Goal: Task Accomplishment & Management: Complete application form

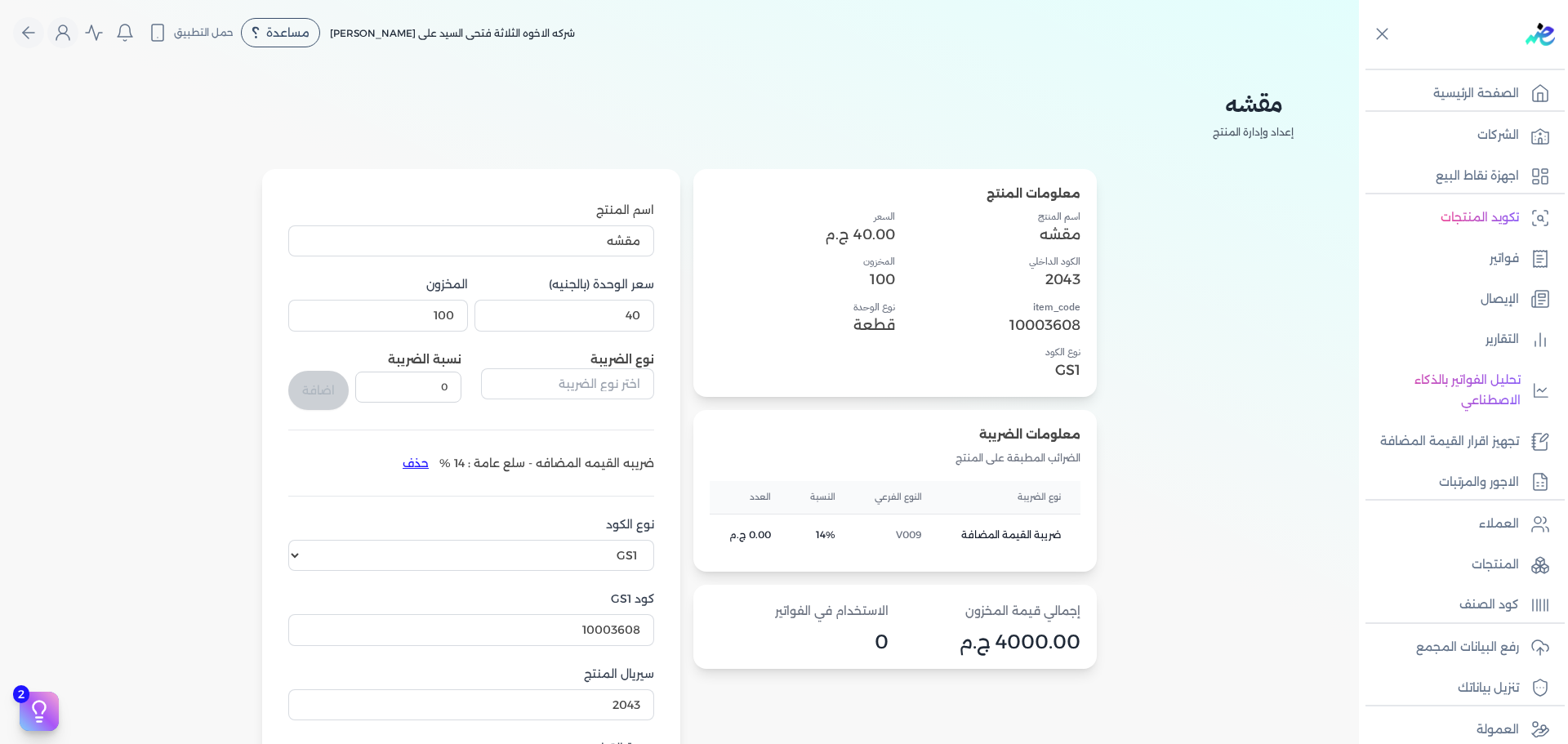
select select "GS1"
click at [37, 21] on button "Global" at bounding box center [28, 32] width 31 height 31
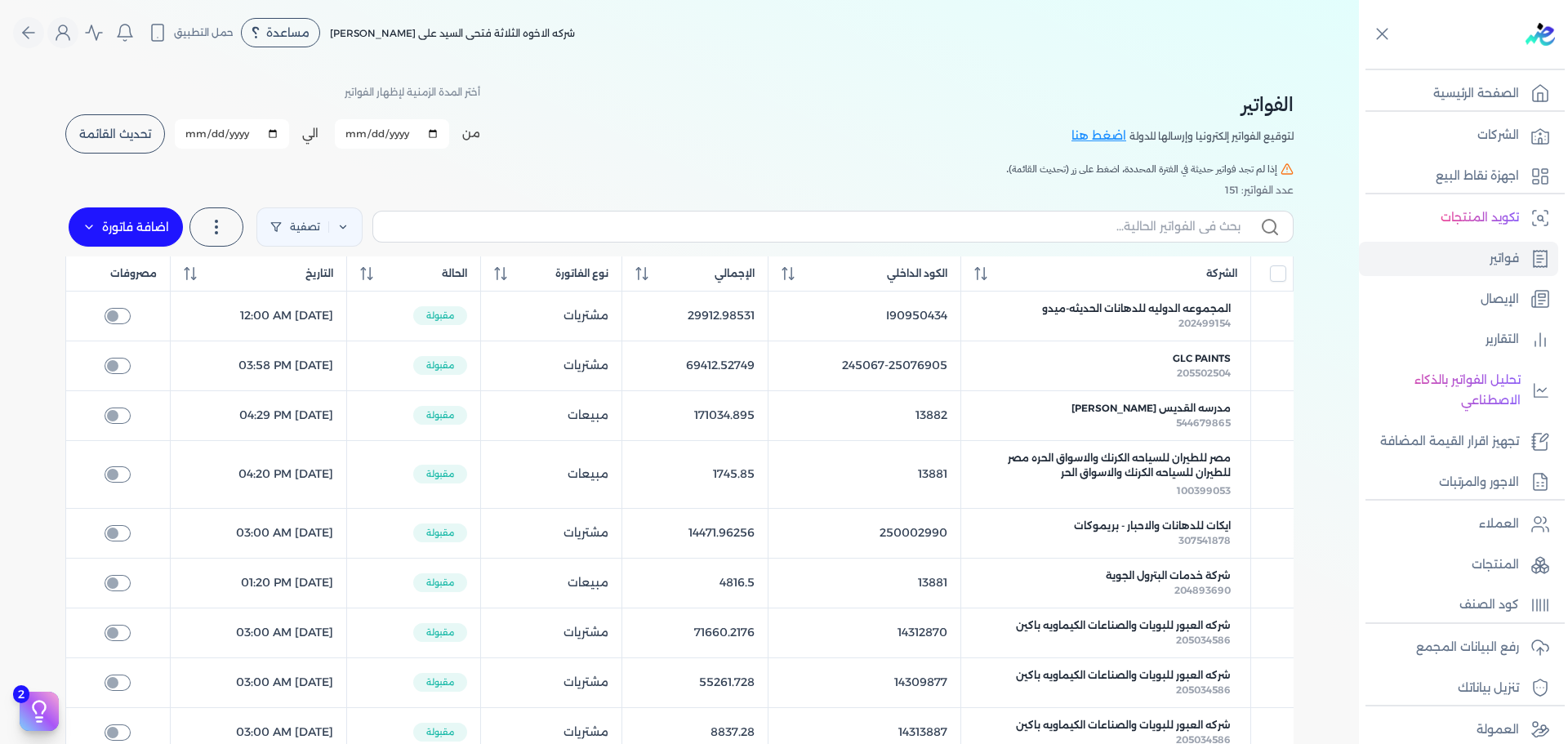
select select "EGP"
select select "B"
select select "EGS"
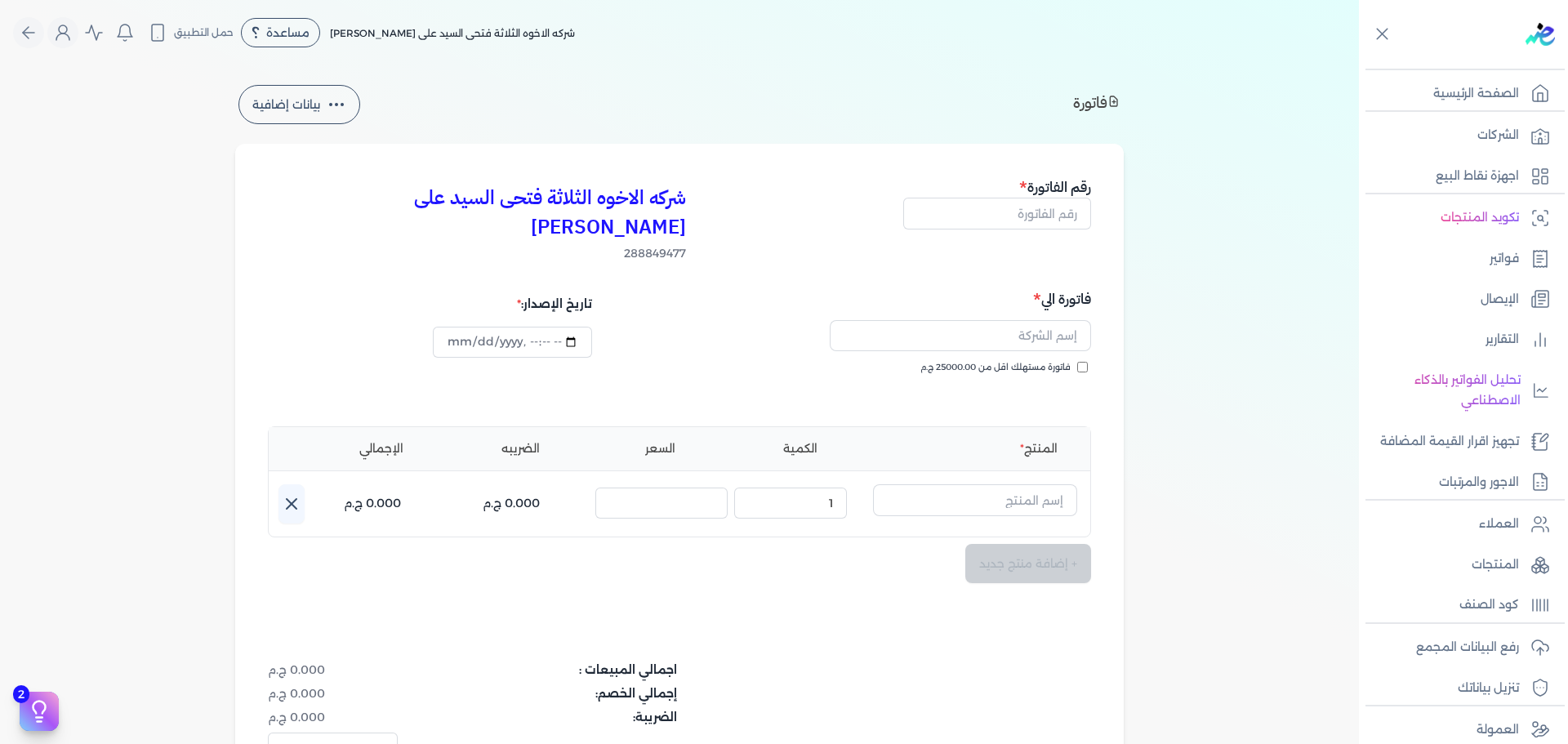
type input "2025-10-14T12:14:05"
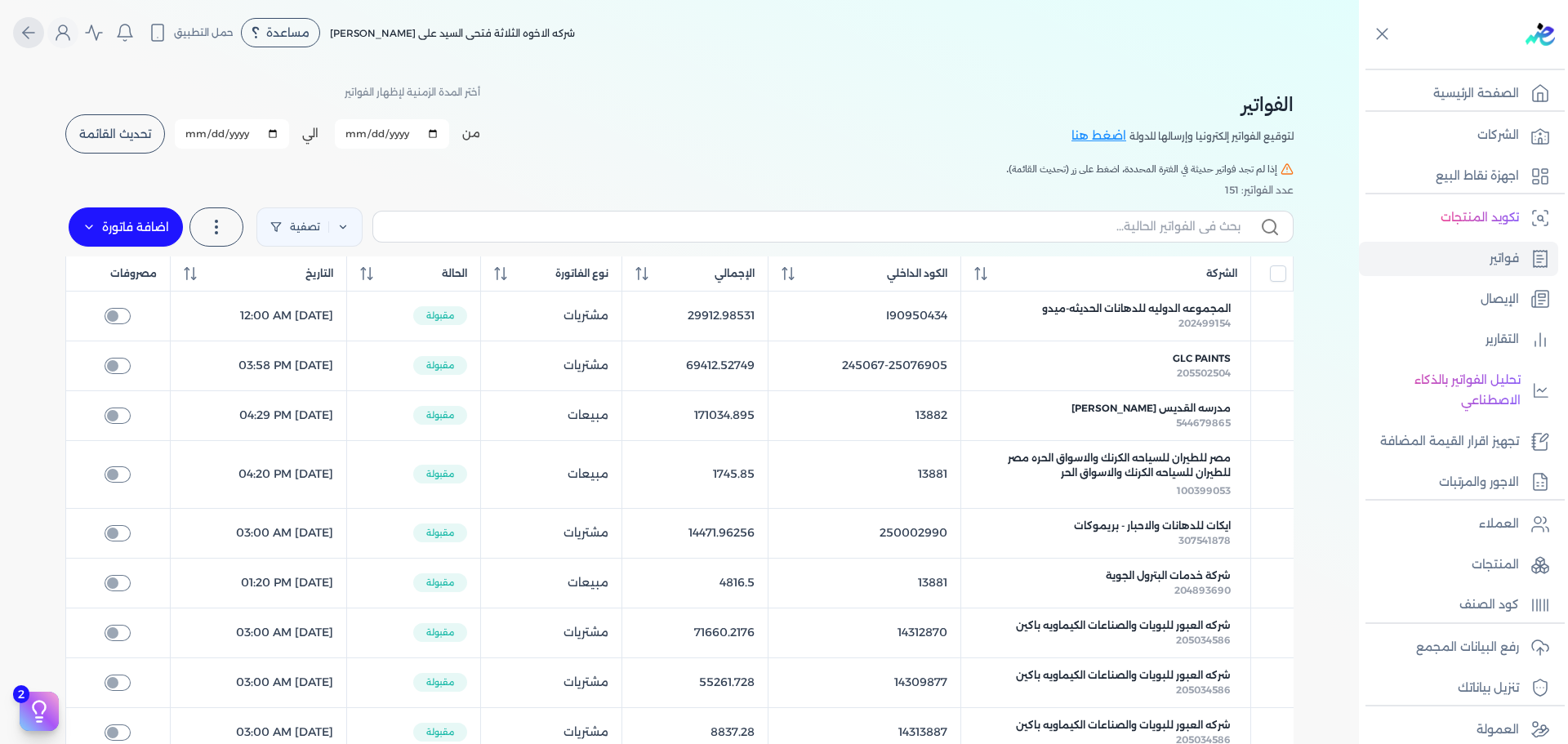
click at [32, 32] on icon "Global" at bounding box center [28, 32] width 20 height 20
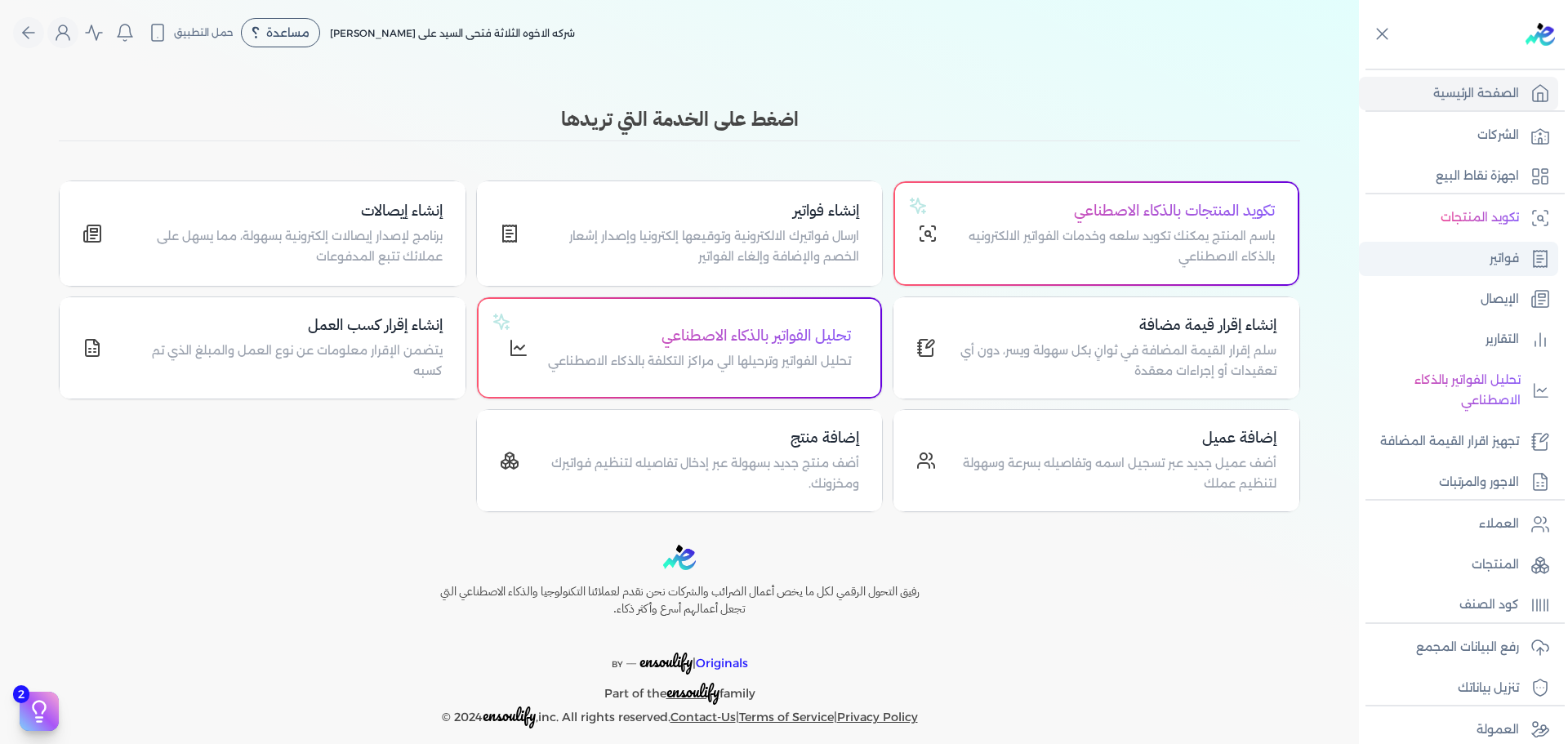
click at [1456, 256] on link "فواتير" at bounding box center [1458, 259] width 199 height 34
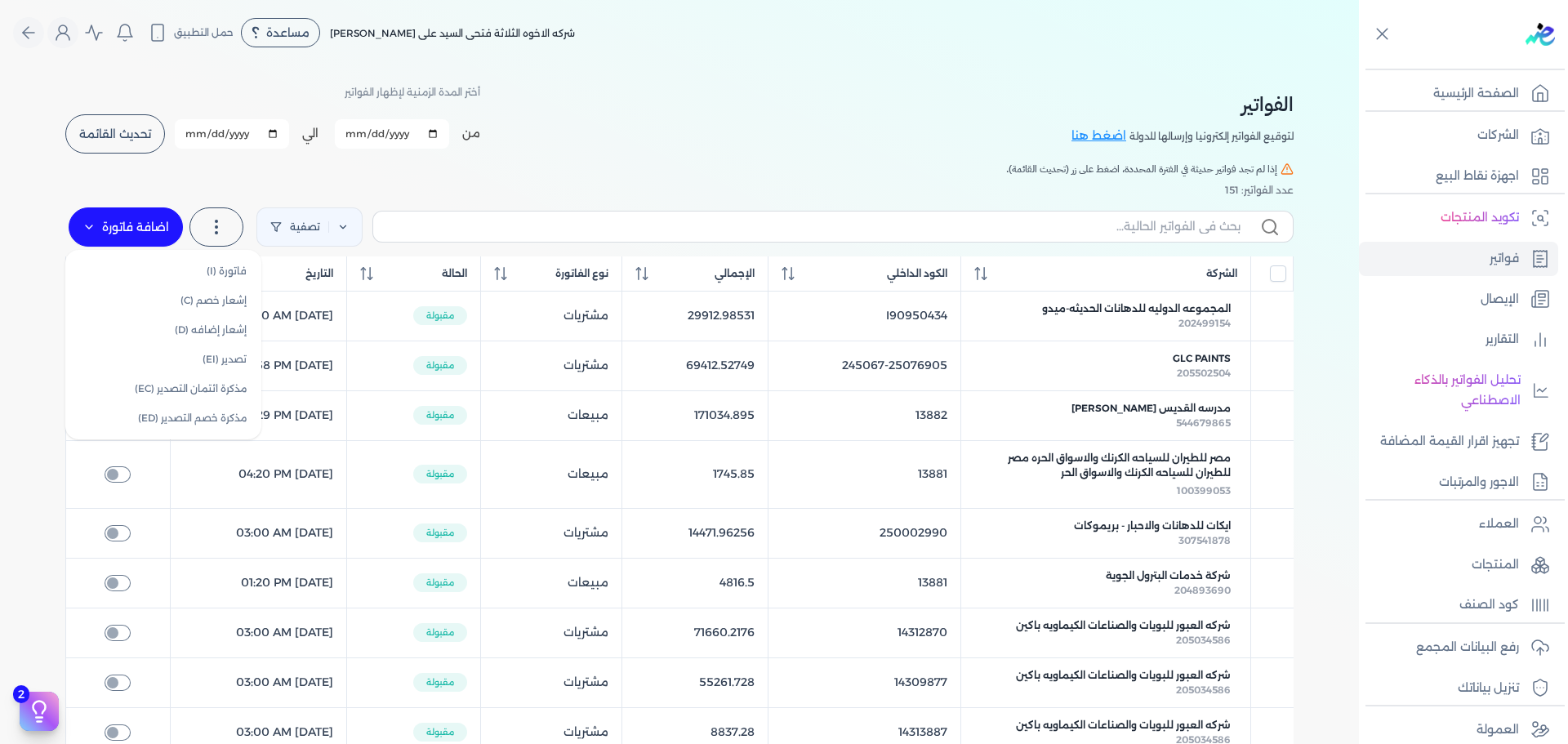
click at [111, 214] on label "اضافة فاتورة" at bounding box center [125, 227] width 115 height 39
click at [209, 280] on link "فاتورة (I)" at bounding box center [163, 270] width 183 height 29
select select "EGP"
select select "B"
select select "EGS"
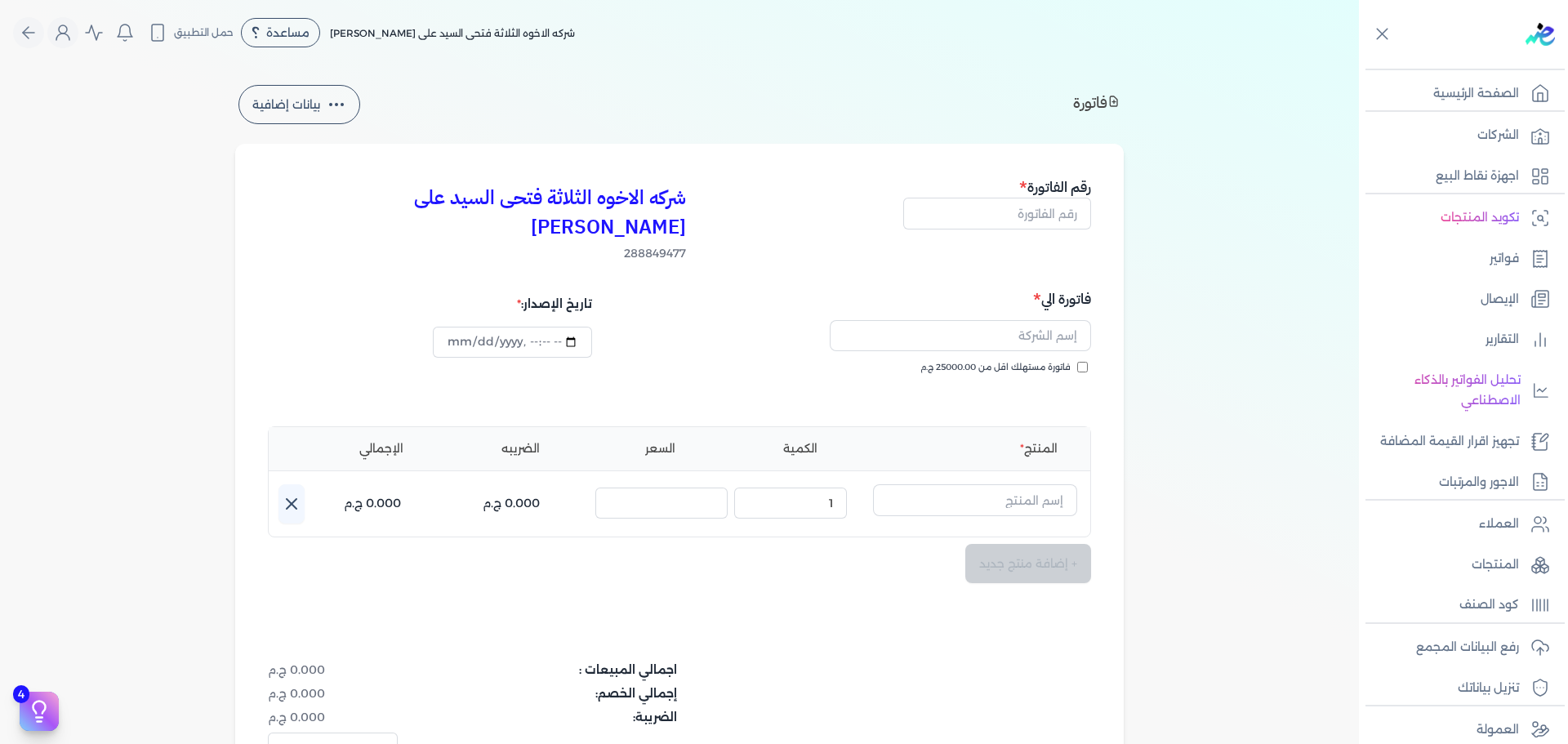
type input "2025-10-14T12:37:25"
click at [1028, 213] on input "text" at bounding box center [997, 212] width 188 height 31
type input "13884"
click at [1026, 320] on input "text" at bounding box center [960, 336] width 262 height 31
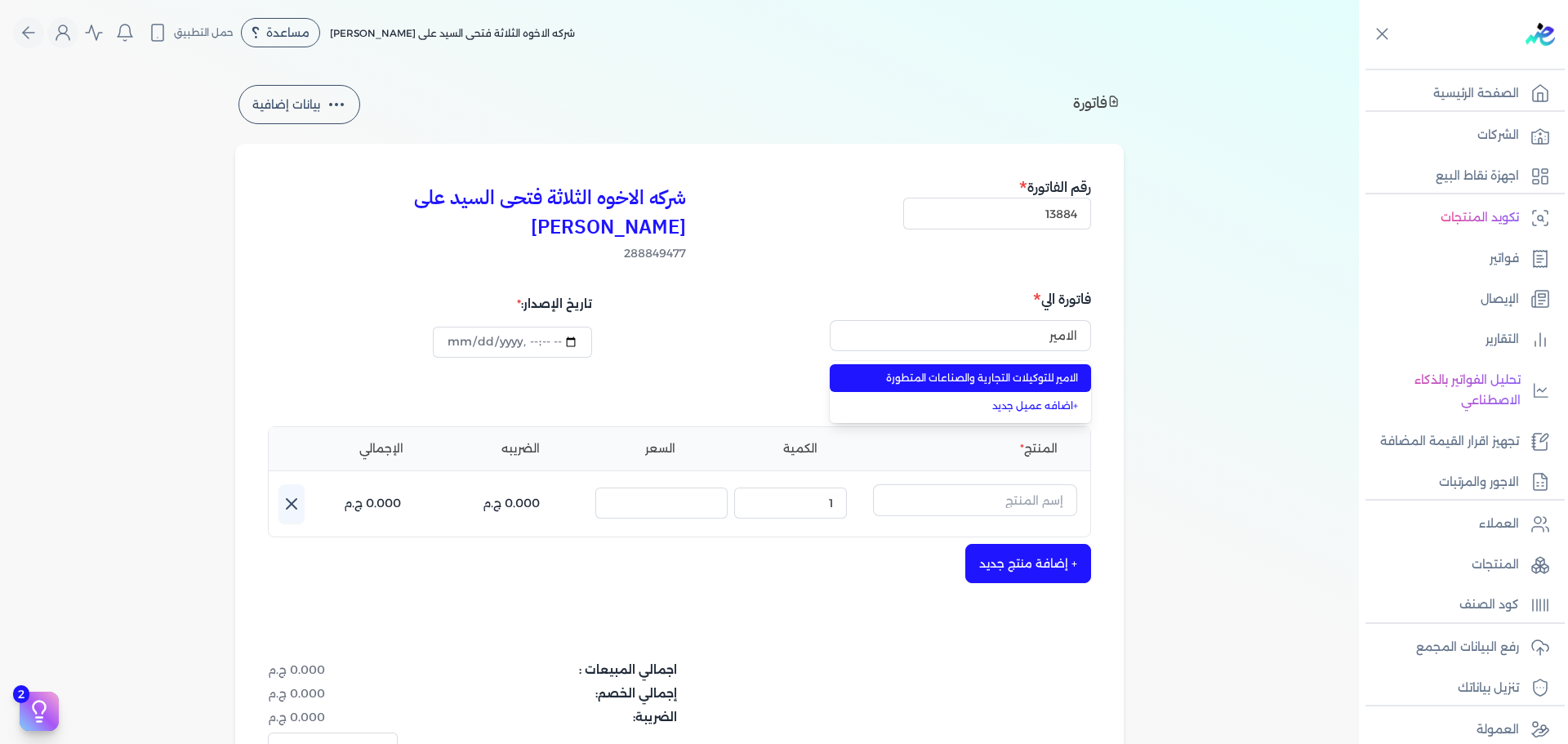
click at [1049, 371] on span "الامير للتوكيلات التجارية والصناعات المتطورة" at bounding box center [969, 378] width 215 height 15
type input "الامير للتوكيلات التجارية والصناعات المتطورة"
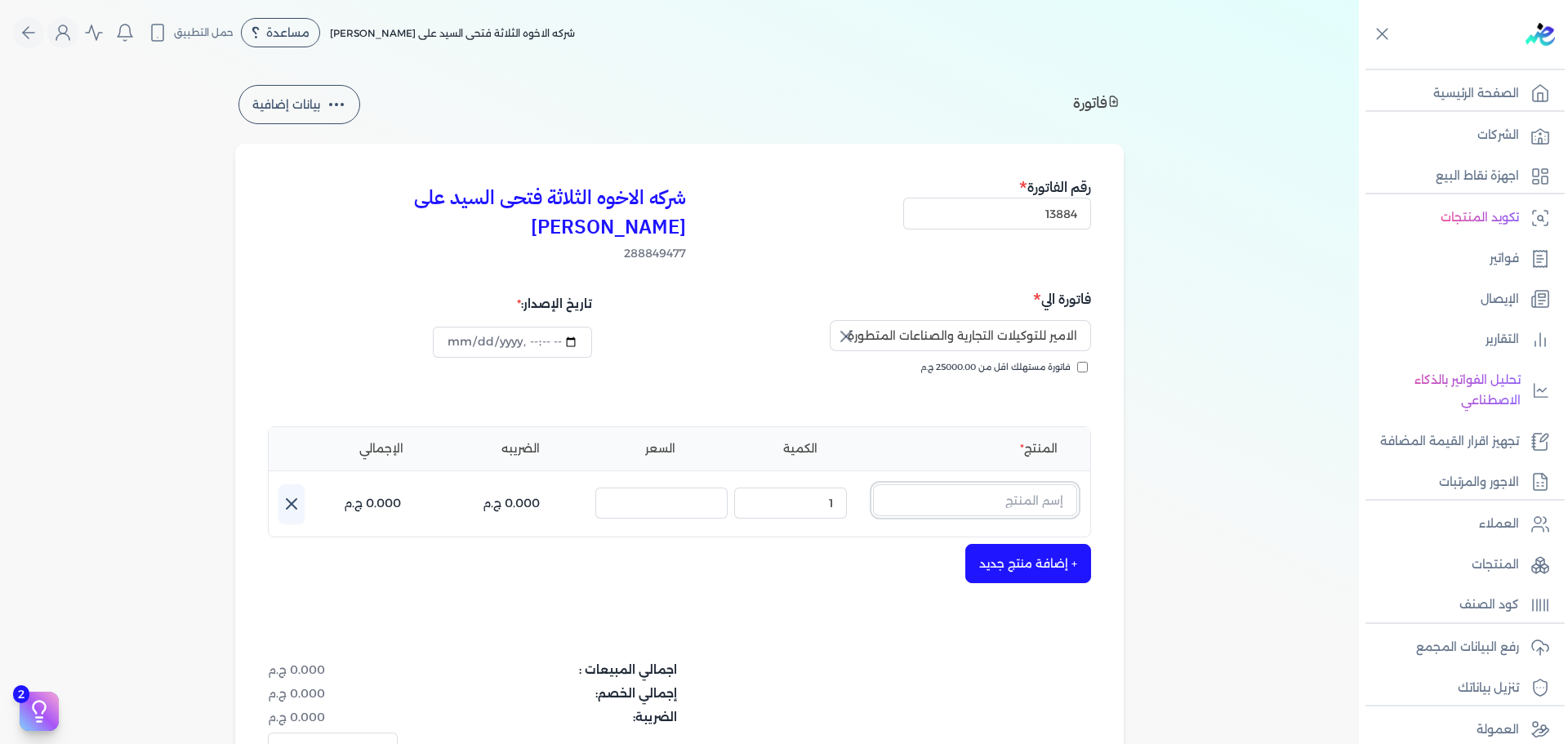
click at [995, 484] on input "text" at bounding box center [975, 499] width 204 height 31
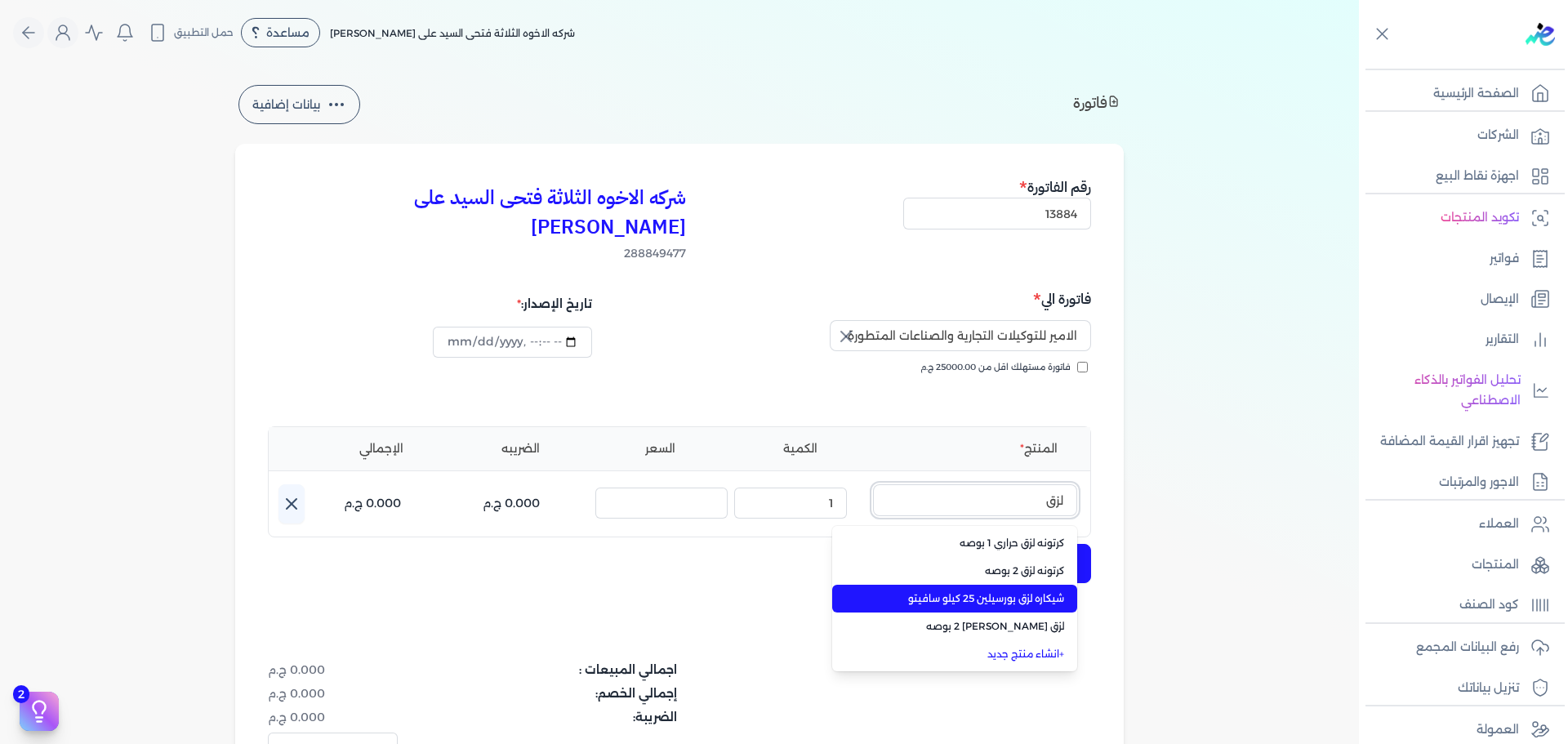
type input "لزق"
drag, startPoint x: 980, startPoint y: 565, endPoint x: 894, endPoint y: 544, distance: 88.5
click at [980, 591] on span "شيكاره لزق بورسيلين 25 كيلو سافيتو" at bounding box center [964, 599] width 199 height 15
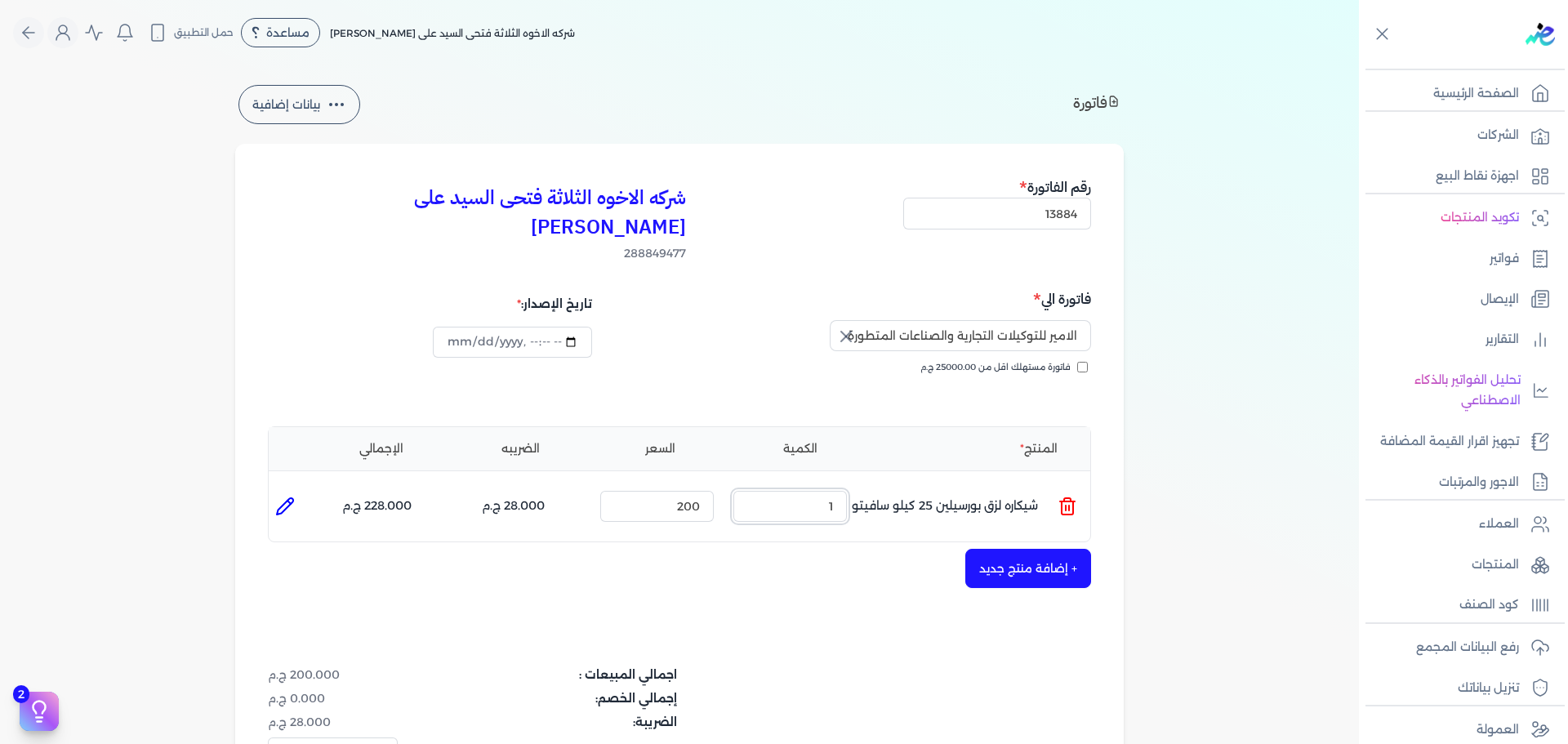
click at [877, 484] on ul "المنتج : شيكاره لزق بورسيلين 25 كيلو سافيتو الكمية : 1 السعر : 200 الضريبه : 28…" at bounding box center [679, 506] width 821 height 45
type input "15"
drag, startPoint x: 657, startPoint y: 474, endPoint x: 882, endPoint y: 491, distance: 225.6
click at [879, 491] on ul "المنتج : شيكاره لزق بورسيلين 25 كيلو سافيتو الكمية : 15 السعر : 200 الضريبه : 4…" at bounding box center [679, 506] width 821 height 45
type input "205"
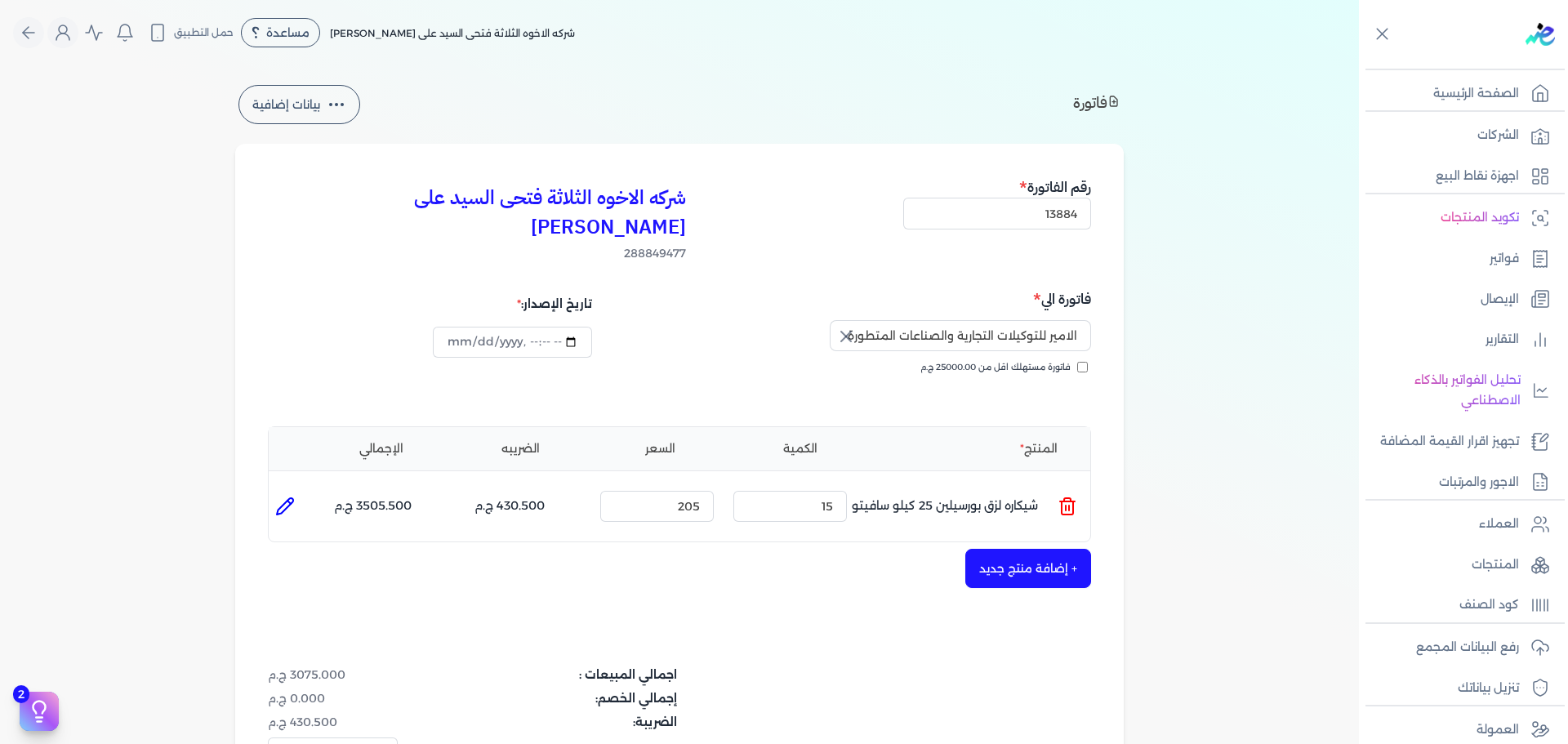
click at [291, 500] on icon at bounding box center [288, 501] width 3 height 3
type input "شيكاره لزق بورسيلين 25 كيلو سافيتو"
type input "205"
type input "15"
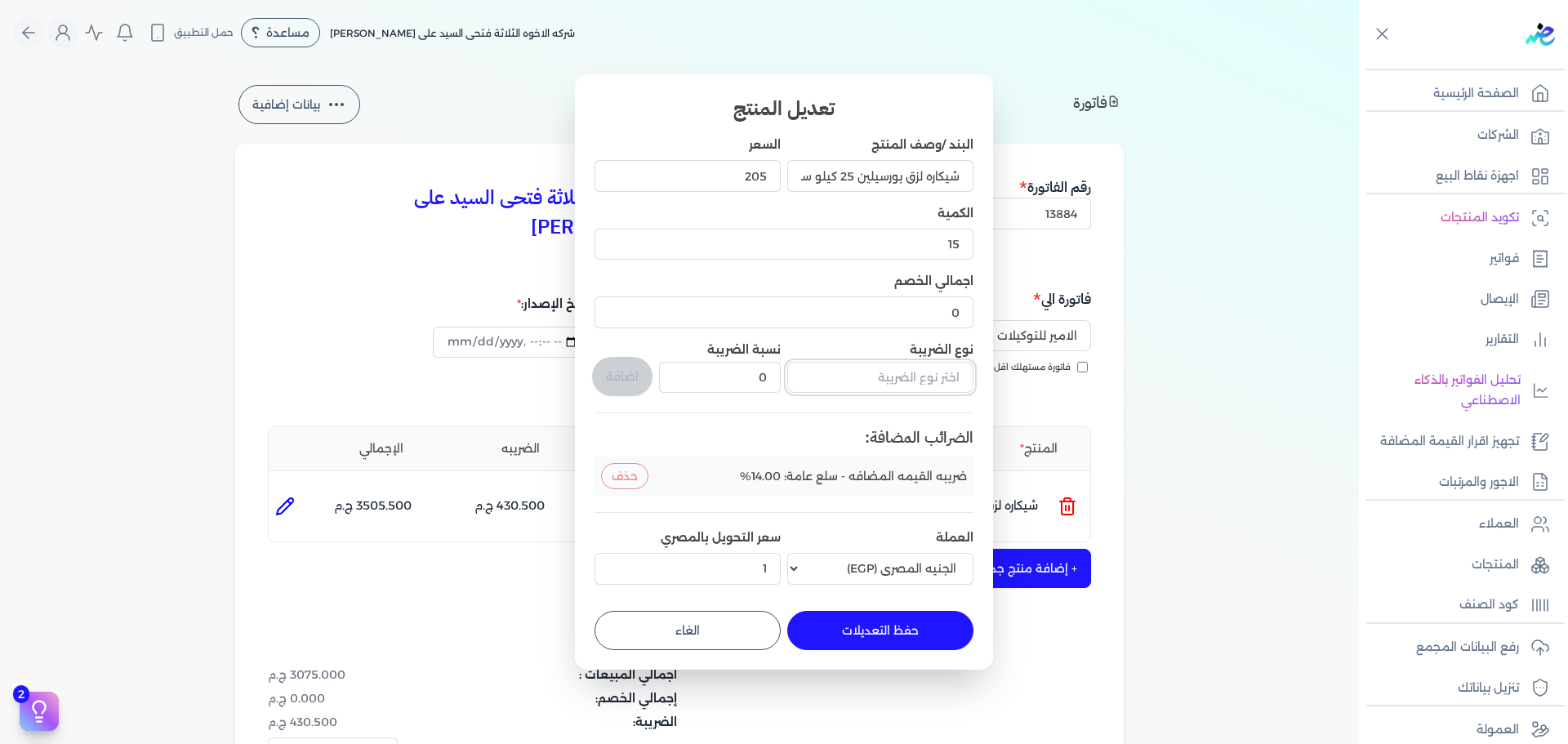
click at [863, 376] on input "text" at bounding box center [880, 377] width 186 height 31
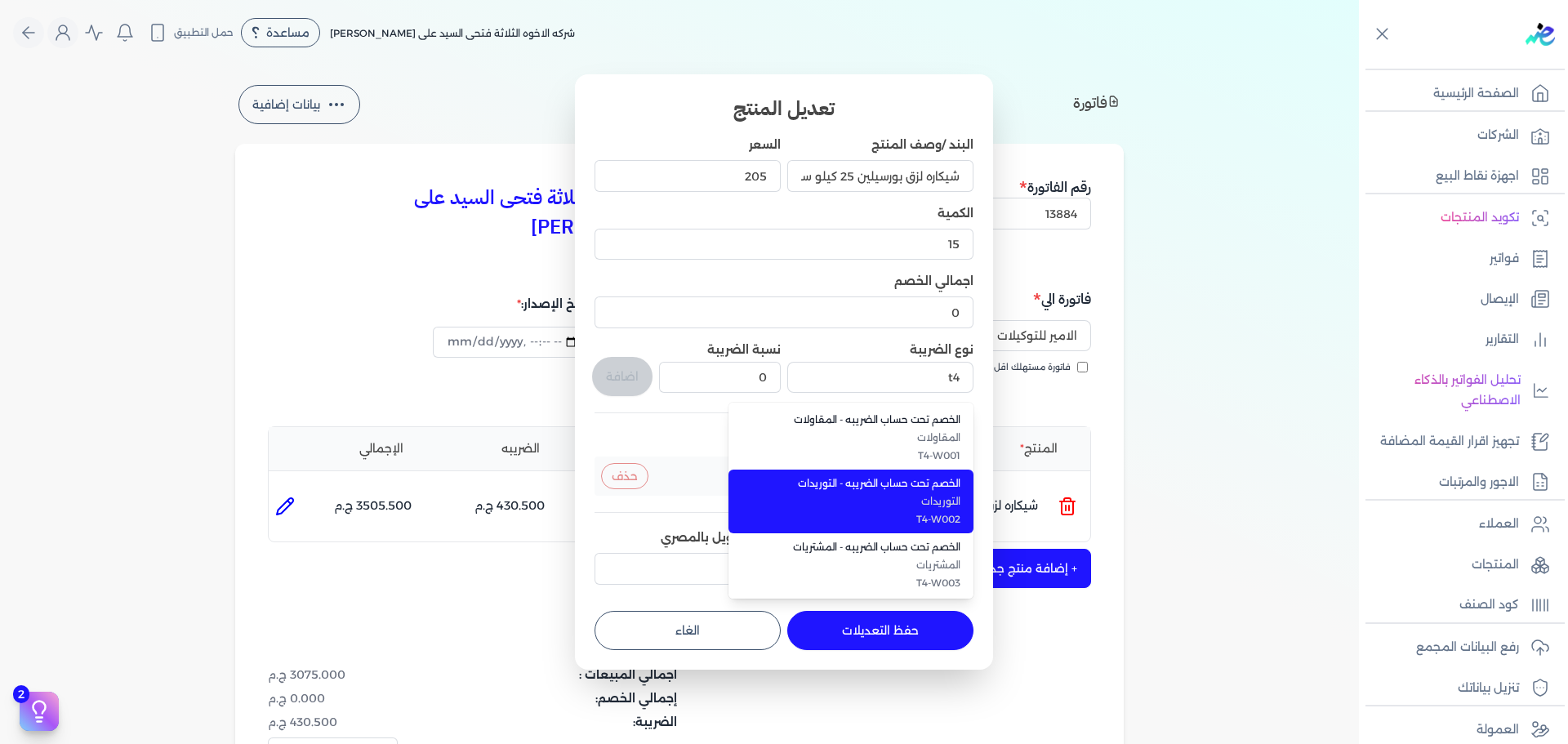
drag, startPoint x: 934, startPoint y: 480, endPoint x: 803, endPoint y: 463, distance: 132.1
click at [932, 480] on span "الخصم تحت حساب الضريبه - التوريدات" at bounding box center [861, 483] width 199 height 15
type input "الخصم تحت حساب الضريبه - التوريدات"
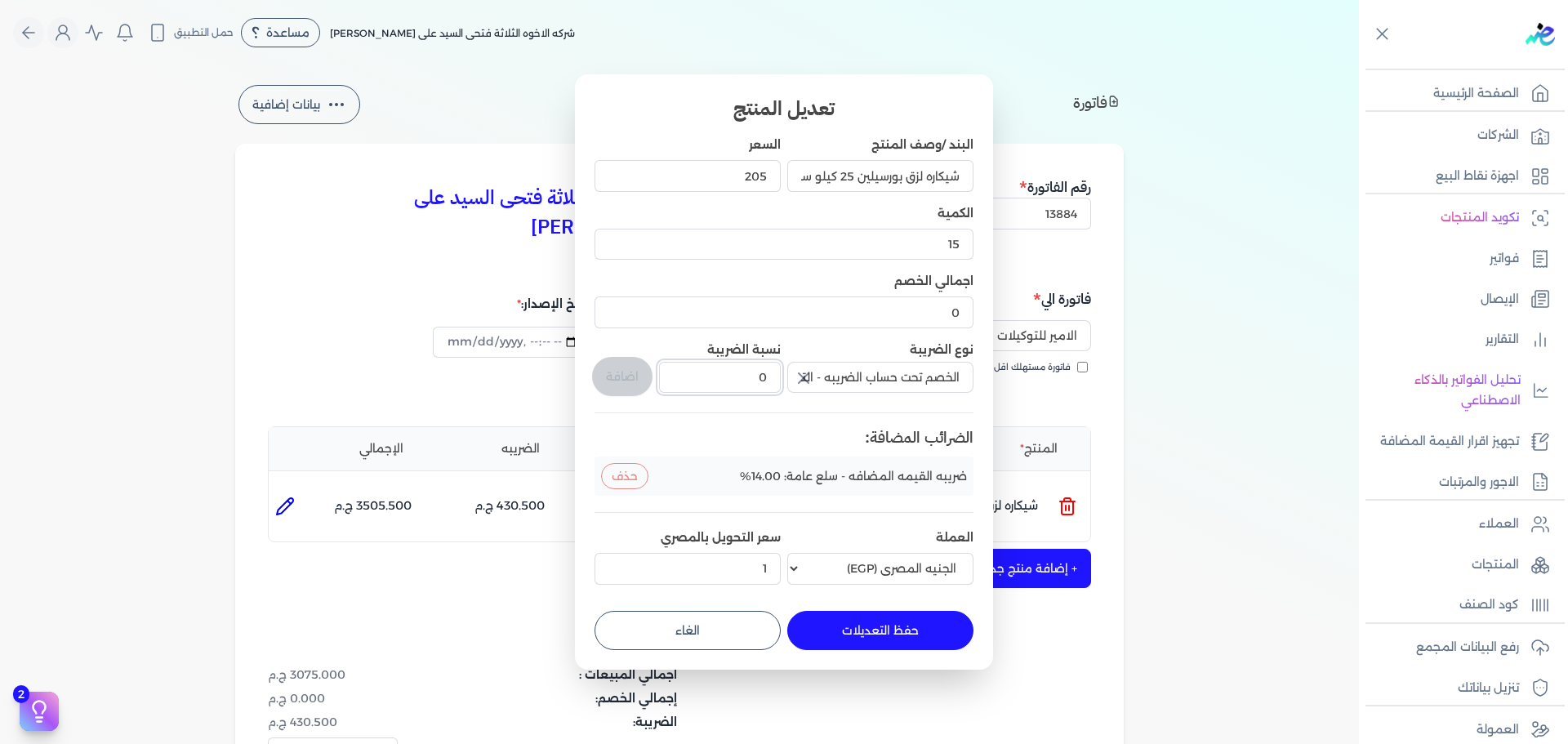
drag, startPoint x: 715, startPoint y: 376, endPoint x: 832, endPoint y: 395, distance: 118.5
click at [794, 393] on div "البند /وصف المنتج شيكاره لزق بورسيلين 25 كيلو سافيتو السعر 205 الكمية 15 اجمالي…" at bounding box center [784, 363] width 379 height 454
type input "1"
drag, startPoint x: 636, startPoint y: 373, endPoint x: 678, endPoint y: 477, distance: 112.2
click at [636, 373] on button "اضافة" at bounding box center [622, 375] width 61 height 39
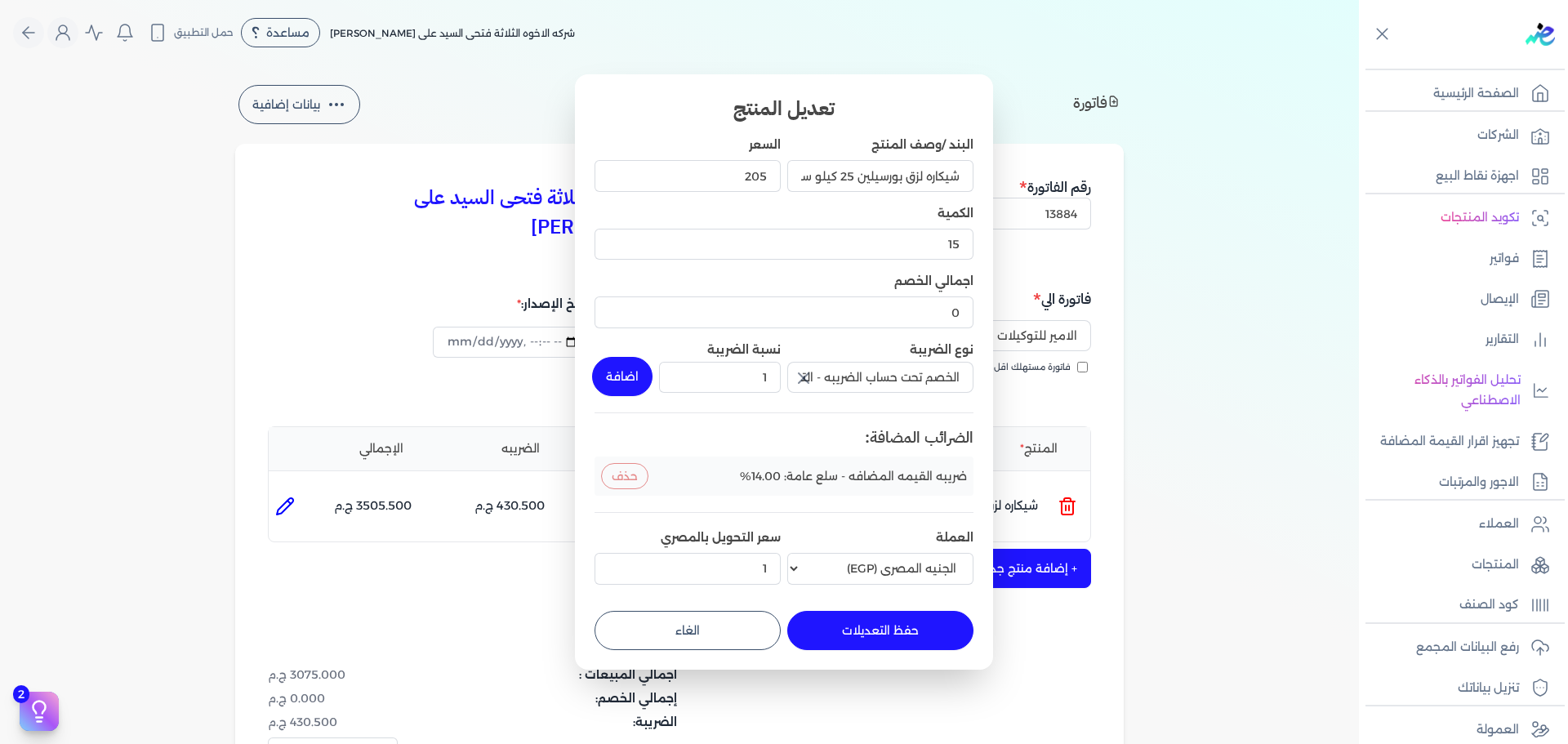
type input "0"
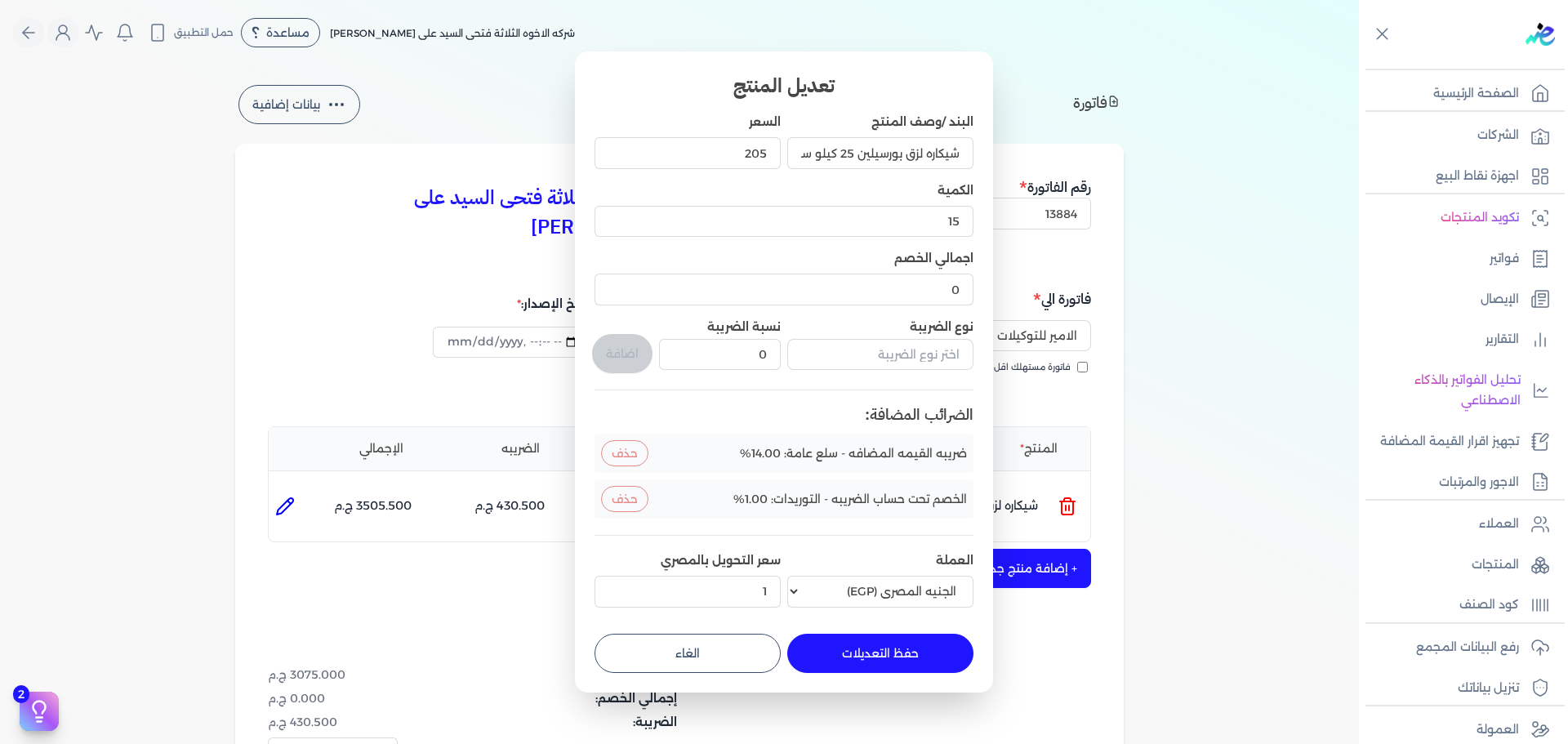
drag, startPoint x: 877, startPoint y: 640, endPoint x: 956, endPoint y: 618, distance: 82.0
click at [876, 641] on button "حفظ التعديلات" at bounding box center [880, 652] width 186 height 39
type input "0"
type input "1"
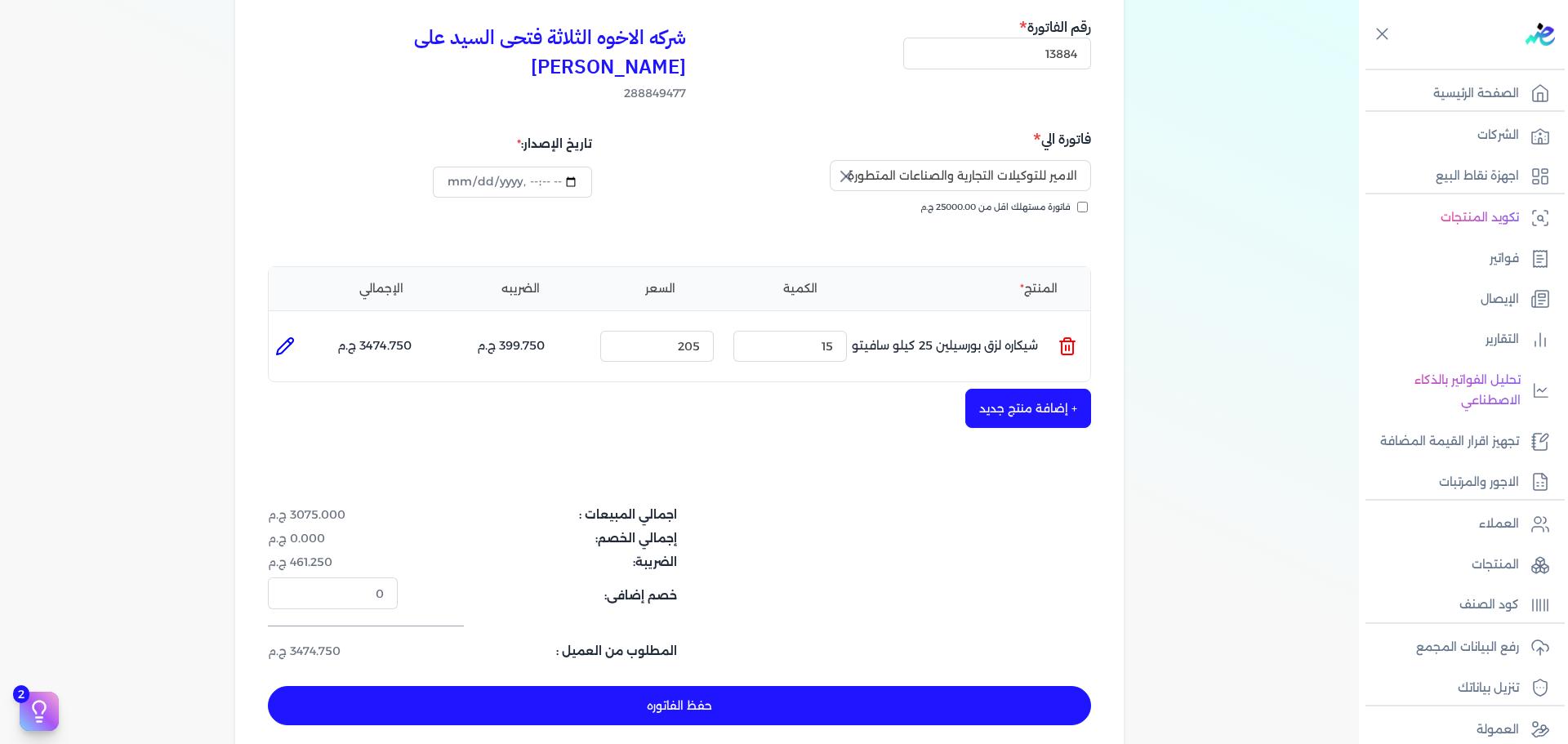
scroll to position [245, 0]
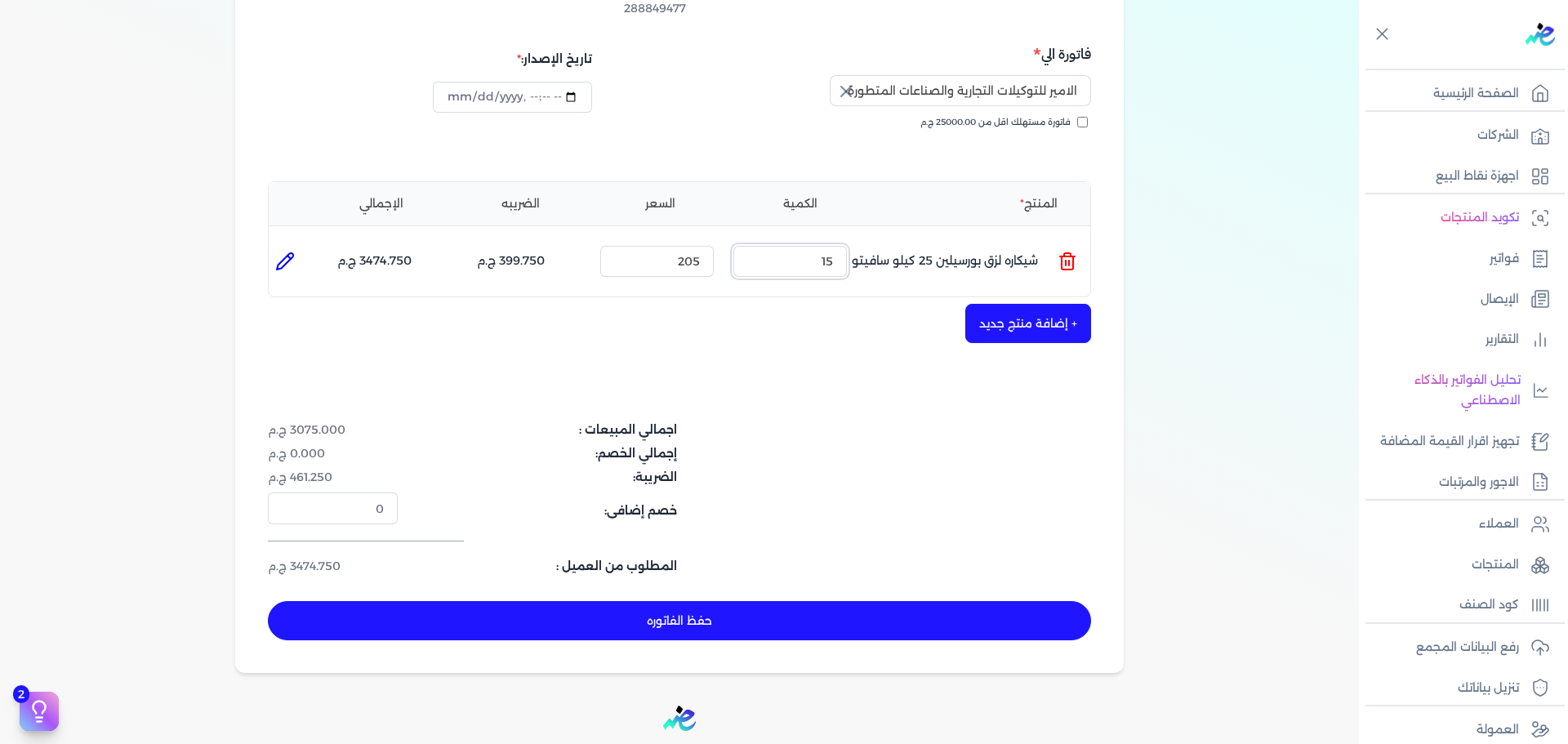
drag, startPoint x: 826, startPoint y: 230, endPoint x: 845, endPoint y: 230, distance: 19.0
click at [845, 245] on input "15" at bounding box center [790, 261] width 114 height 31
type input "18"
click at [575, 566] on div "شركه الاخوه الثلاثة فتحى السيد على عمران وشركاه 288849477 رقم الفاتورة 13884 فا…" at bounding box center [679, 285] width 888 height 773
click at [604, 601] on button "حفظ الفاتوره" at bounding box center [679, 620] width 823 height 39
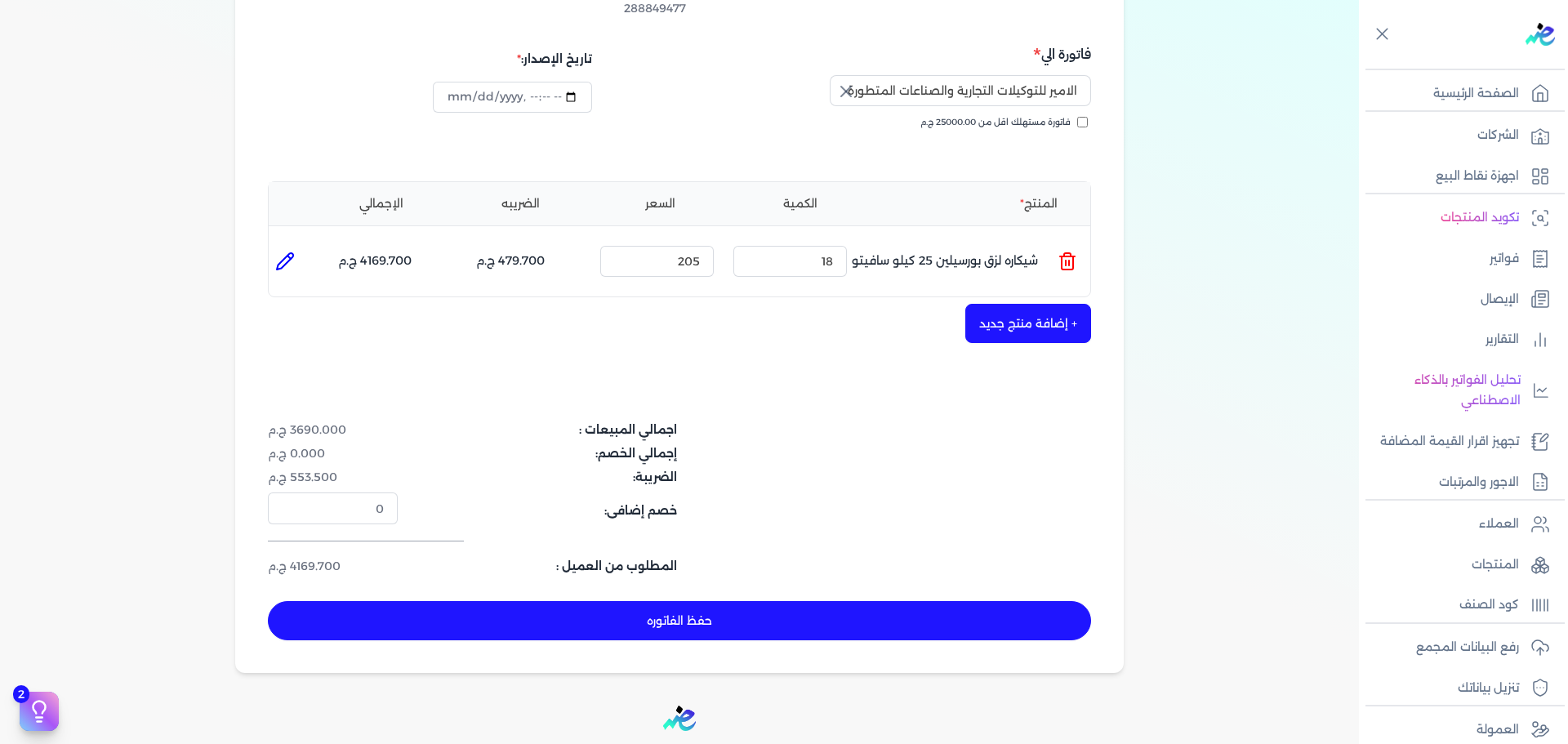
type input "[DATE]"
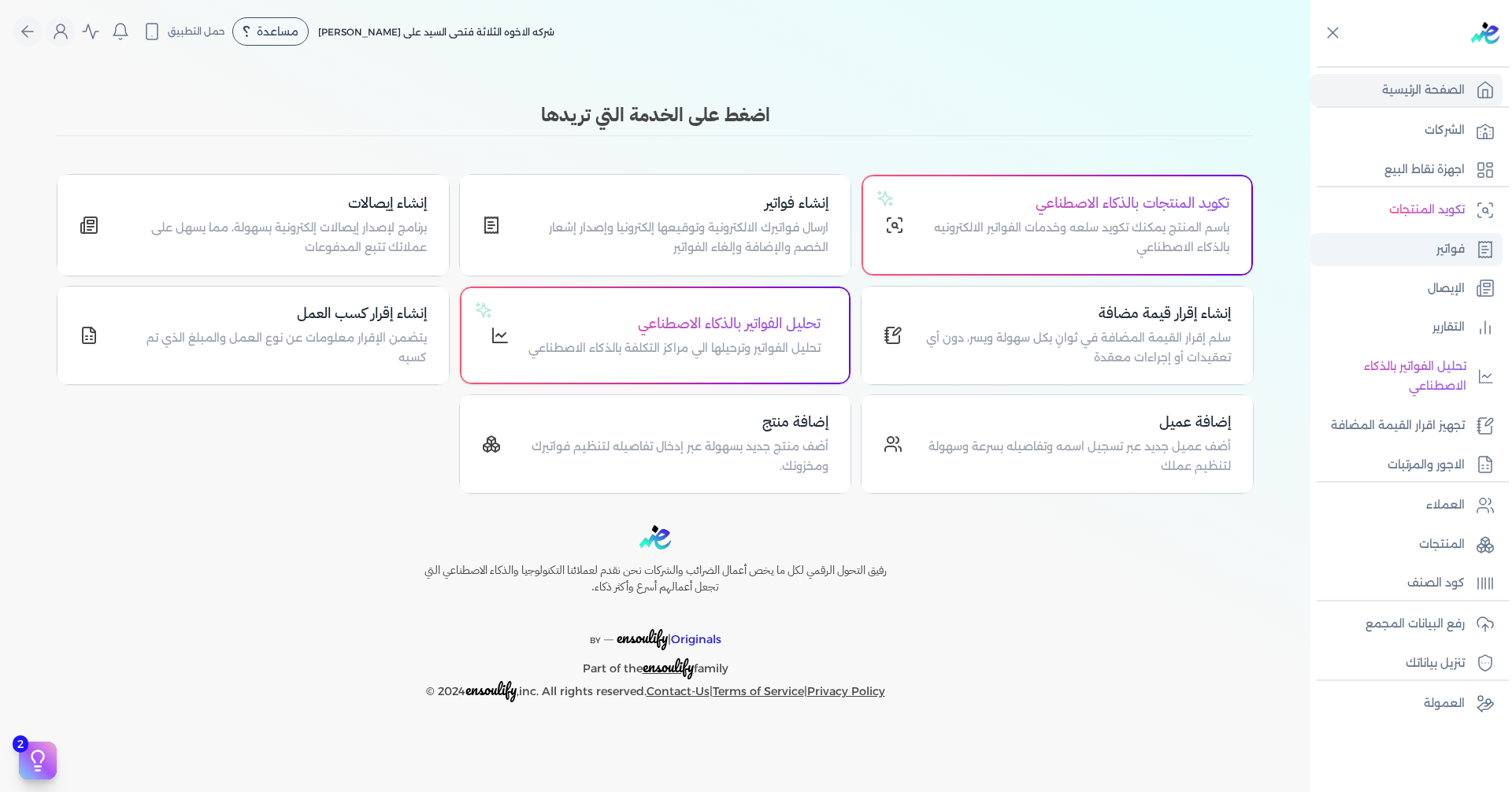
click at [1411, 259] on link "فواتير" at bounding box center [1406, 250] width 192 height 33
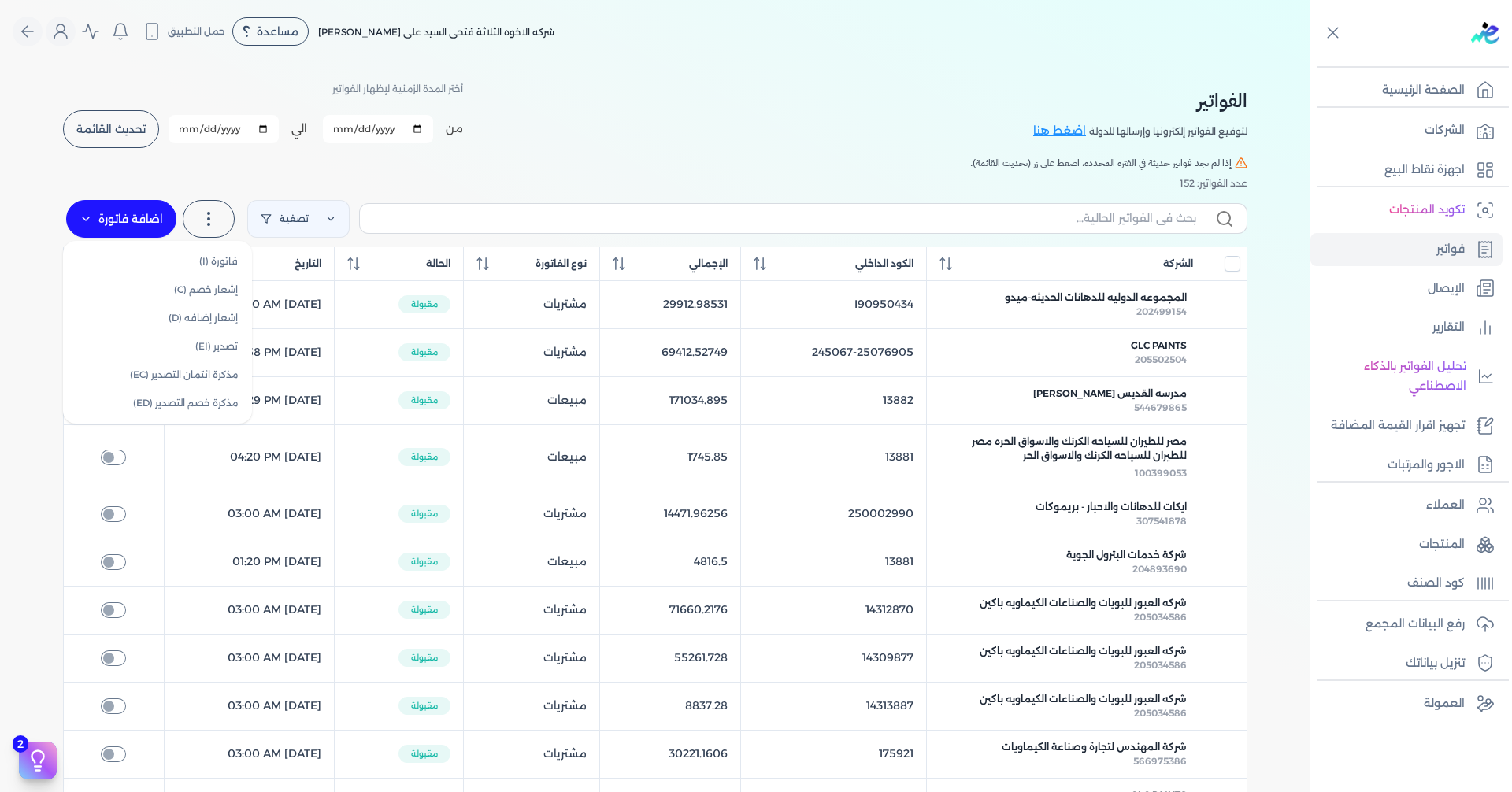
click at [101, 215] on label "اضافة فاتورة" at bounding box center [121, 219] width 111 height 37
click at [186, 264] on link "فاتورة (I)" at bounding box center [157, 261] width 176 height 28
select select "EGP"
select select "B"
select select "EGS"
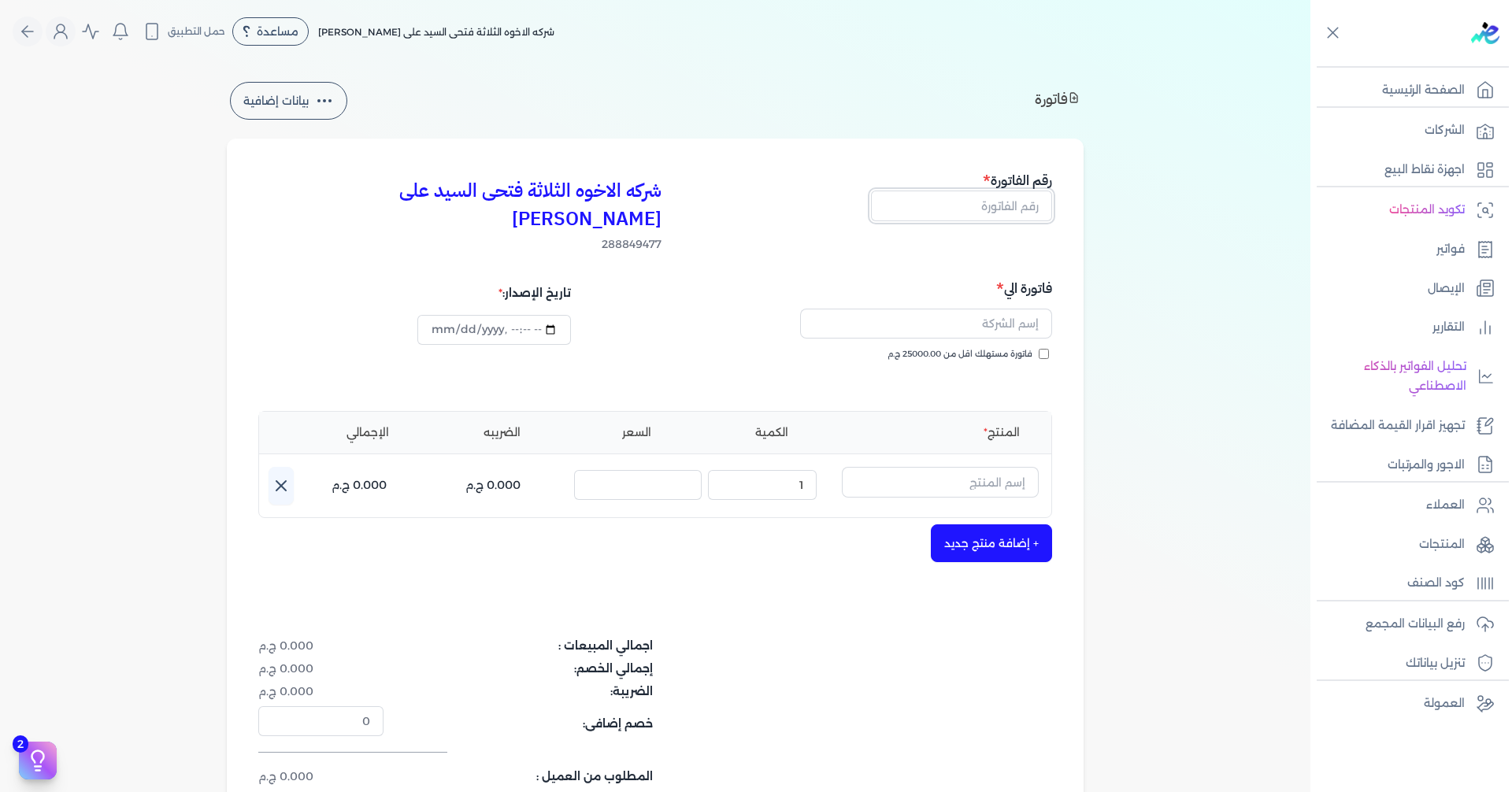
click at [990, 209] on input "text" at bounding box center [962, 205] width 181 height 30
type input "13885"
click at [994, 309] on input "text" at bounding box center [926, 324] width 252 height 30
type input "د"
type input "[DATE]T13:00:44"
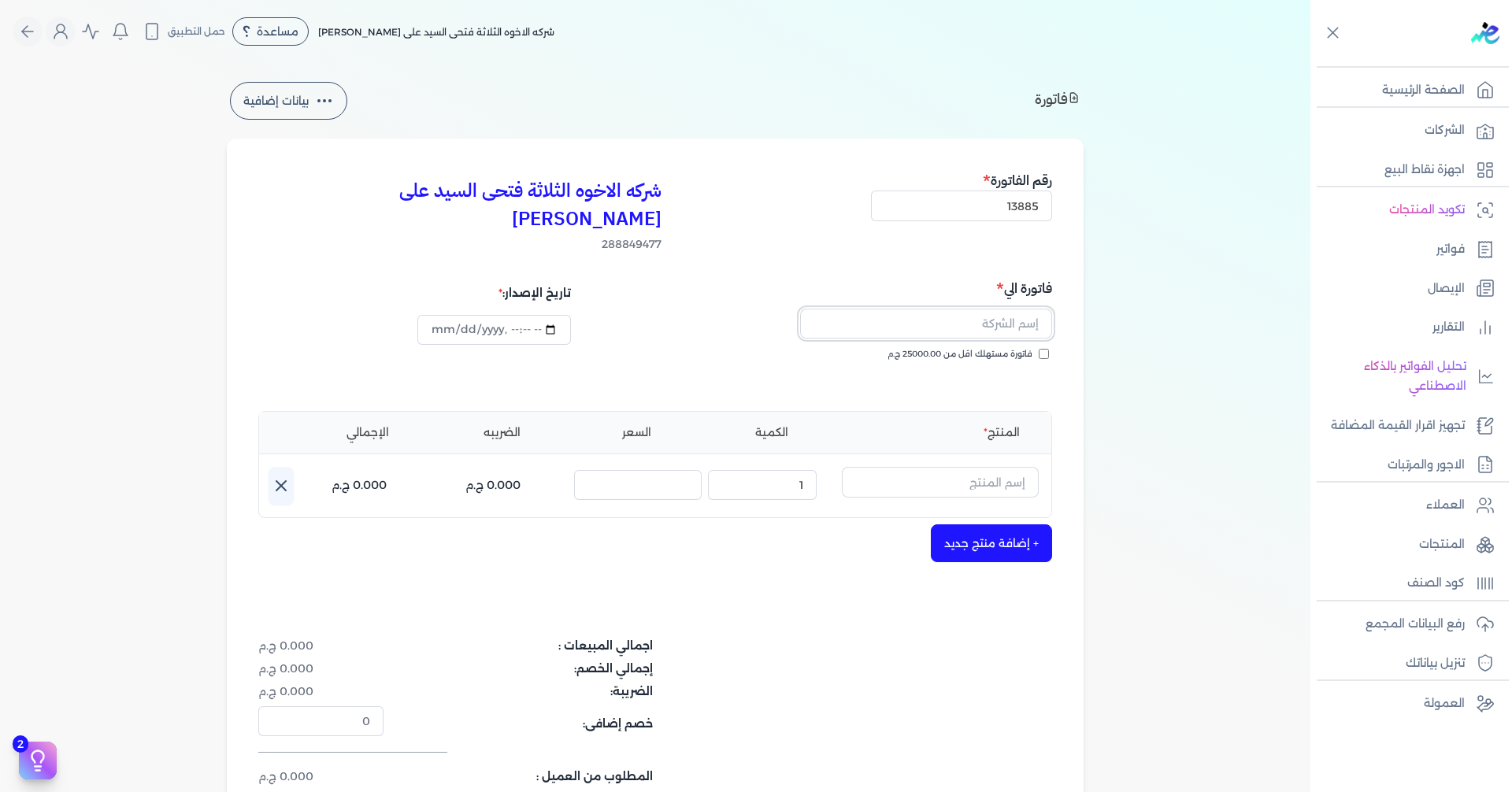
click at [984, 309] on input "text" at bounding box center [926, 324] width 252 height 30
type input "ا"
type input "د"
type input "دل"
click at [1000, 384] on link "+ اضافه عميل جديد" at bounding box center [934, 391] width 208 height 15
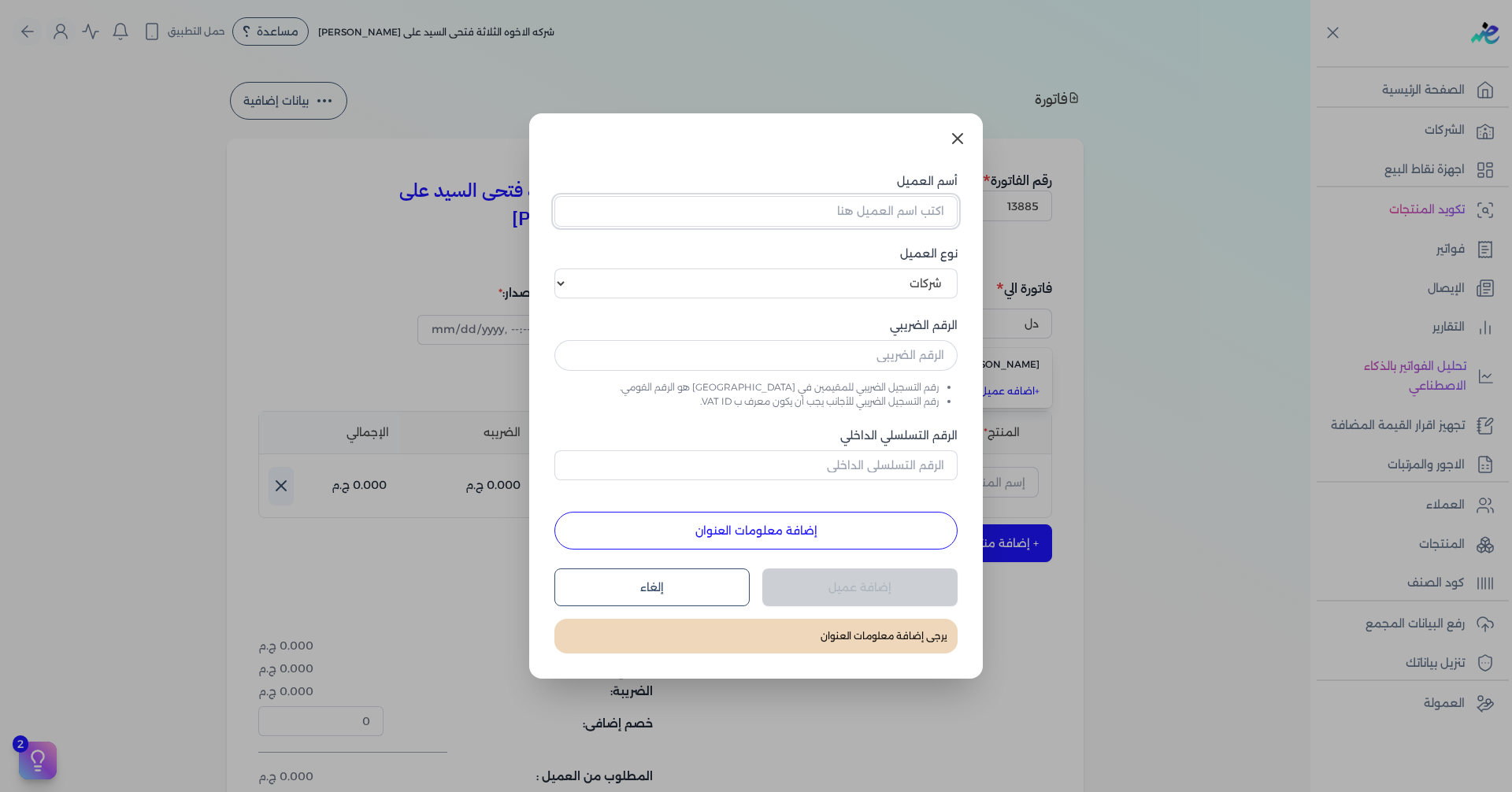
click at [869, 219] on input "أسم العميل" at bounding box center [755, 210] width 403 height 30
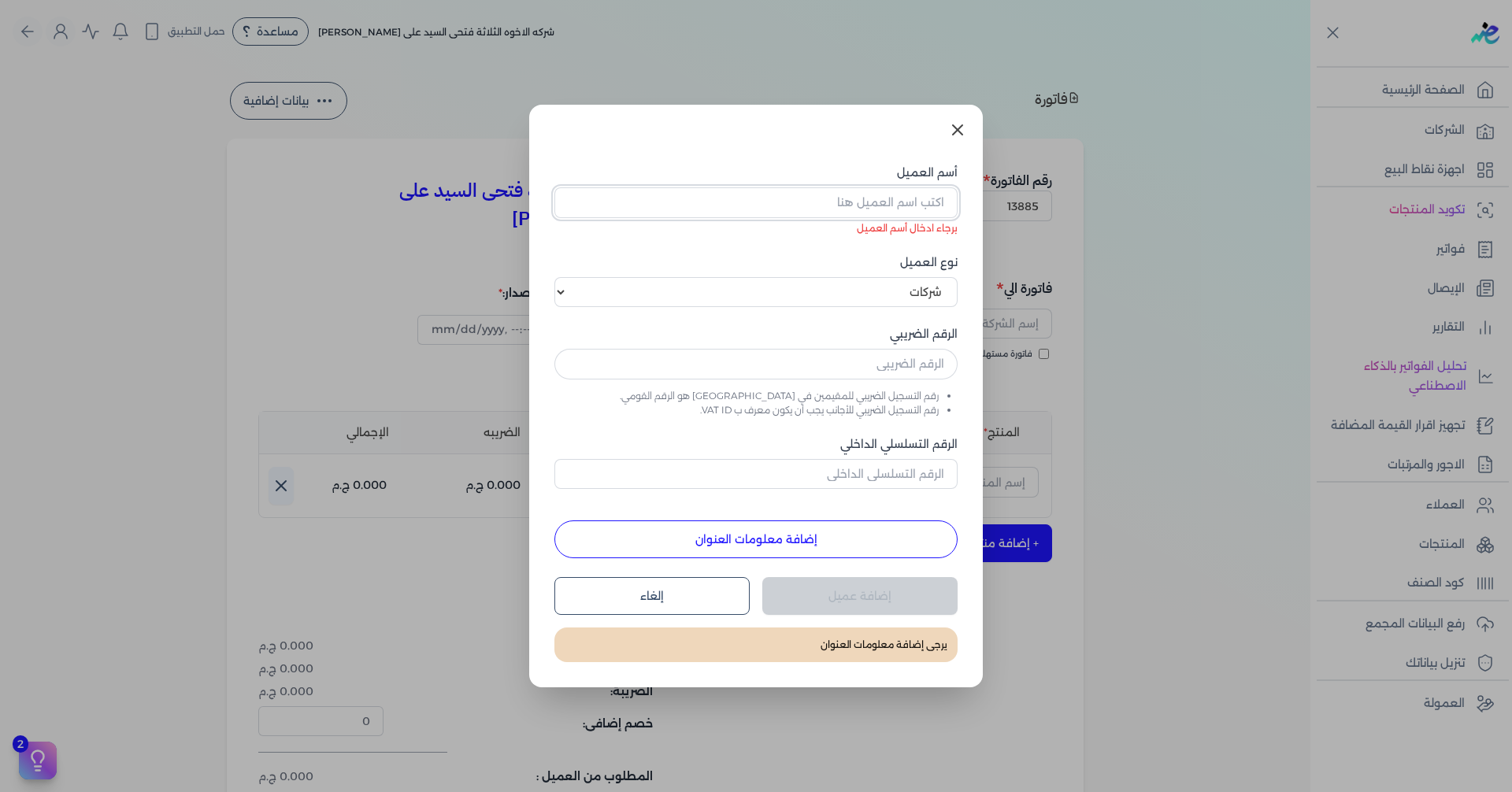
paste input "دلتا ايجيبت للتجارة الخارجية"
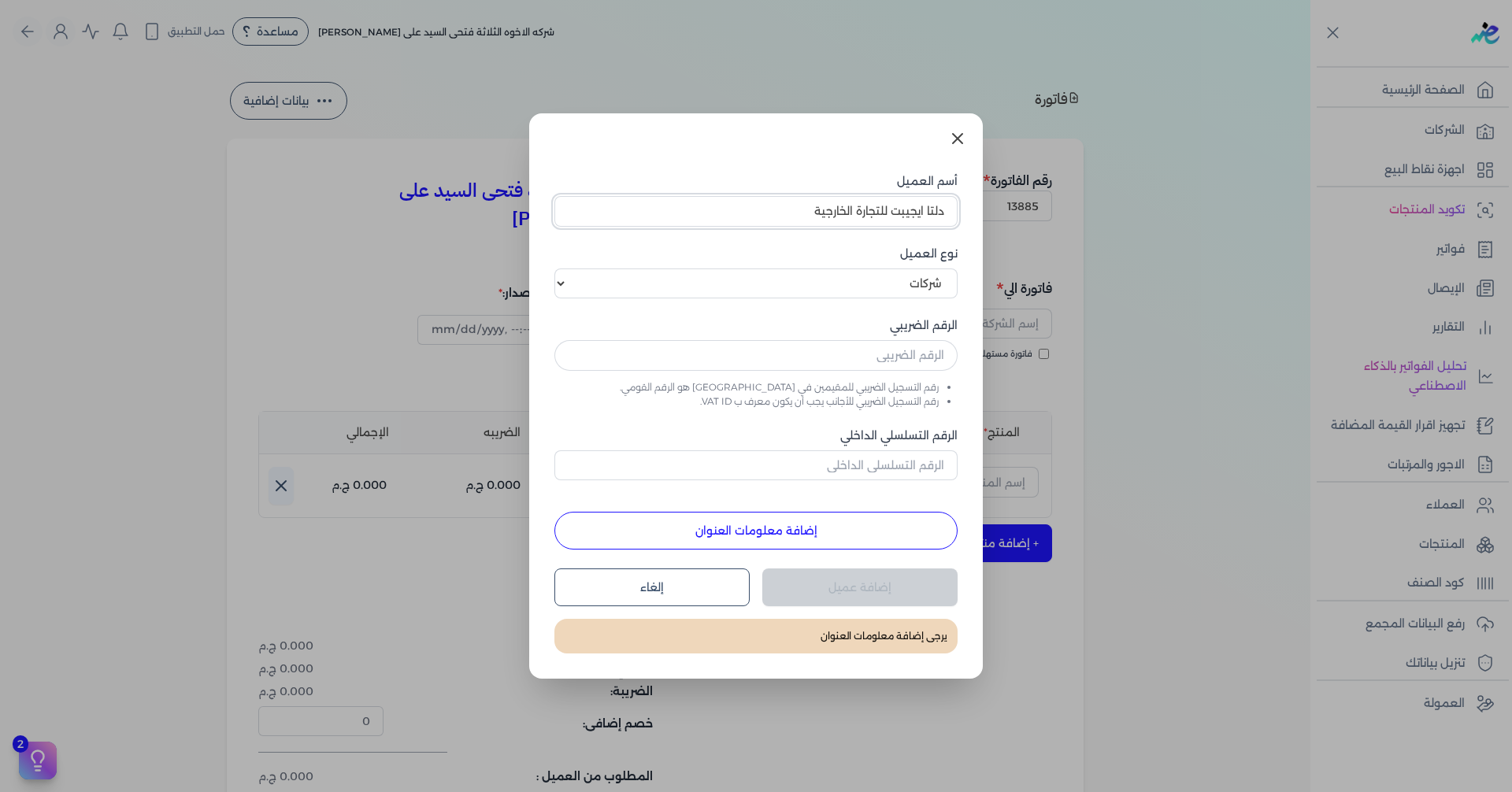
type input "دلتا ايجيبت للتجارة الخارجية"
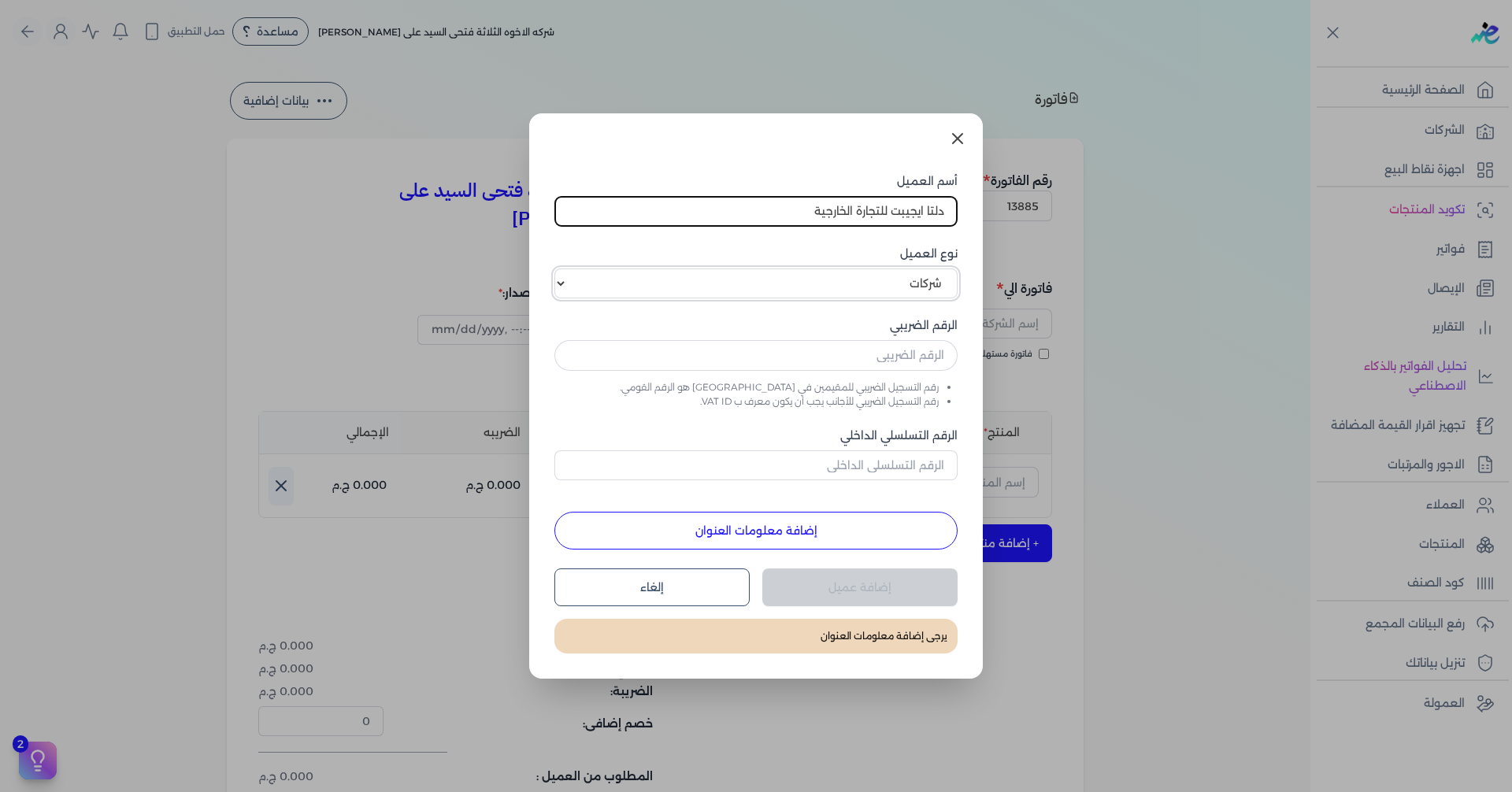
click at [854, 281] on select "اختر نوع العميل شركات أفراد أجنبي" at bounding box center [755, 284] width 403 height 30
click at [818, 353] on input "text" at bounding box center [755, 355] width 403 height 30
paste input "100363180"
type input "100363180"
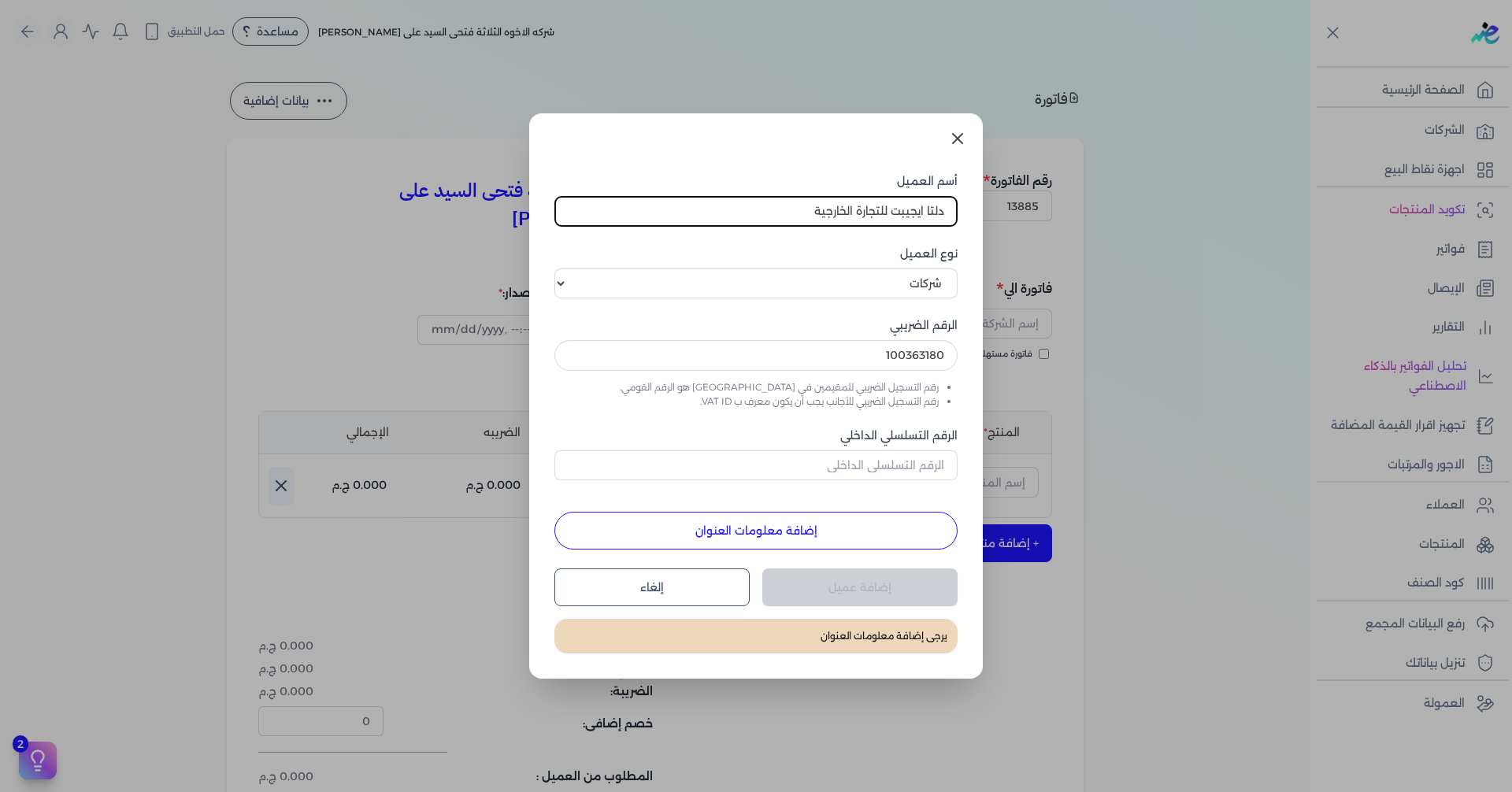
click at [874, 525] on button "إضافة معلومات العنوان" at bounding box center [755, 530] width 403 height 37
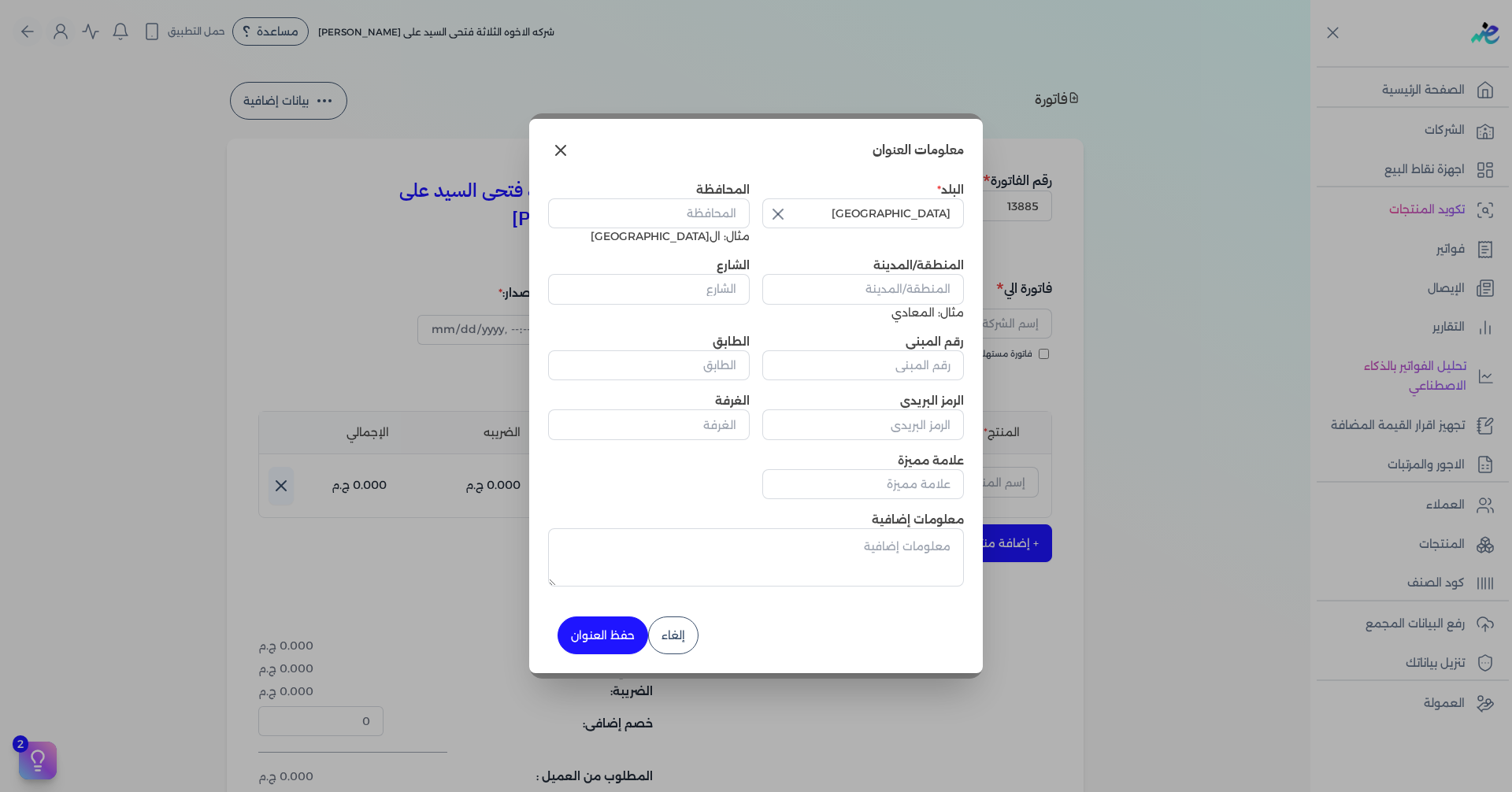
click at [780, 214] on icon "button" at bounding box center [778, 214] width 19 height 19
click at [927, 220] on input "text" at bounding box center [863, 213] width 201 height 30
type input "[GEOGRAPHIC_DATA]"
click at [634, 204] on input "المحافظة" at bounding box center [648, 213] width 201 height 30
type input "القليوبيه"
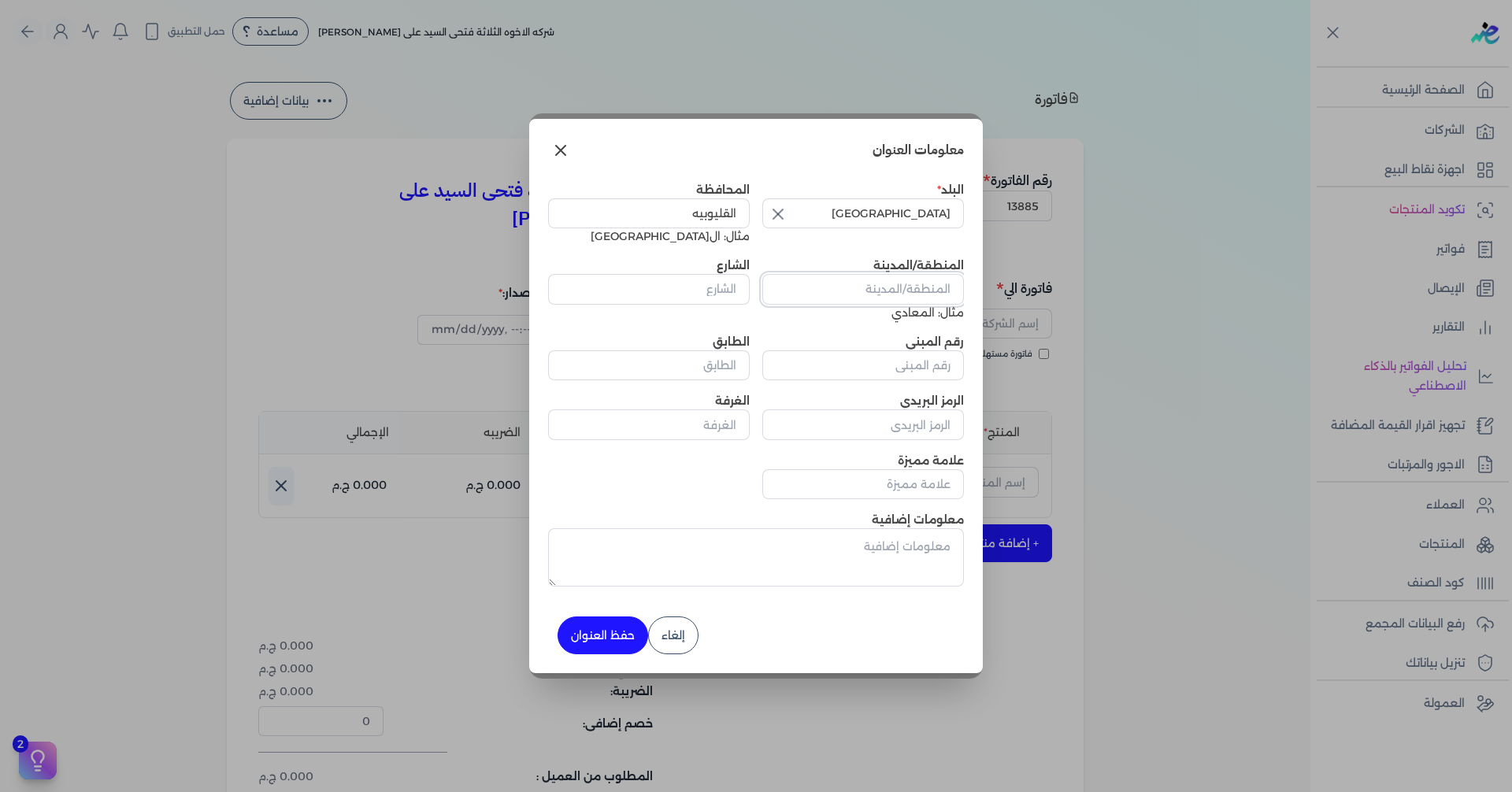
click at [895, 293] on input "المنطقة/المدينة" at bounding box center [863, 289] width 201 height 30
paste input "بلوك 13005 المنطقه الصناعيه الاولى مدينه العبور"
type input "بلوك 13005 المنطقه الصناعيه الاولى مدينه العبور"
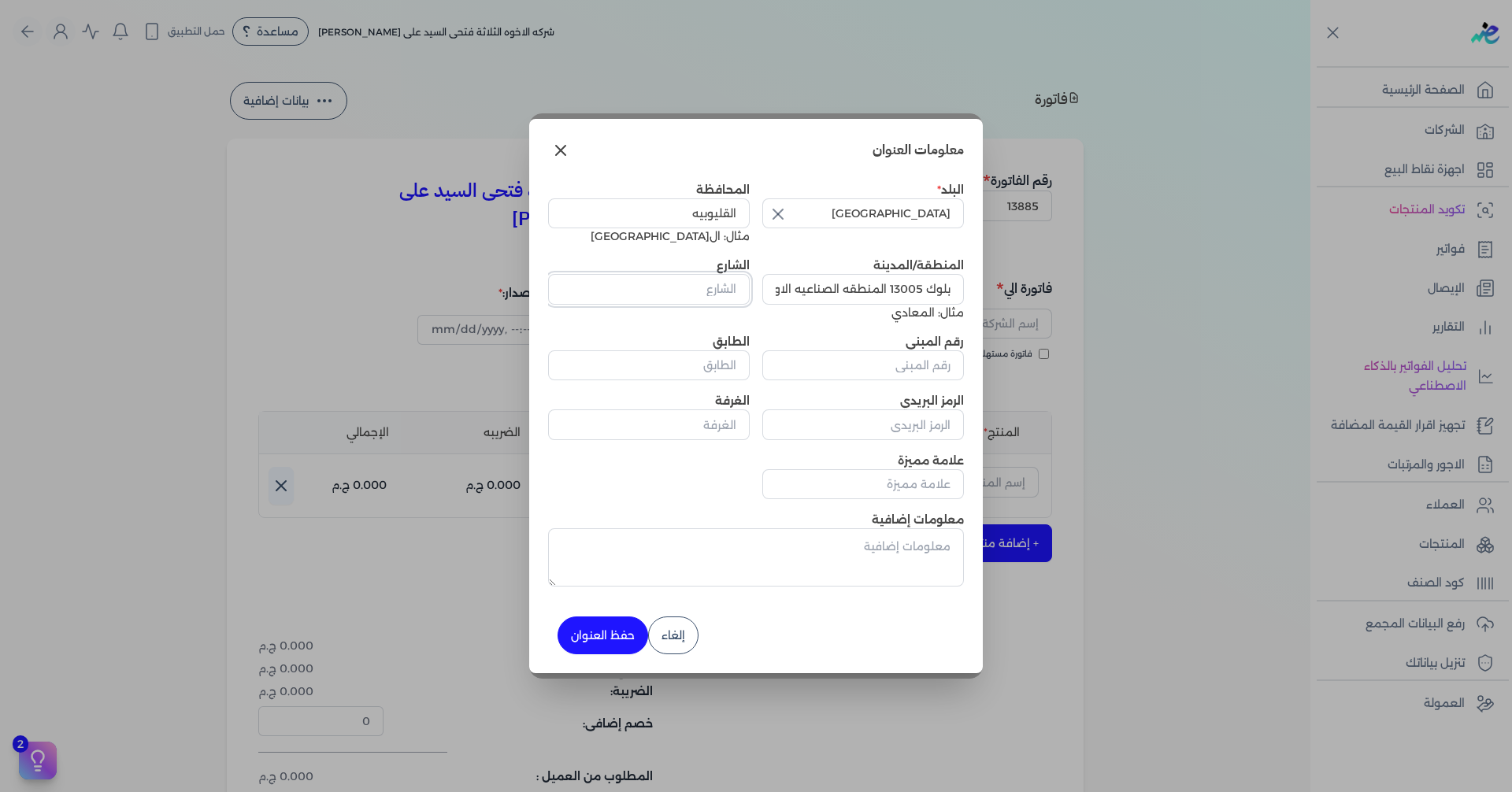
paste input "بلوك 13005 المنطقه الصناعيه الاولى مدينه العبور"
type input "بلوك 13005 المنطقه الصناعيه الاولى مدينه العبور"
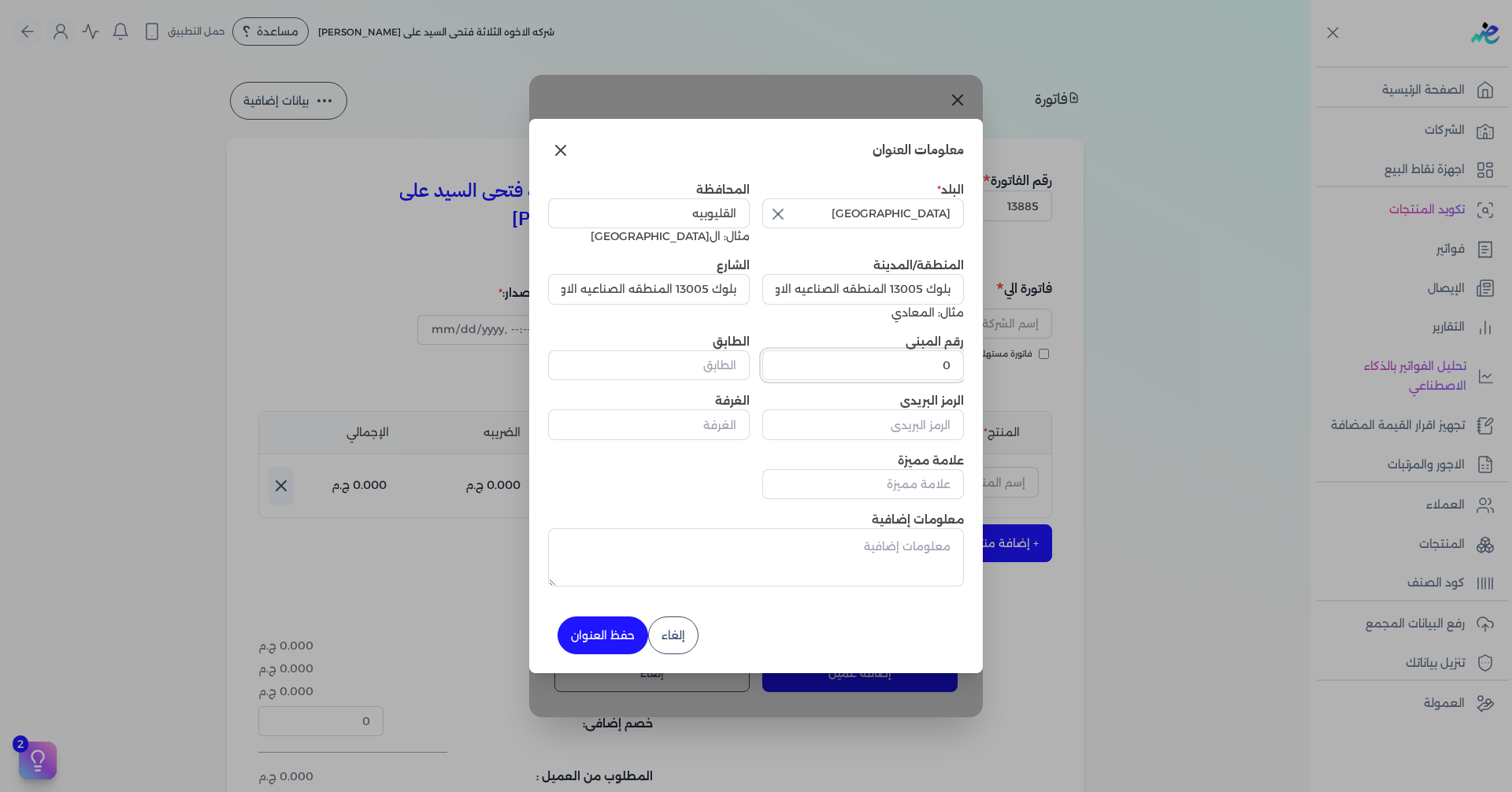
type input "0"
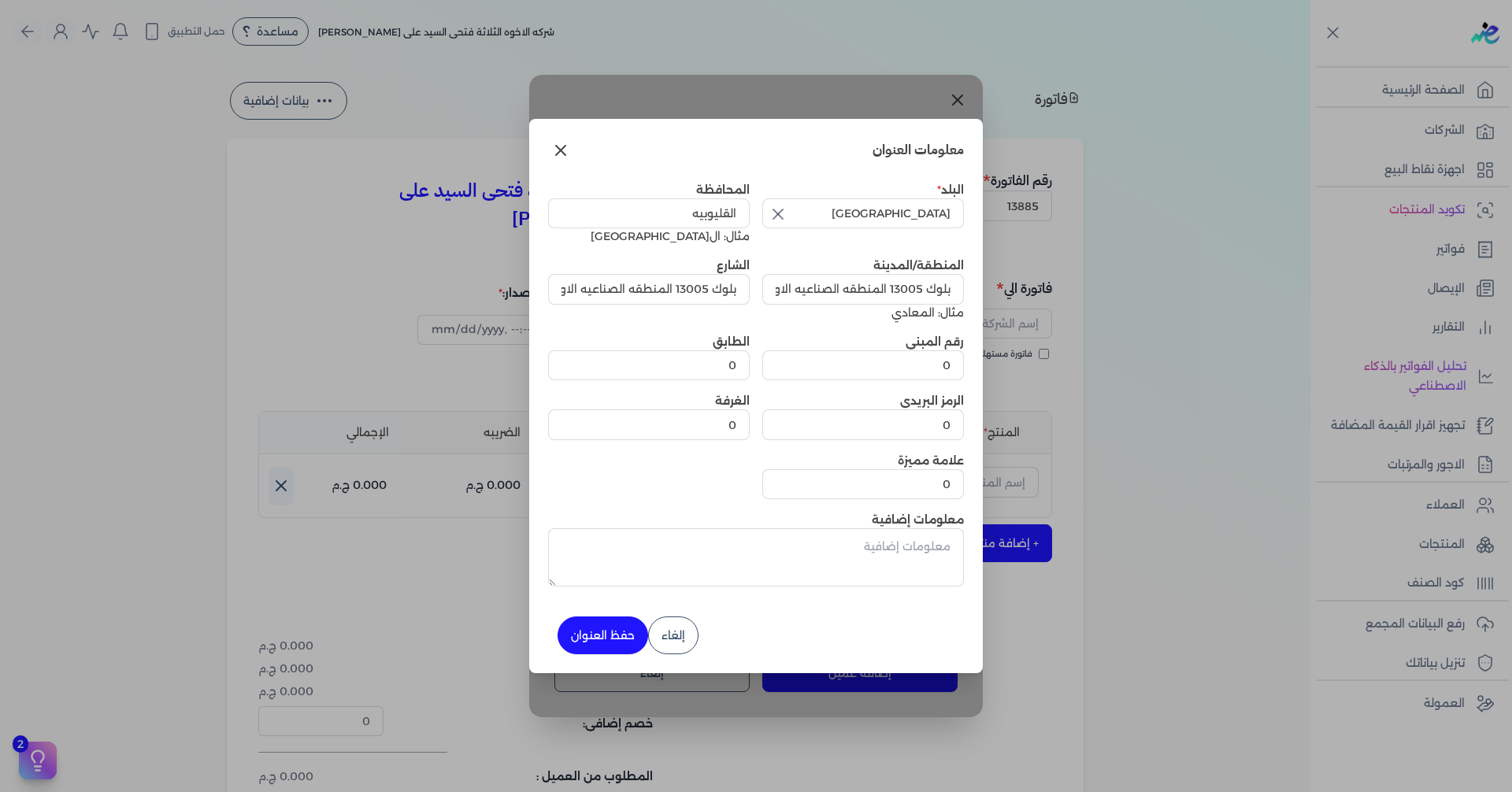
click at [626, 628] on button "حفظ العنوان" at bounding box center [602, 635] width 91 height 37
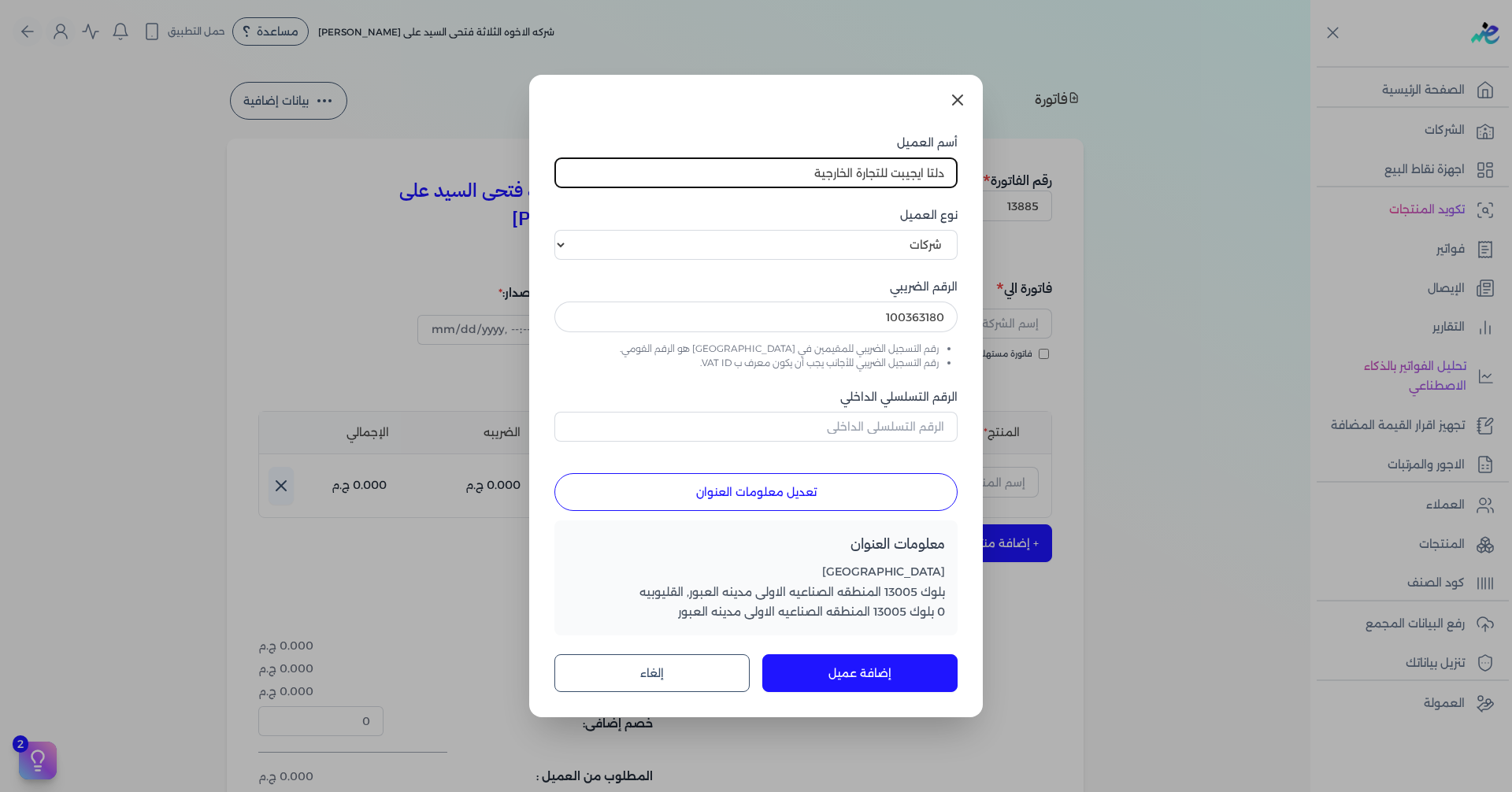
click at [802, 674] on button "إضافة عميل" at bounding box center [860, 673] width 196 height 37
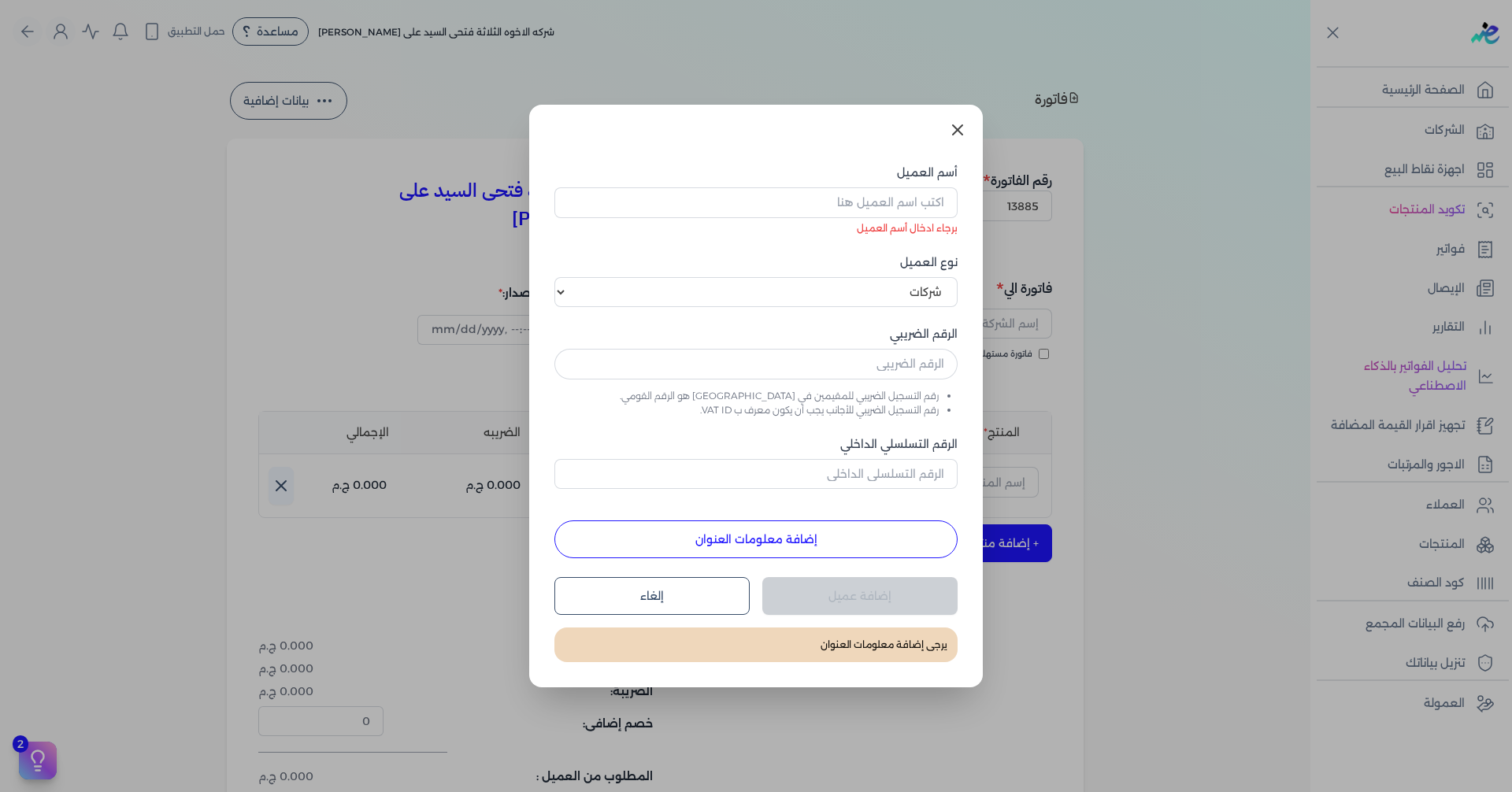
click at [958, 118] on link at bounding box center [957, 129] width 37 height 37
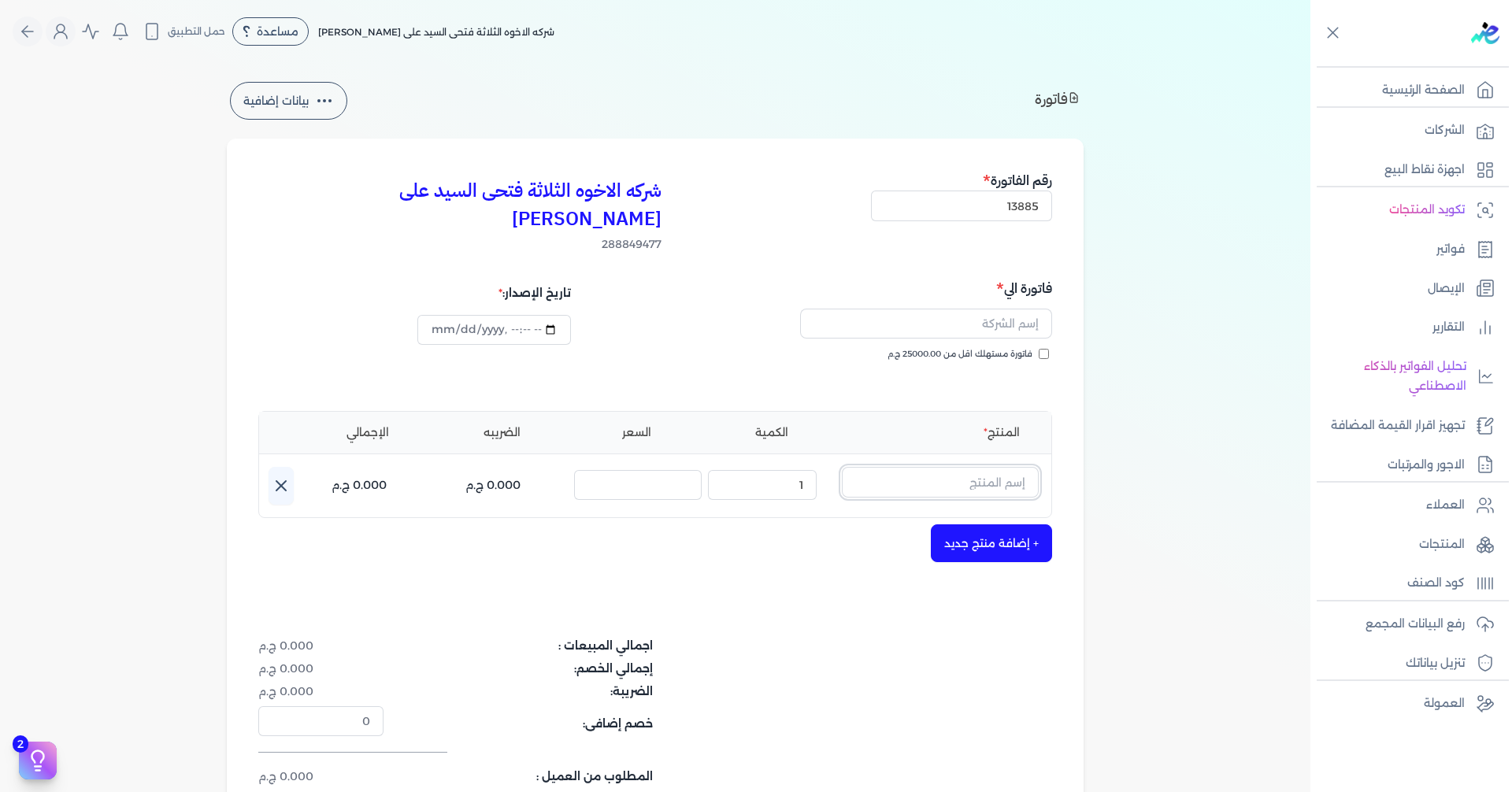
click at [978, 467] on input "text" at bounding box center [940, 482] width 197 height 30
type input "د"
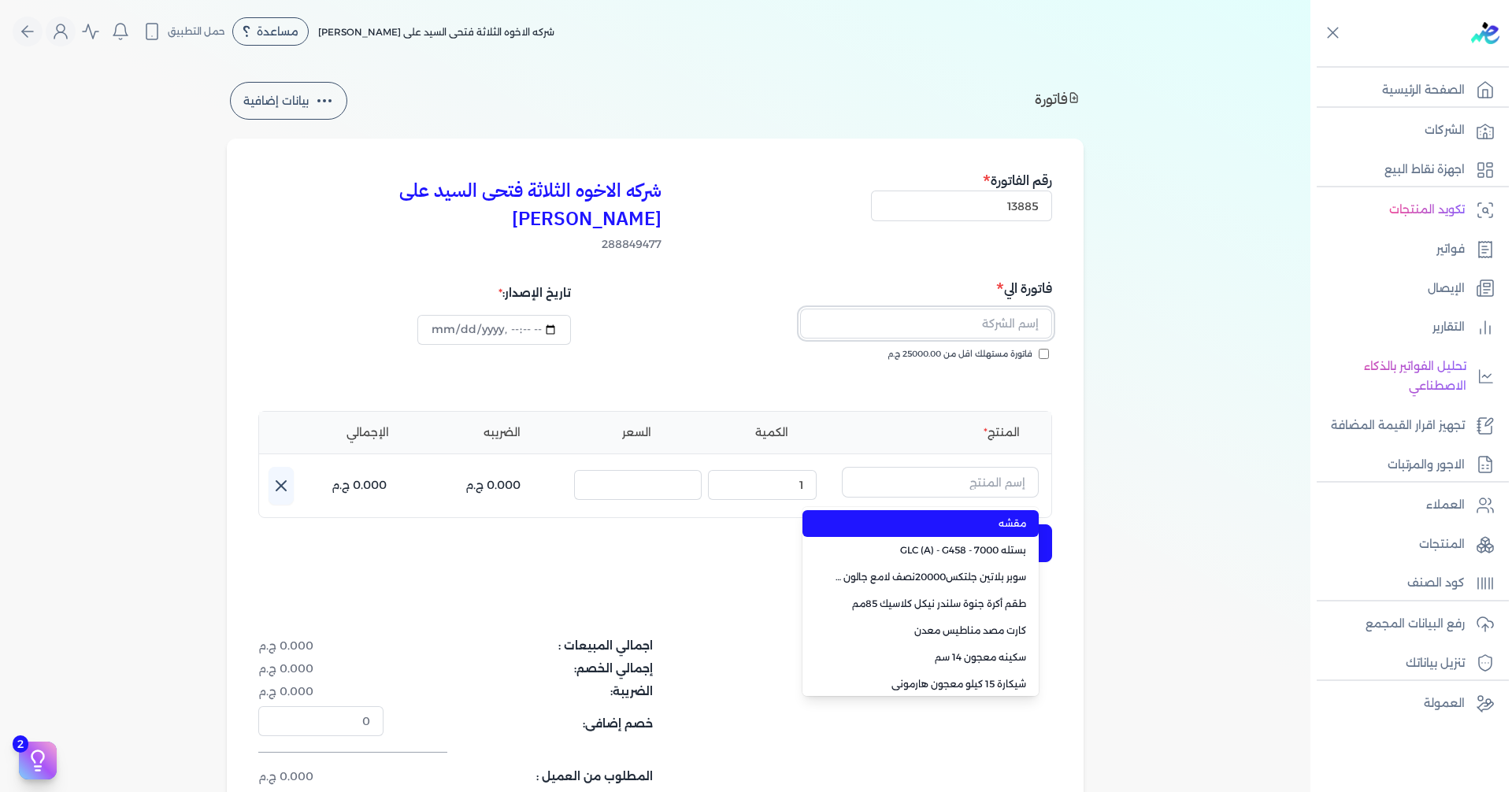
click at [936, 309] on input "text" at bounding box center [926, 324] width 252 height 30
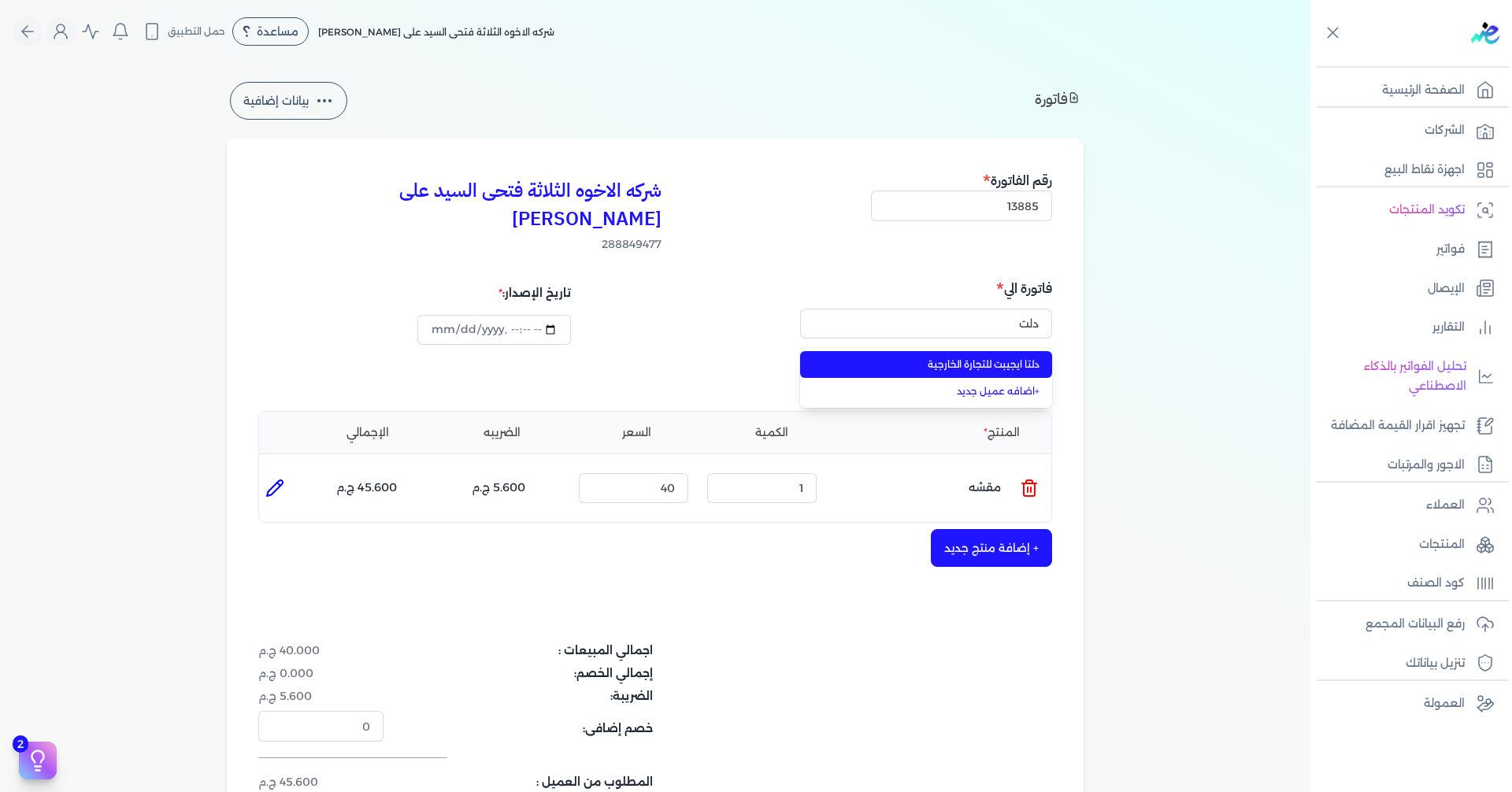
click at [965, 358] on span "دلتا ايجيبت للتجارة الخارجية" at bounding box center [934, 365] width 208 height 15
type input "دلتا ايجيبت للتجارة الخارجية"
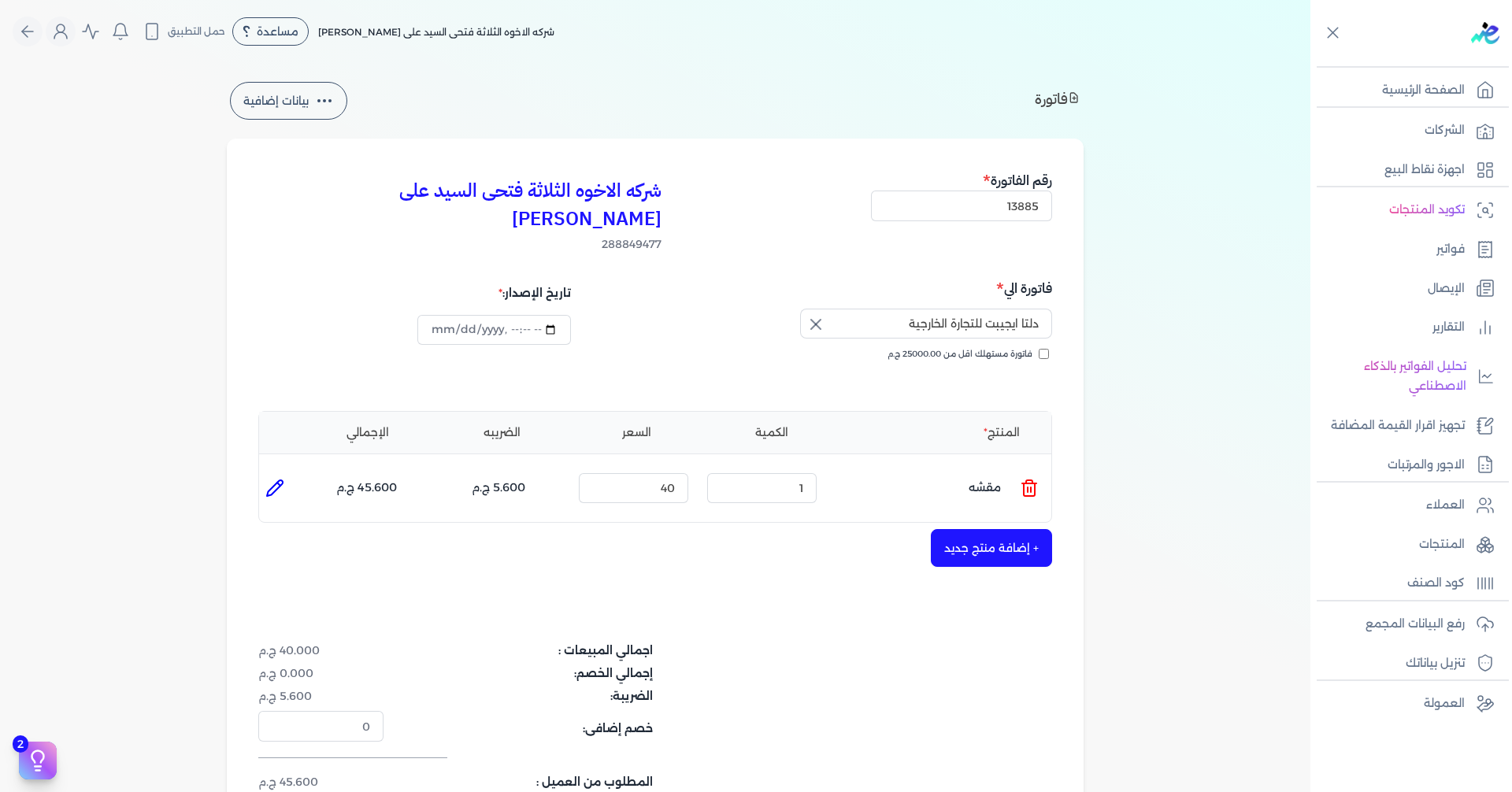
click at [1027, 484] on icon at bounding box center [1029, 490] width 11 height 13
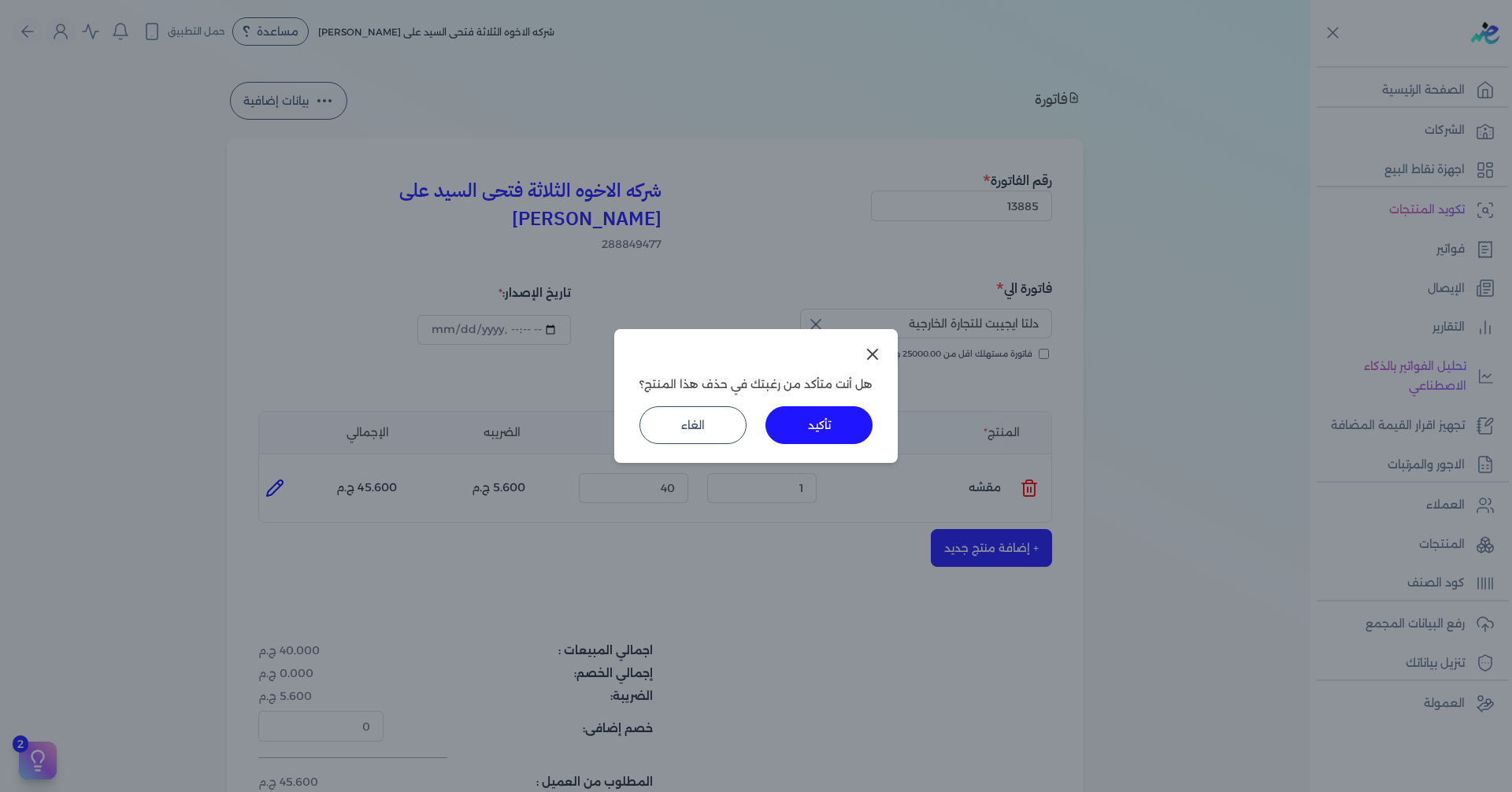
click at [813, 427] on button "تأكيد" at bounding box center [818, 424] width 107 height 37
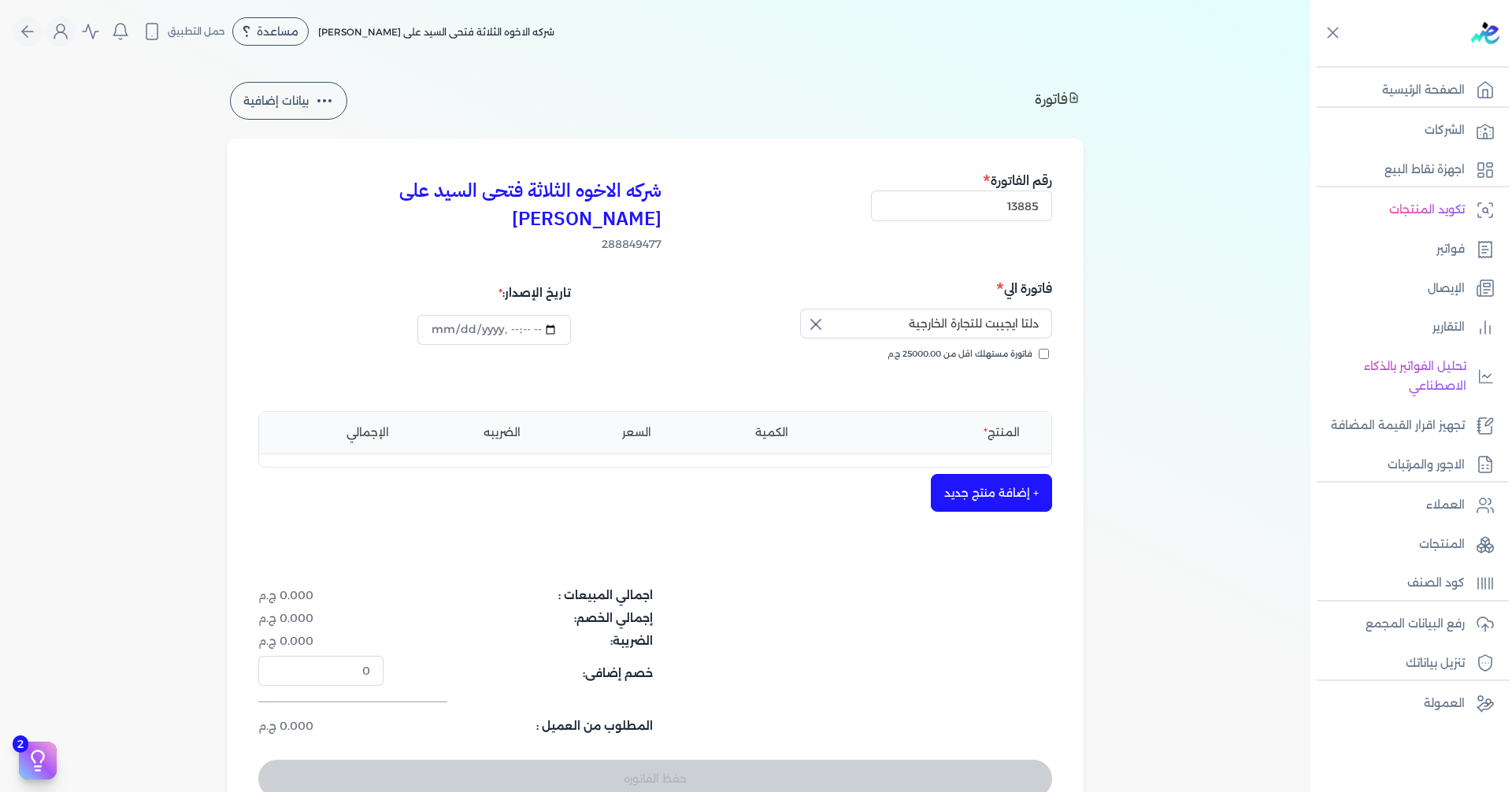
click at [1016, 474] on button "+ إضافة منتج جديد" at bounding box center [991, 492] width 122 height 37
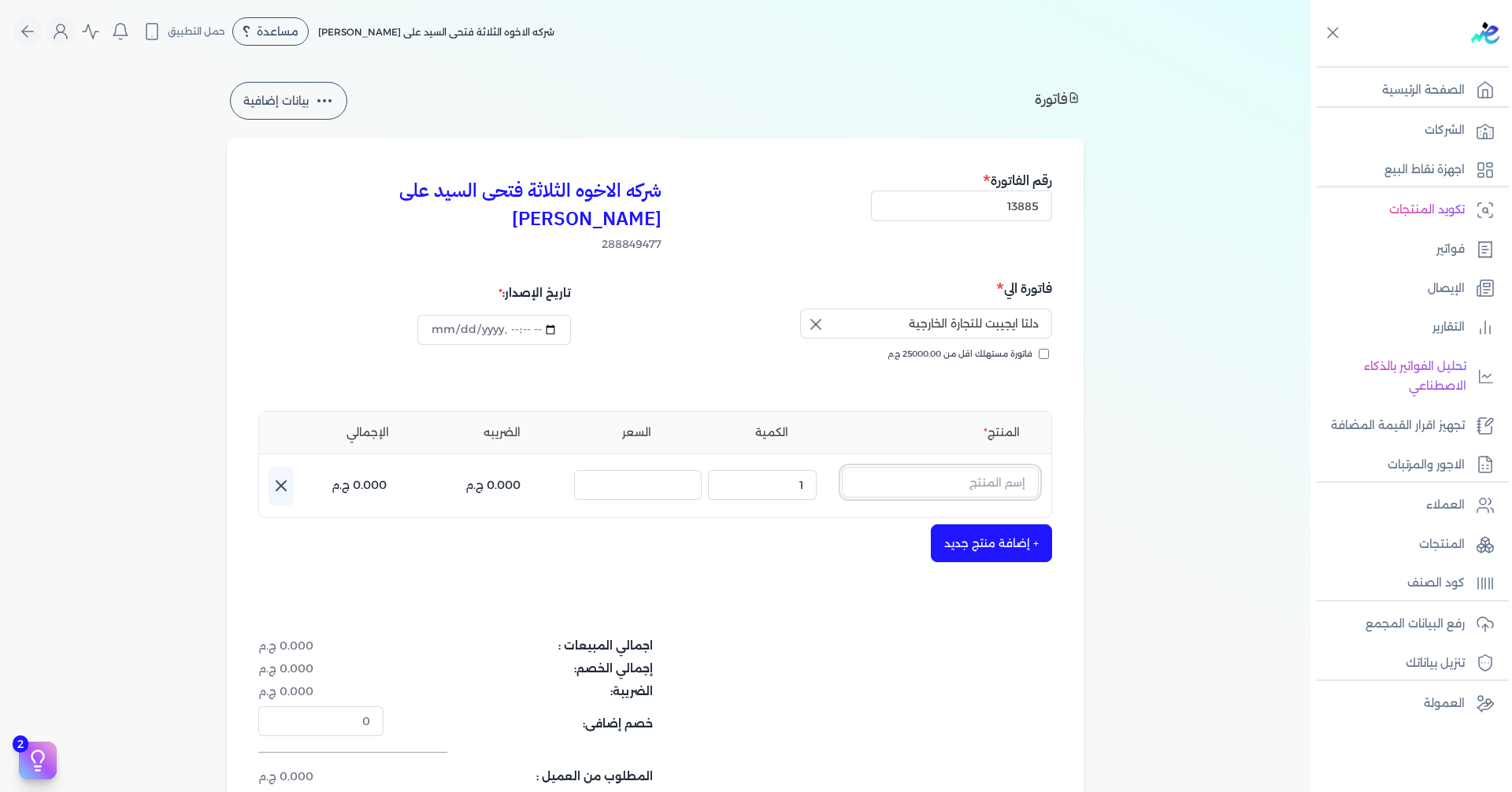
click at [975, 467] on input "text" at bounding box center [940, 482] width 197 height 30
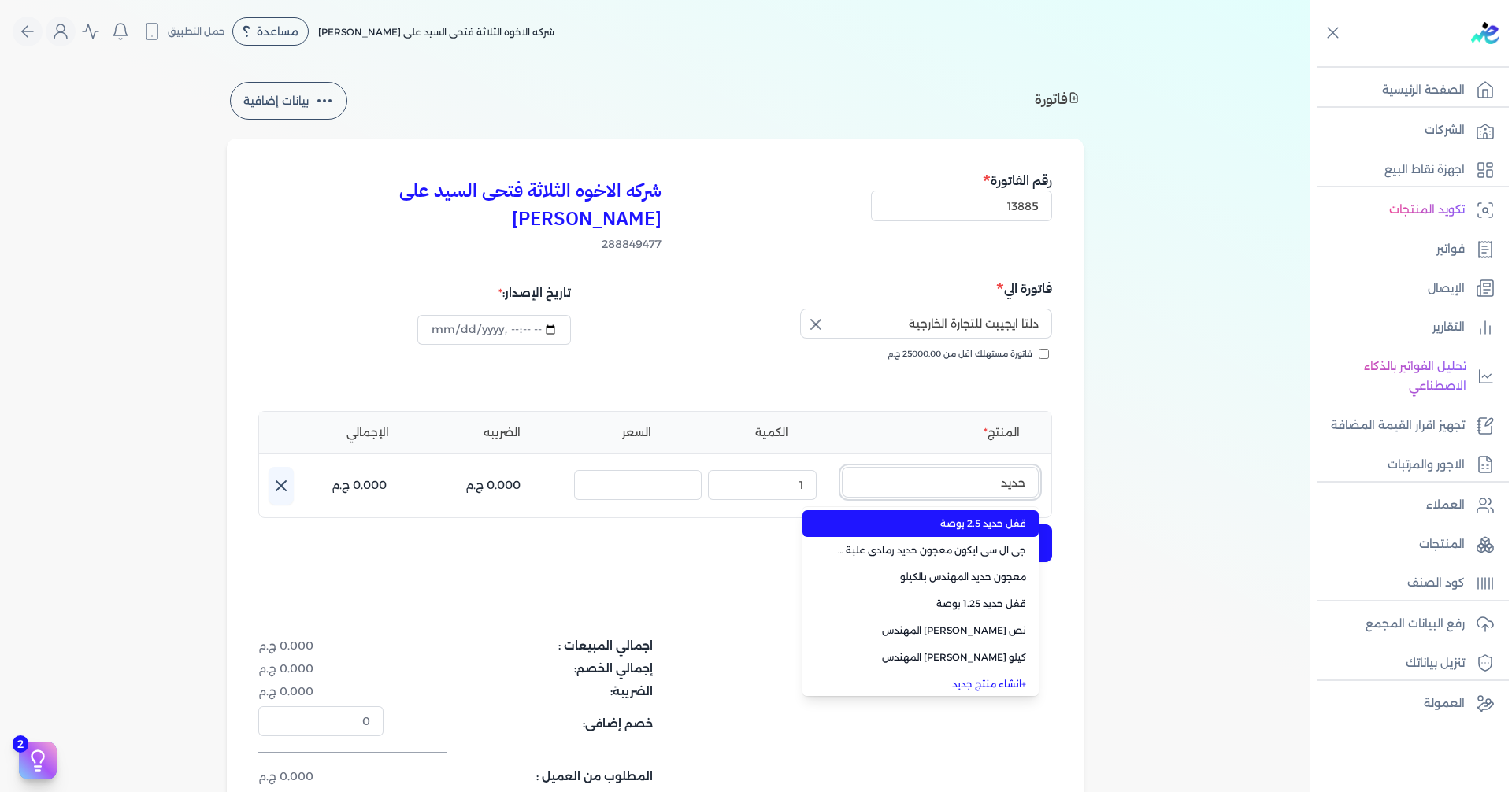
click at [842, 467] on button "حديد" at bounding box center [940, 486] width 197 height 37
type input "حديد ال"
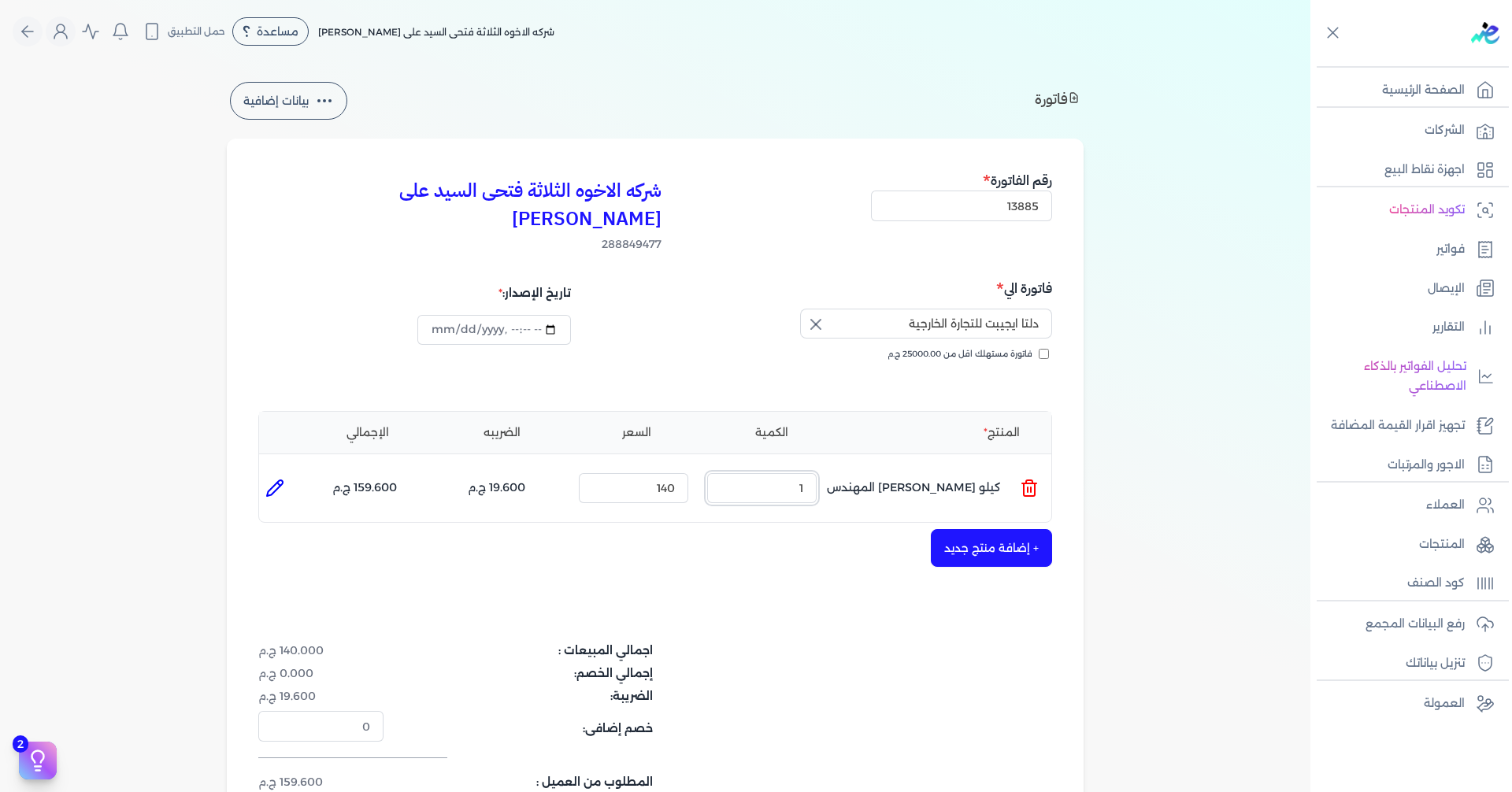
drag, startPoint x: 789, startPoint y: 462, endPoint x: 1096, endPoint y: 417, distance: 310.3
click at [1087, 418] on div "فاتورة بيانات إضافية شركه الاخوه الثلاثة فتحى السيد على [PERSON_NAME] 288849477…" at bounding box center [655, 482] width 907 height 807
click at [996, 530] on button "+ إضافة منتج جديد" at bounding box center [991, 548] width 122 height 37
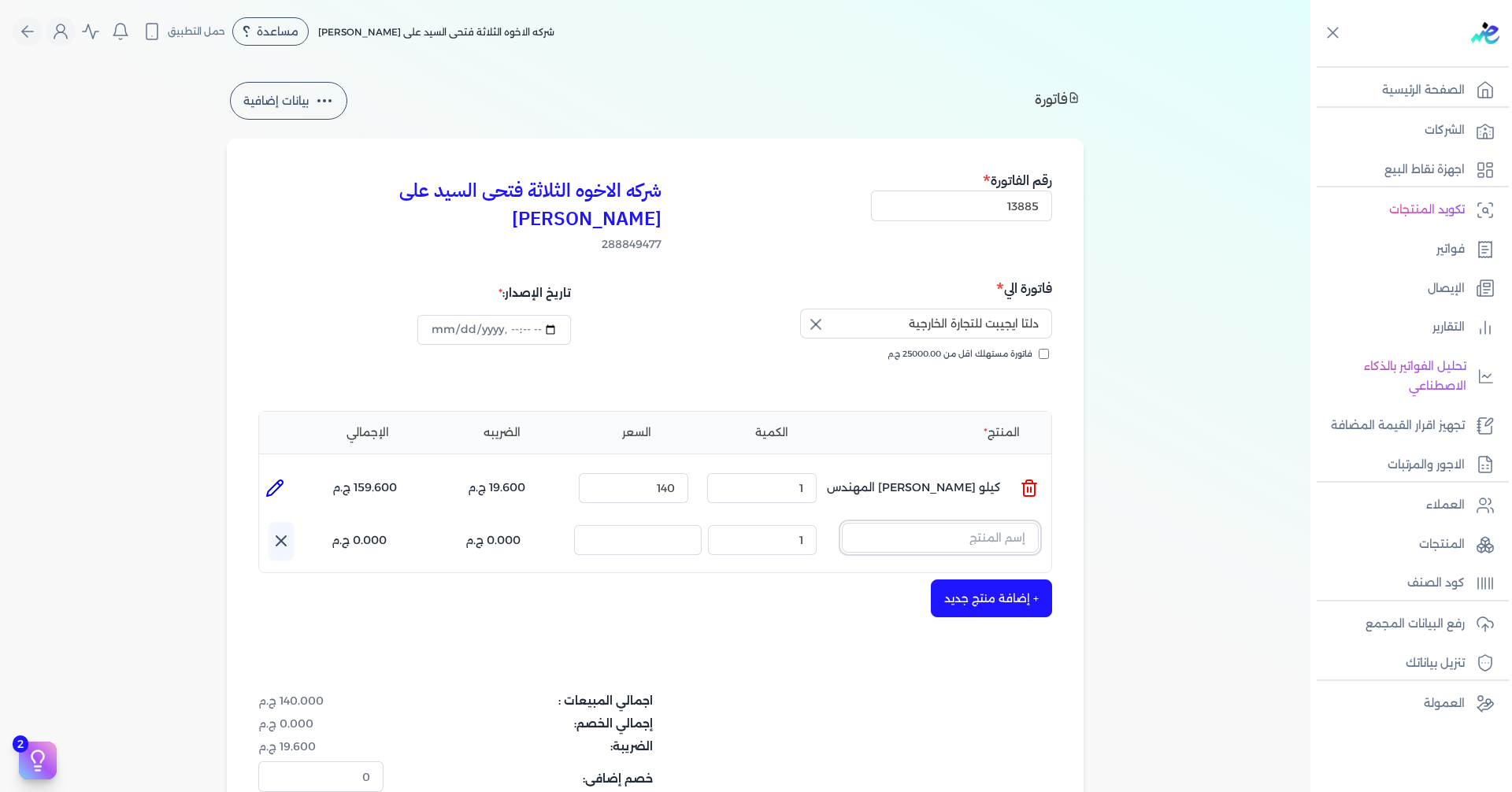
click at [968, 523] on input "text" at bounding box center [940, 538] width 197 height 30
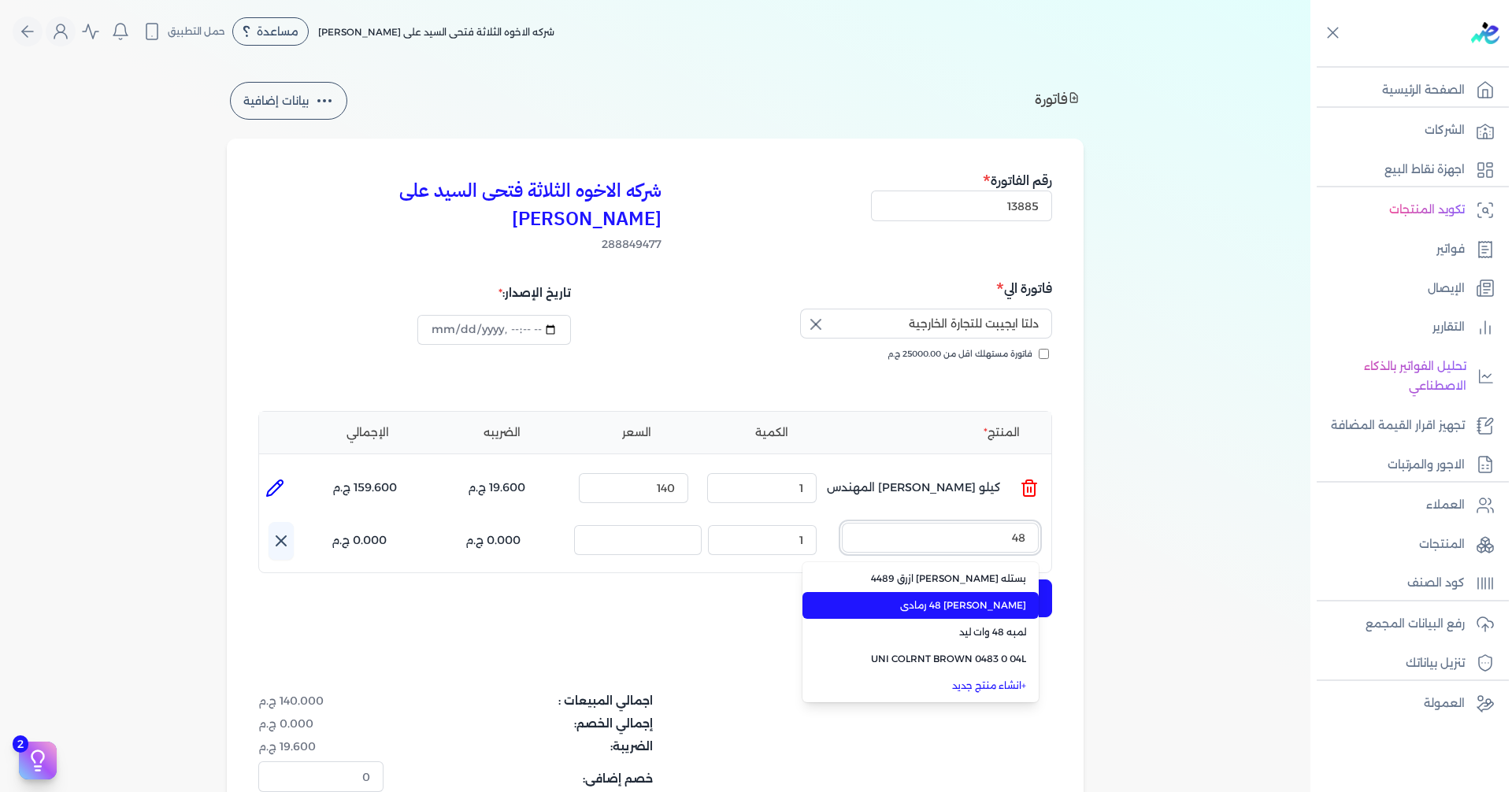
type input "48"
click at [982, 599] on span "[PERSON_NAME] 48 رمادى" at bounding box center [930, 606] width 192 height 15
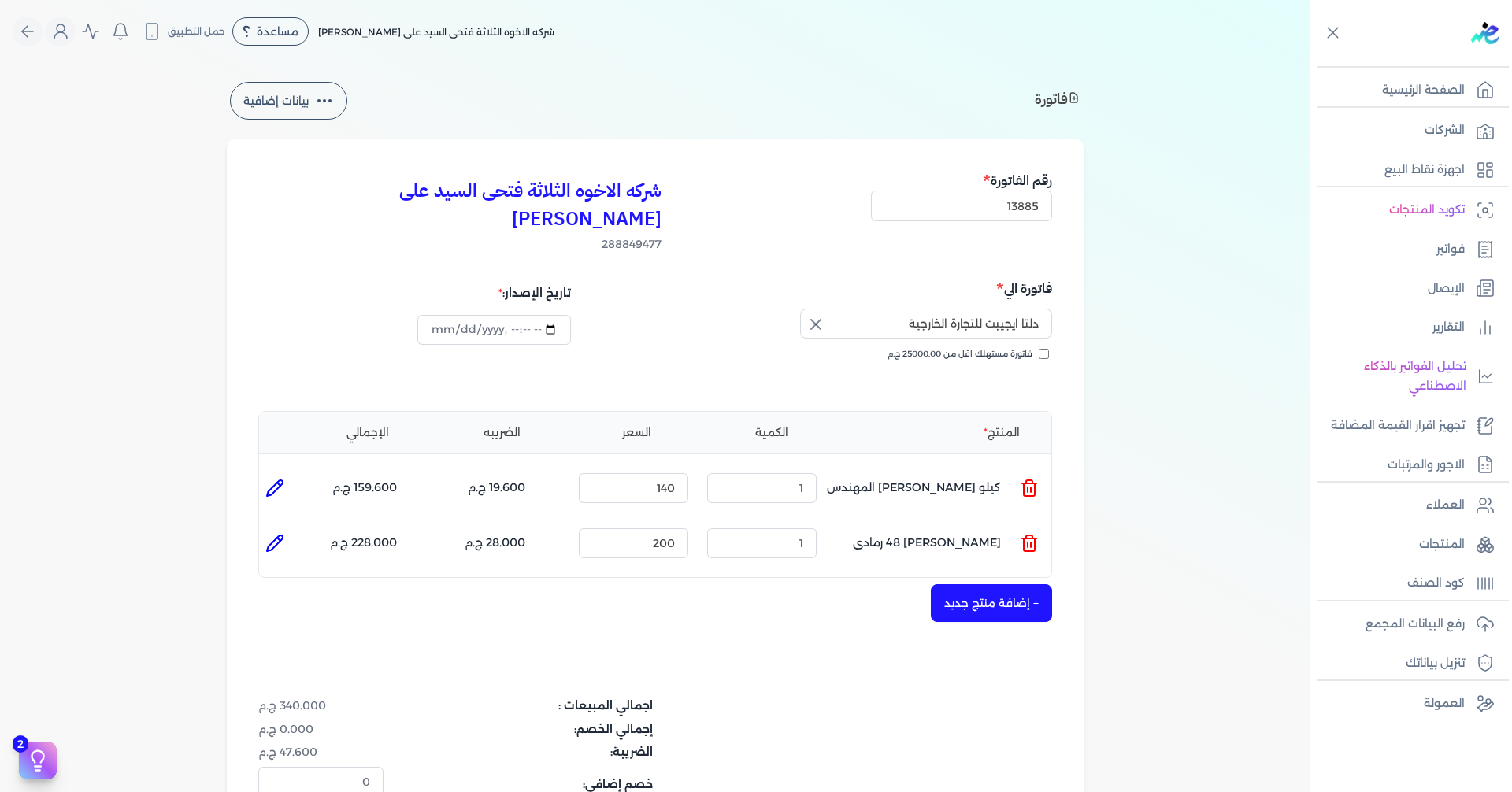
click at [275, 534] on icon at bounding box center [274, 543] width 19 height 19
type input "[PERSON_NAME] 48 رمادى"
type input "200"
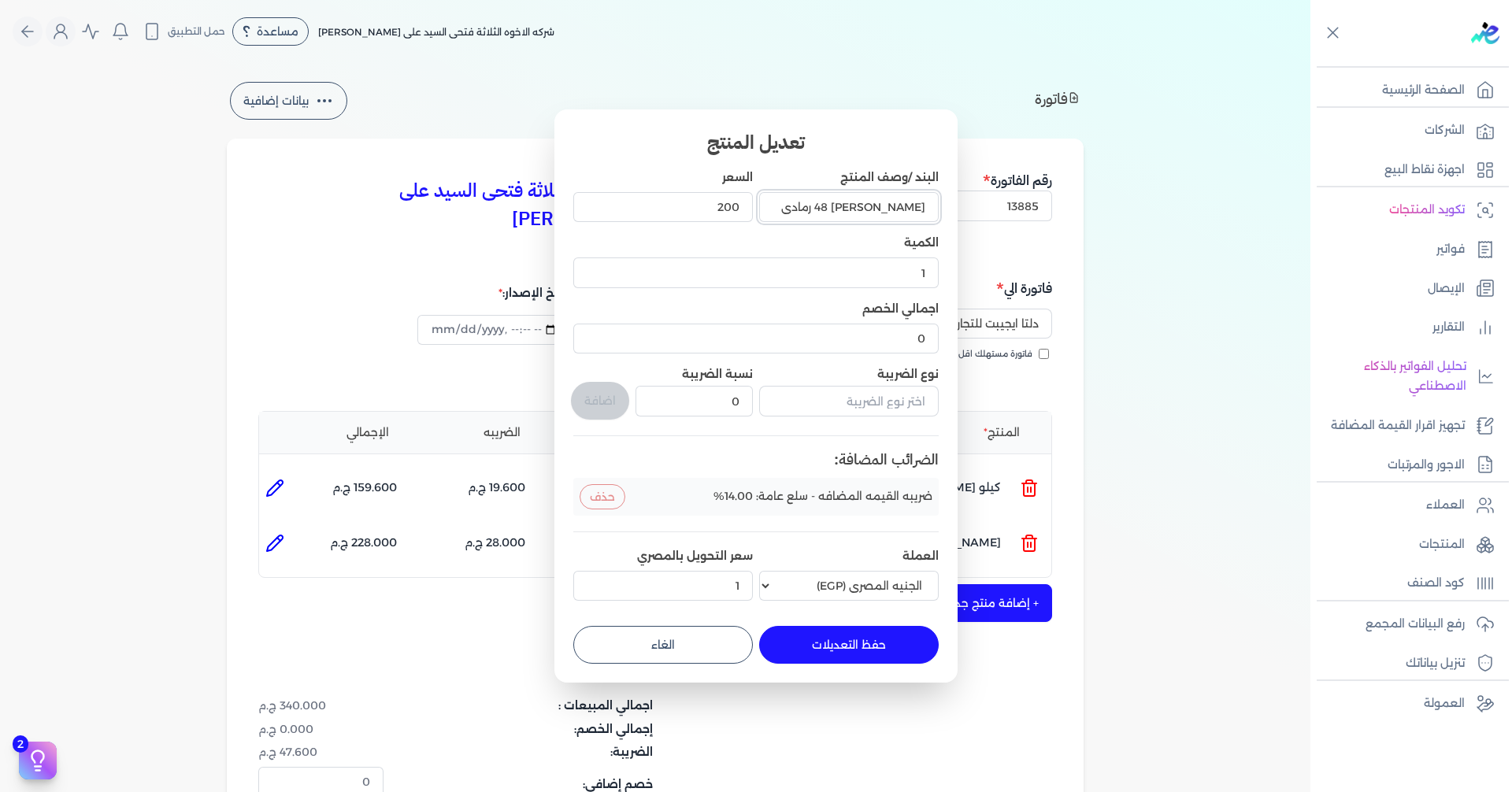
drag, startPoint x: 897, startPoint y: 207, endPoint x: 953, endPoint y: 209, distance: 56.0
click at [953, 209] on div "تعديل المنتج البند /وصف المنتج [PERSON_NAME] 48 رمادى السعر 200 الكمية 1 اجمالي…" at bounding box center [755, 396] width 403 height 573
type input "كيلو برايمر 48 رمادى"
click at [816, 656] on button "حفظ التعديلات" at bounding box center [848, 645] width 179 height 37
type input "0"
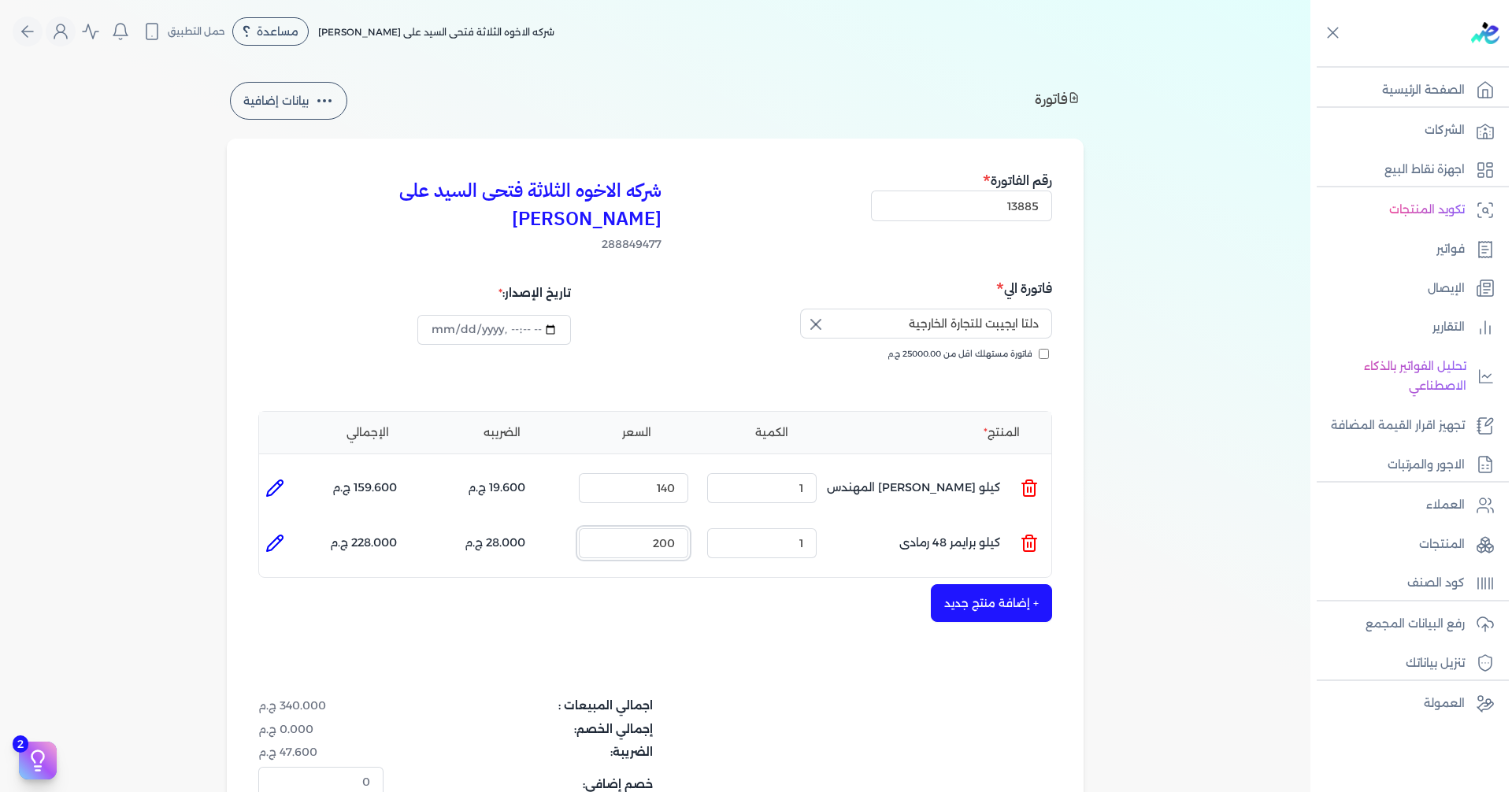
drag, startPoint x: 618, startPoint y: 520, endPoint x: 888, endPoint y: 509, distance: 270.2
click at [888, 522] on ul "المنتج : كيلو برايمر 48 رمادى الكمية : 1 السعر : 200 الضريبه : 28.000 ج.م الإجم…" at bounding box center [655, 543] width 792 height 43
type input "75"
click at [971, 584] on button "+ إضافة منتج جديد" at bounding box center [991, 603] width 122 height 37
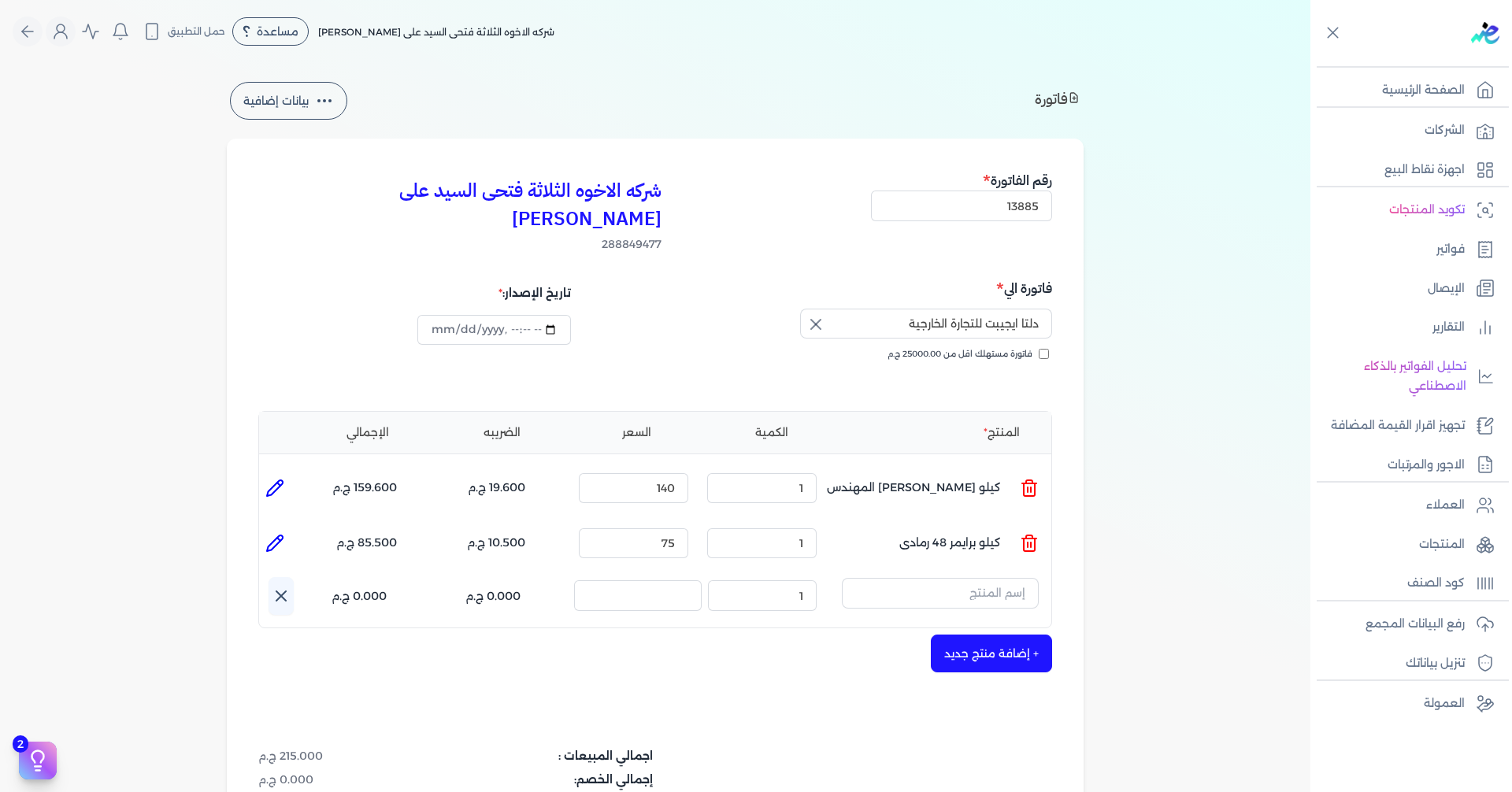
click at [1032, 539] on icon at bounding box center [1029, 545] width 11 height 13
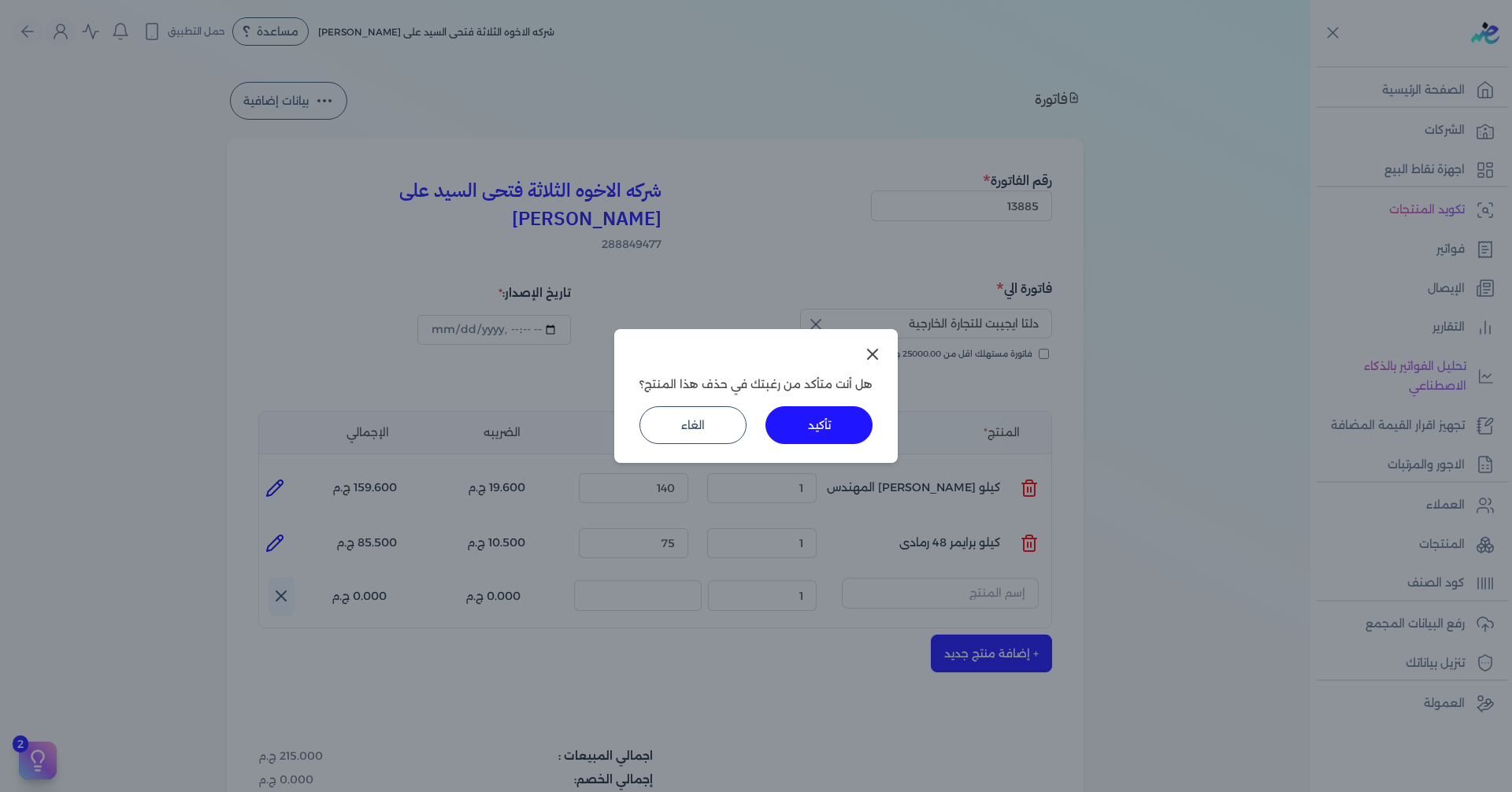
click at [809, 451] on div "هل أنت متأكد من رغبتك في حذف هذا المنتج؟ تأكيد الغاء" at bounding box center [756, 396] width 283 height 134
click at [842, 438] on button "تأكيد" at bounding box center [818, 424] width 107 height 37
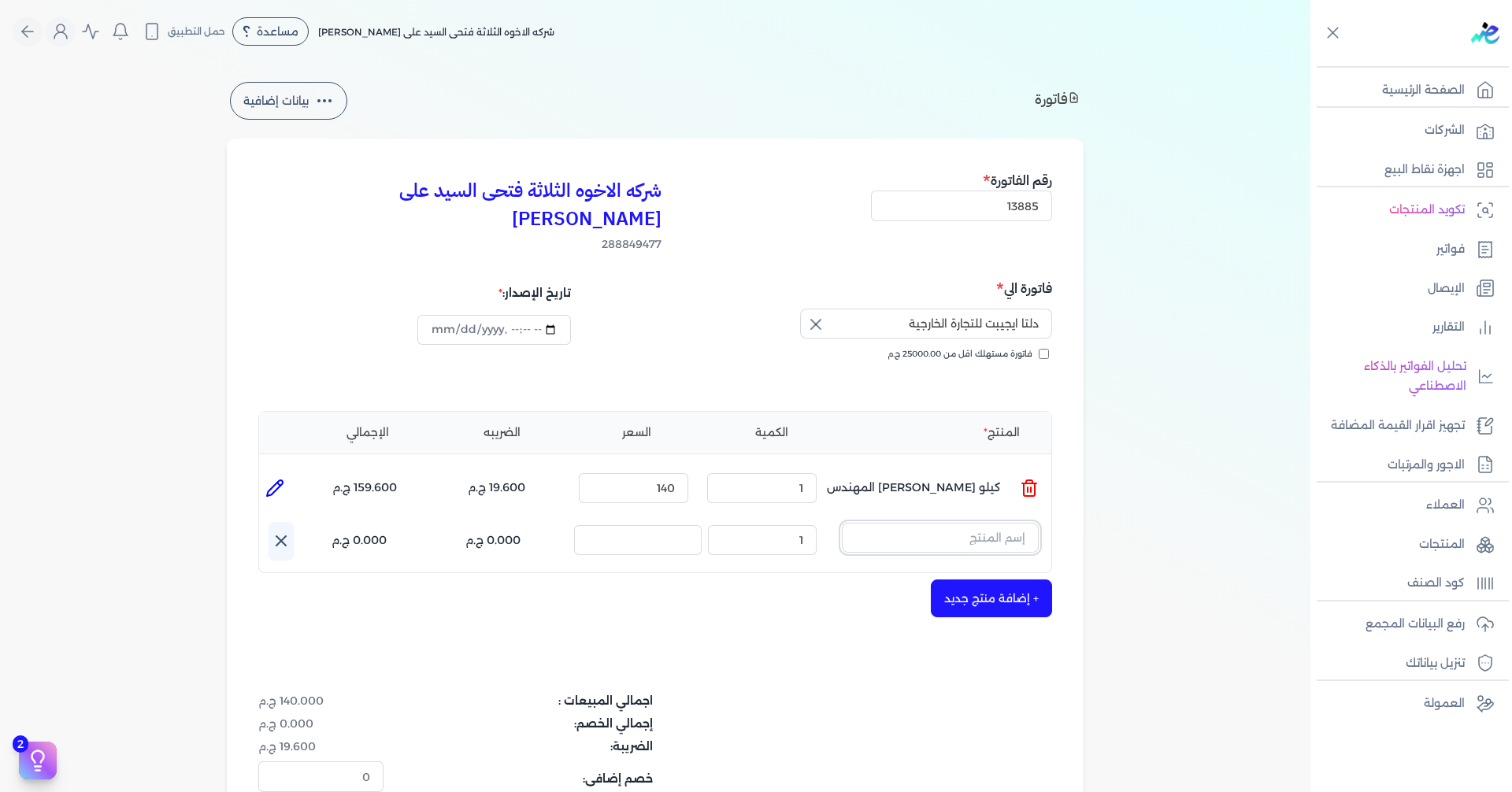
click at [942, 523] on input "text" at bounding box center [940, 538] width 197 height 30
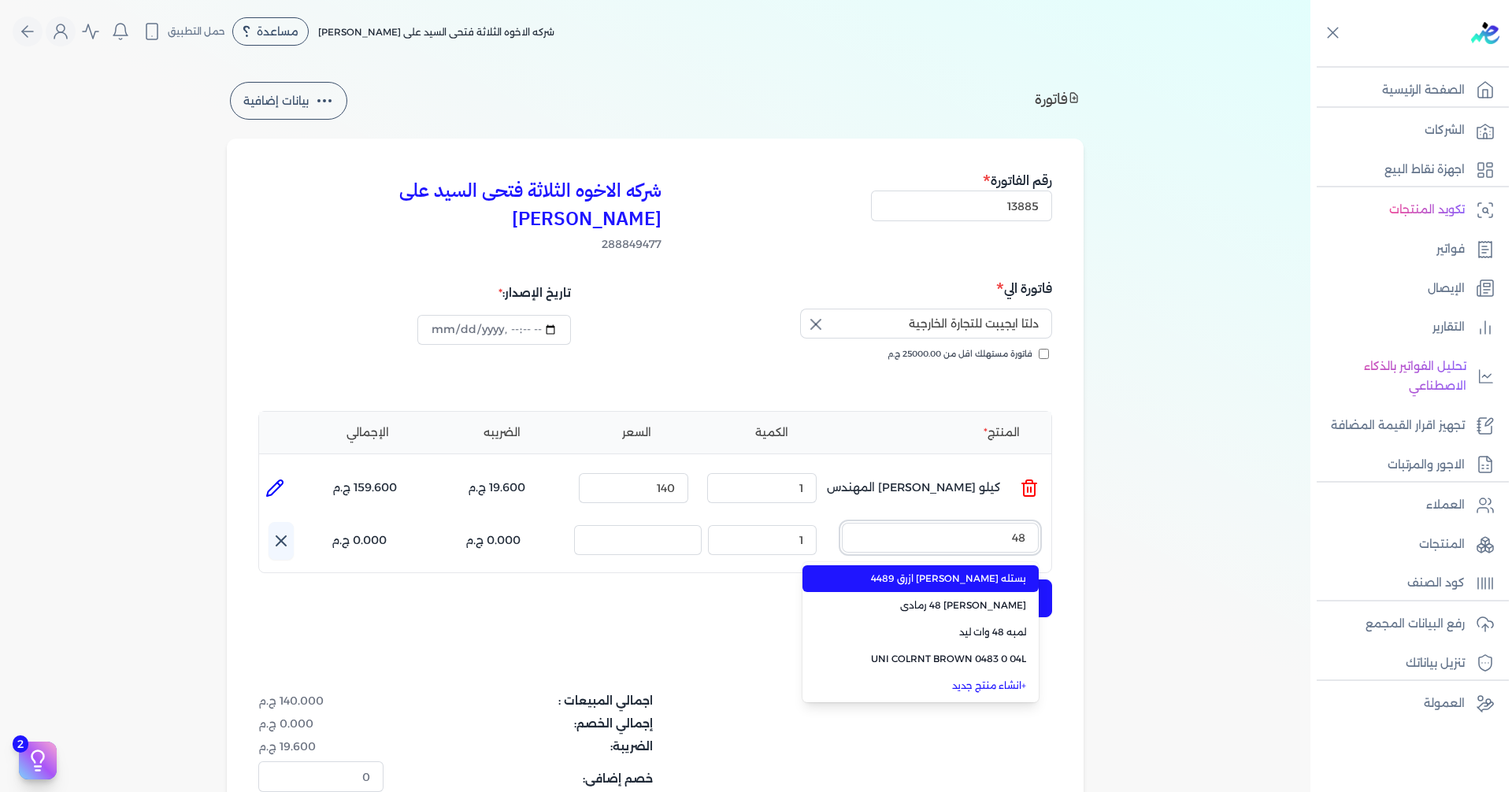
type input "4"
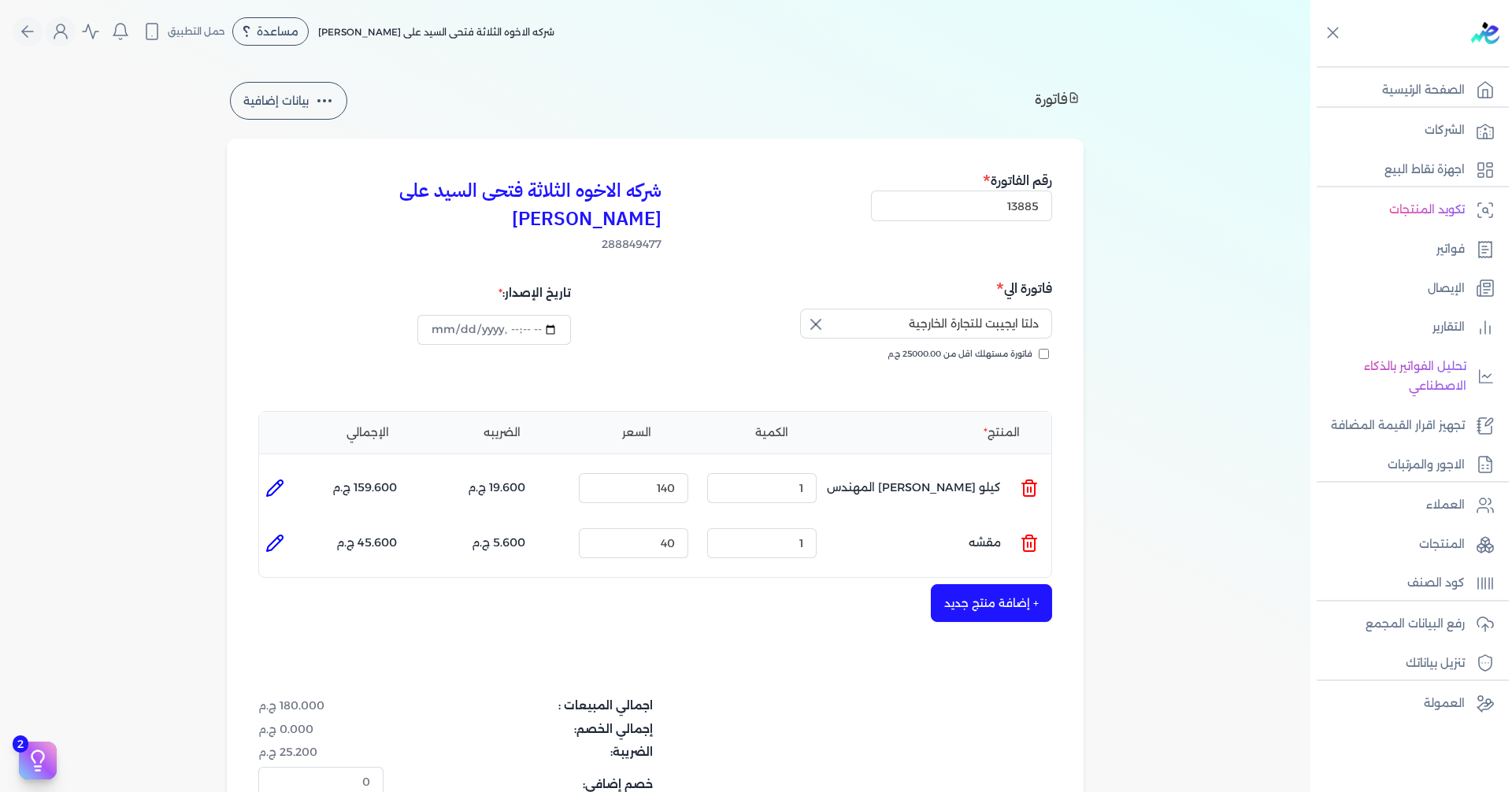
click at [1035, 534] on icon at bounding box center [1028, 543] width 19 height 19
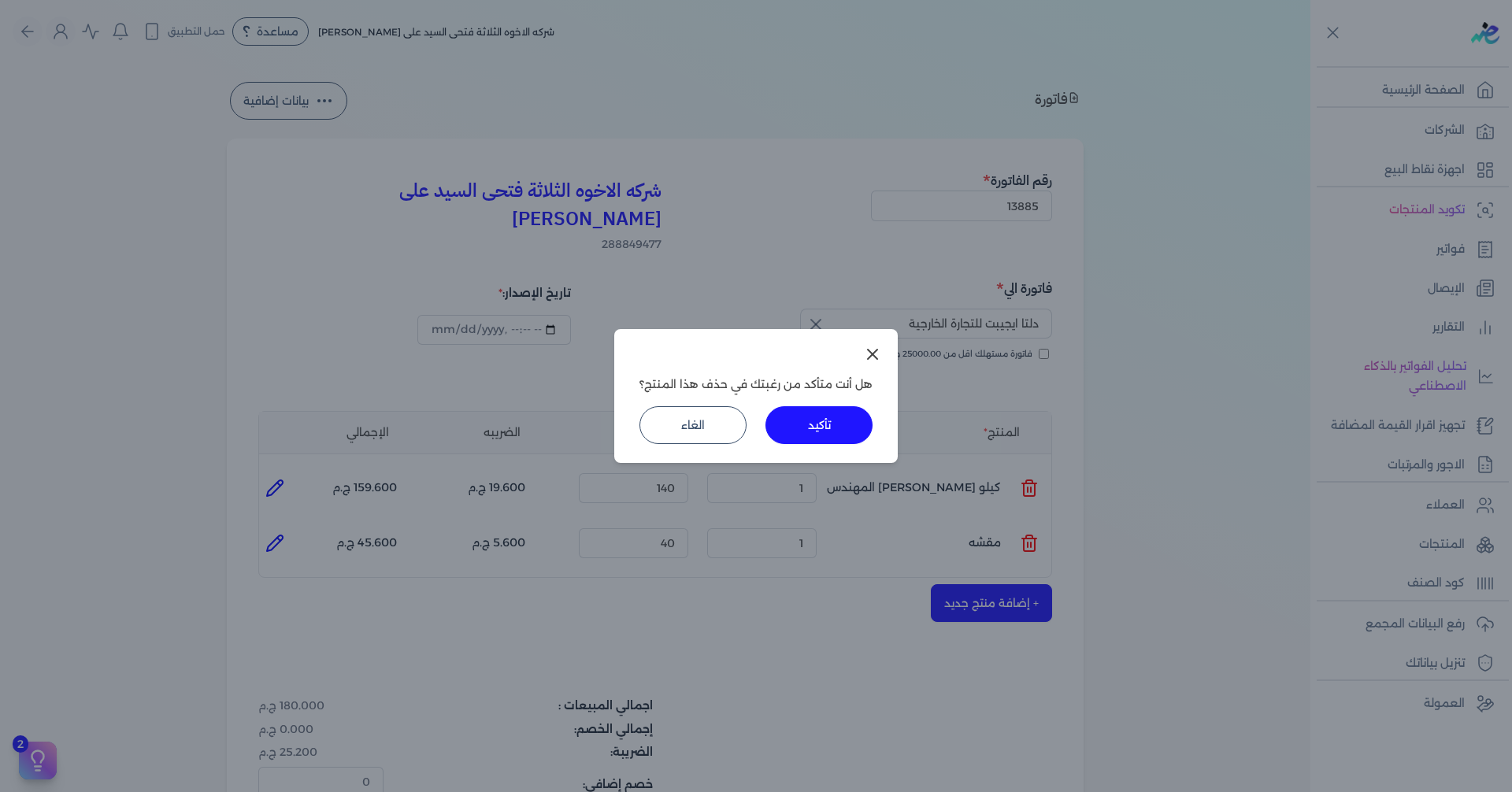
click at [827, 411] on button "تأكيد" at bounding box center [818, 424] width 107 height 37
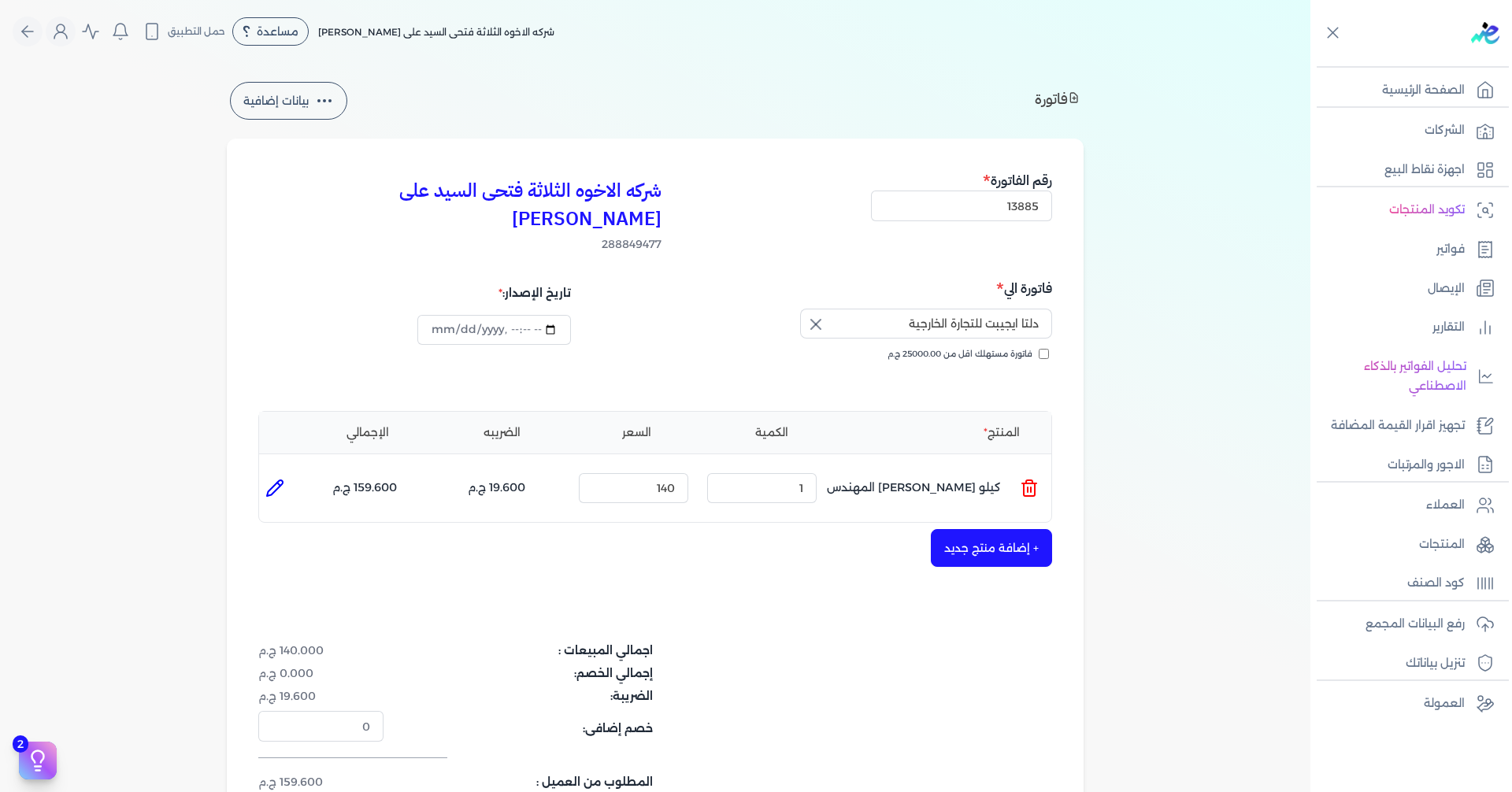
click at [989, 530] on button "+ إضافة منتج جديد" at bounding box center [991, 548] width 122 height 37
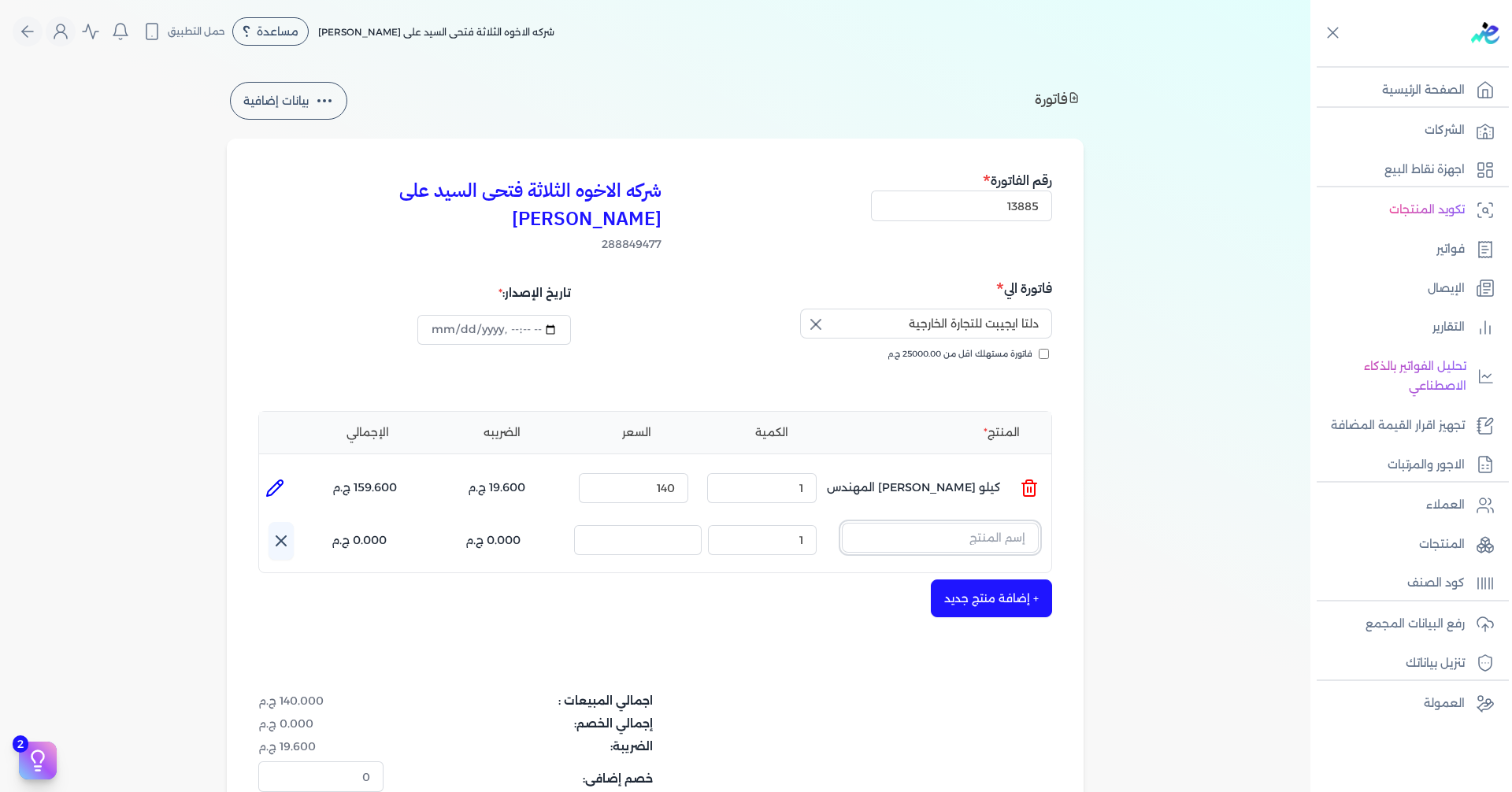
click at [988, 523] on input "text" at bounding box center [940, 538] width 197 height 30
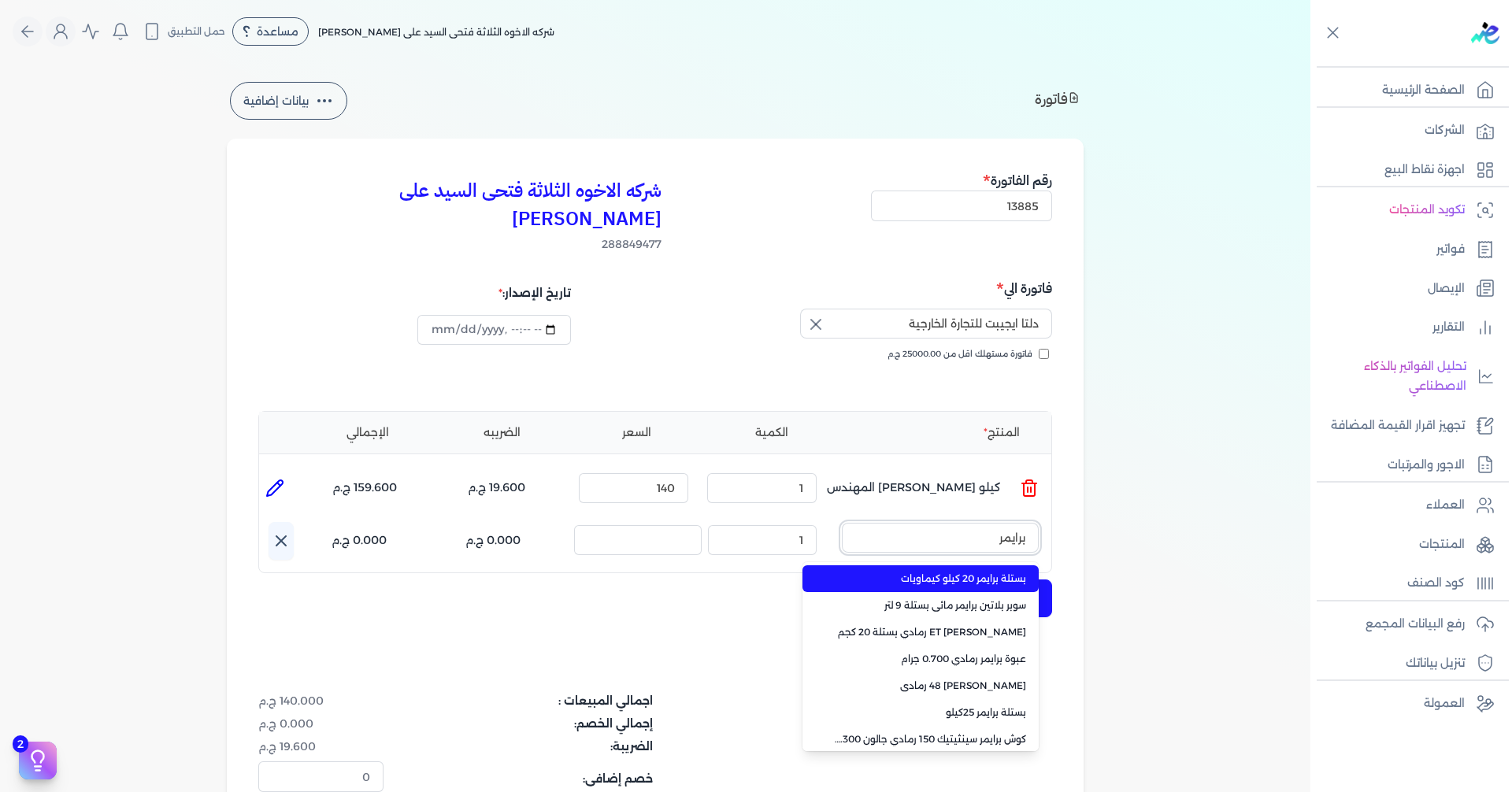
click at [842, 523] on button "برايمر" at bounding box center [940, 541] width 197 height 37
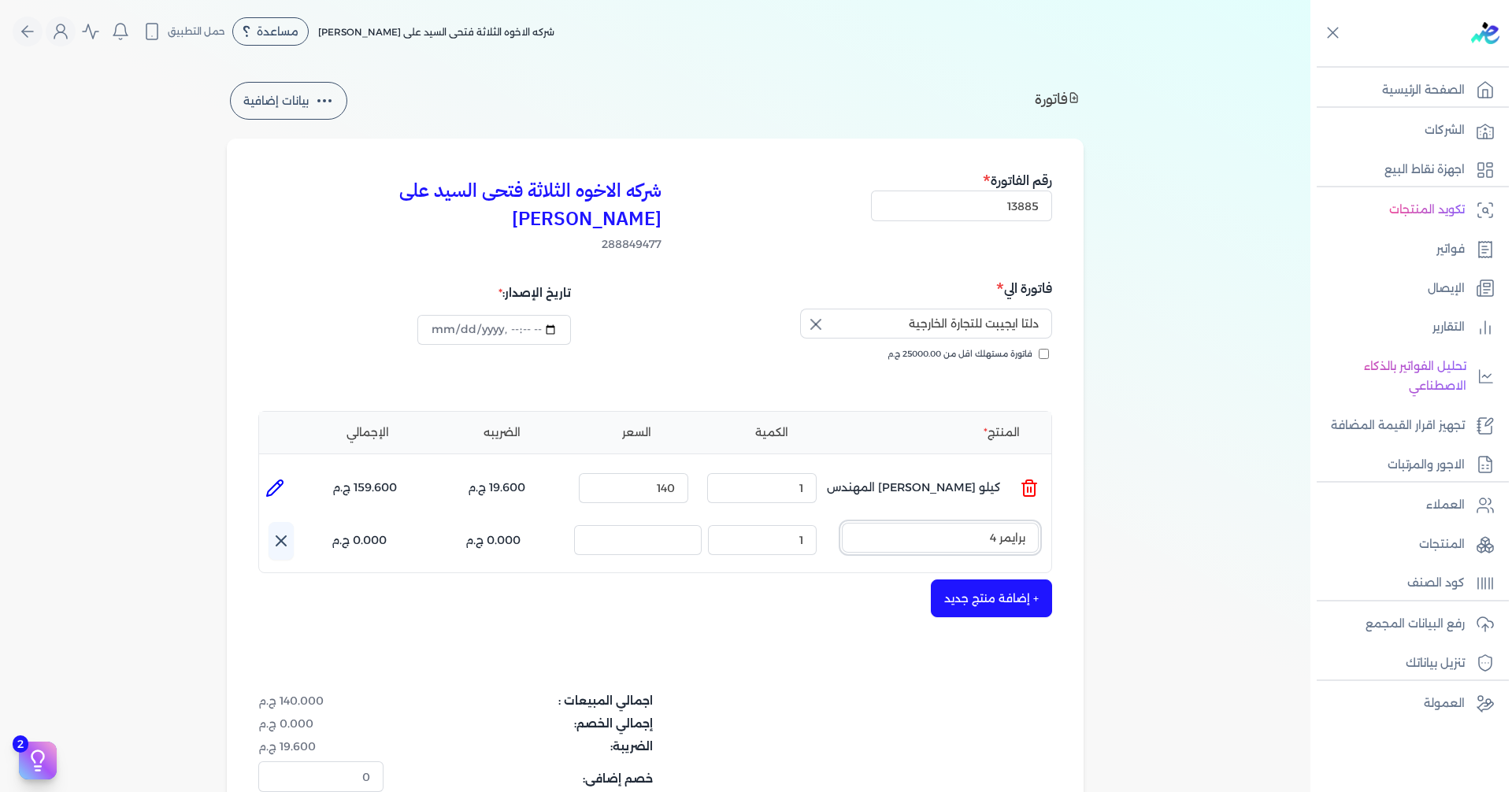
type input "برايمر 48"
click at [268, 528] on li at bounding box center [274, 543] width 31 height 31
type input "[PERSON_NAME] 48 رمادى"
type input "200"
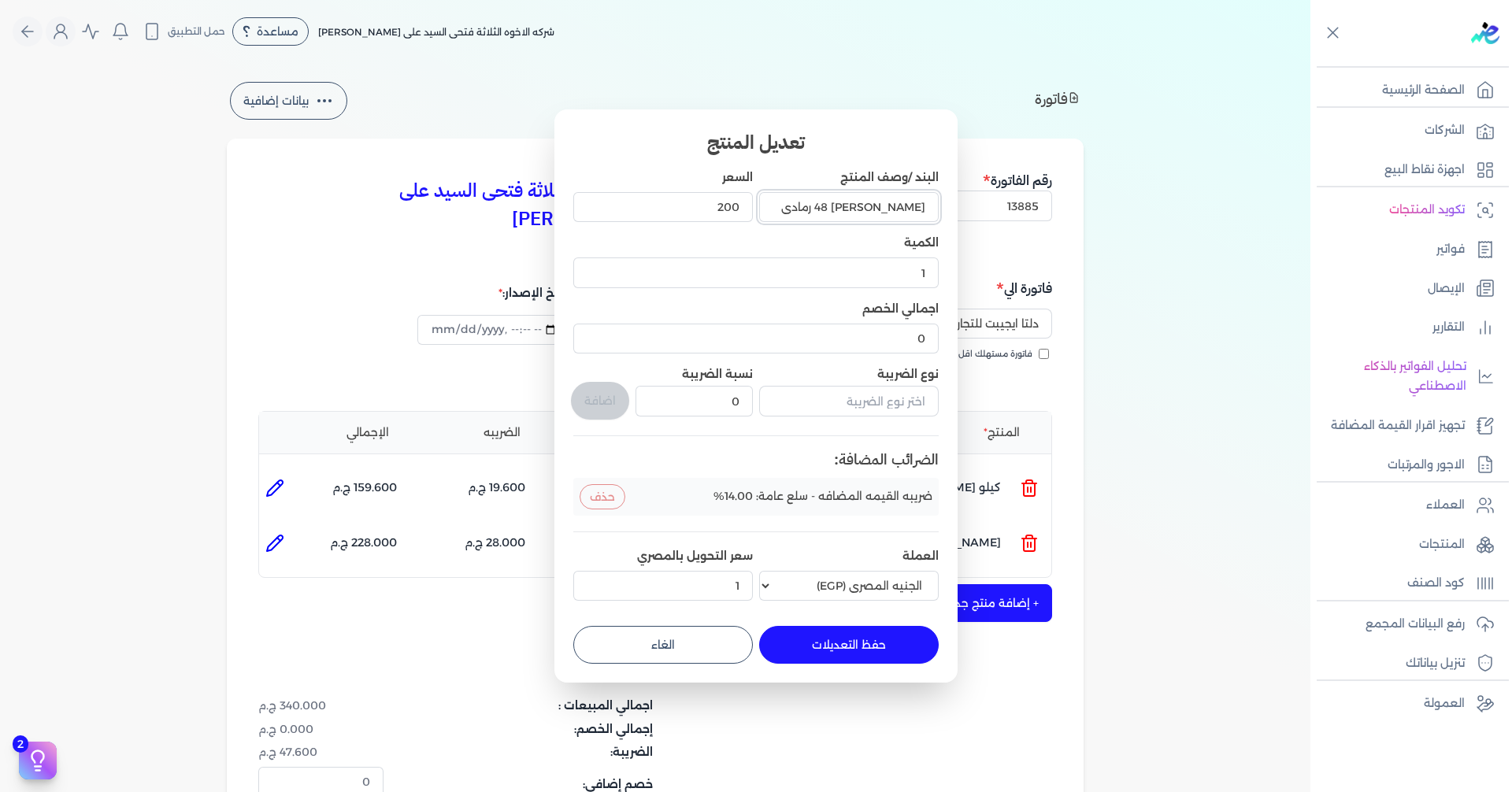
drag, startPoint x: 897, startPoint y: 209, endPoint x: 965, endPoint y: 222, distance: 69.2
click at [965, 222] on dialog "تعديل المنتج البند /وصف المنتج [PERSON_NAME] 48 رمادى السعر 200 الكمية 1 اجمالي…" at bounding box center [756, 396] width 1512 height 792
type input "كيلو برايمر 48 رمادى"
click at [880, 656] on button "حفظ التعديلات" at bounding box center [848, 645] width 179 height 37
type input "0"
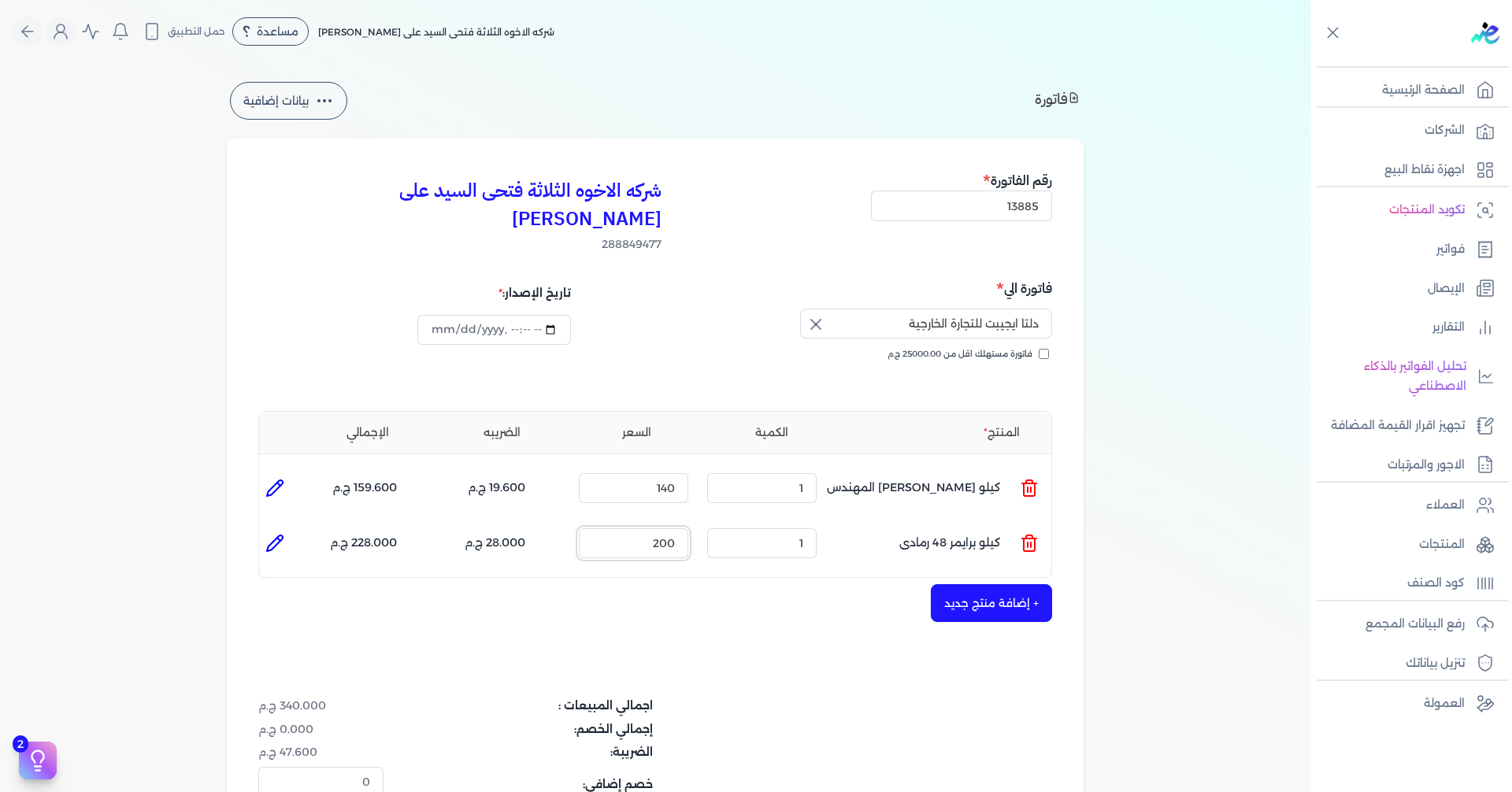
drag, startPoint x: 751, startPoint y: 523, endPoint x: 838, endPoint y: 514, distance: 87.5
click at [794, 523] on ul "المنتج : كيلو برايمر 48 رمادى الكمية : 1 السعر : 200 الضريبه : 28.000 ج.م الإجم…" at bounding box center [655, 543] width 792 height 43
type input "75"
click at [977, 584] on button "+ إضافة منتج جديد" at bounding box center [991, 603] width 122 height 37
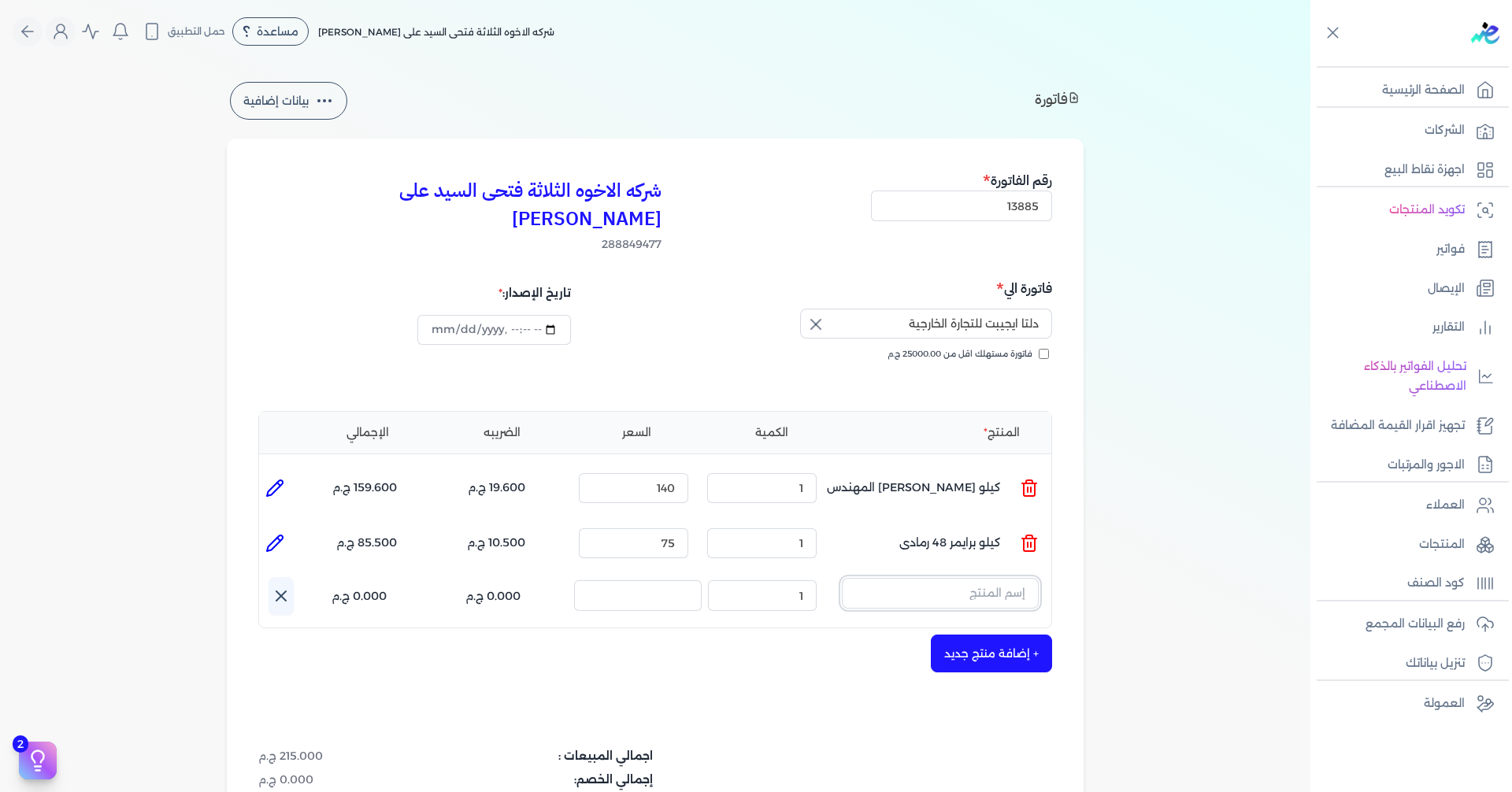
click at [933, 578] on input "text" at bounding box center [940, 593] width 197 height 30
type input "صنفر"
click at [1033, 590] on icon at bounding box center [1028, 599] width 19 height 19
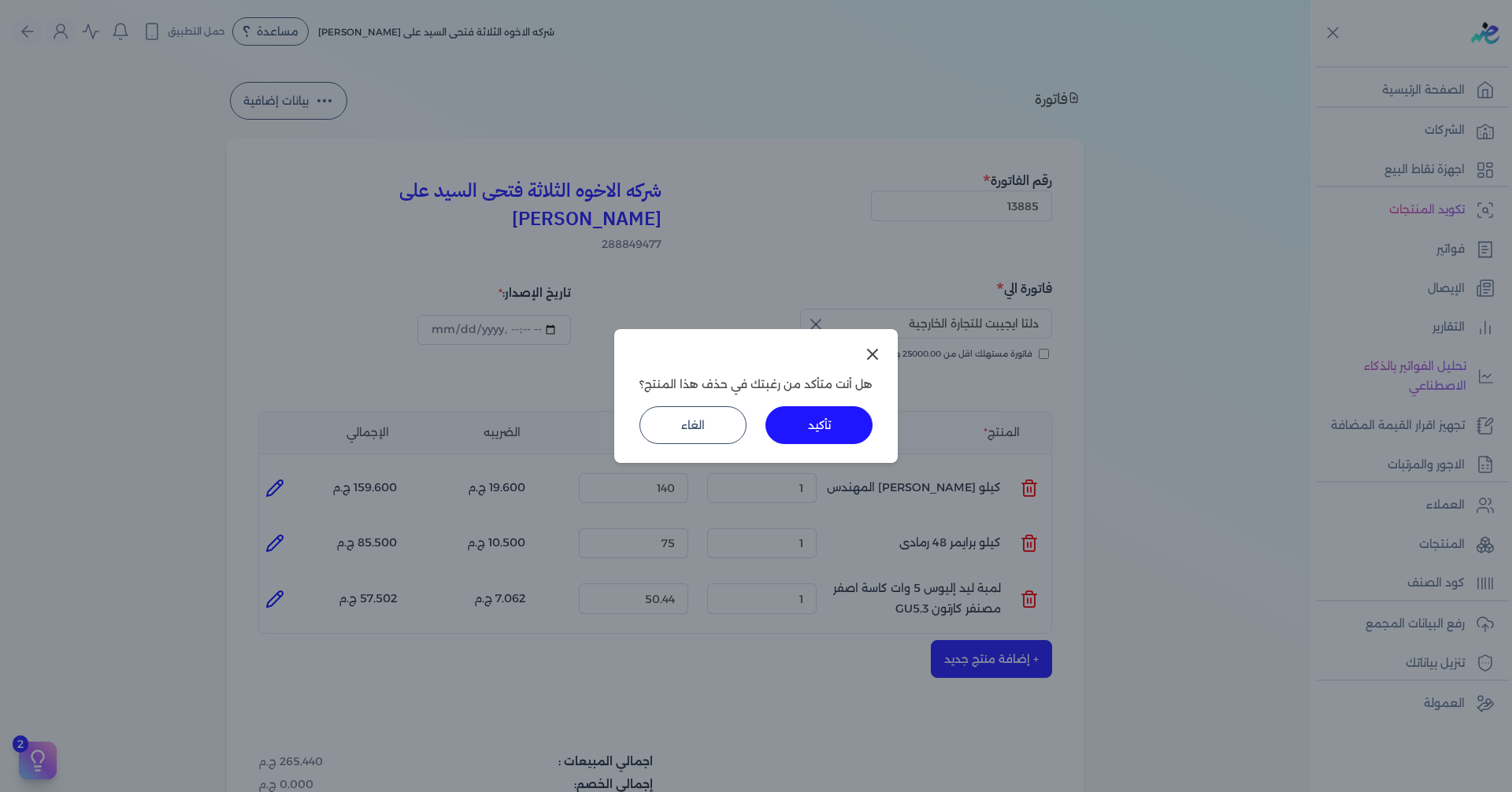
click at [829, 440] on button "تأكيد" at bounding box center [818, 424] width 107 height 37
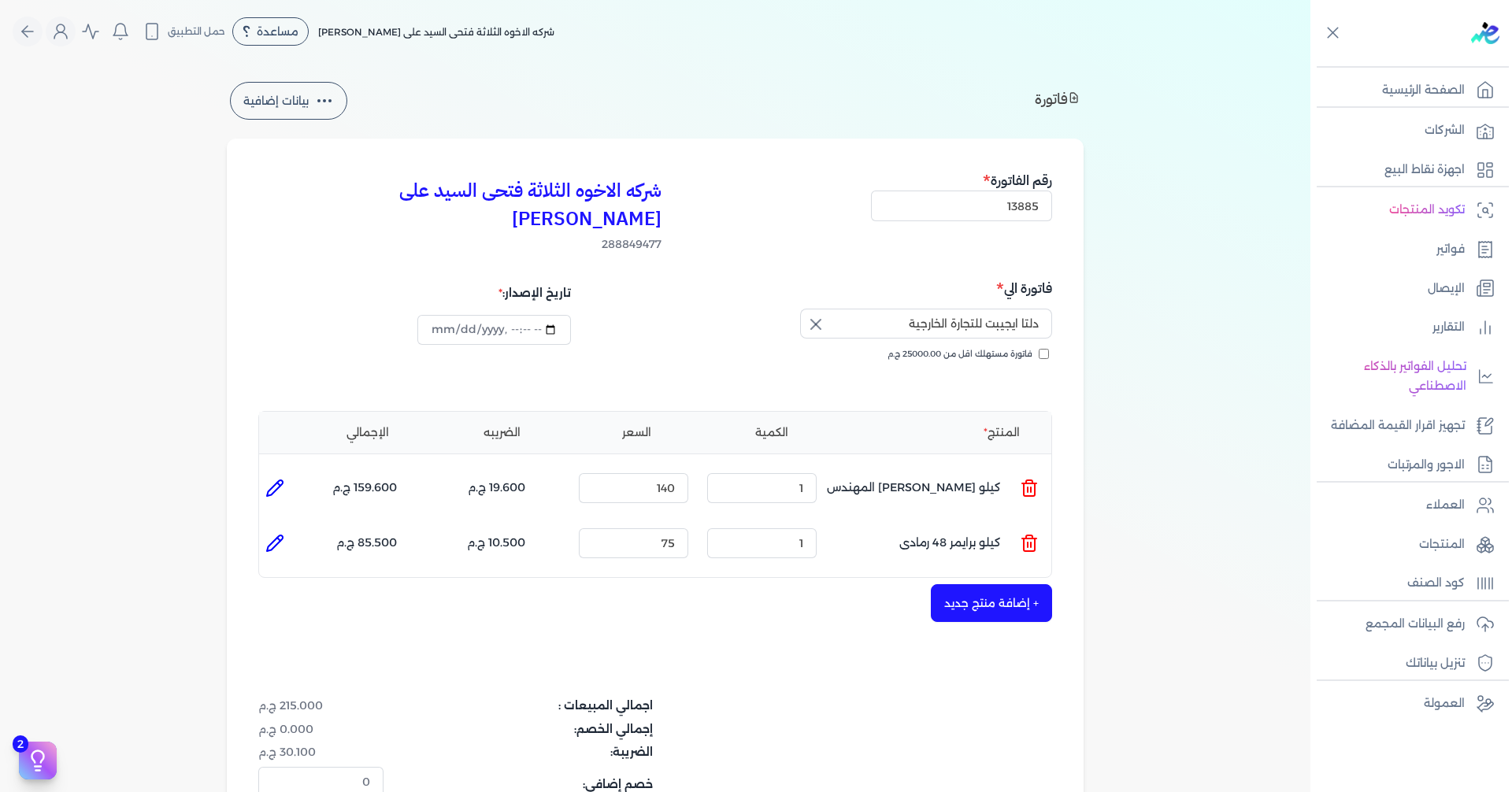
click at [1008, 584] on button "+ إضافة منتج جديد" at bounding box center [991, 603] width 122 height 37
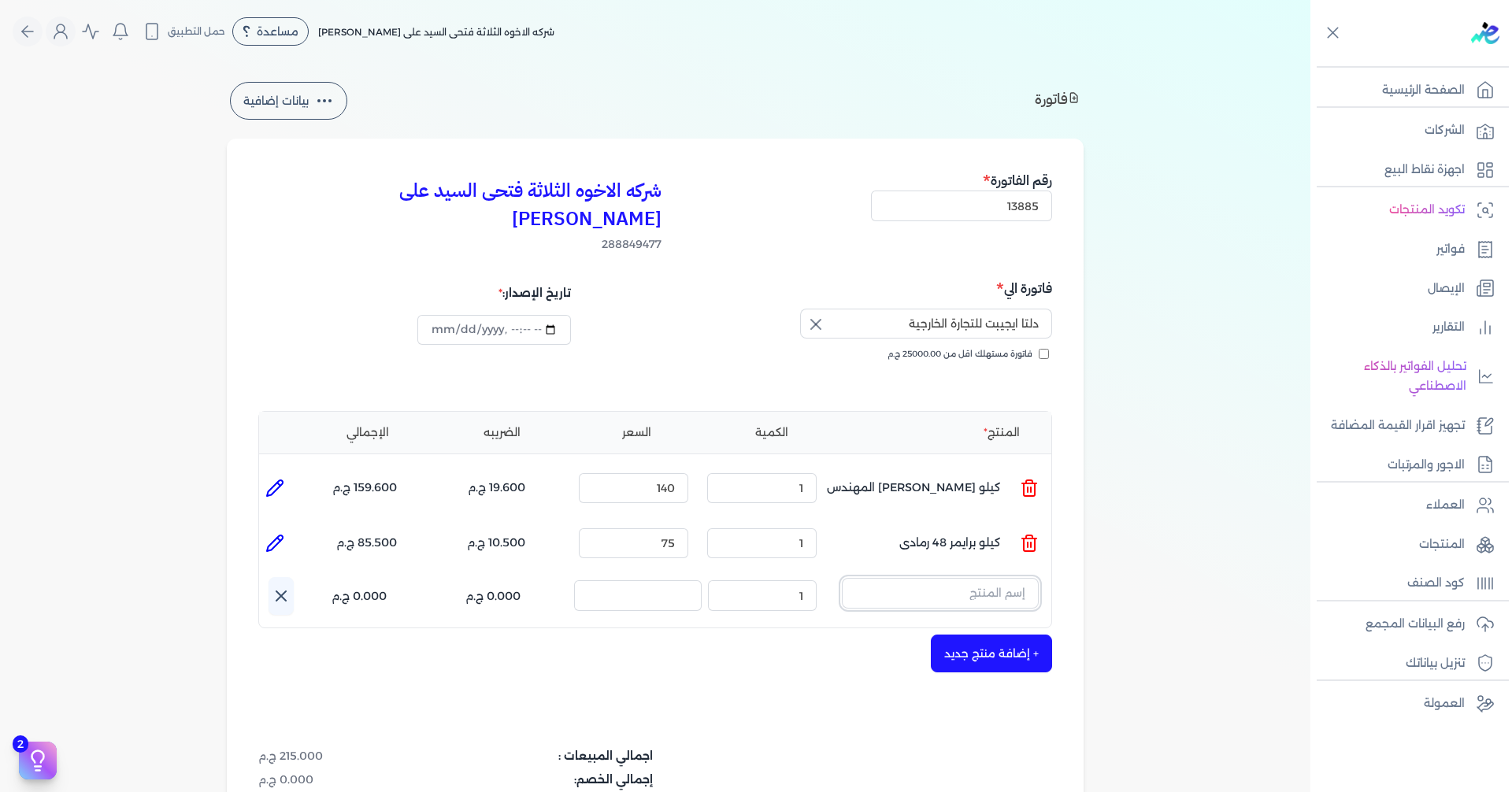
click at [1008, 578] on input "text" at bounding box center [940, 593] width 197 height 30
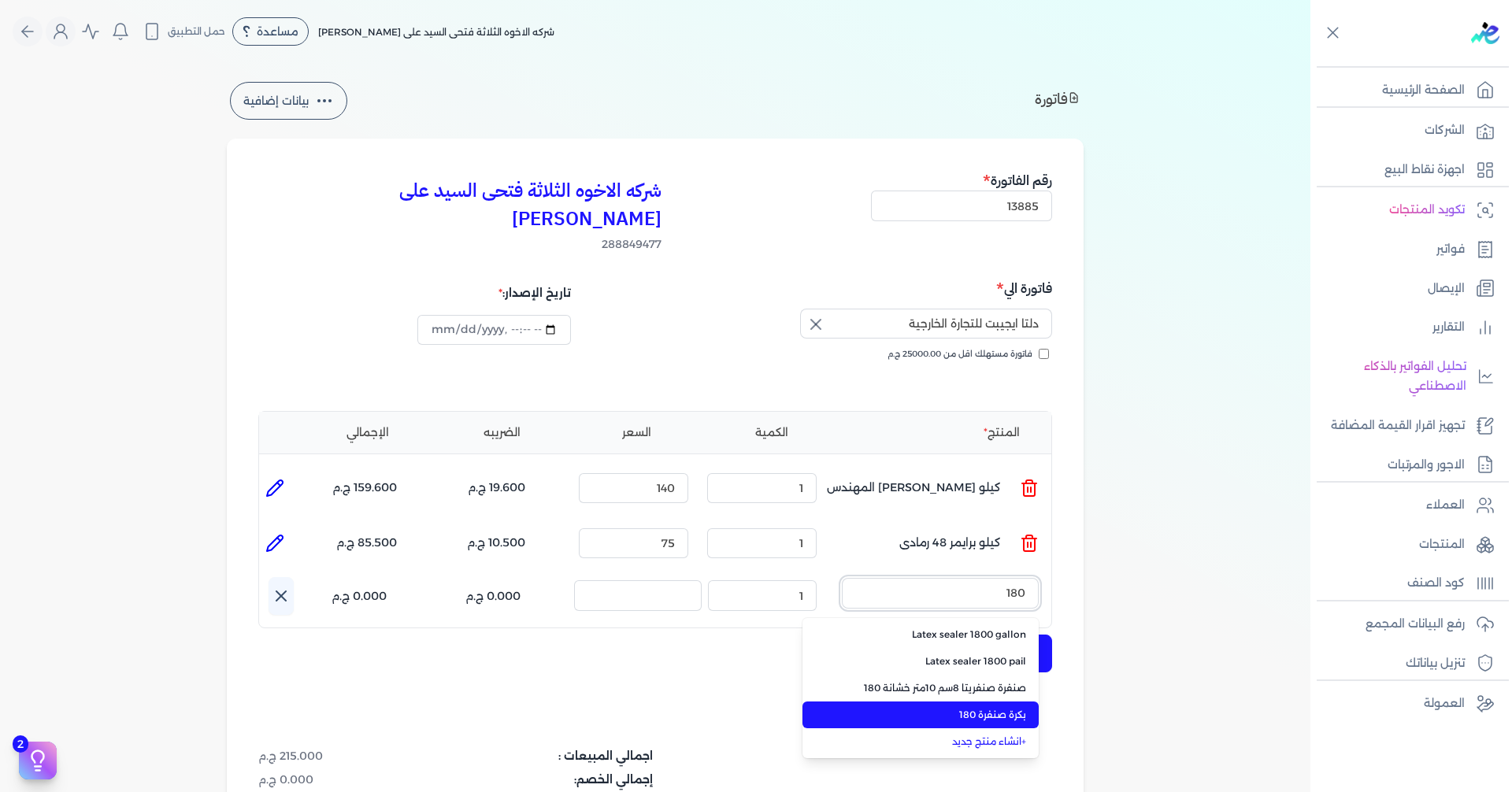
type input "180"
click at [962, 708] on span "بكرة صنفرة 180" at bounding box center [930, 715] width 192 height 15
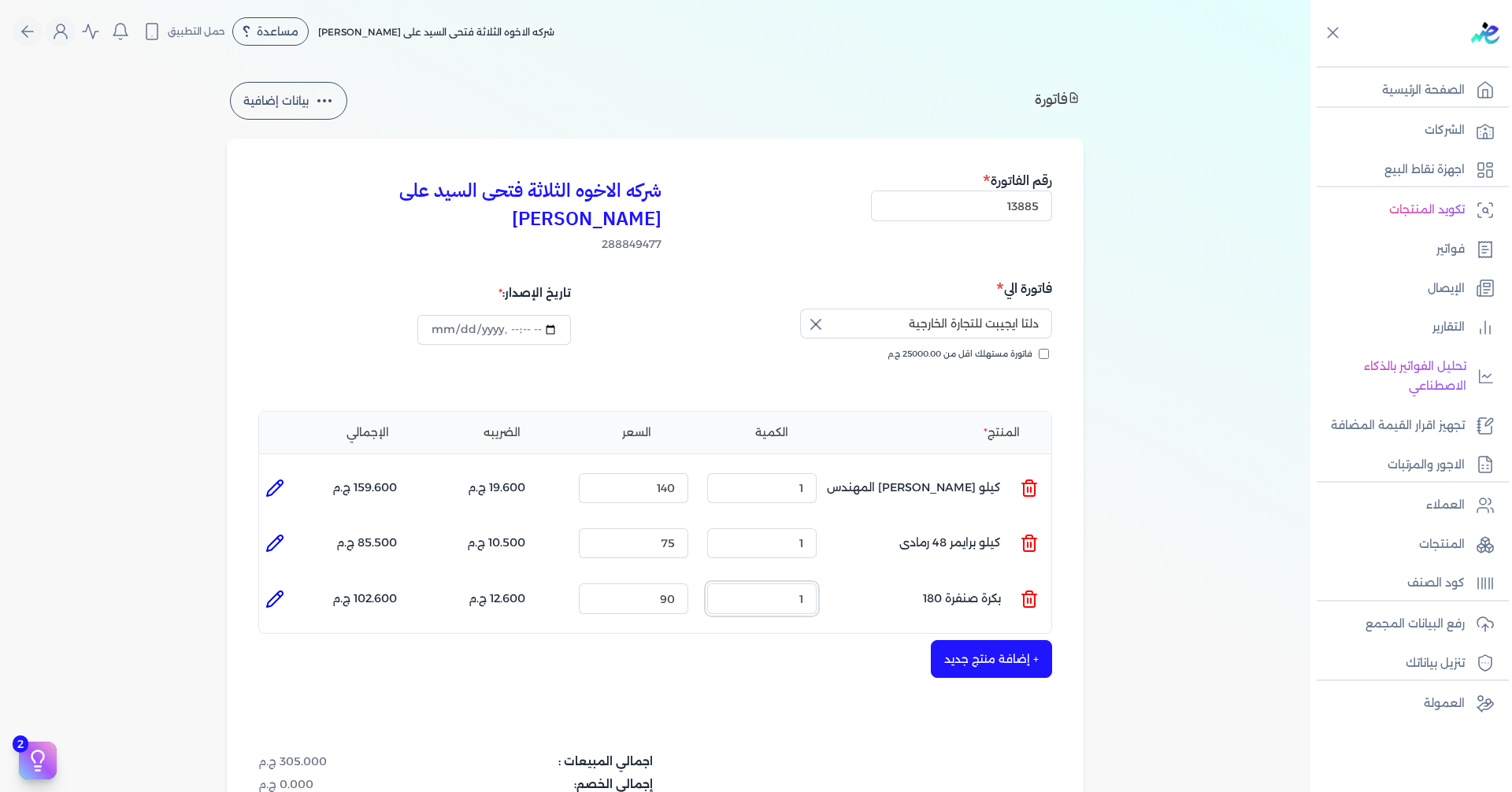
drag, startPoint x: 803, startPoint y: 578, endPoint x: 1031, endPoint y: 565, distance: 228.4
click at [967, 577] on ul "المنتج : بكرة صنفرة 180 الكمية : 1 السعر : 90 الضريبه : 12.600 ج.م الإجمالي : 1…" at bounding box center [655, 598] width 792 height 43
type input "5"
drag, startPoint x: 708, startPoint y: 582, endPoint x: 926, endPoint y: 584, distance: 218.0
click at [854, 584] on ul "المنتج : بكرة صنفرة 180 الكمية : 5 السعر : 325 الضريبه : 227.500 ج.م الإجمالي :…" at bounding box center [655, 598] width 792 height 43
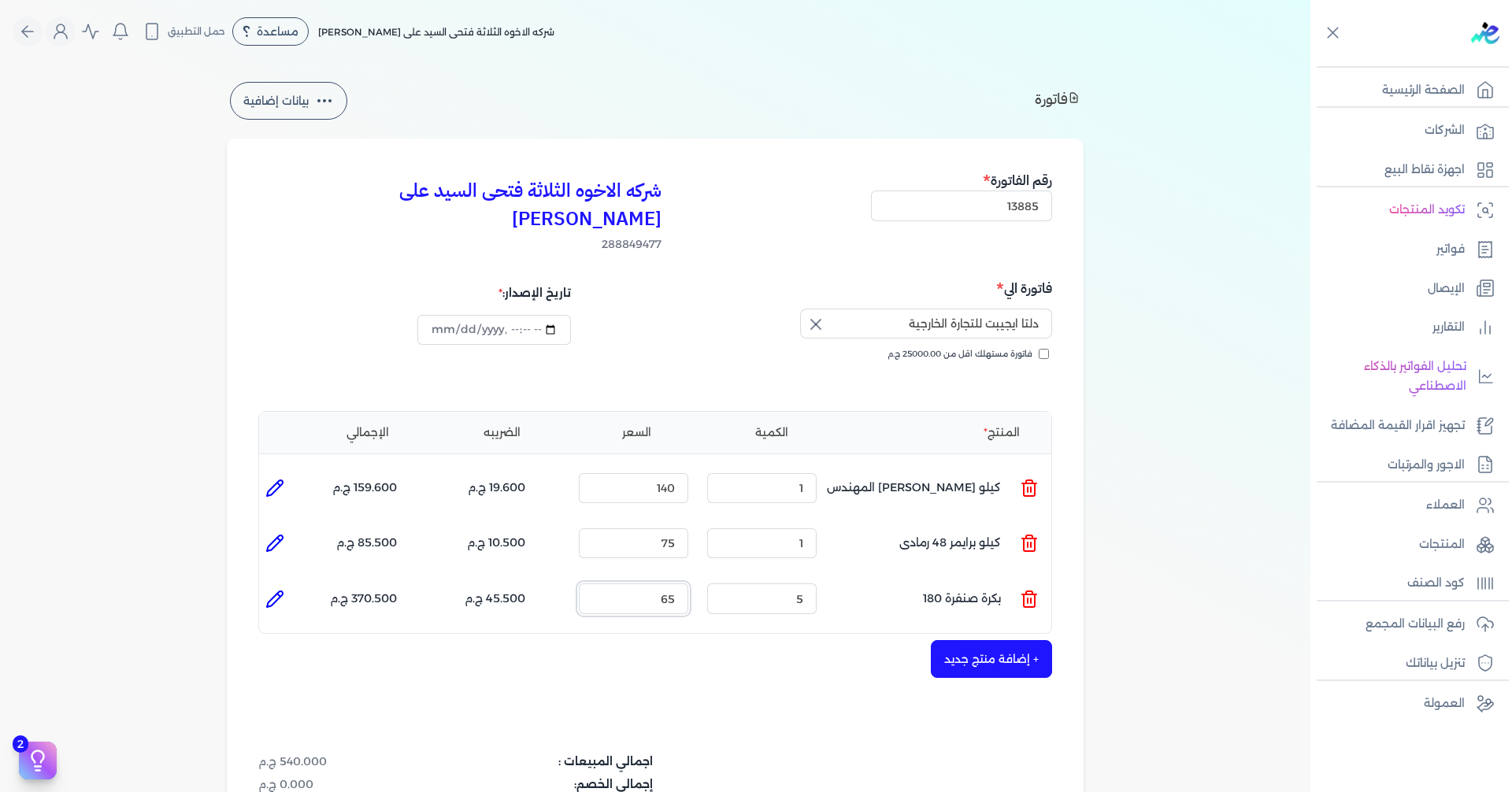
type input "65"
click at [996, 640] on button "+ إضافة منتج جديد" at bounding box center [991, 658] width 122 height 37
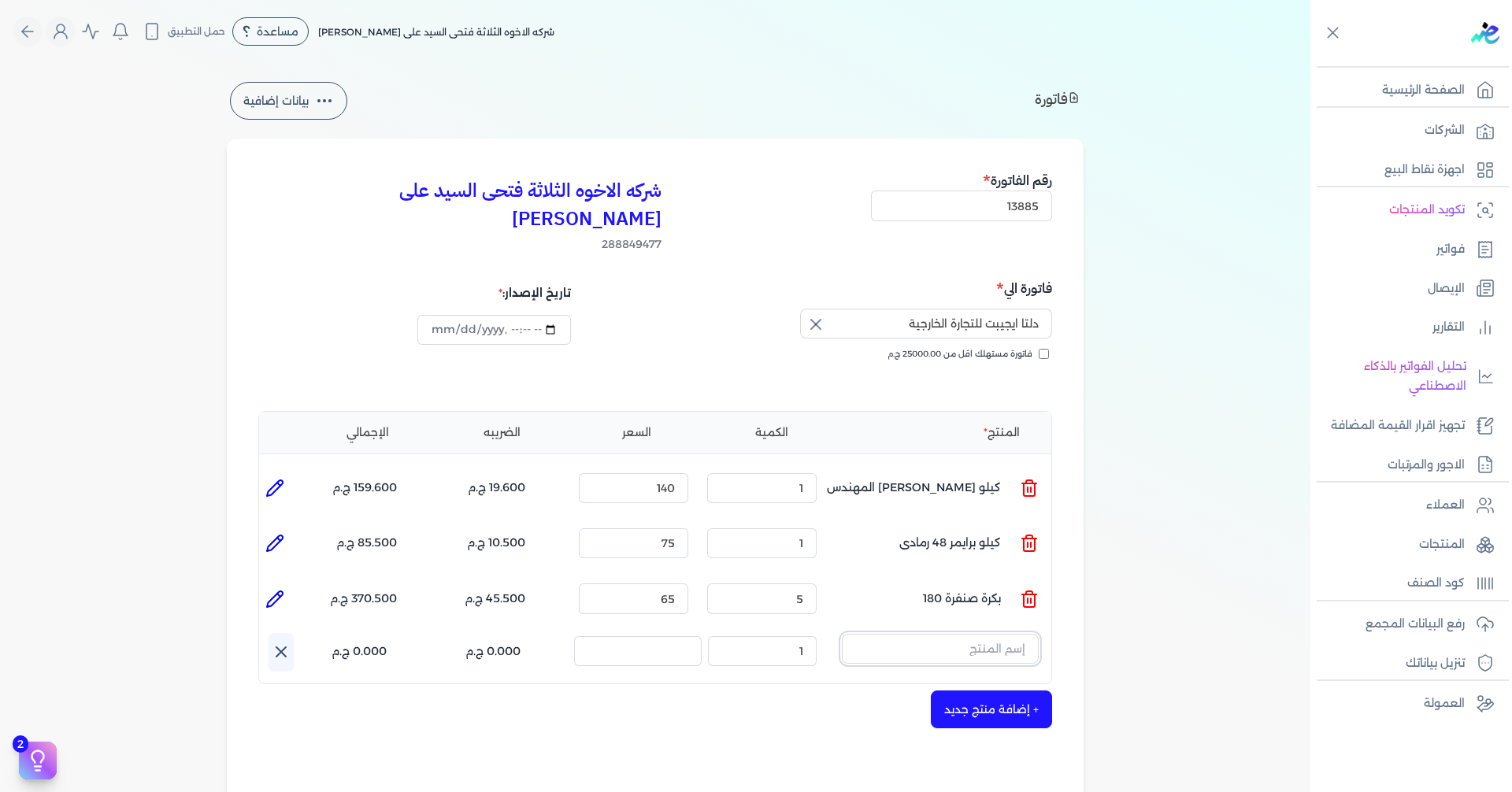
click at [941, 634] on input "text" at bounding box center [940, 648] width 197 height 30
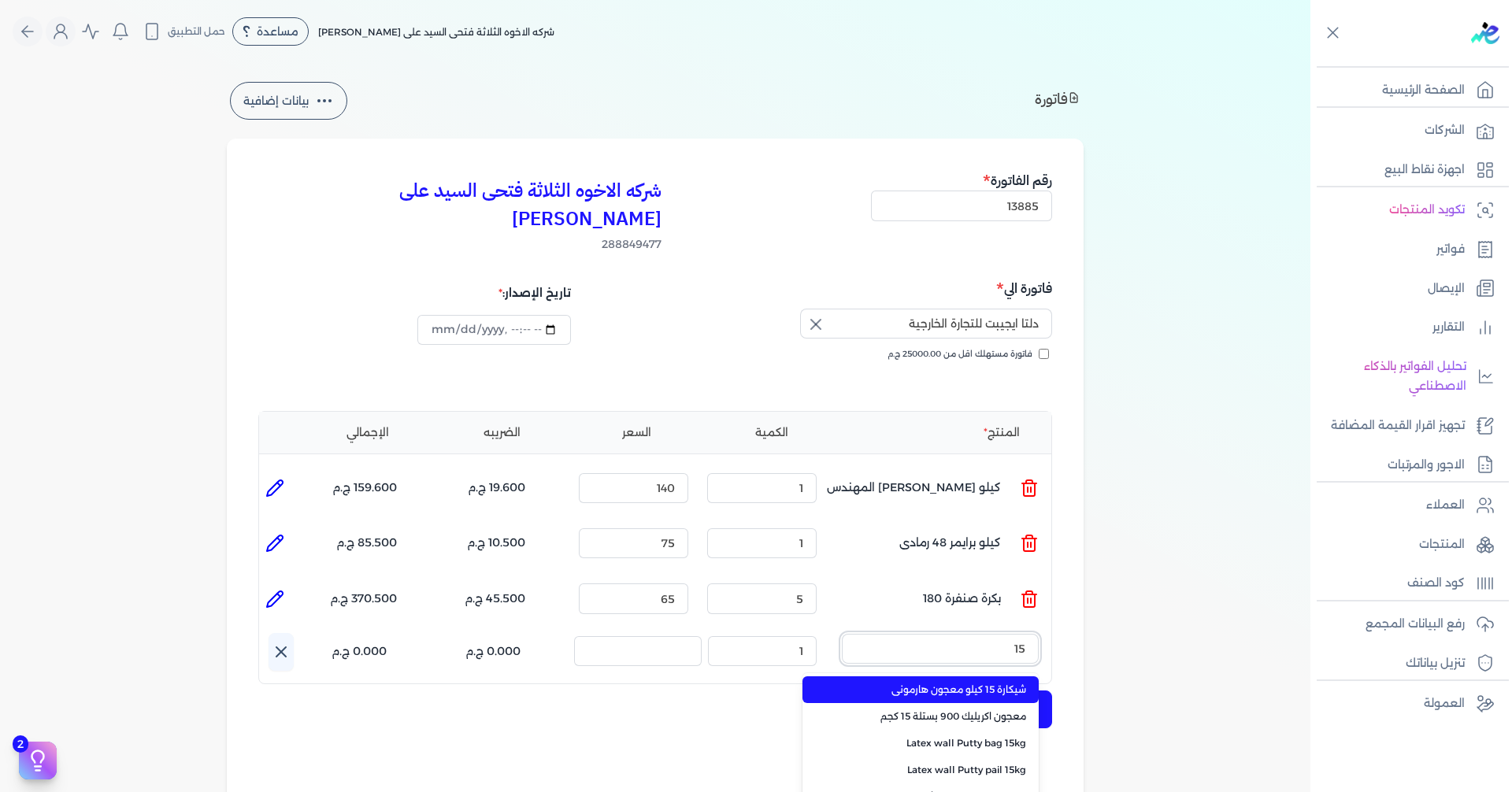
type input "150"
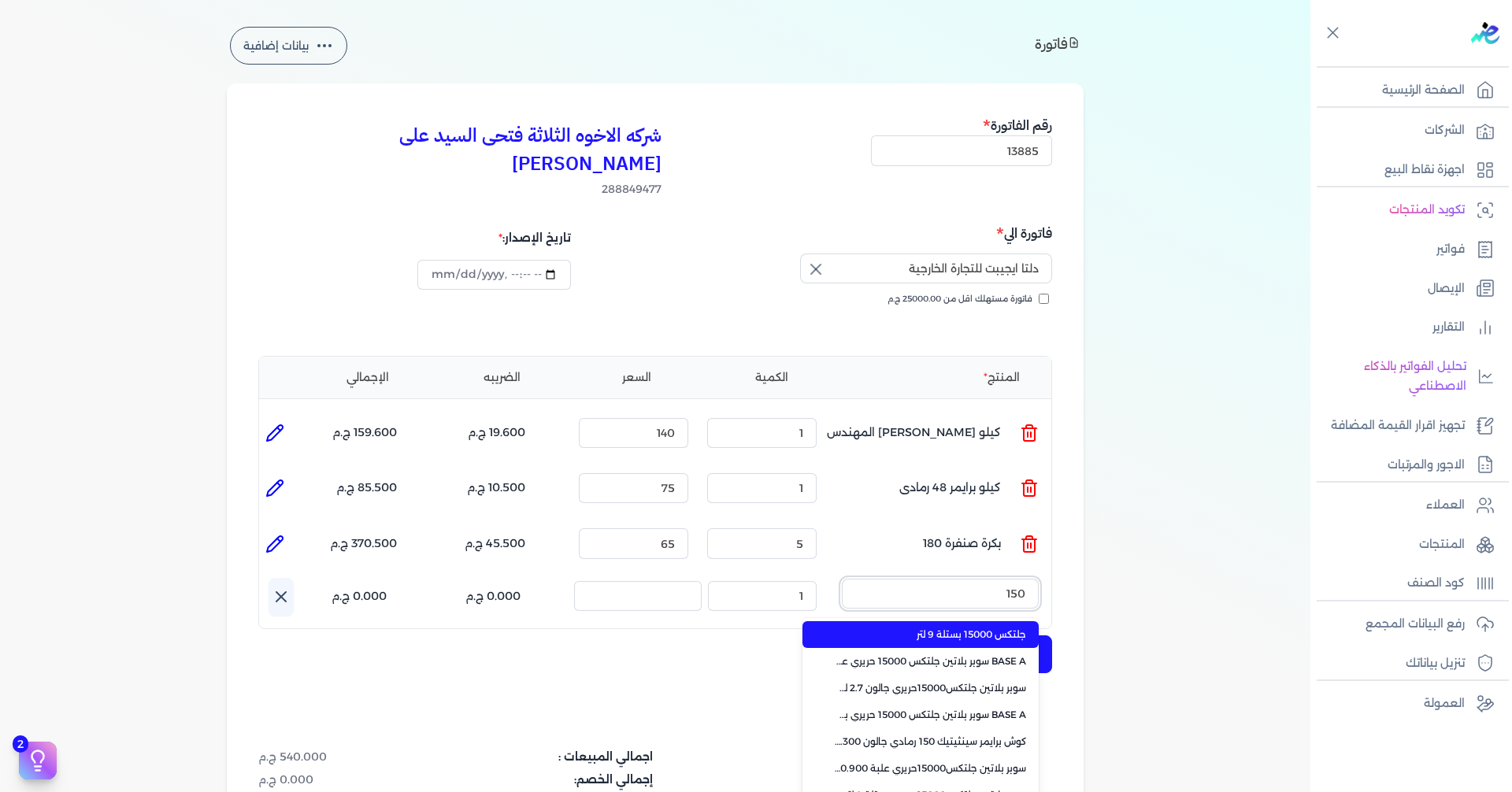
scroll to position [79, 0]
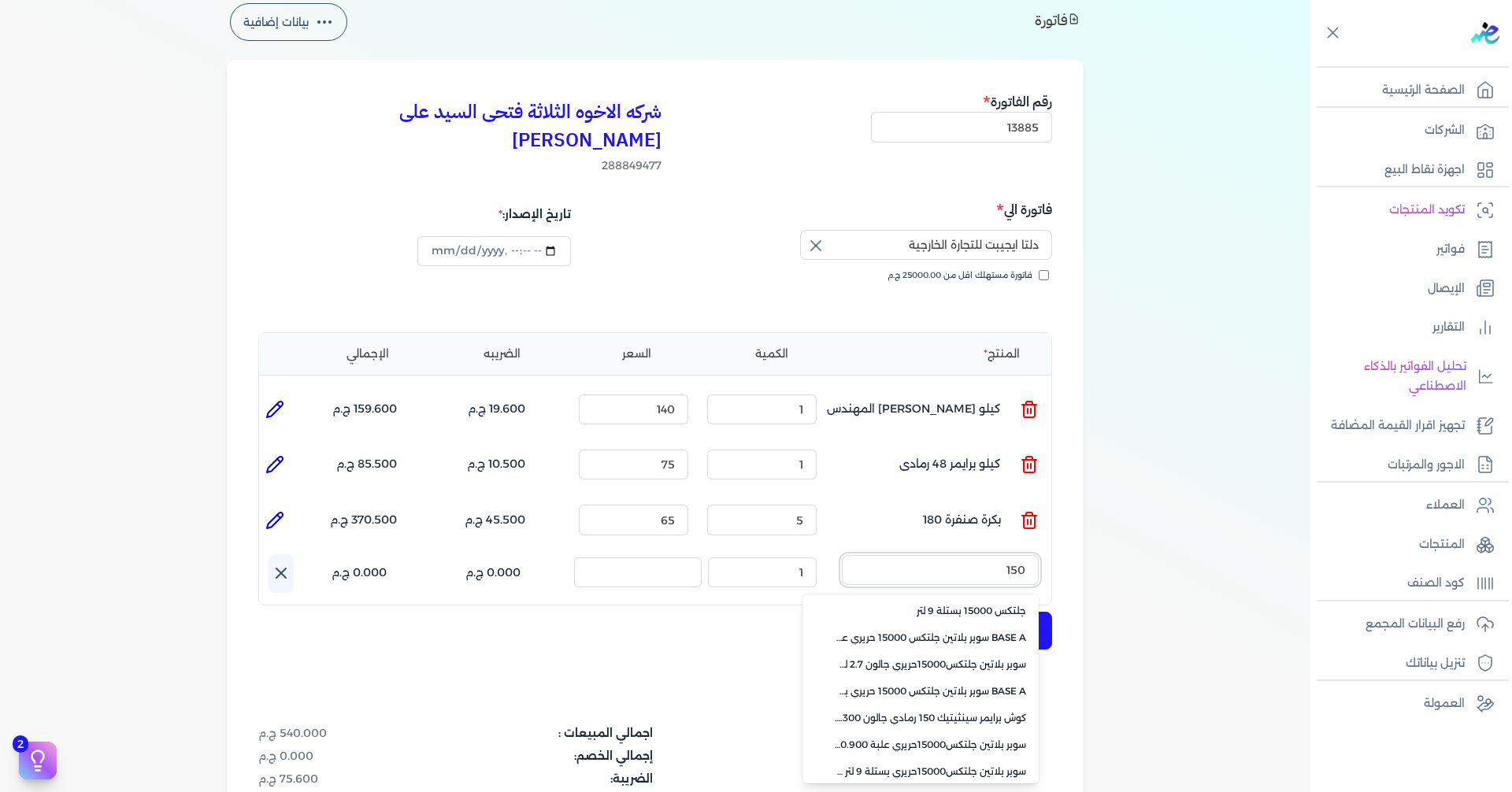
drag, startPoint x: 1004, startPoint y: 535, endPoint x: 1070, endPoint y: 538, distance: 66.1
click at [1066, 538] on div "شركه الاخوه الثلاثة فتحى السيد على [PERSON_NAME] 288849477 رقم الفاتورة 13885 ف…" at bounding box center [655, 513] width 857 height 908
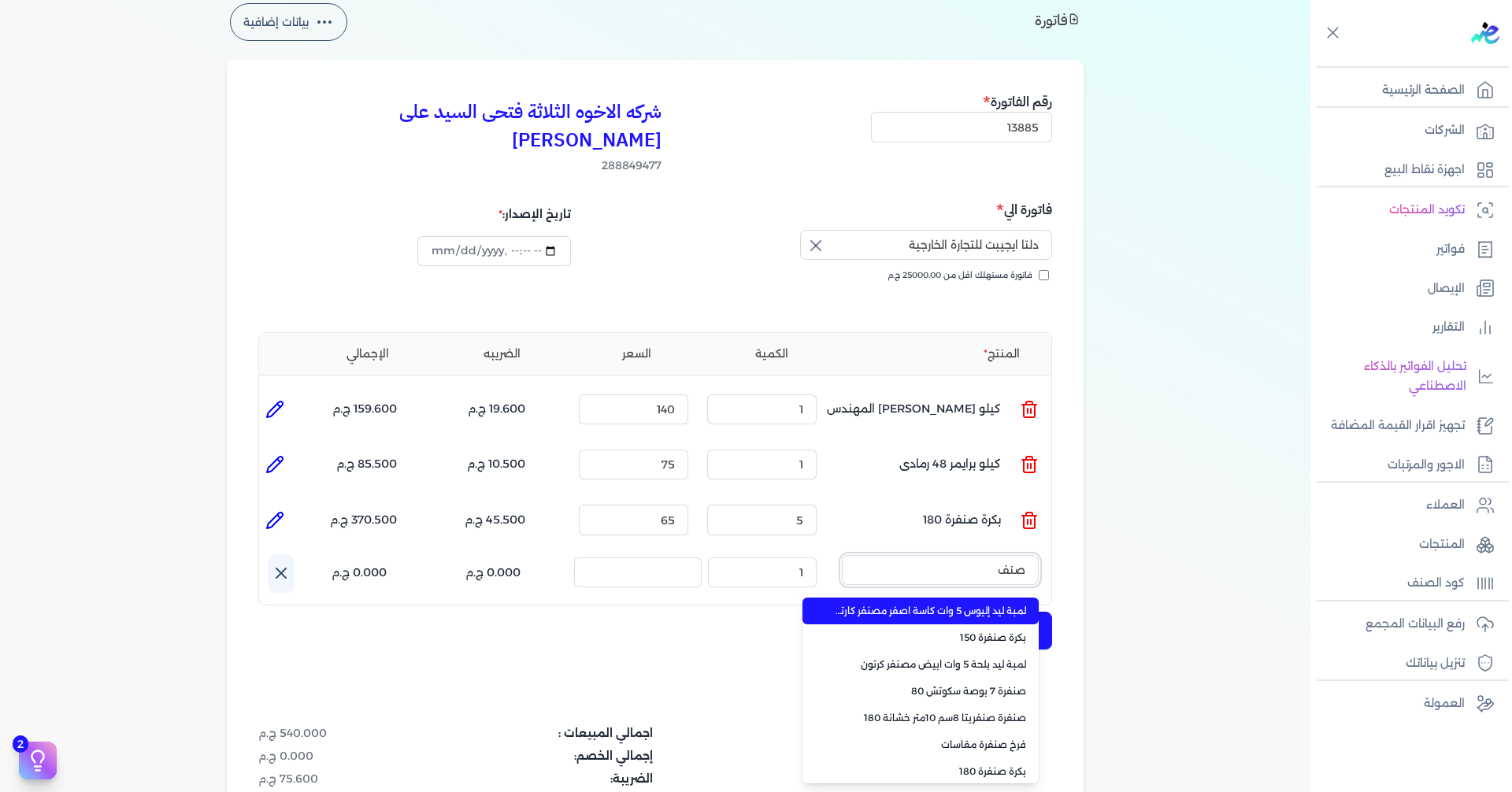
type input "صنفر"
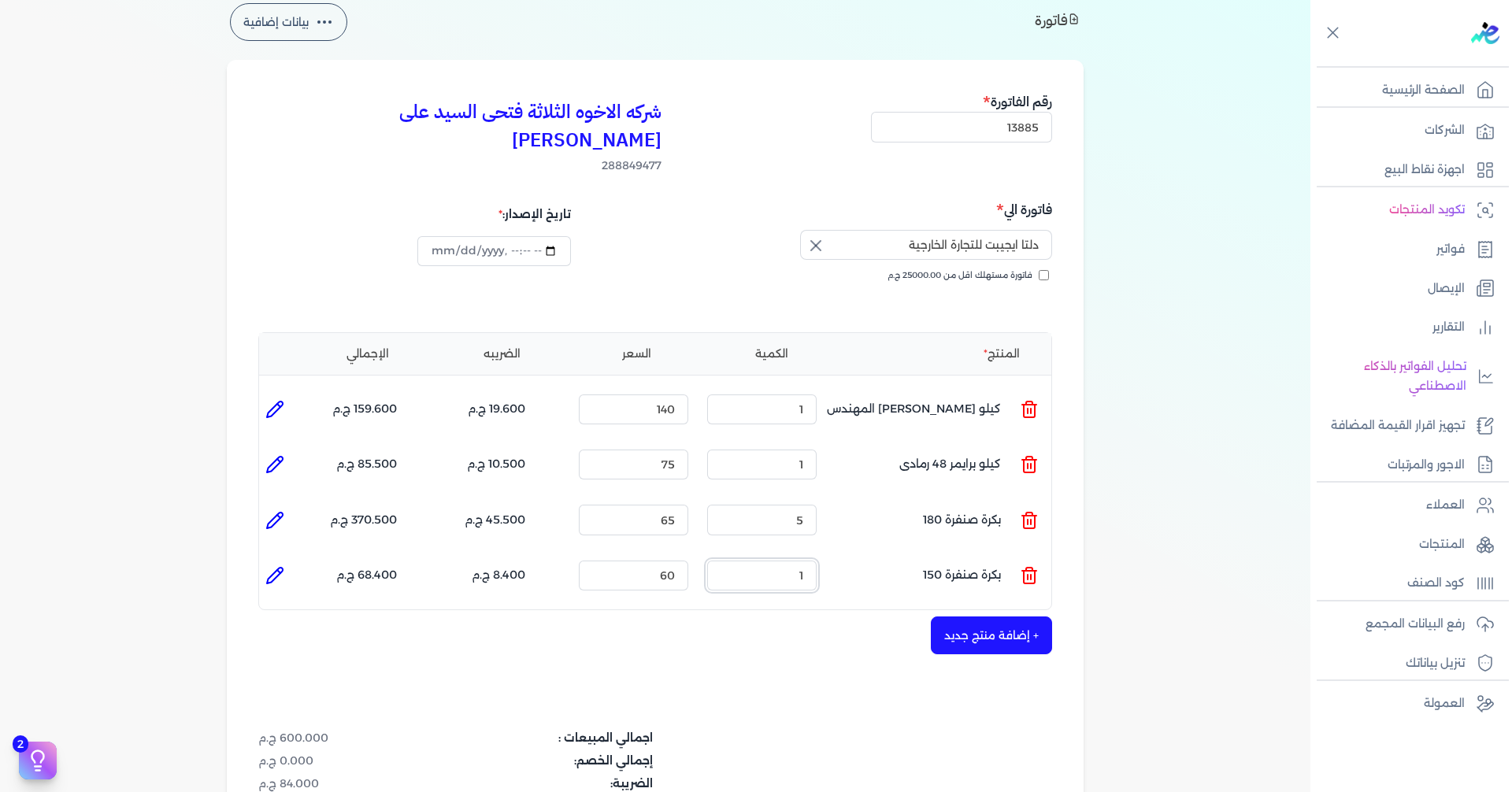
drag, startPoint x: 803, startPoint y: 545, endPoint x: 1013, endPoint y: 549, distance: 210.0
click at [996, 554] on ul "المنتج : بكرة صنفرة 150 الكمية : 1 السعر : 60 الضريبه : 8.400 ج.م الإجمالي : 68…" at bounding box center [655, 575] width 792 height 43
type input "5"
type input "65"
click at [1028, 616] on button "+ إضافة منتج جديد" at bounding box center [991, 635] width 122 height 37
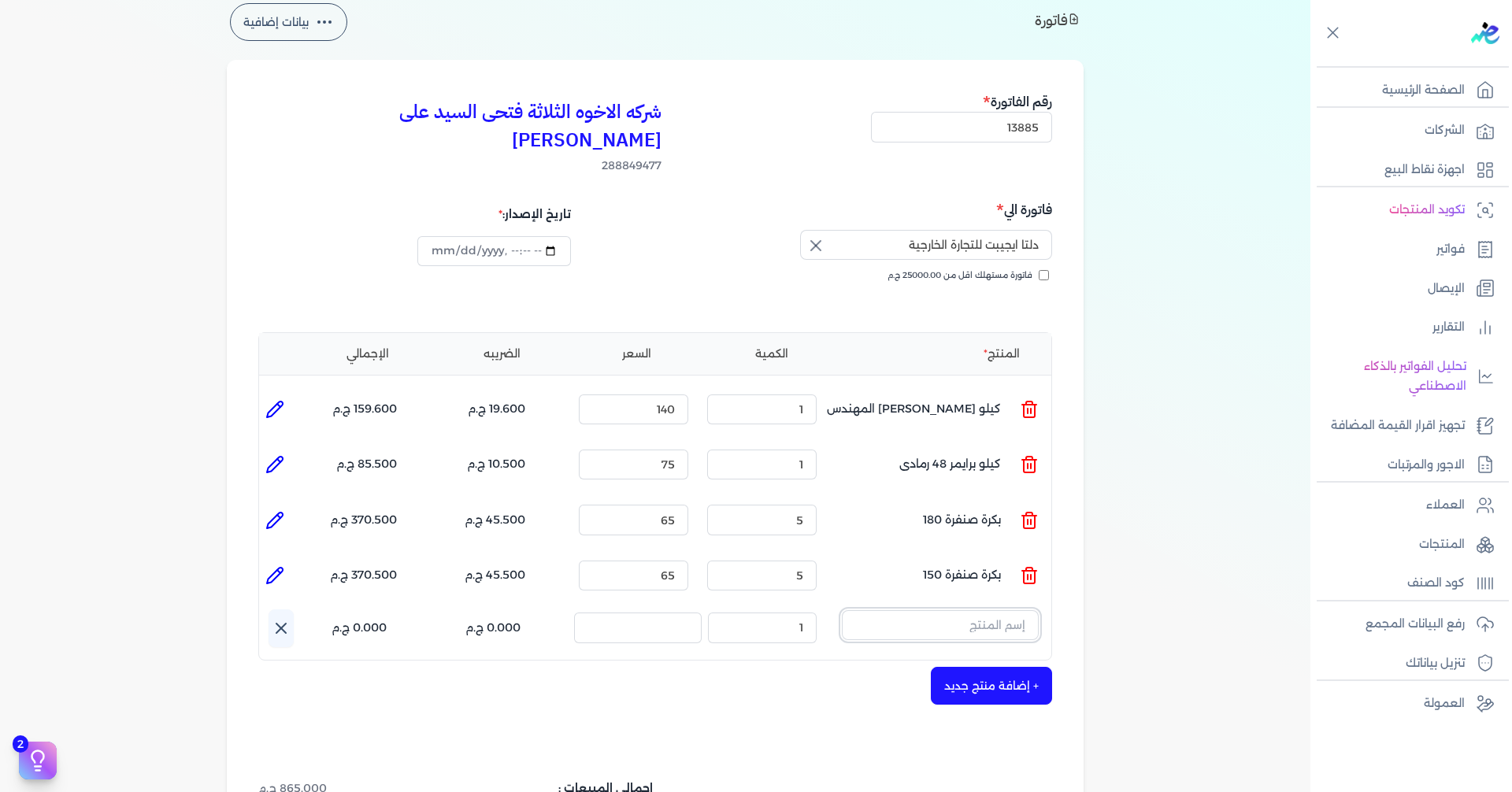
click at [985, 610] on input "text" at bounding box center [940, 625] width 197 height 30
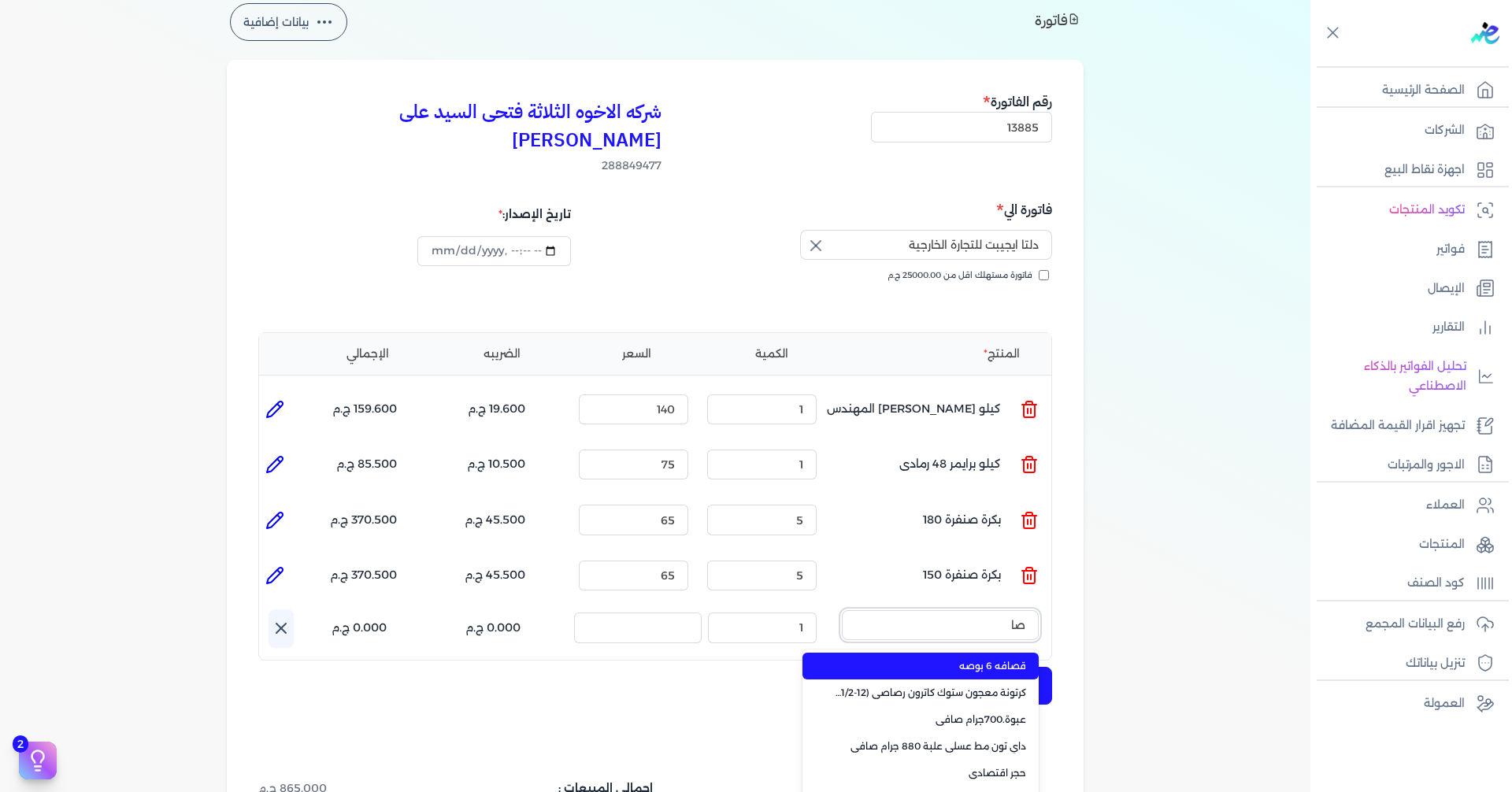
type input "صار"
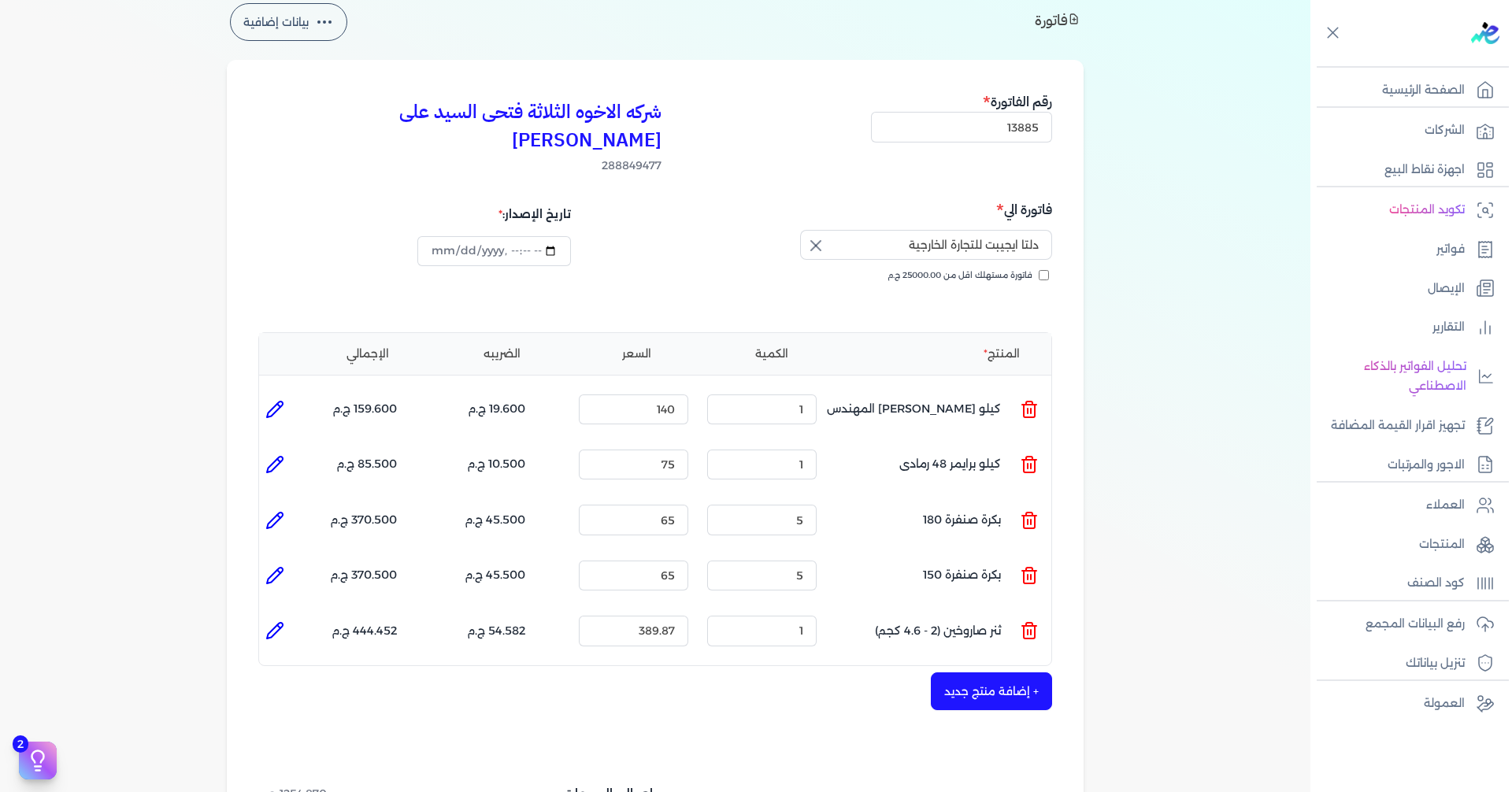
click at [1028, 630] on line at bounding box center [1028, 632] width 0 height 5
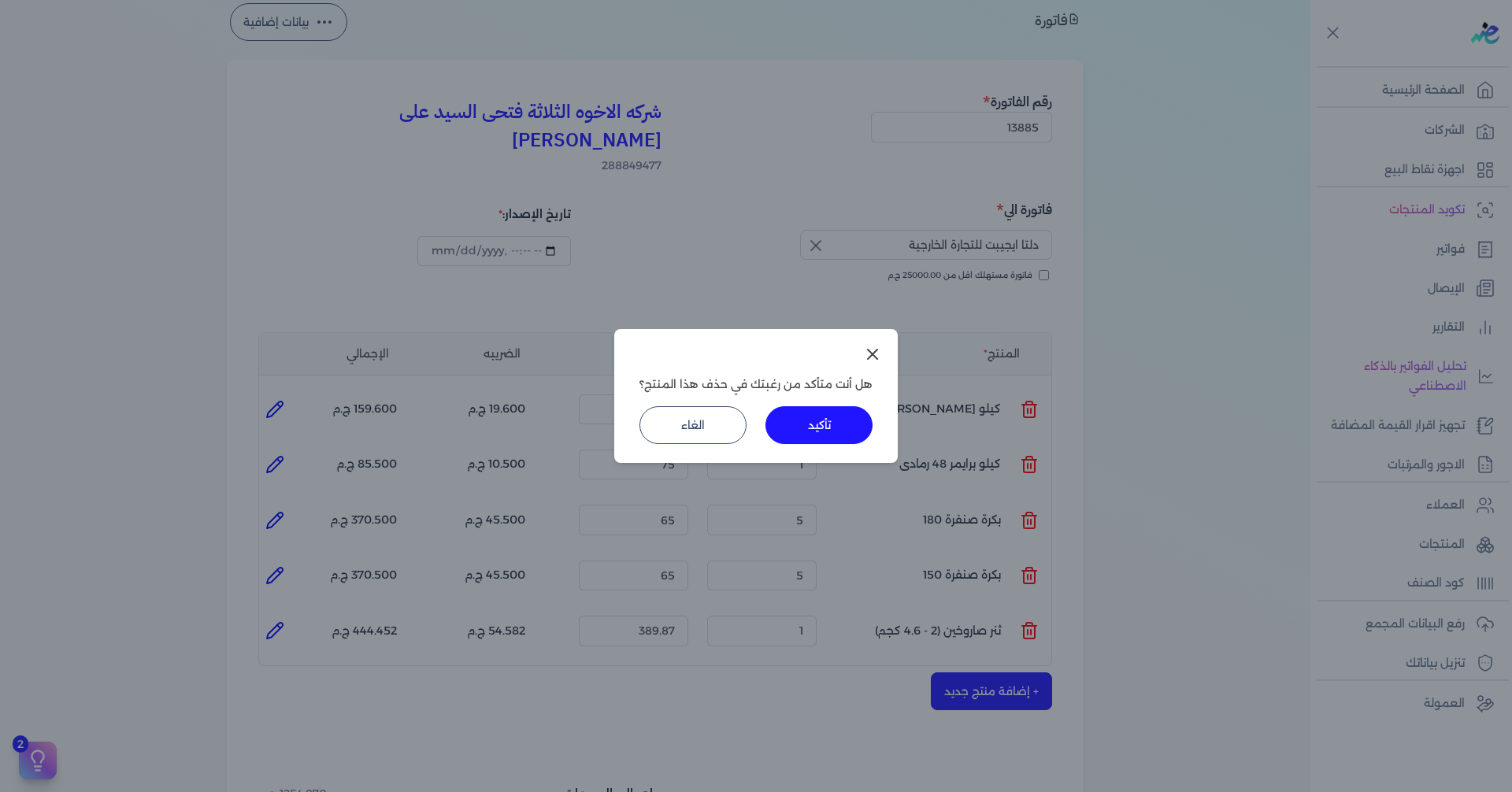
click at [841, 433] on button "تأكيد" at bounding box center [818, 424] width 107 height 37
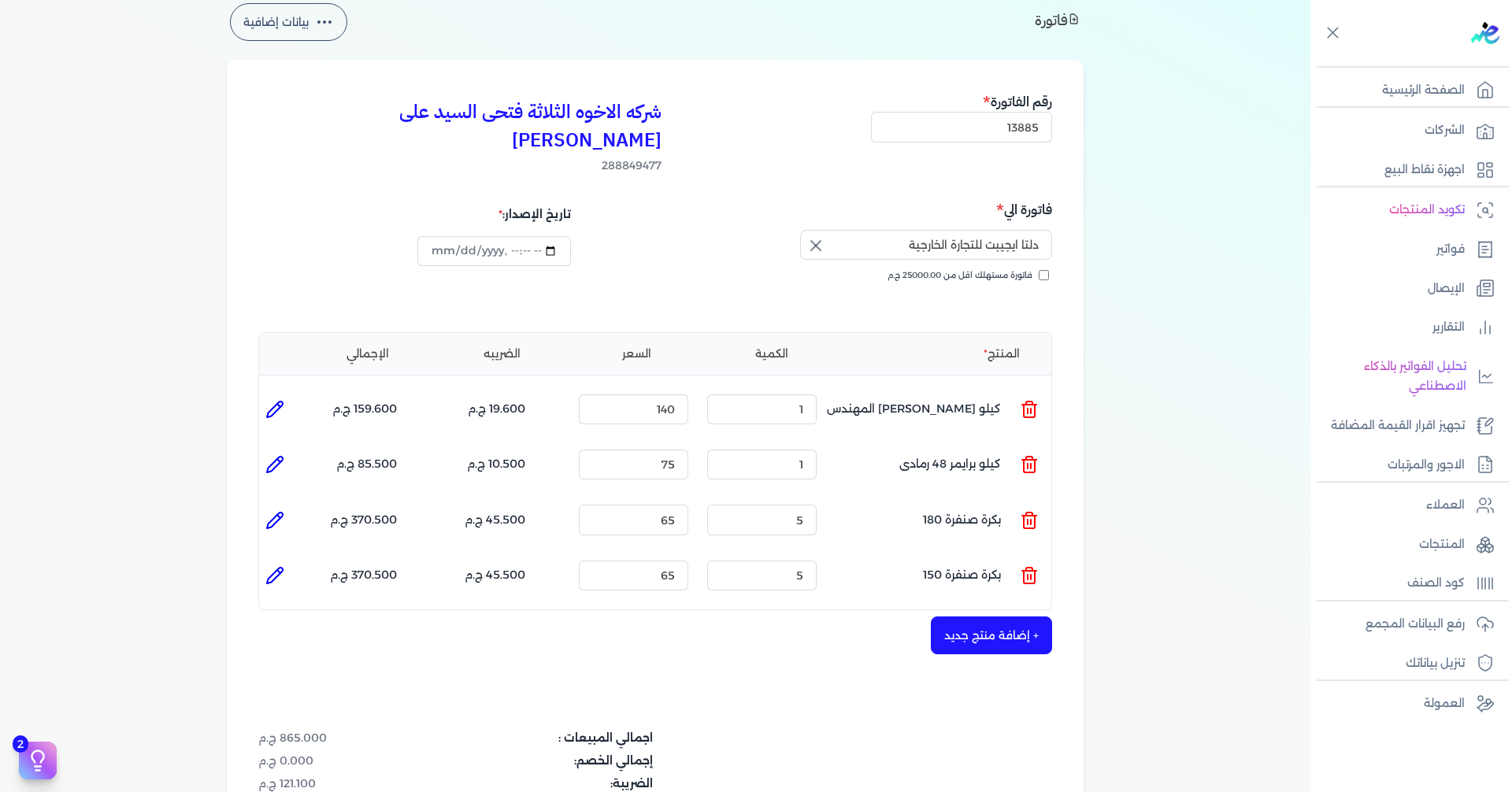
click at [1013, 616] on button "+ إضافة منتج جديد" at bounding box center [991, 635] width 122 height 37
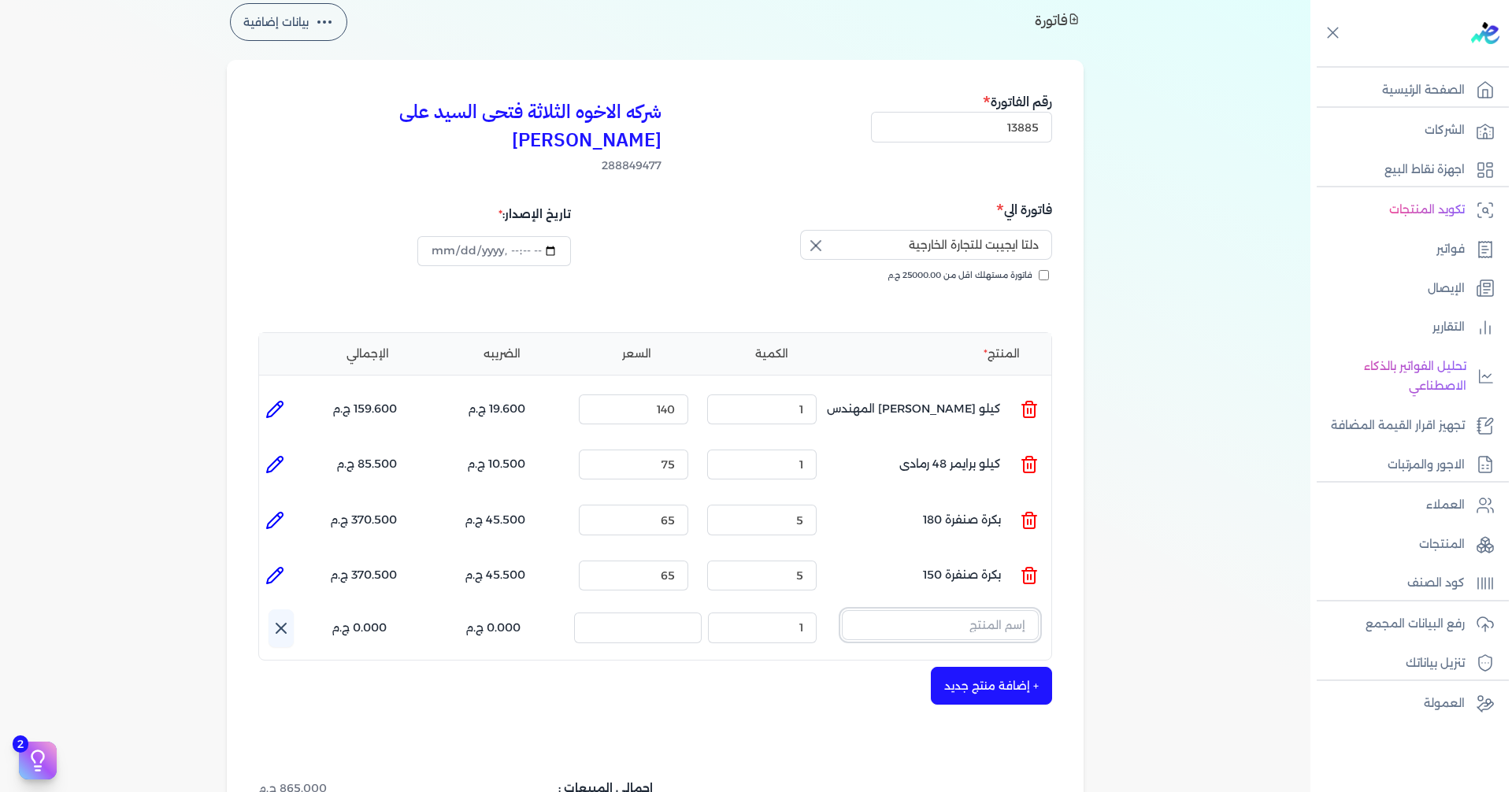
click at [984, 610] on input "text" at bounding box center [940, 625] width 197 height 30
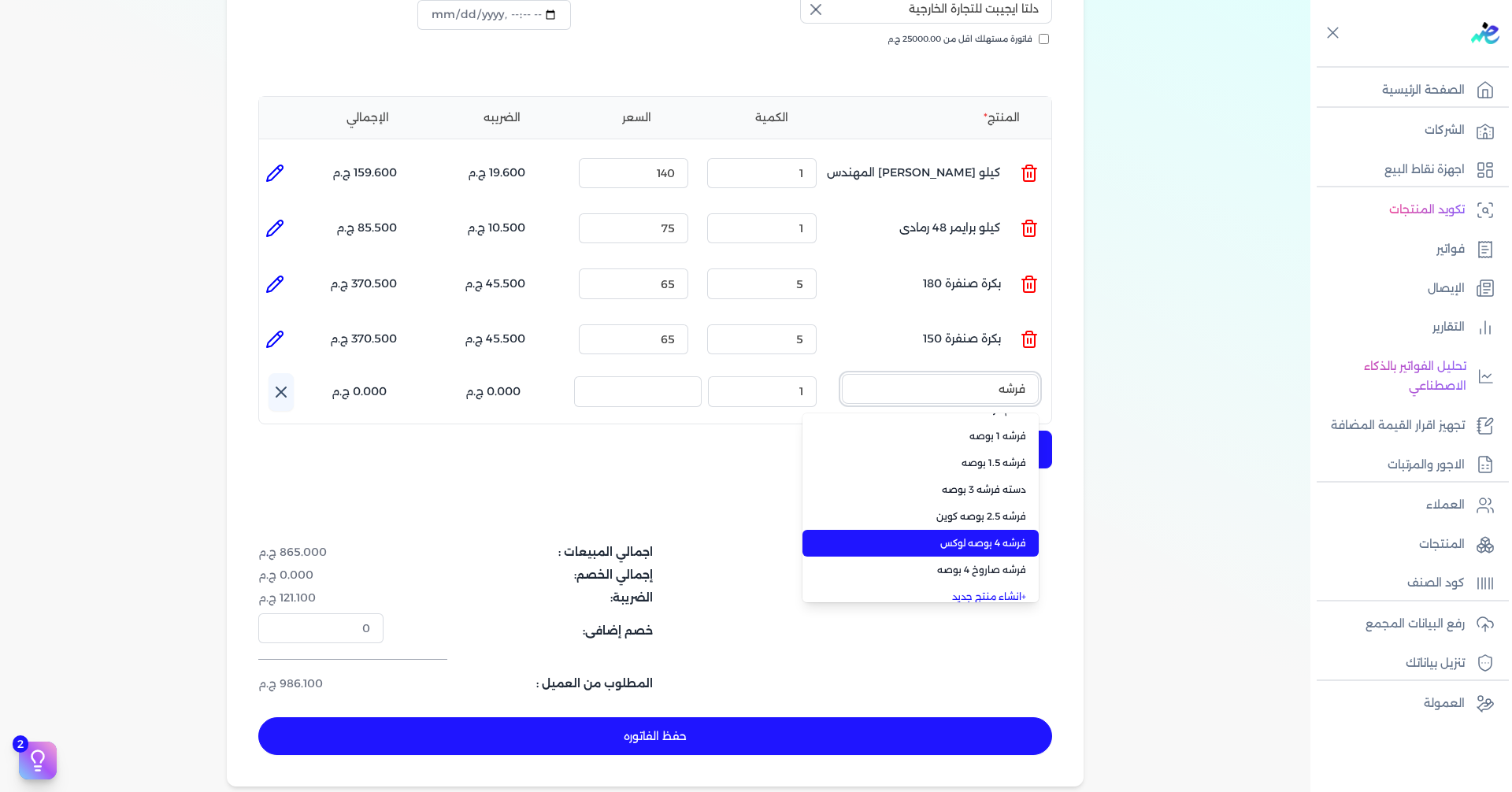
scroll to position [31, 0]
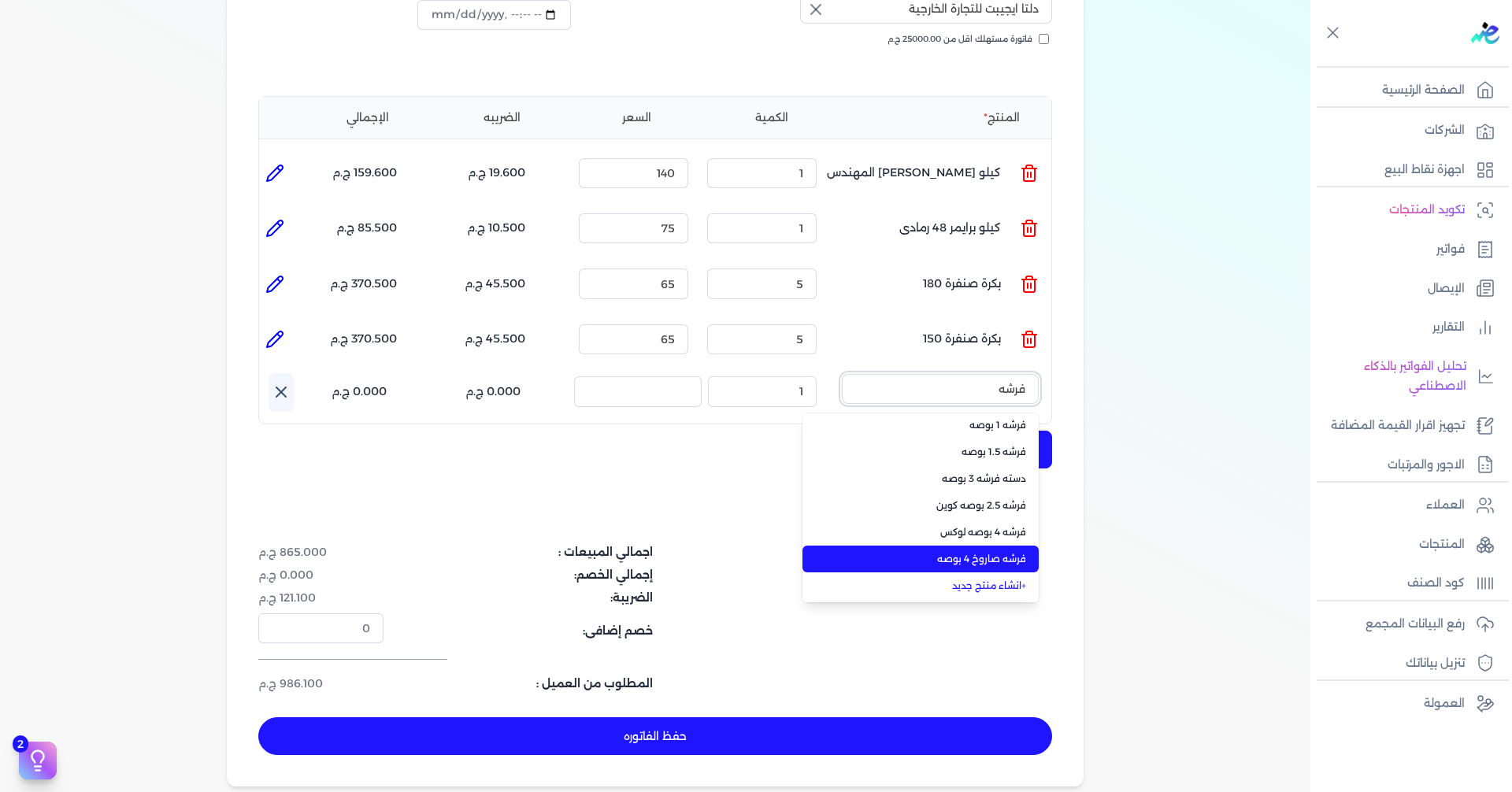
type input "فرشه"
click at [994, 552] on span "فرشه صاروخ 4 بوصه" at bounding box center [930, 560] width 192 height 15
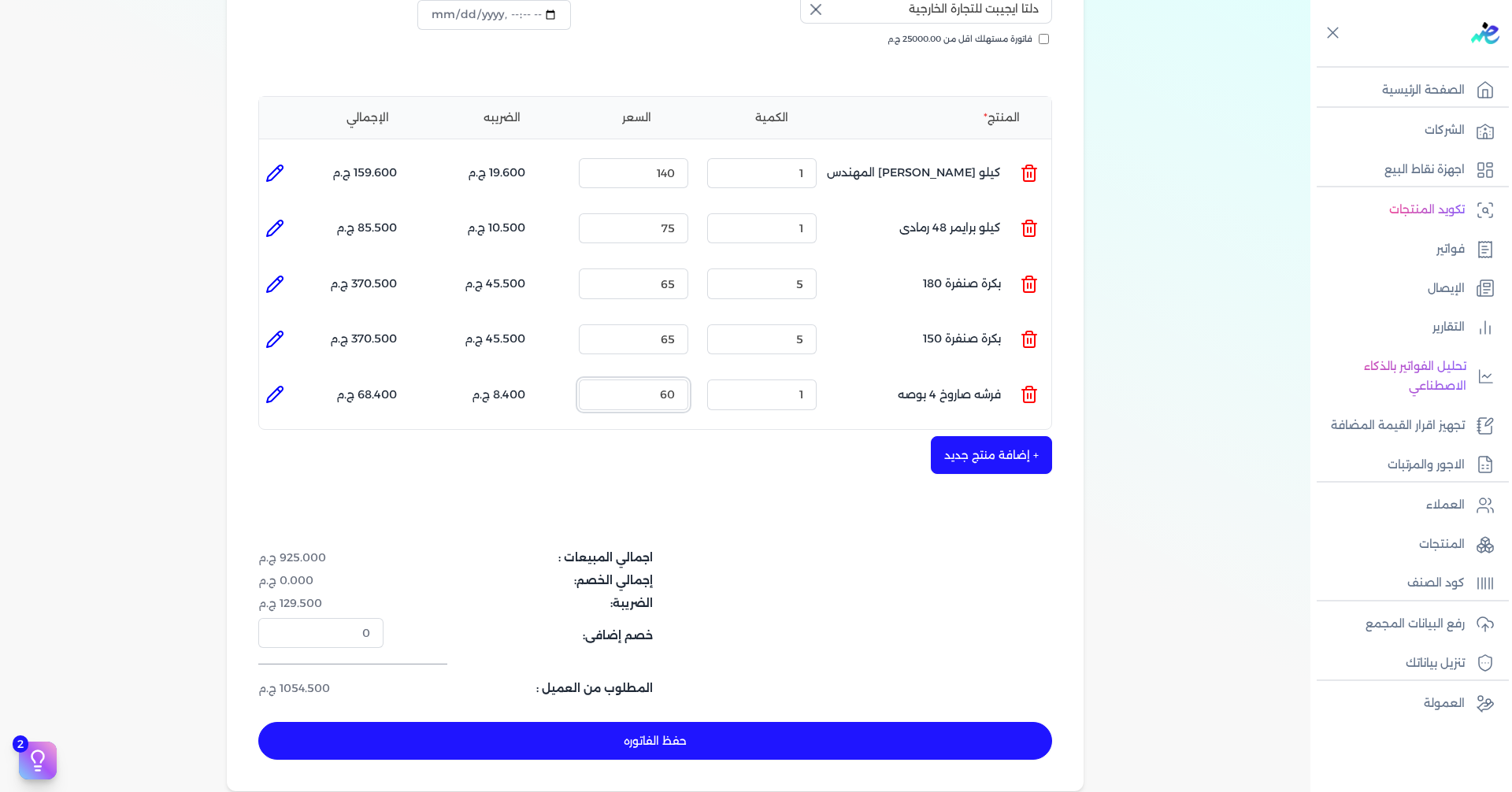
drag, startPoint x: 643, startPoint y: 358, endPoint x: 880, endPoint y: 370, distance: 237.3
click at [819, 373] on ul "المنتج : فرشه صاروخ 4 بوصه الكمية : 1 السعر : 60 الضريبه : 8.400 ج.م الإجمالي :…" at bounding box center [655, 394] width 792 height 43
type input "55"
click at [985, 436] on button "+ إضافة منتج جديد" at bounding box center [991, 455] width 122 height 37
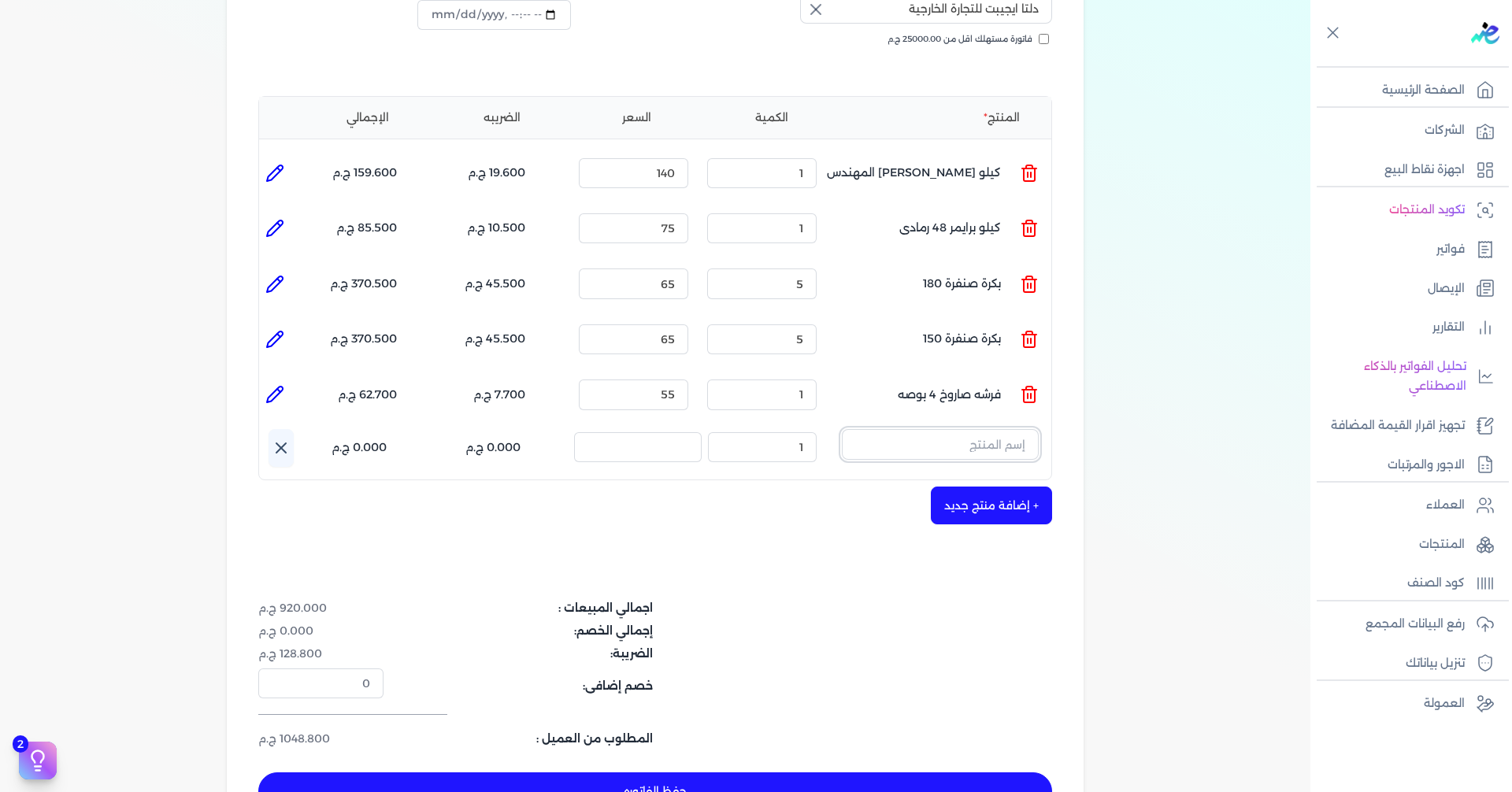
click at [991, 429] on input "text" at bounding box center [940, 444] width 197 height 30
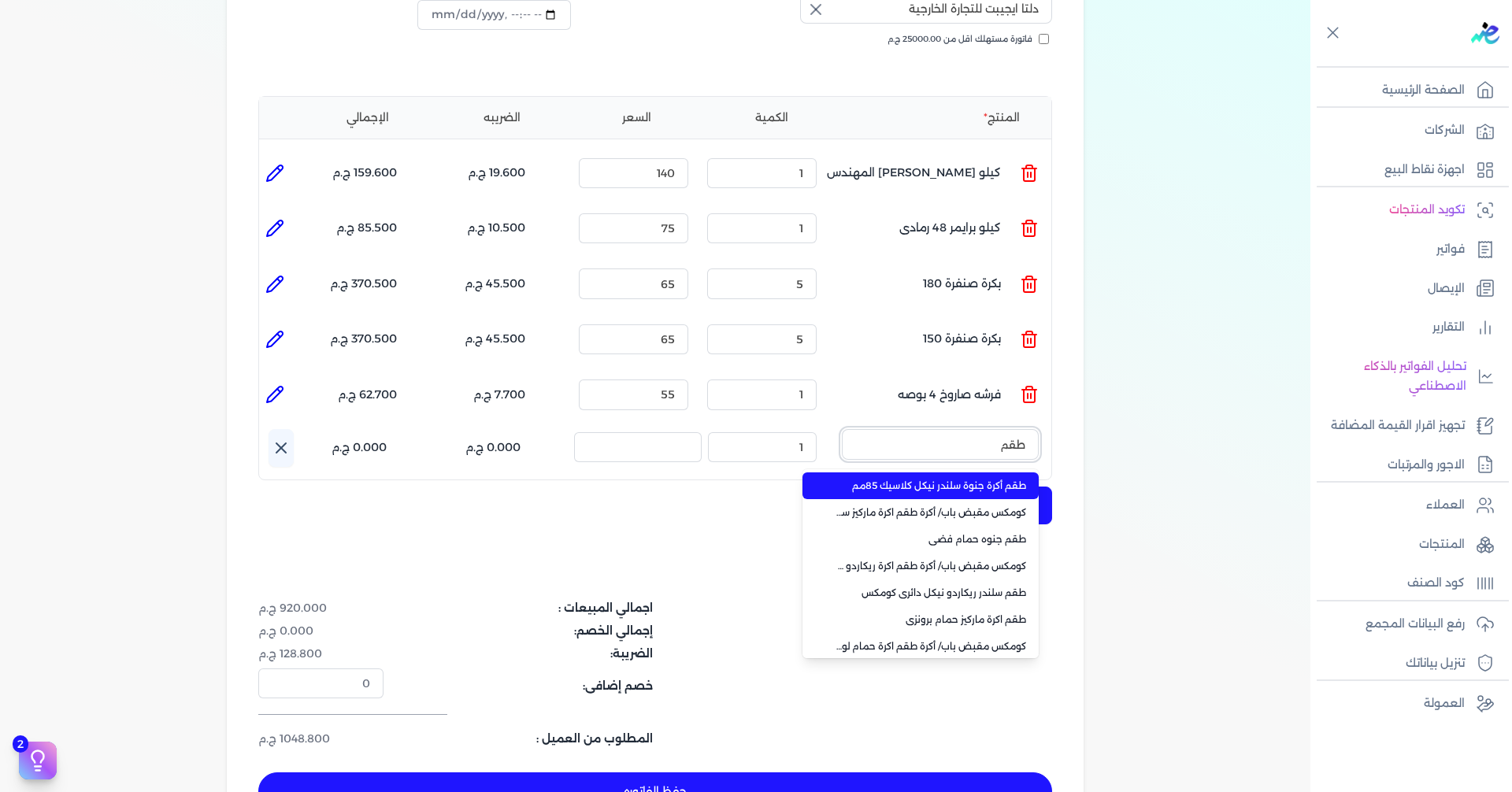
click at [842, 429] on button "طقم" at bounding box center [940, 447] width 197 height 37
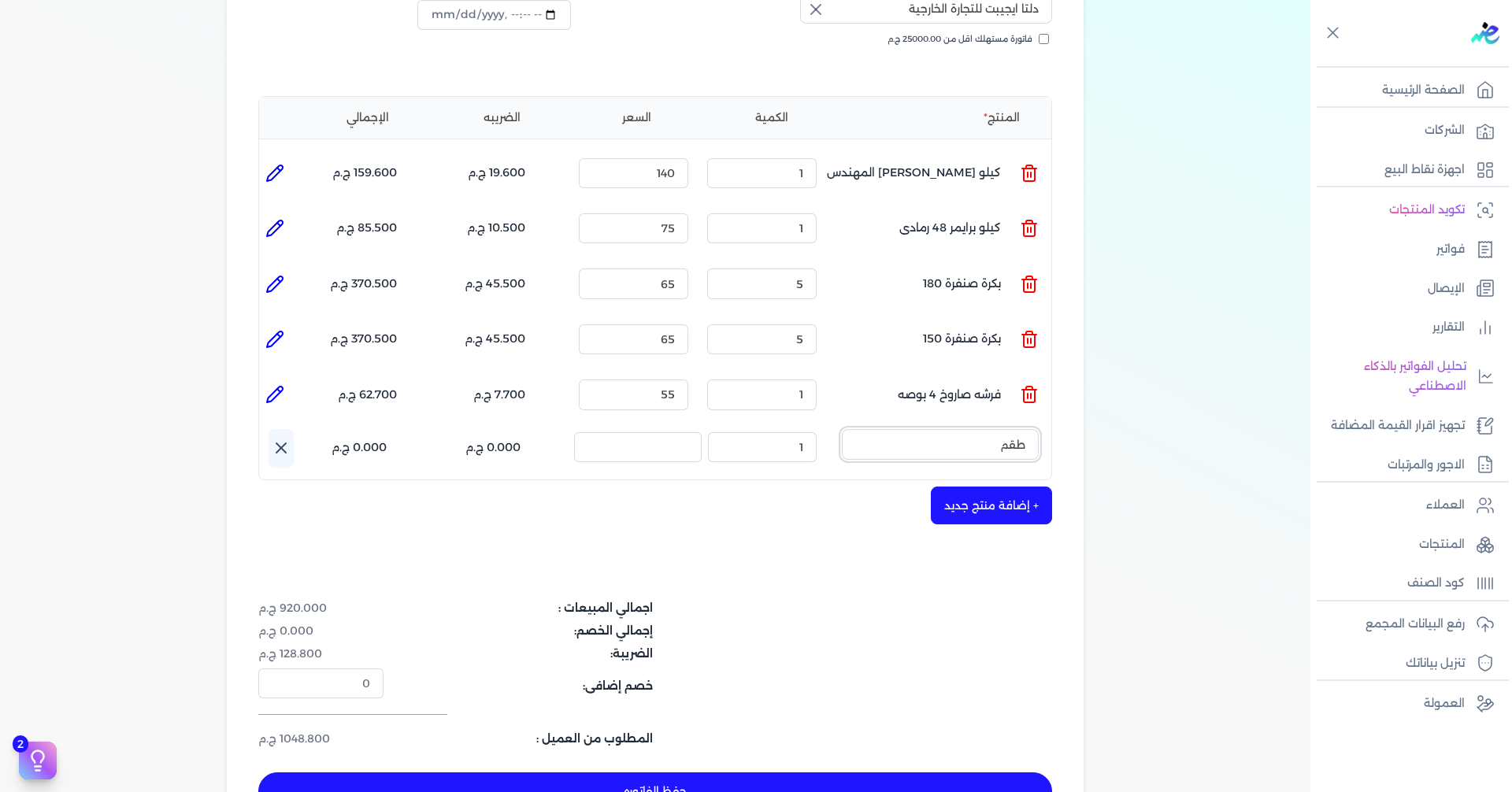
type input "طقم ص"
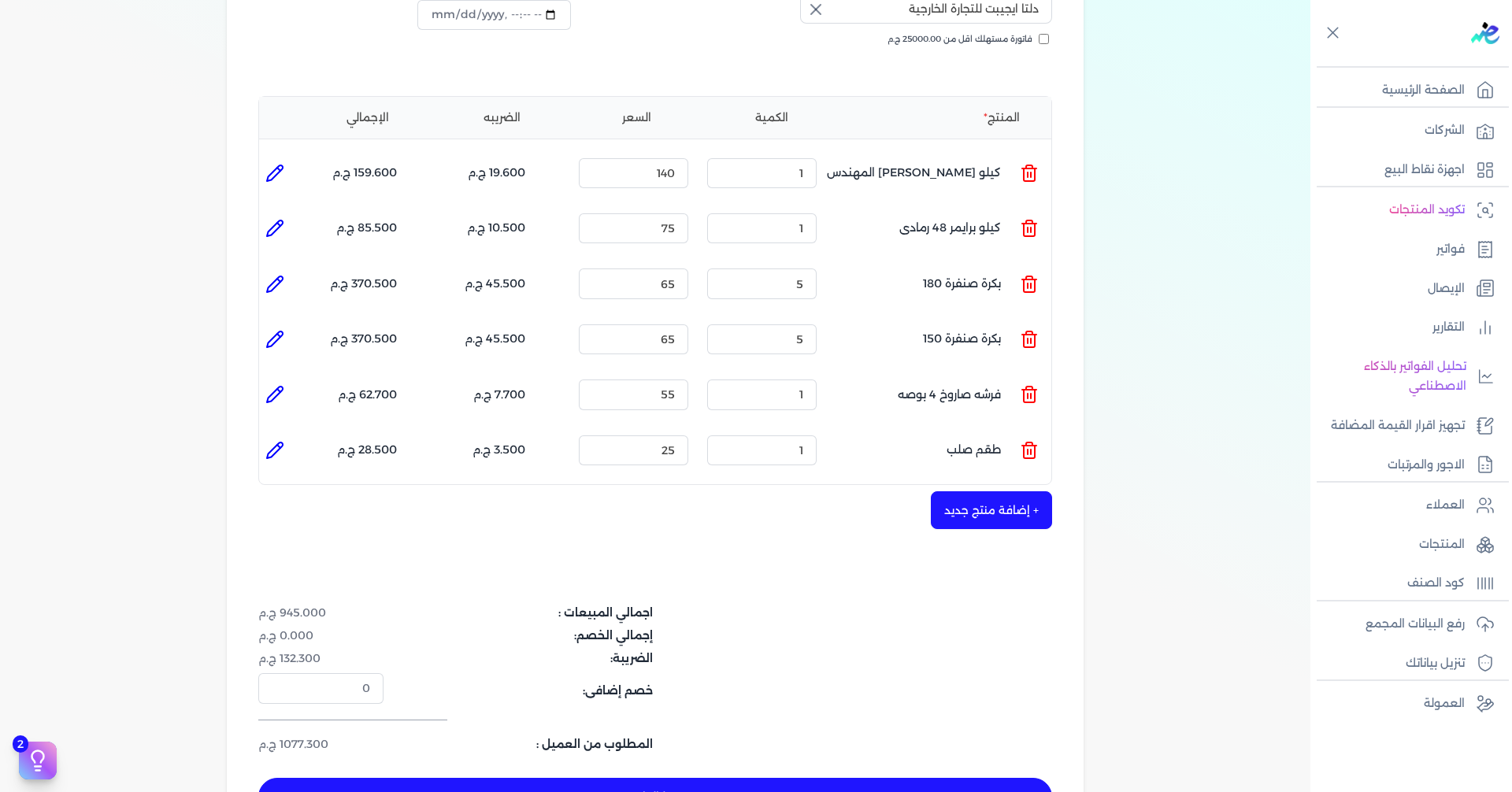
click at [1011, 491] on button "+ إضافة منتج جديد" at bounding box center [991, 509] width 122 height 37
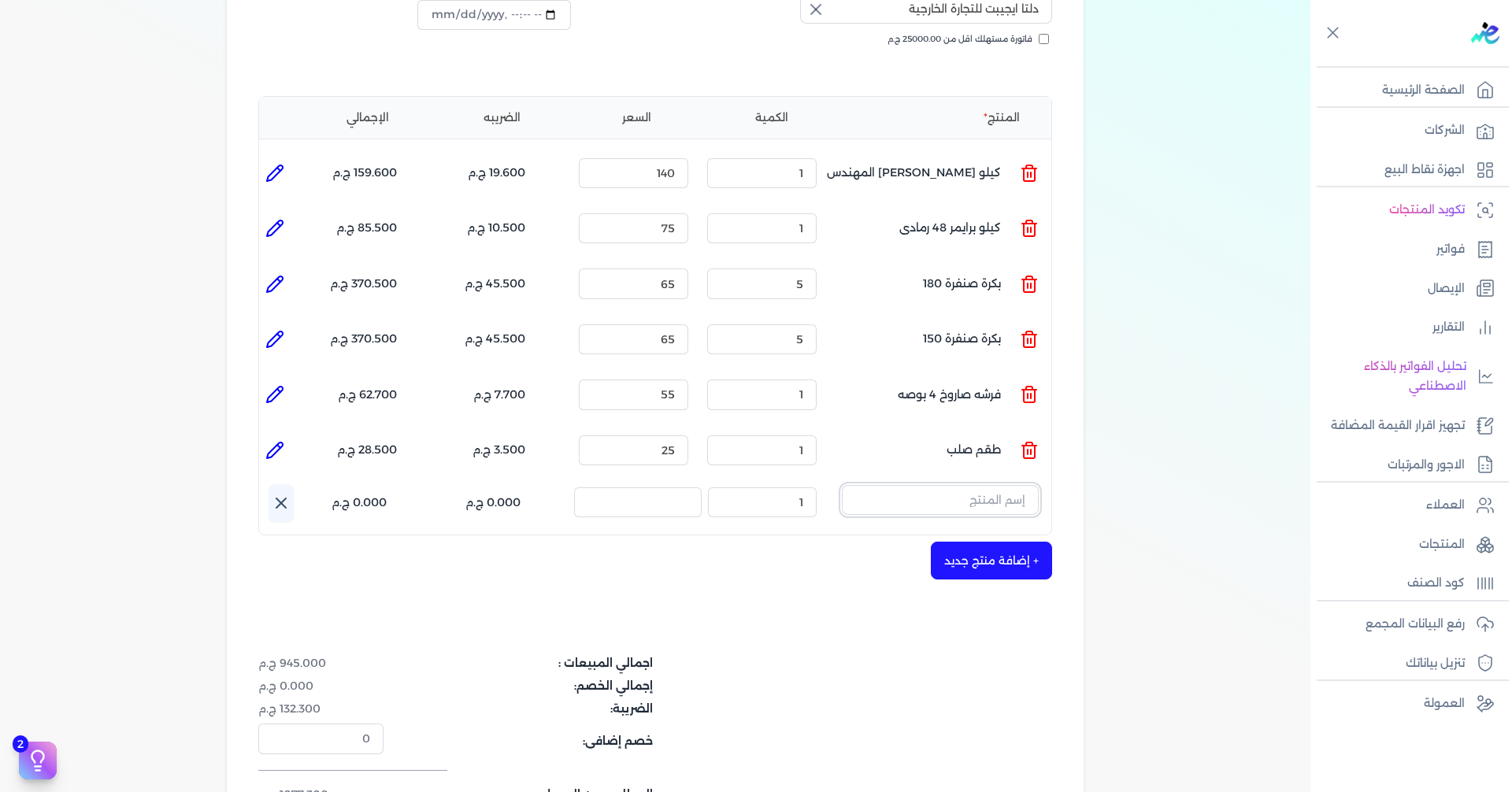
click at [950, 486] on input "text" at bounding box center [940, 500] width 197 height 30
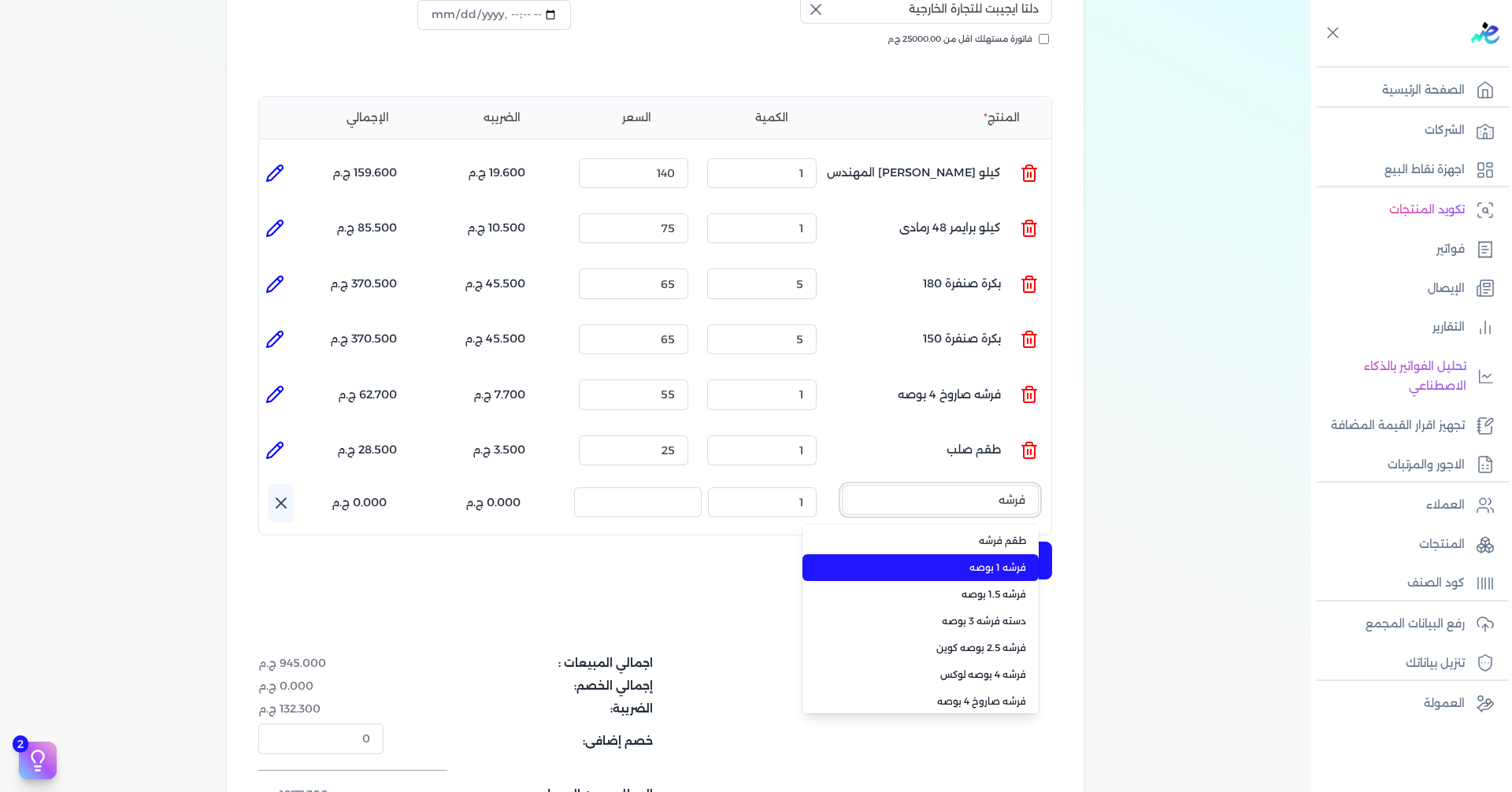
type input "فرشه"
click at [999, 561] on span "فرشه 1 بوصه" at bounding box center [930, 568] width 192 height 15
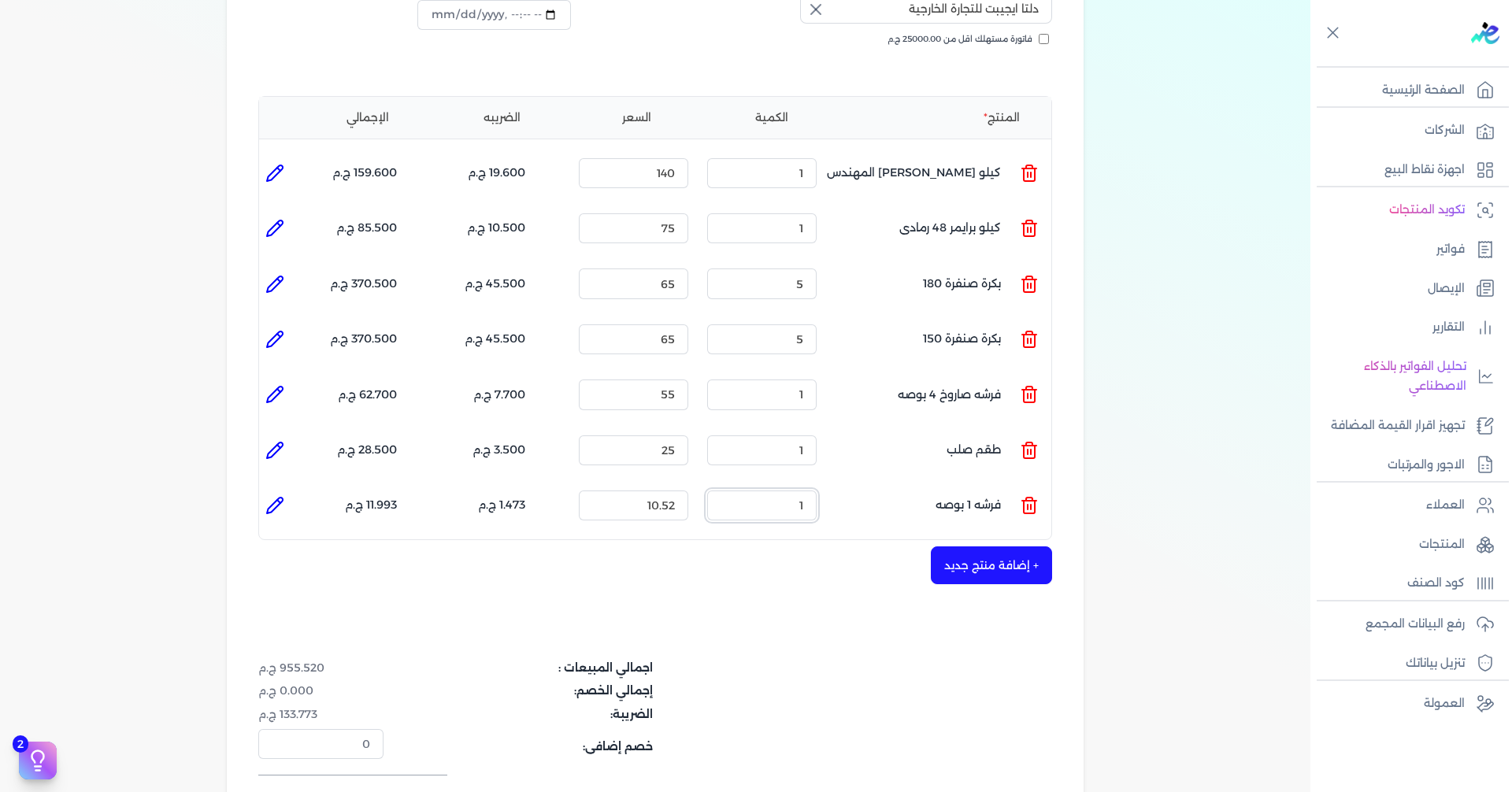
drag, startPoint x: 768, startPoint y: 483, endPoint x: 962, endPoint y: 471, distance: 194.4
click at [934, 485] on ul "المنتج : فرشه 1 بوصه الكمية : 1 السعر : 10.52 الضريبه : 1.473 ج.م الإجمالي : 11…" at bounding box center [655, 506] width 792 height 43
drag, startPoint x: 698, startPoint y: 476, endPoint x: 985, endPoint y: 433, distance: 290.2
click at [891, 453] on div "المنتج الكمية السعر الضريبه الإجمالي المنتج : كيلو ستوك حديد المهندس الكمية : 1…" at bounding box center [655, 318] width 793 height 445
type input "15"
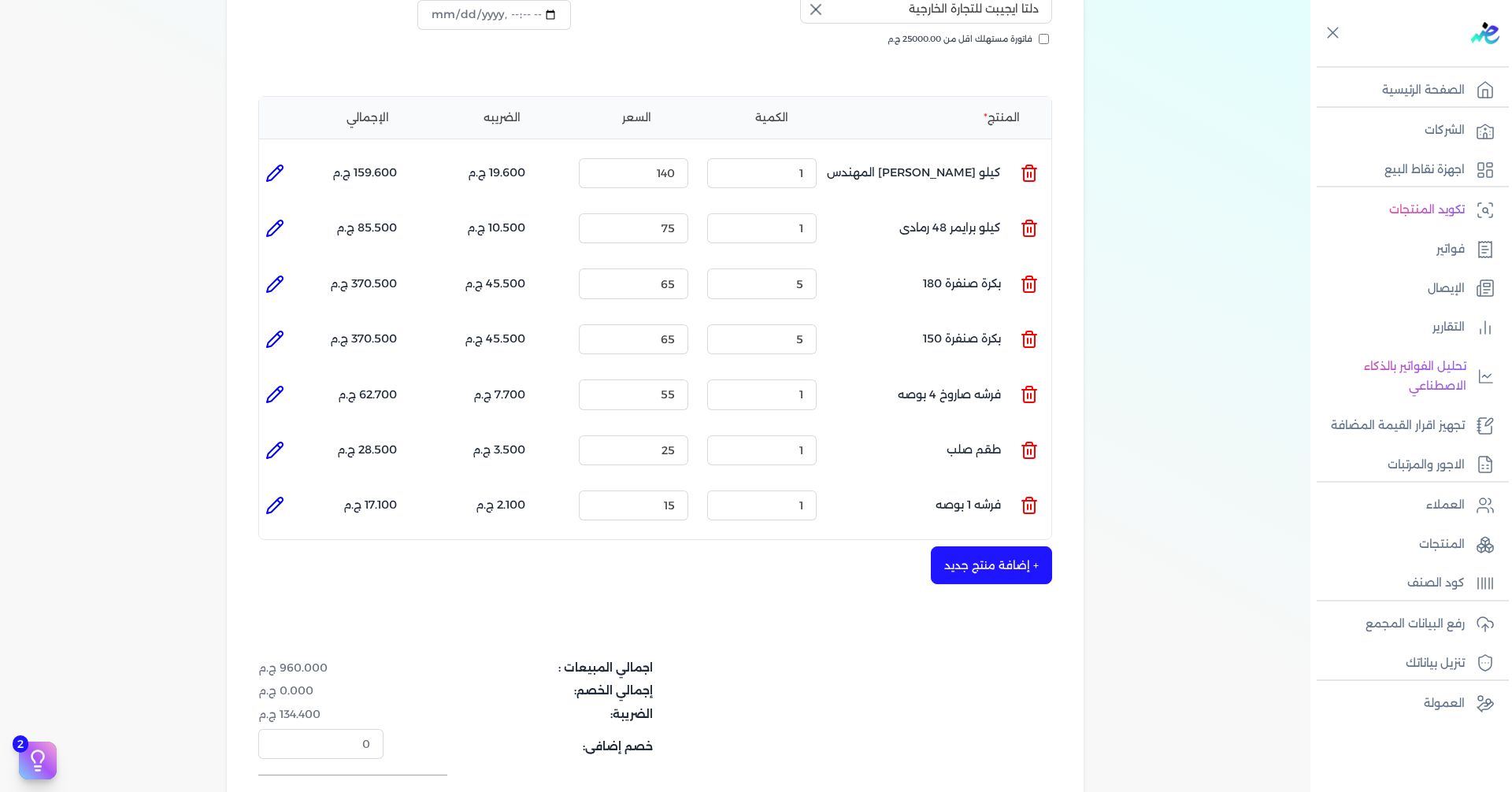
click at [963, 547] on button "+ إضافة منتج جديد" at bounding box center [991, 565] width 122 height 37
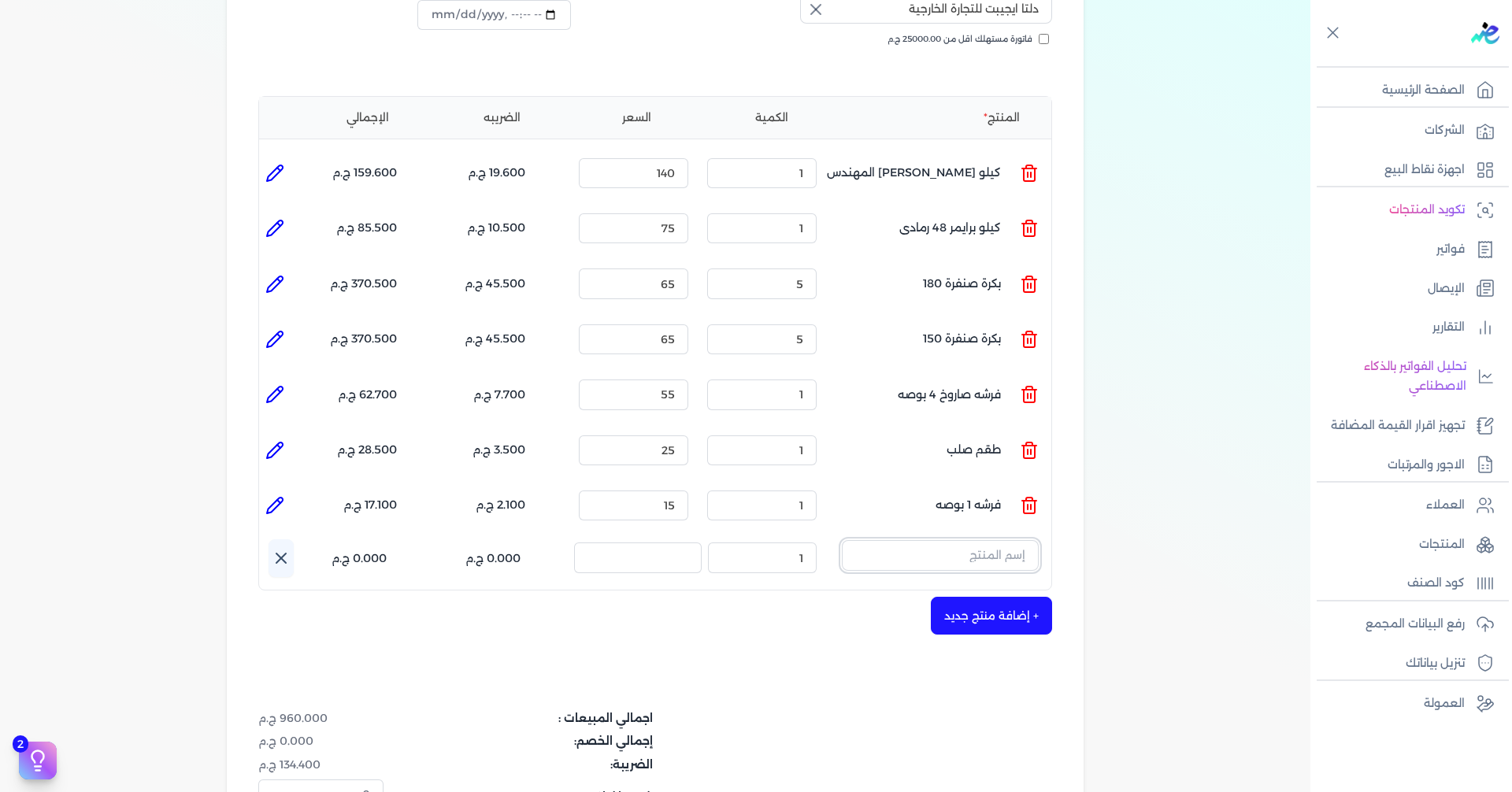
click at [967, 540] on input "text" at bounding box center [940, 555] width 197 height 30
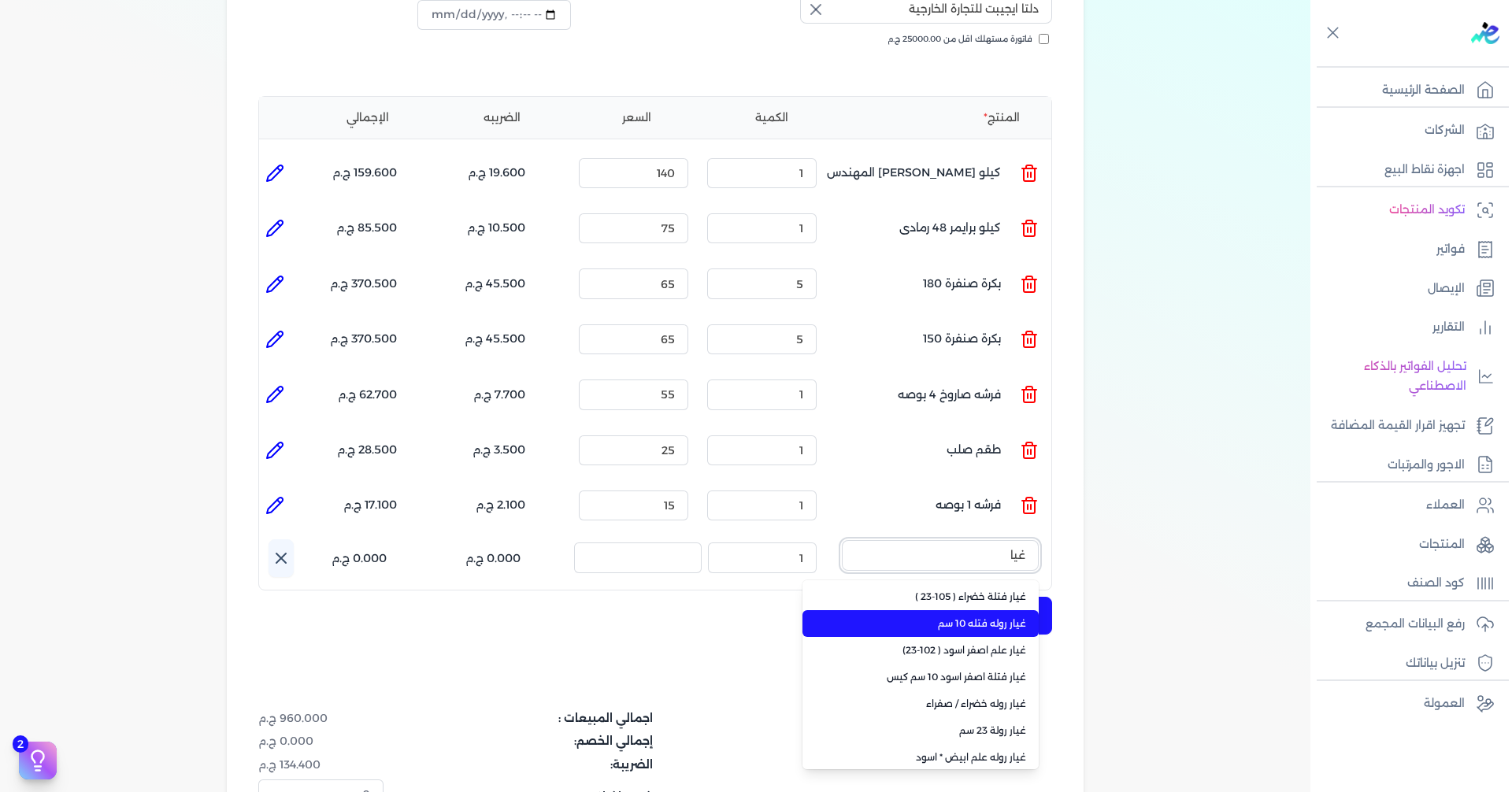
type input "غيا"
click at [959, 616] on span "غيار روله فتله 10 سم" at bounding box center [930, 624] width 192 height 15
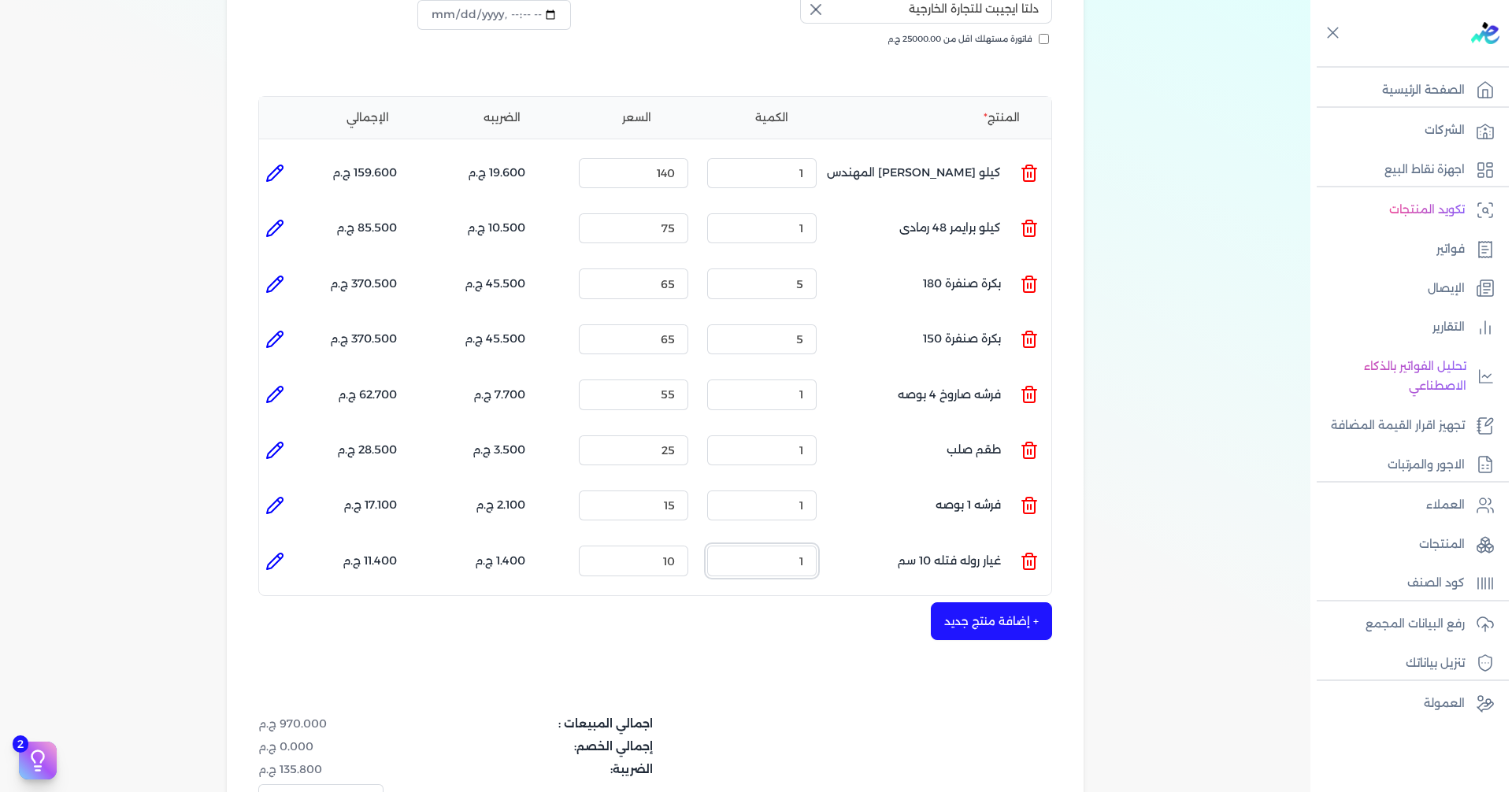
drag, startPoint x: 780, startPoint y: 533, endPoint x: 896, endPoint y: 519, distance: 116.8
click at [857, 540] on ul "المنتج : غيار روله فتله 10 سم الكمية : 1 السعر : 10 الضريبه : 1.400 ج.م الإجمال…" at bounding box center [655, 561] width 792 height 43
type input "3"
click at [998, 603] on button "+ إضافة منتج جديد" at bounding box center [991, 621] width 122 height 37
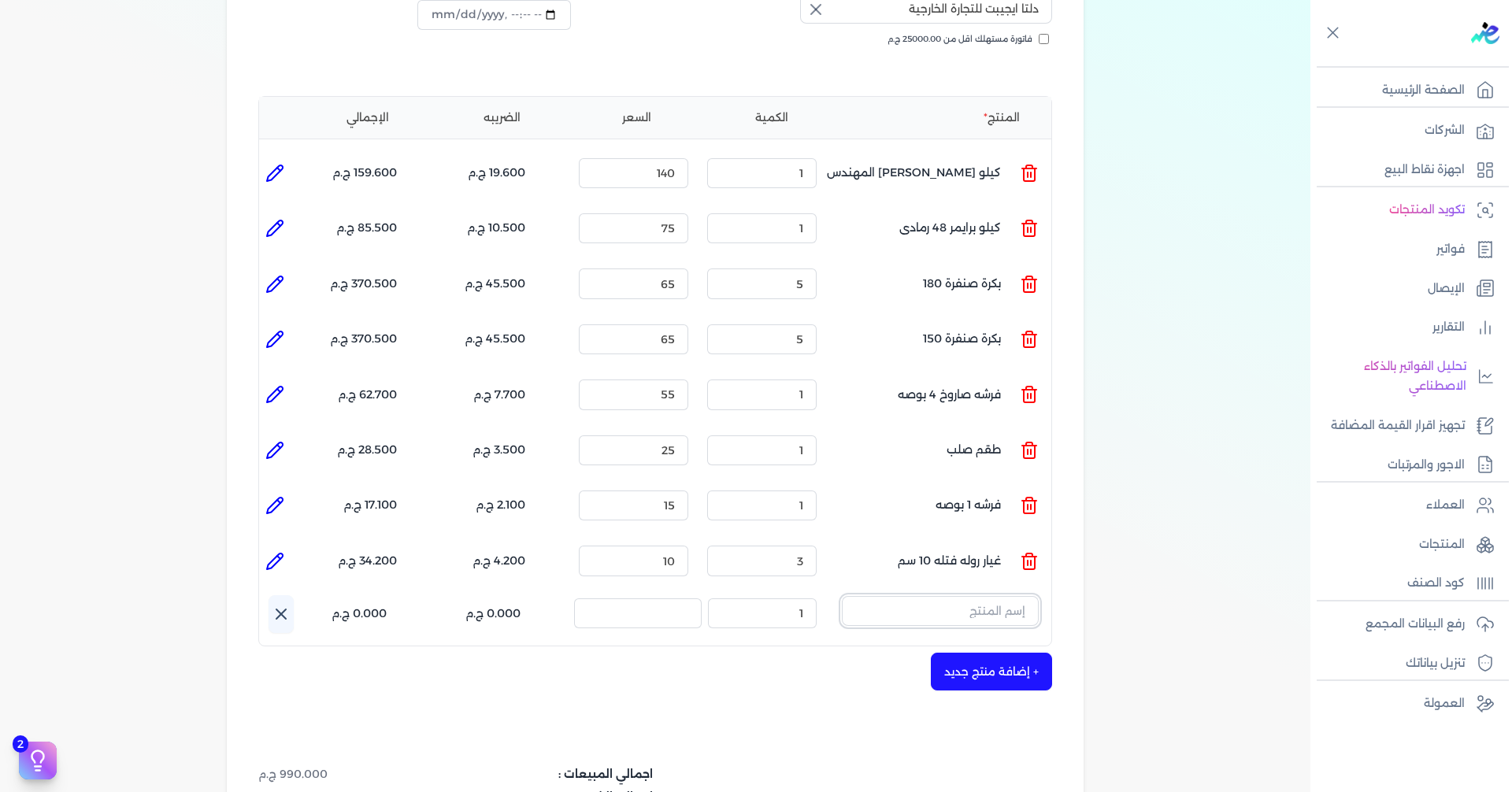
click at [959, 596] on input "text" at bounding box center [940, 611] width 197 height 30
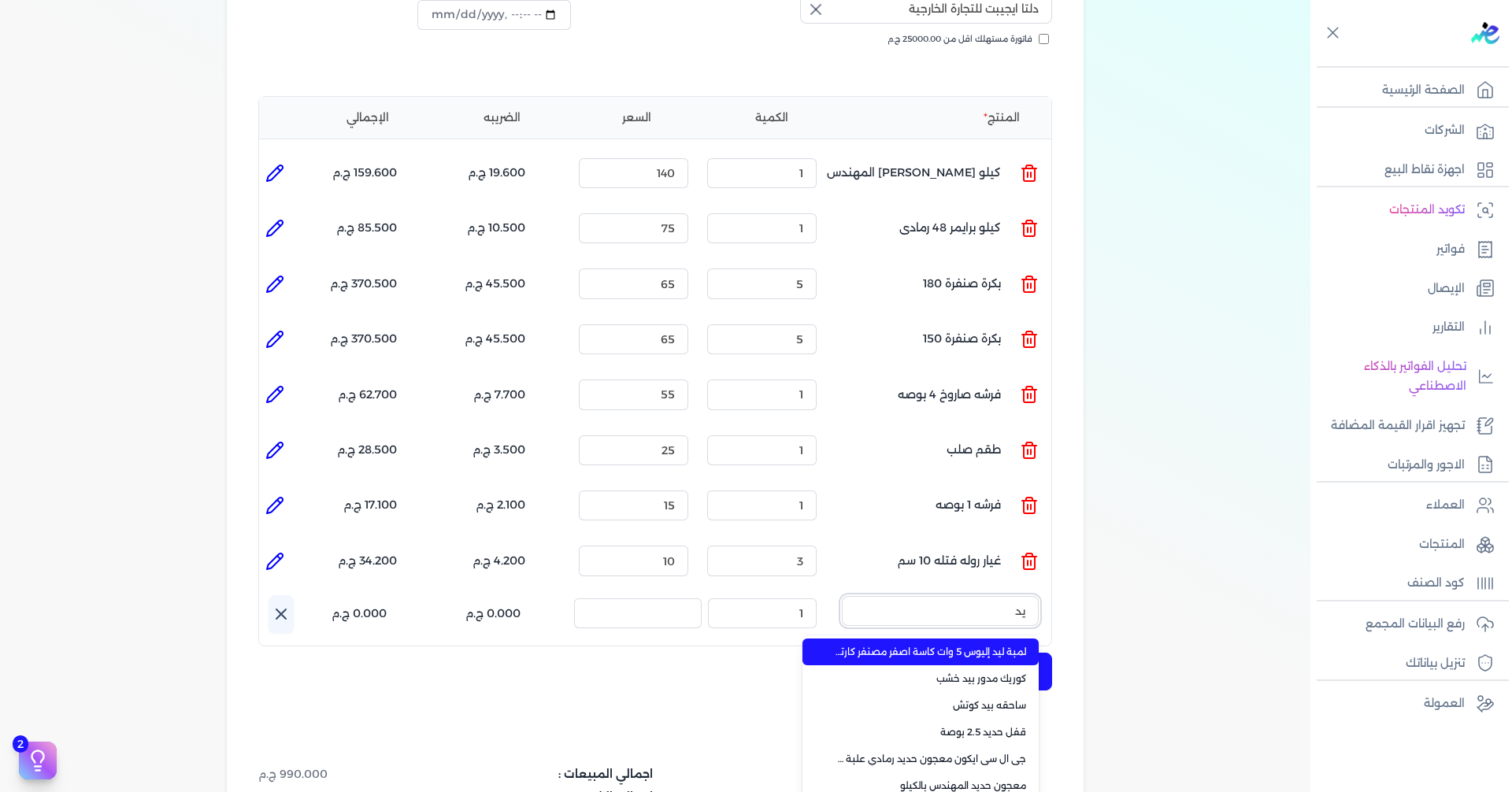
click at [842, 596] on button "يد" at bounding box center [940, 615] width 197 height 37
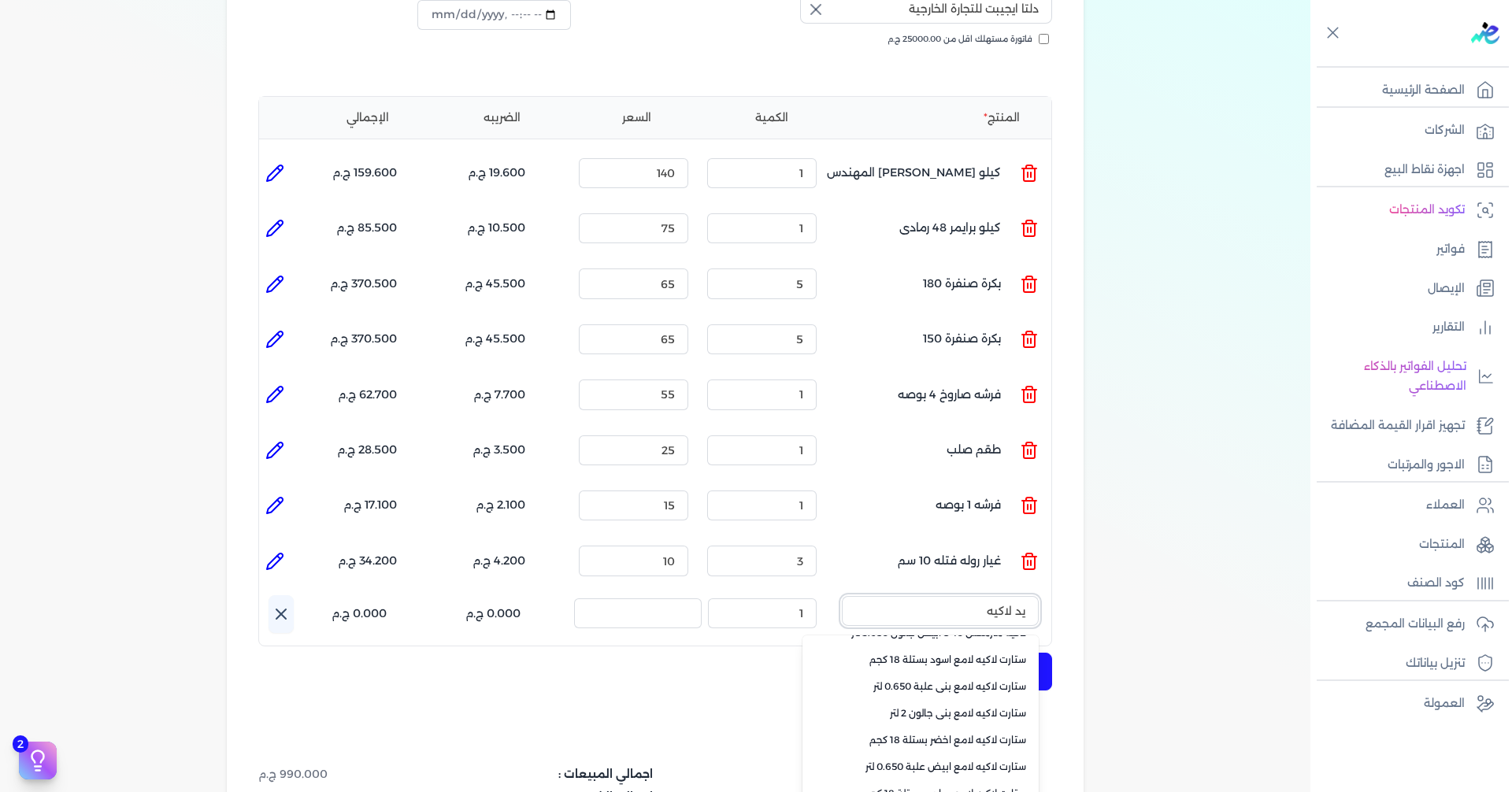
scroll to position [273, 0]
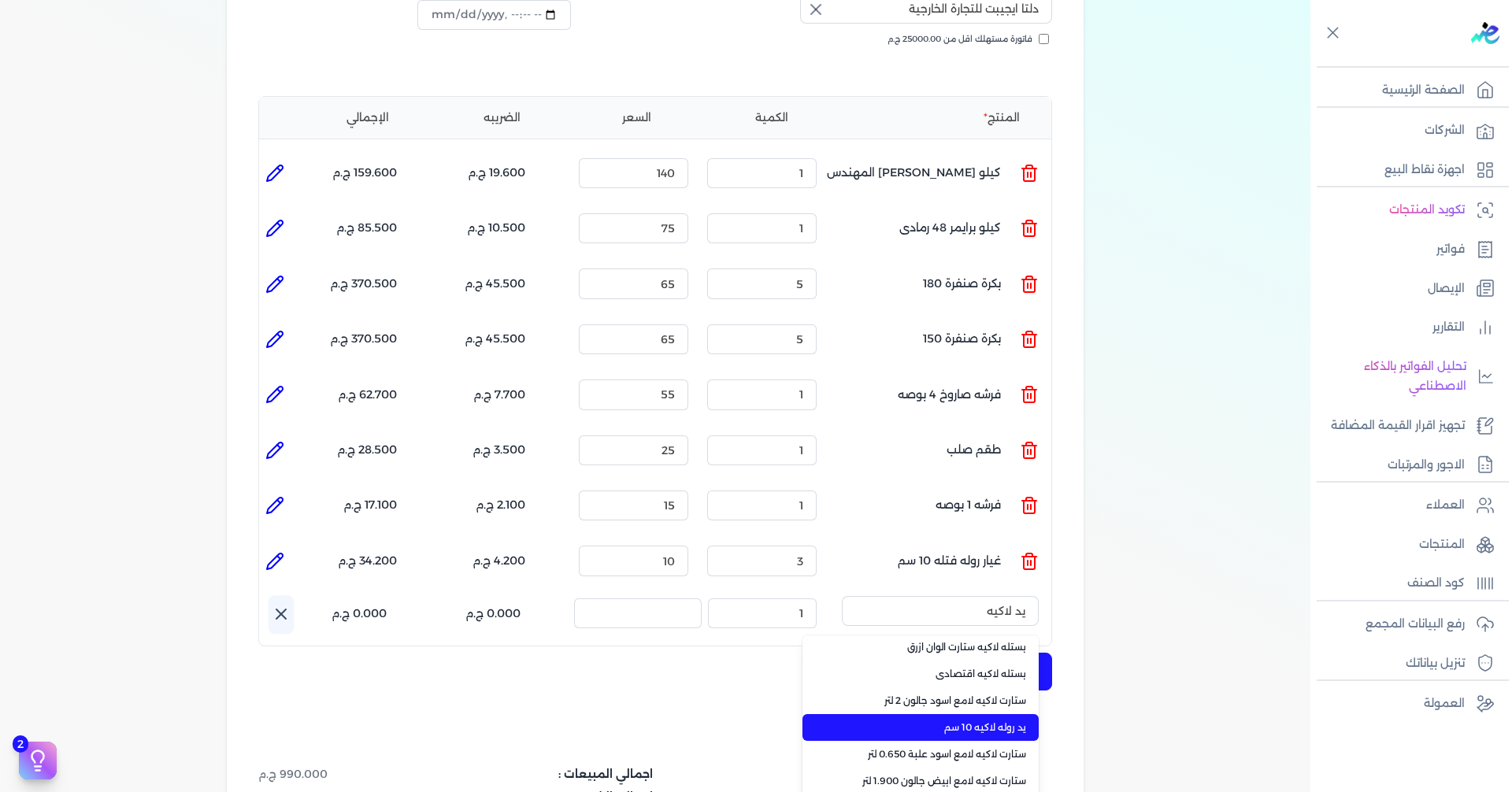
click at [1008, 721] on span "يد روله لاكيه 10 سم" at bounding box center [930, 728] width 192 height 15
type input "يد روله لاكيه 10 سم"
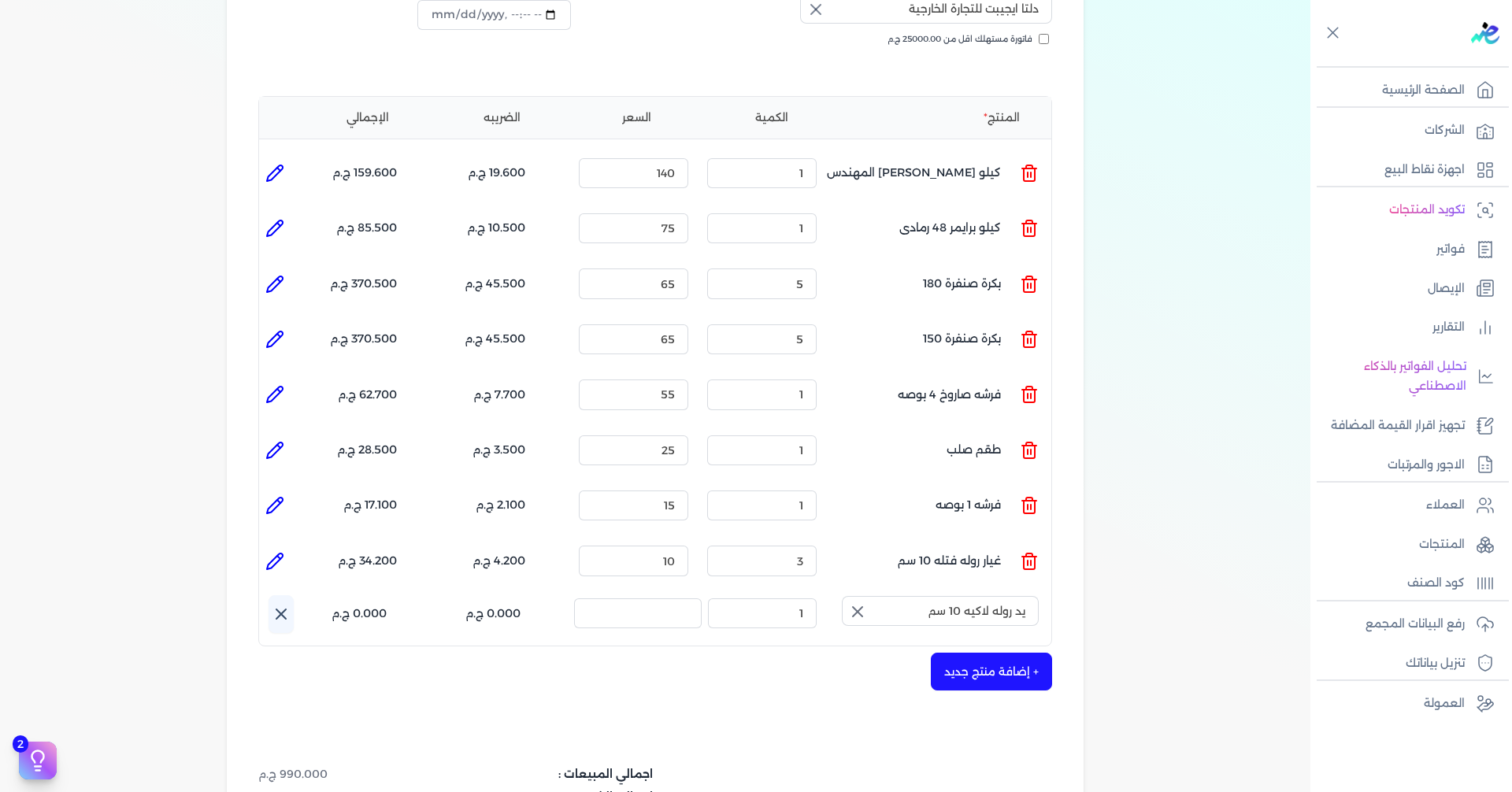
click at [867, 603] on icon "button" at bounding box center [857, 612] width 19 height 19
click at [911, 596] on input "text" at bounding box center [940, 611] width 197 height 30
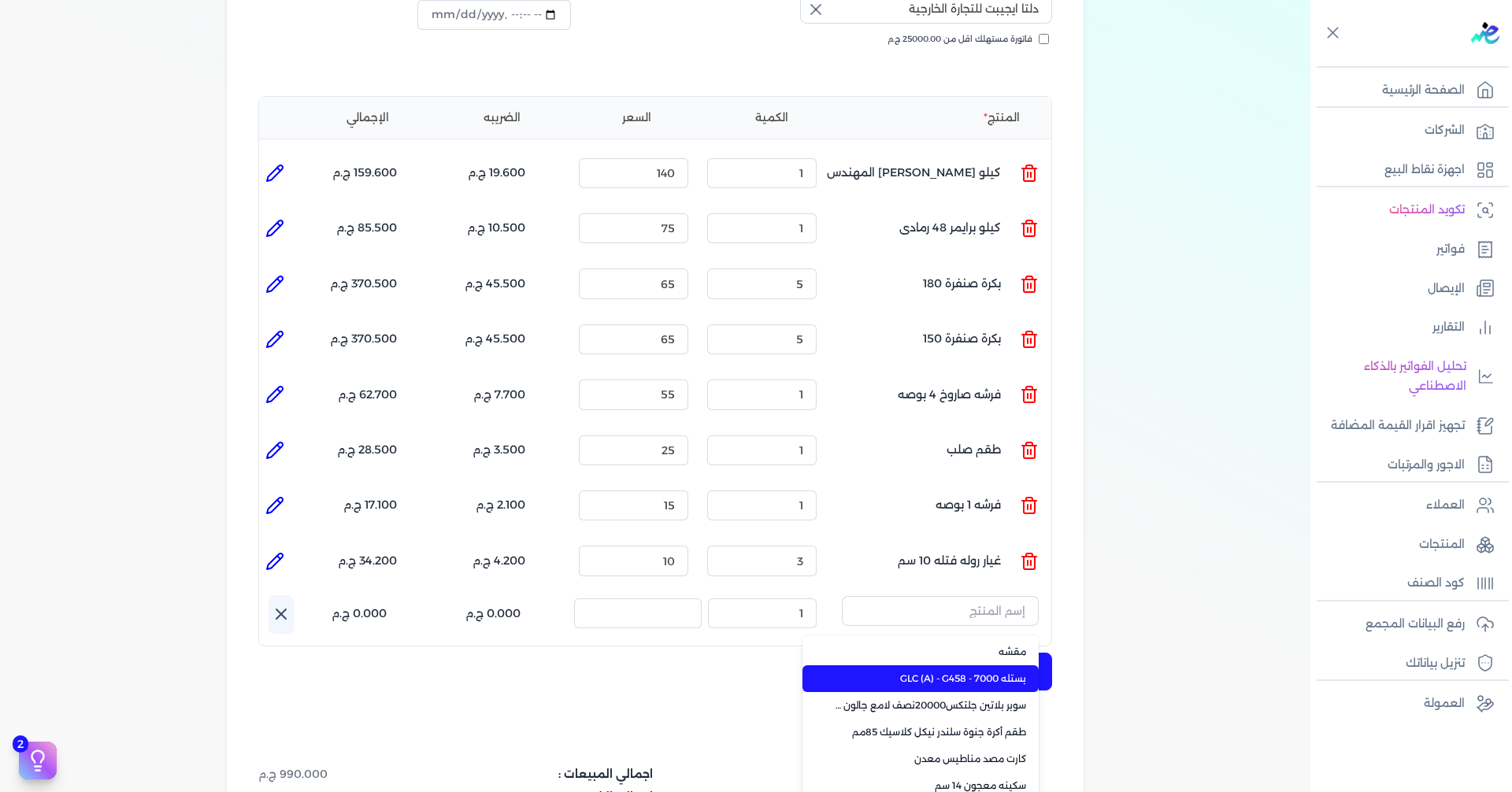
click at [1009, 672] on span "بستله 7000 - GLC (A) - G458" at bounding box center [930, 680] width 192 height 15
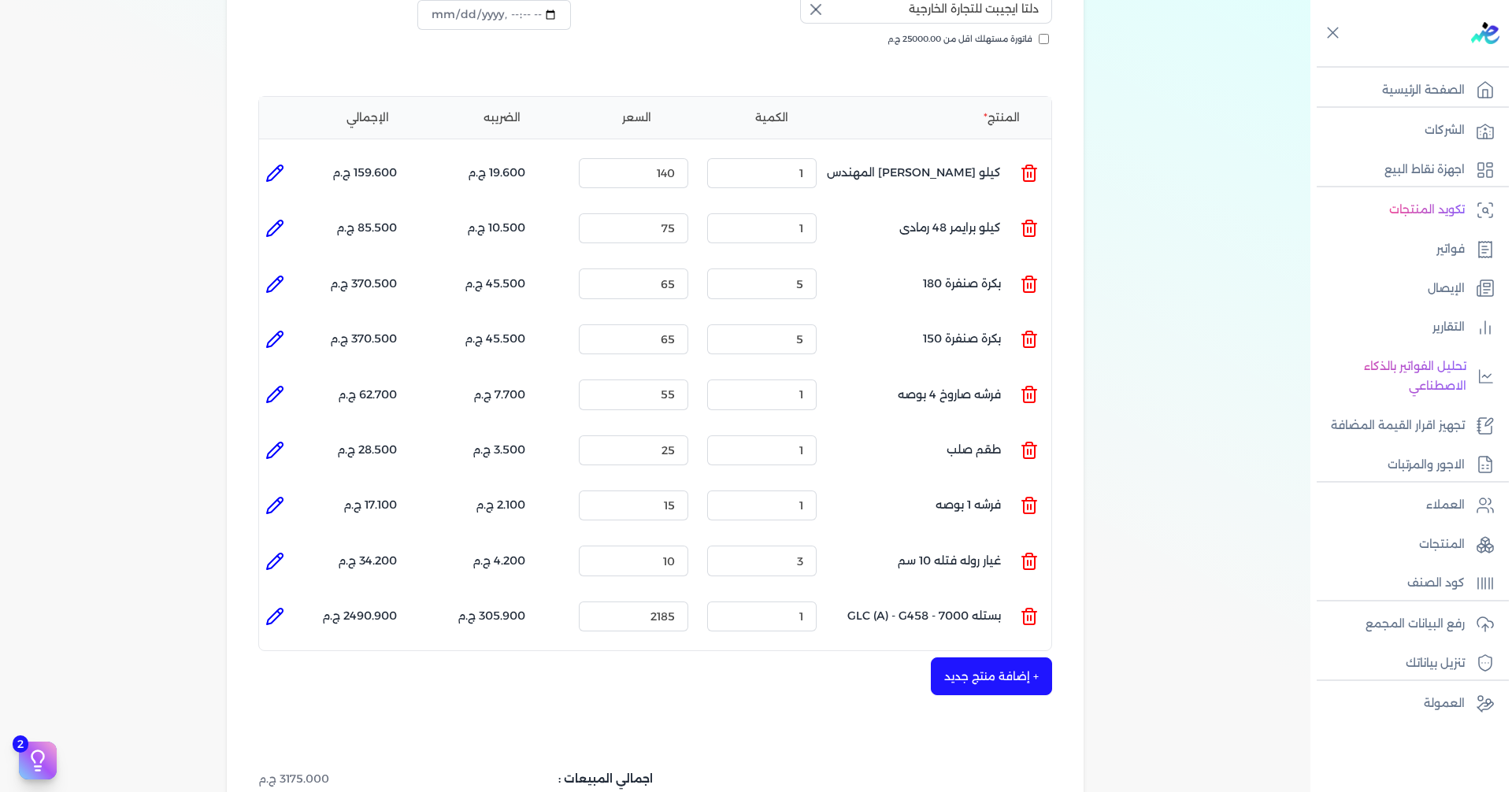
click at [1024, 607] on icon at bounding box center [1028, 616] width 19 height 19
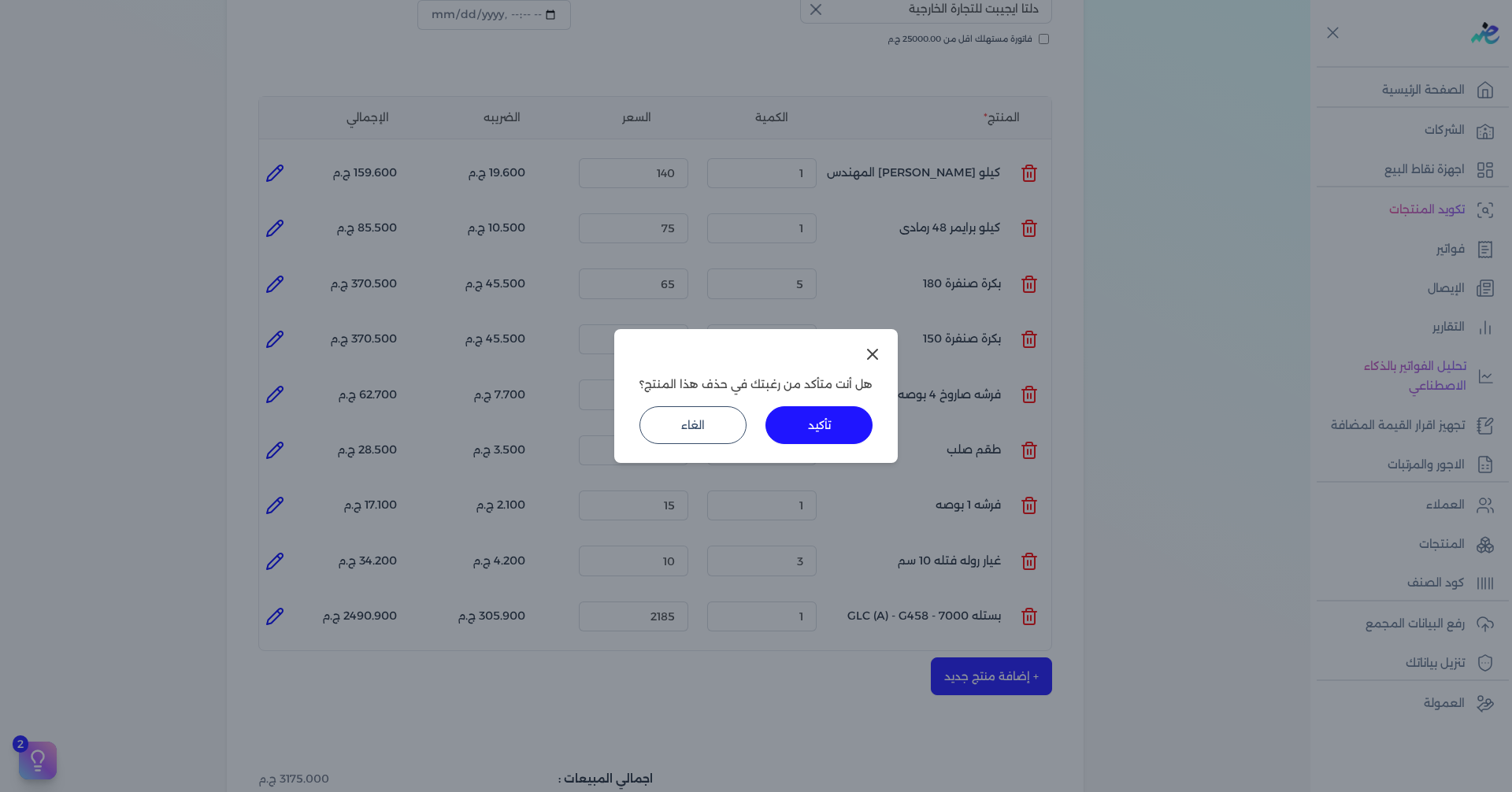
click at [815, 442] on button "تأكيد" at bounding box center [818, 424] width 107 height 37
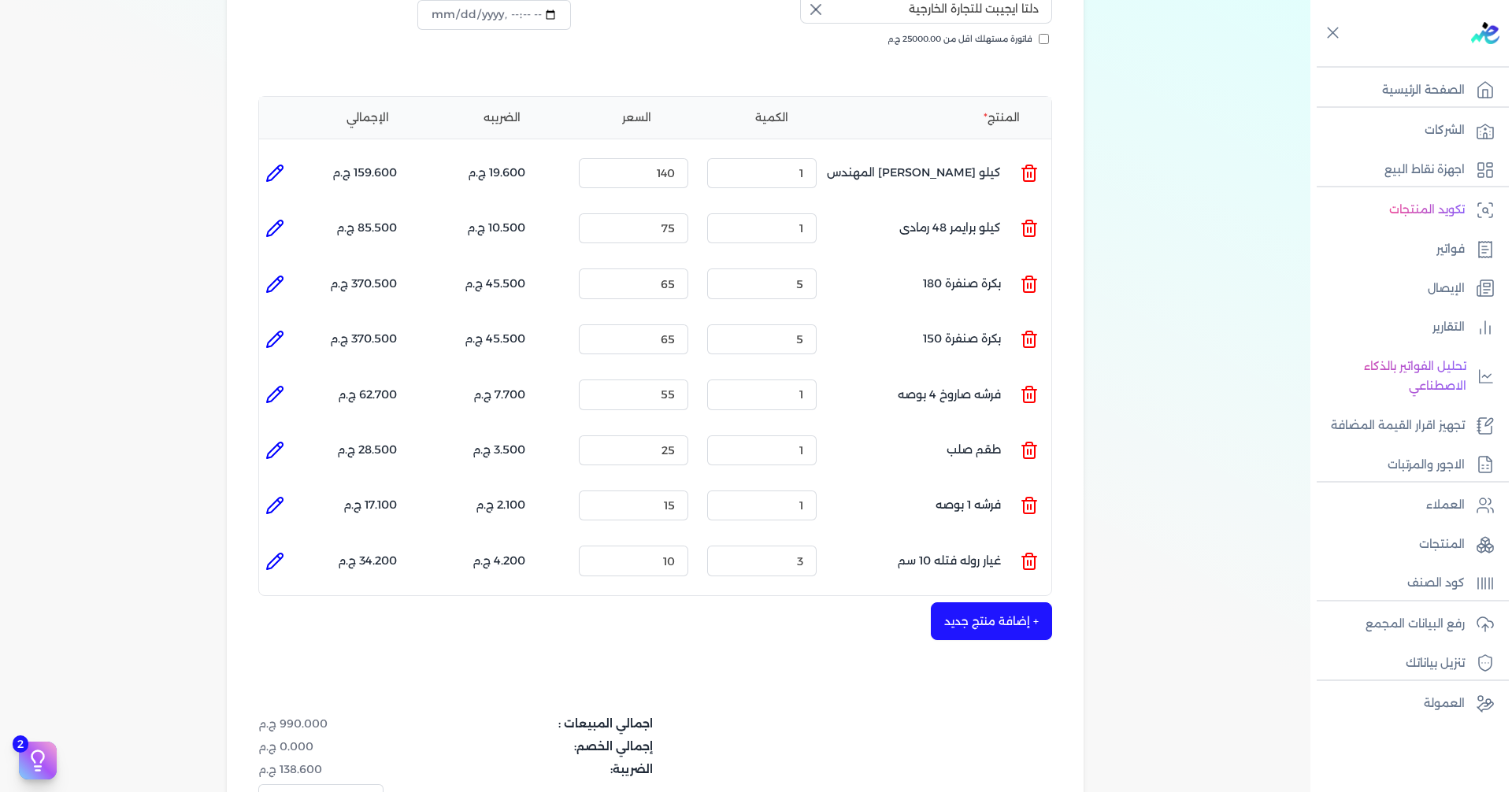
click at [996, 603] on button "+ إضافة منتج جديد" at bounding box center [991, 621] width 122 height 37
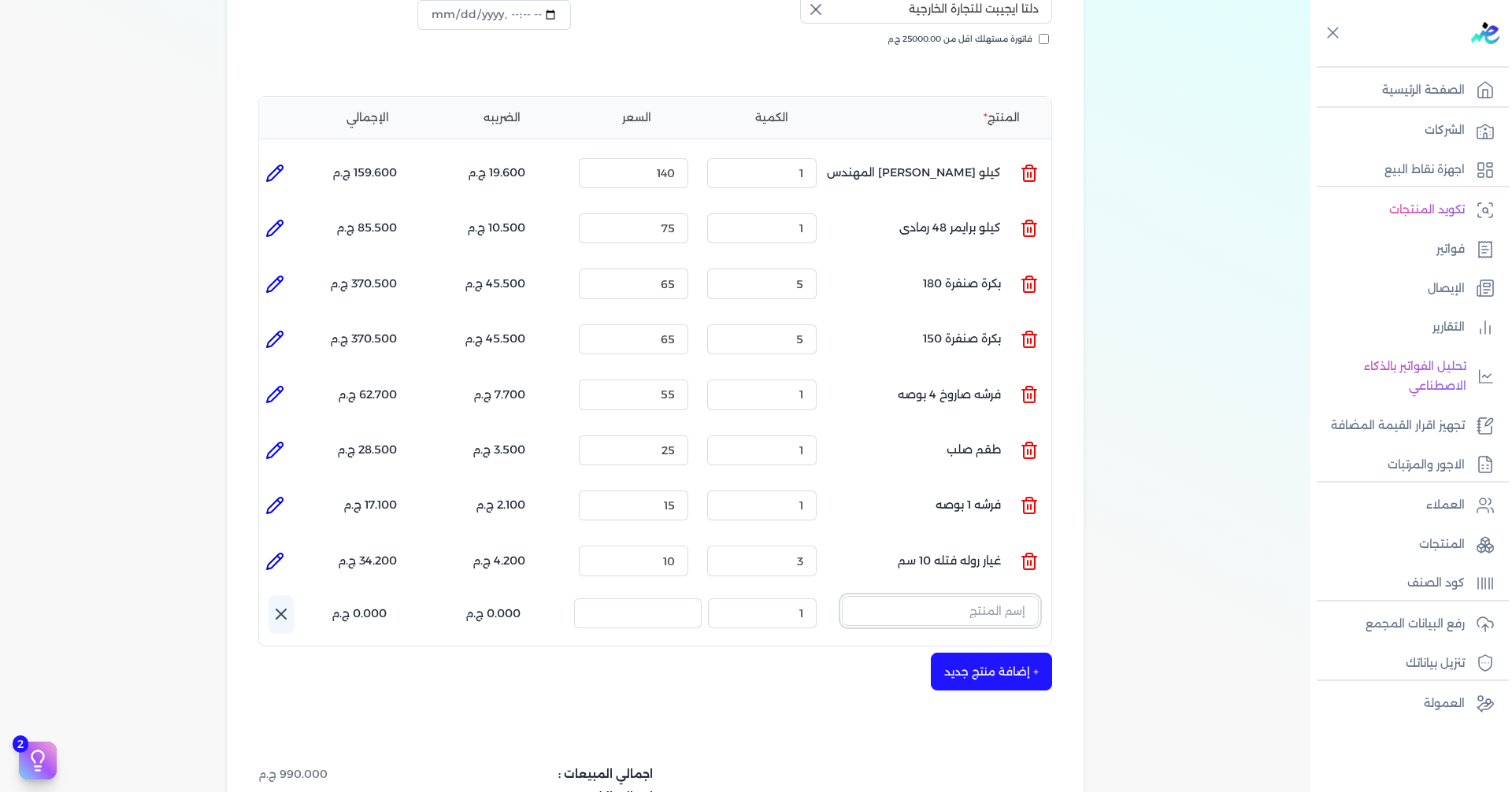
click at [972, 596] on input "text" at bounding box center [940, 611] width 197 height 30
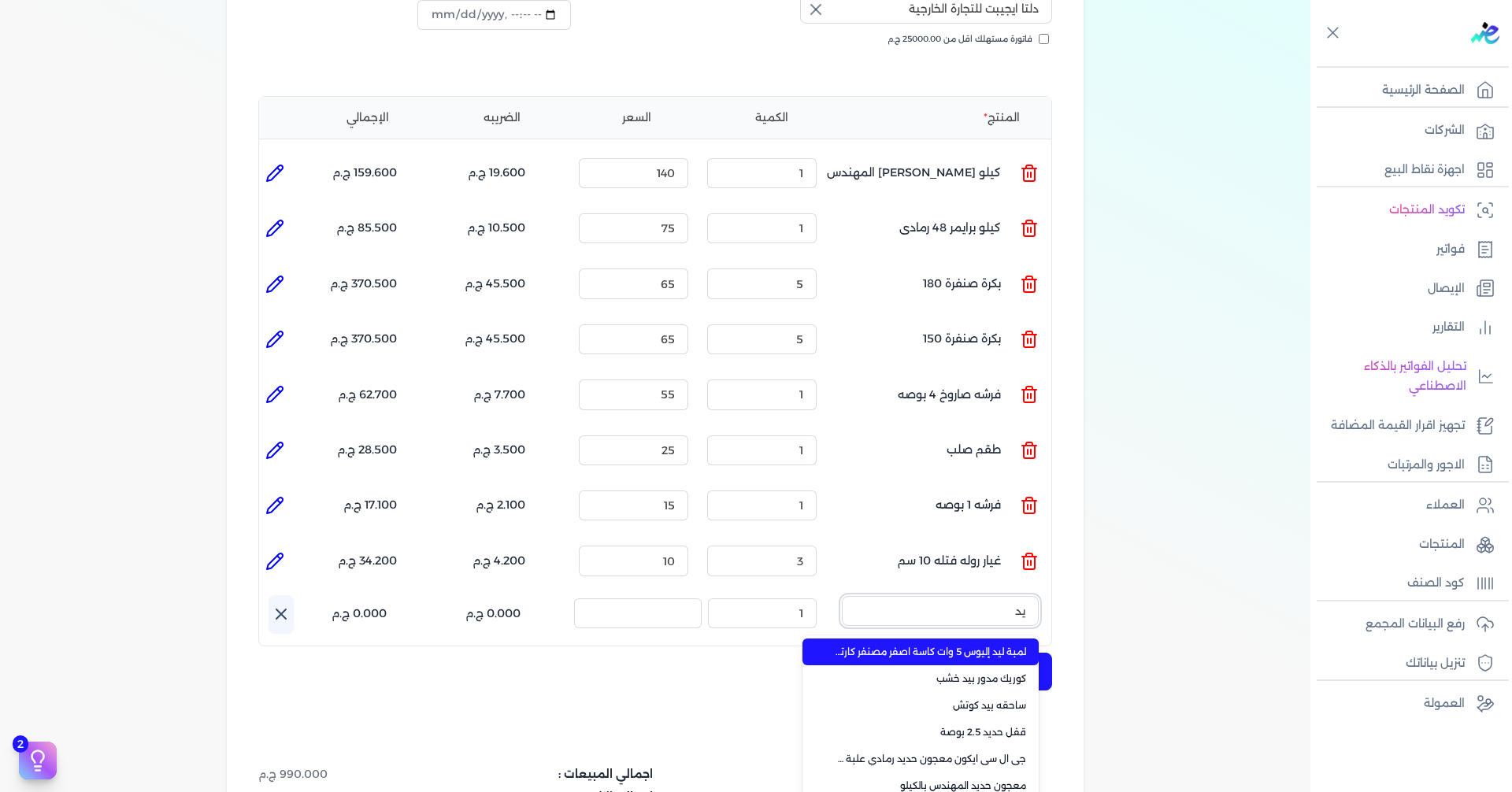
click at [842, 596] on button "يد" at bounding box center [940, 615] width 197 height 37
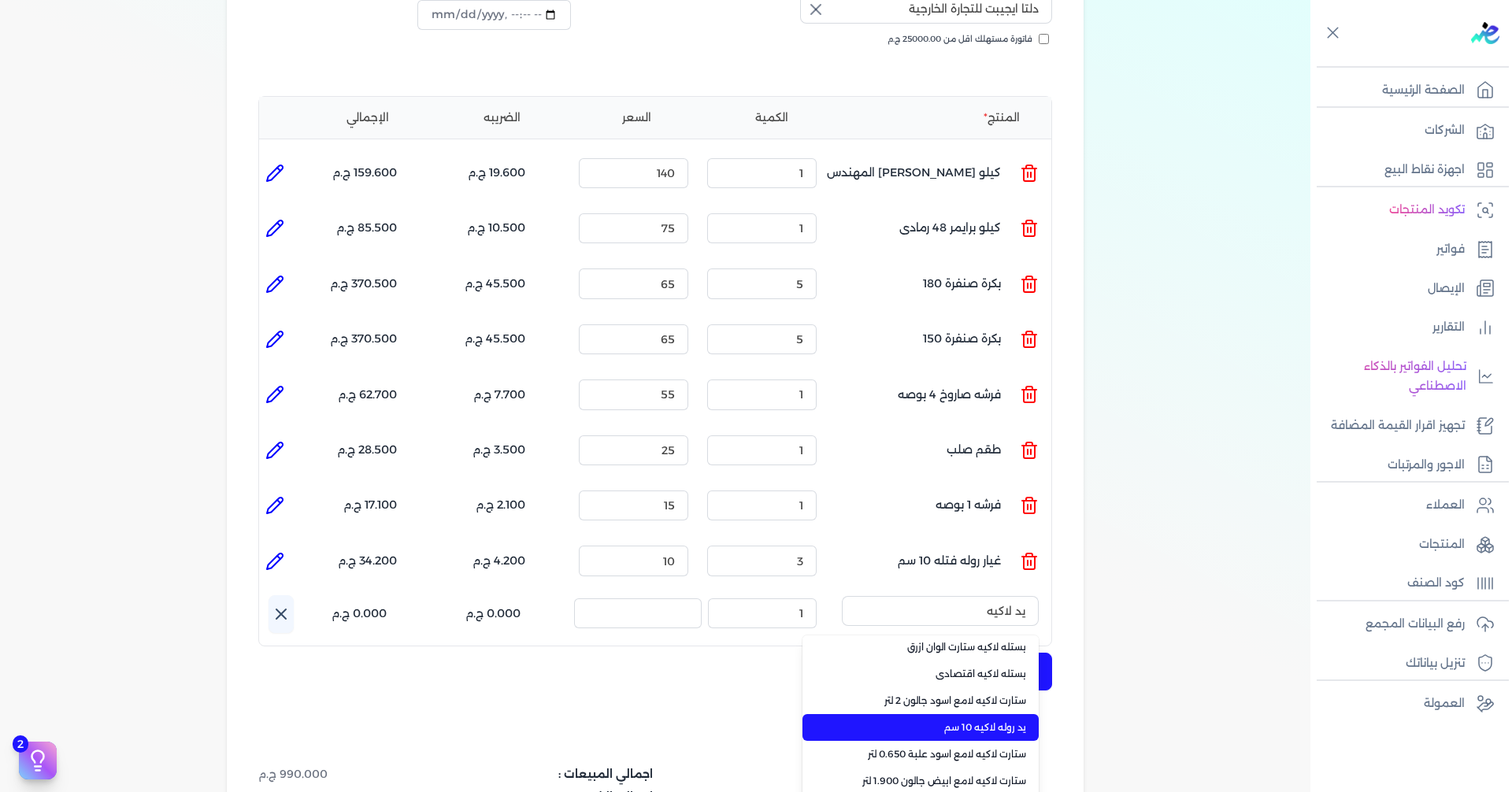
click at [999, 721] on span "يد روله لاكيه 10 سم" at bounding box center [930, 728] width 192 height 15
type input "يد روله لاكيه 10 سم"
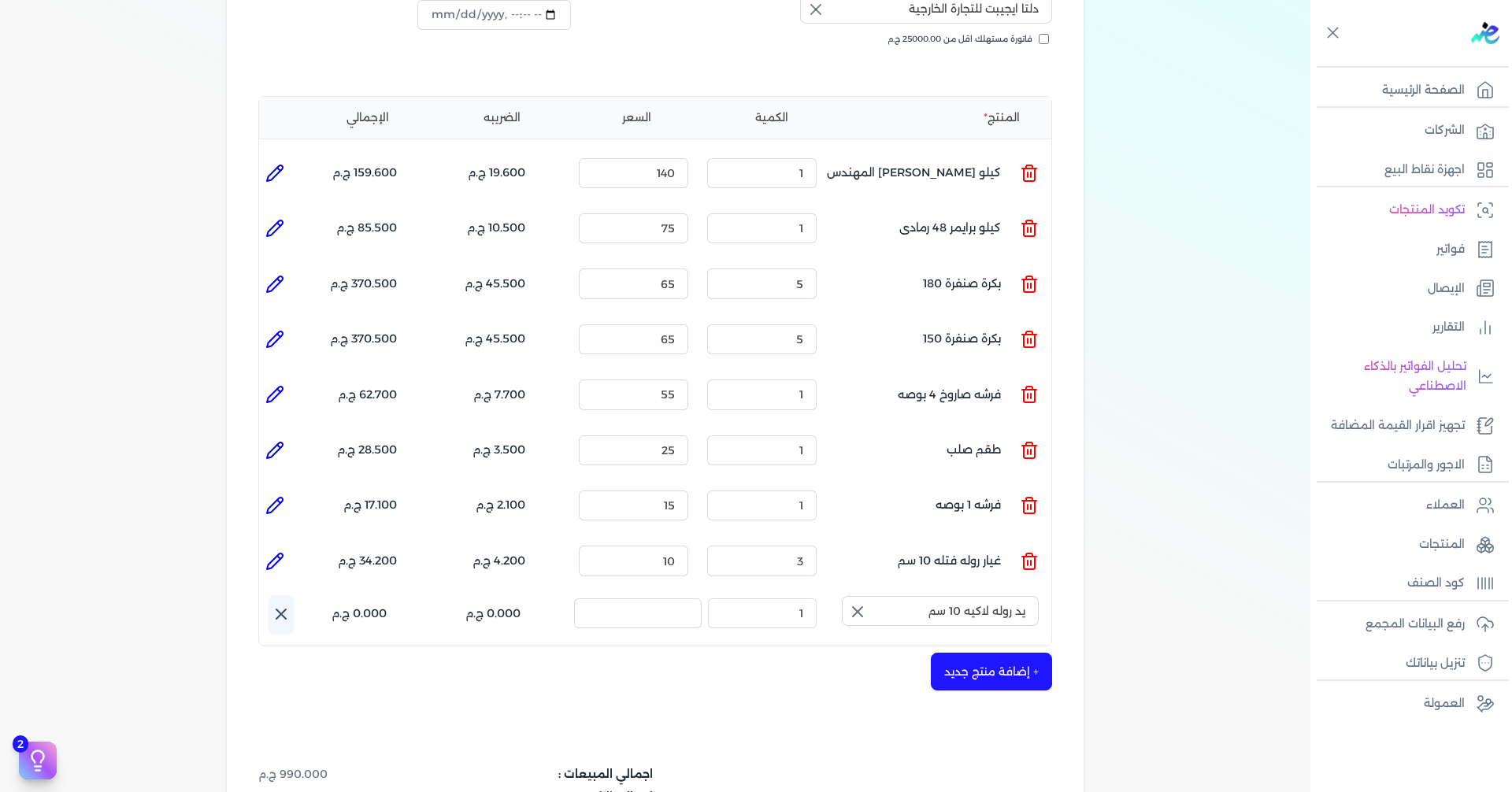
click at [862, 607] on icon "button" at bounding box center [857, 612] width 9 height 9
click at [283, 605] on icon at bounding box center [281, 614] width 19 height 19
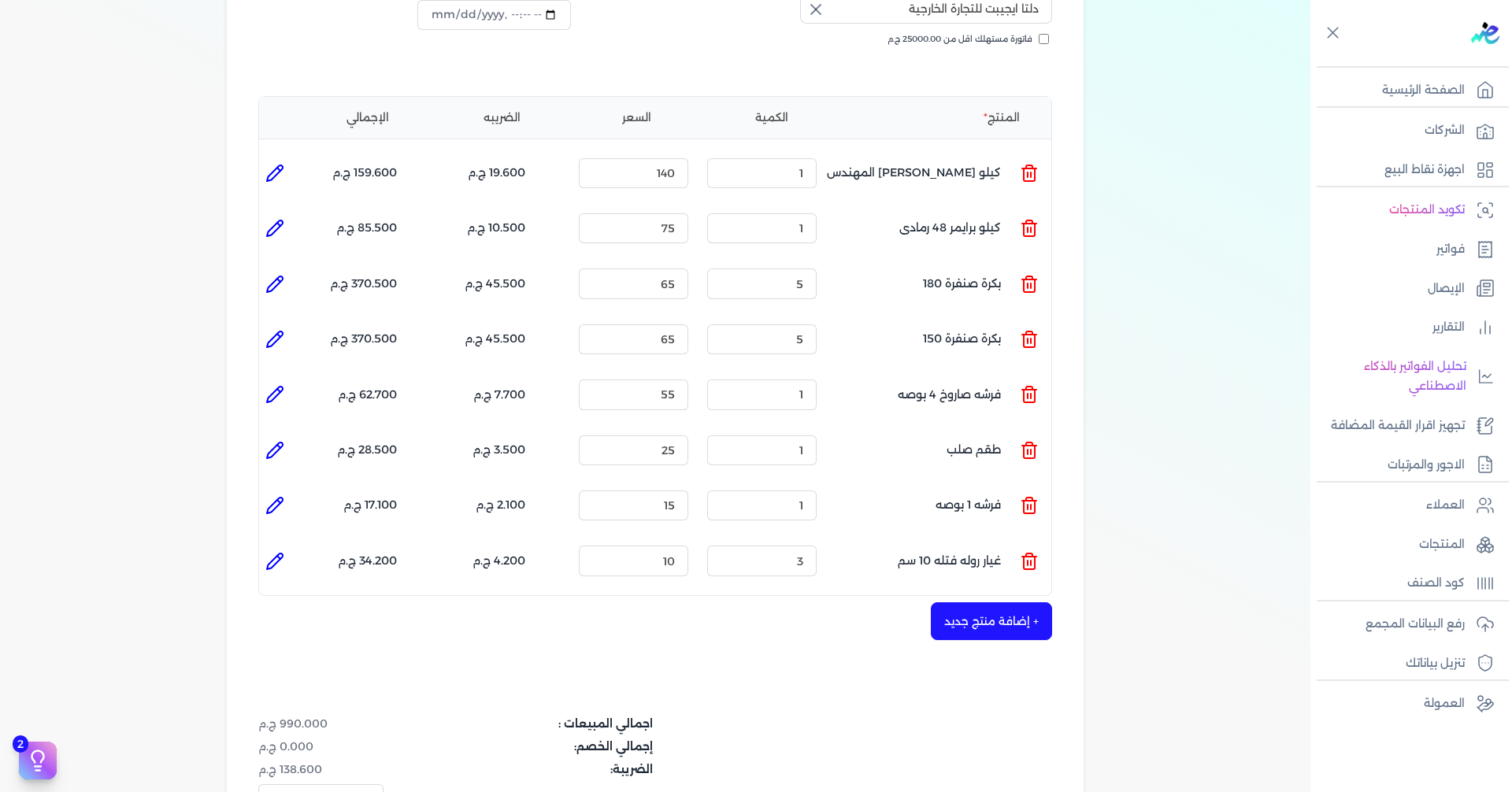
click at [996, 603] on button "+ إضافة منتج جديد" at bounding box center [991, 621] width 122 height 37
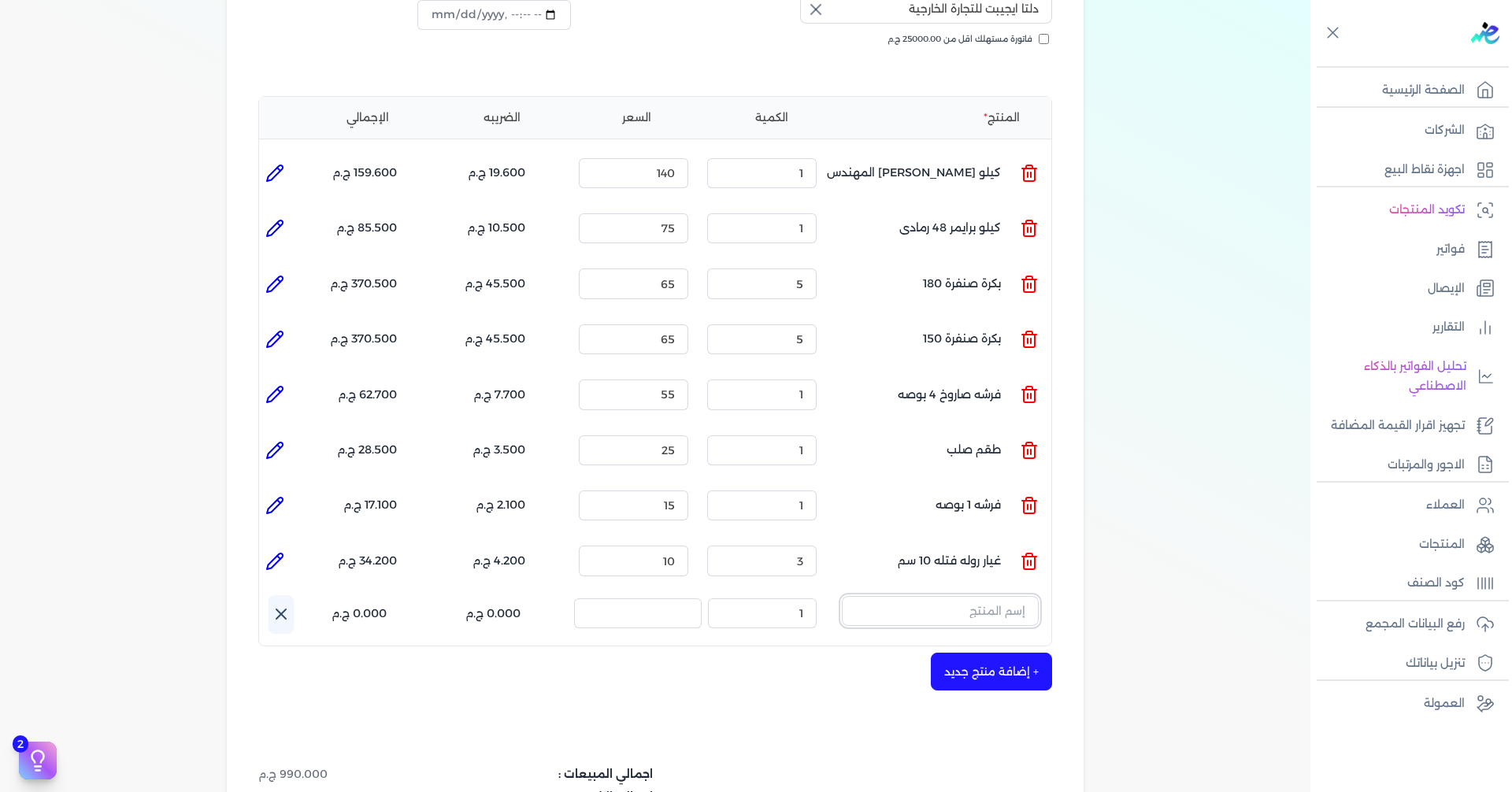
click at [985, 596] on input "text" at bounding box center [940, 611] width 197 height 30
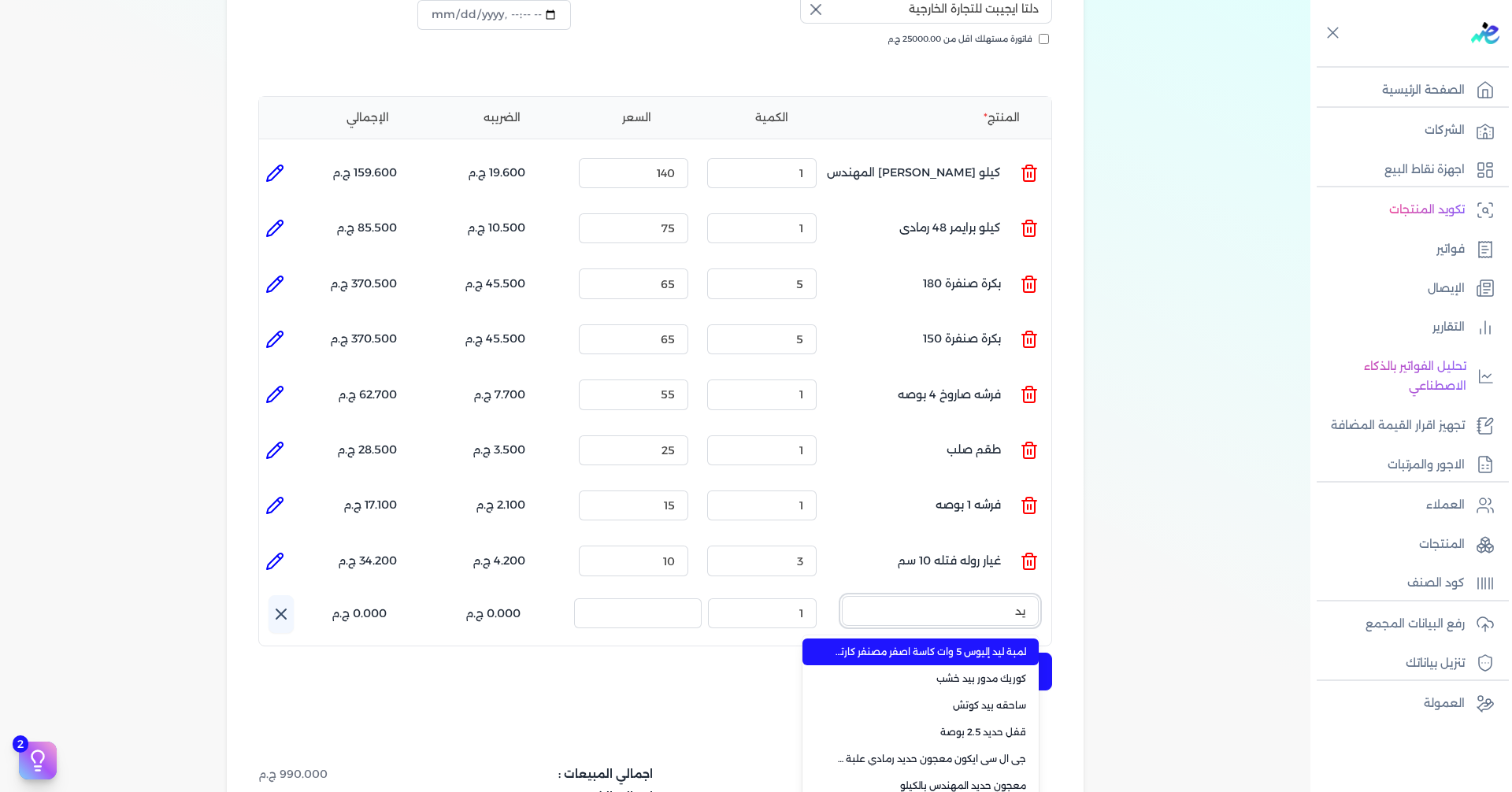
click at [842, 596] on button "يد" at bounding box center [940, 615] width 197 height 37
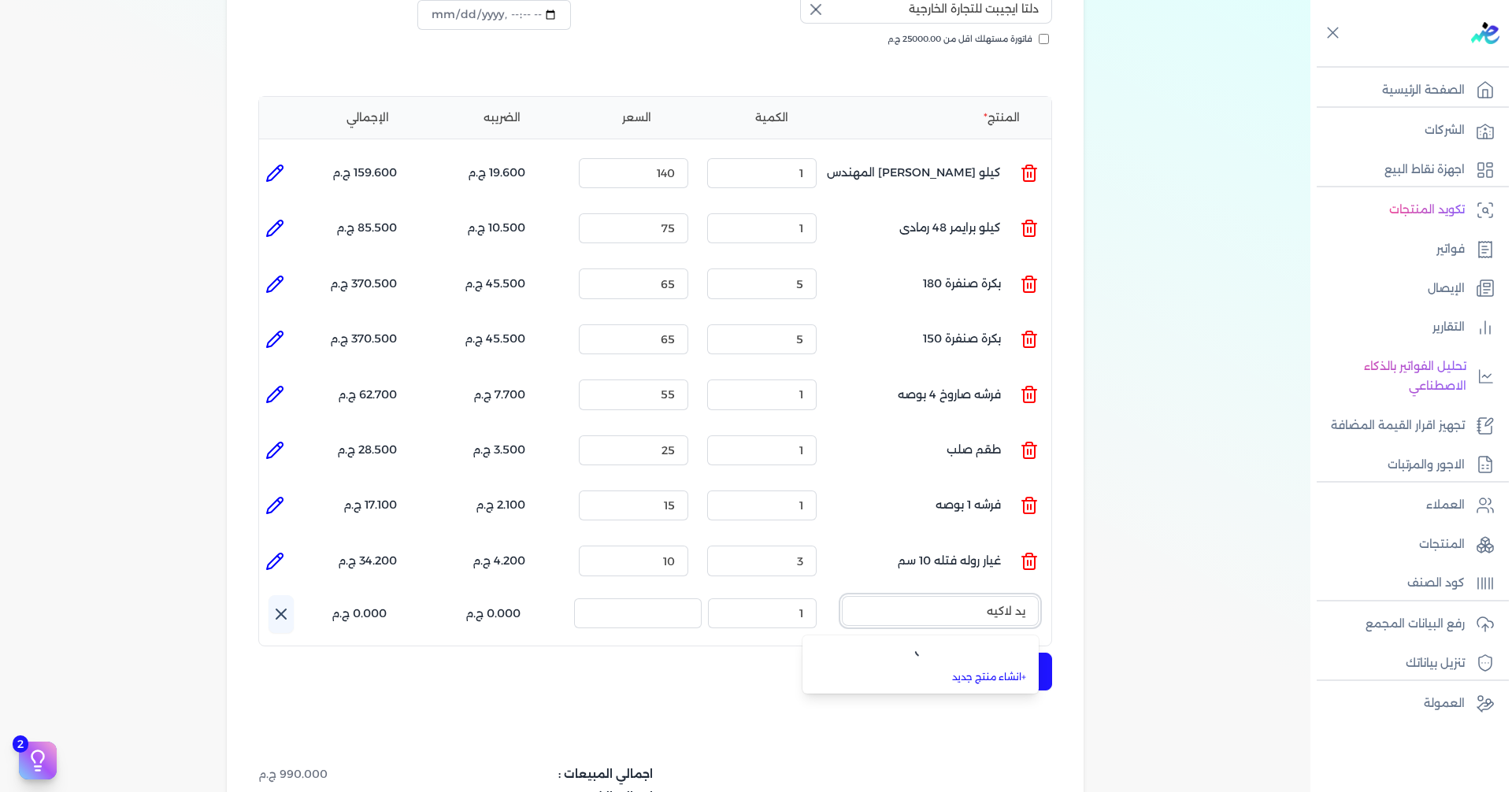
click at [842, 596] on button "يد لاكيه" at bounding box center [940, 615] width 197 height 37
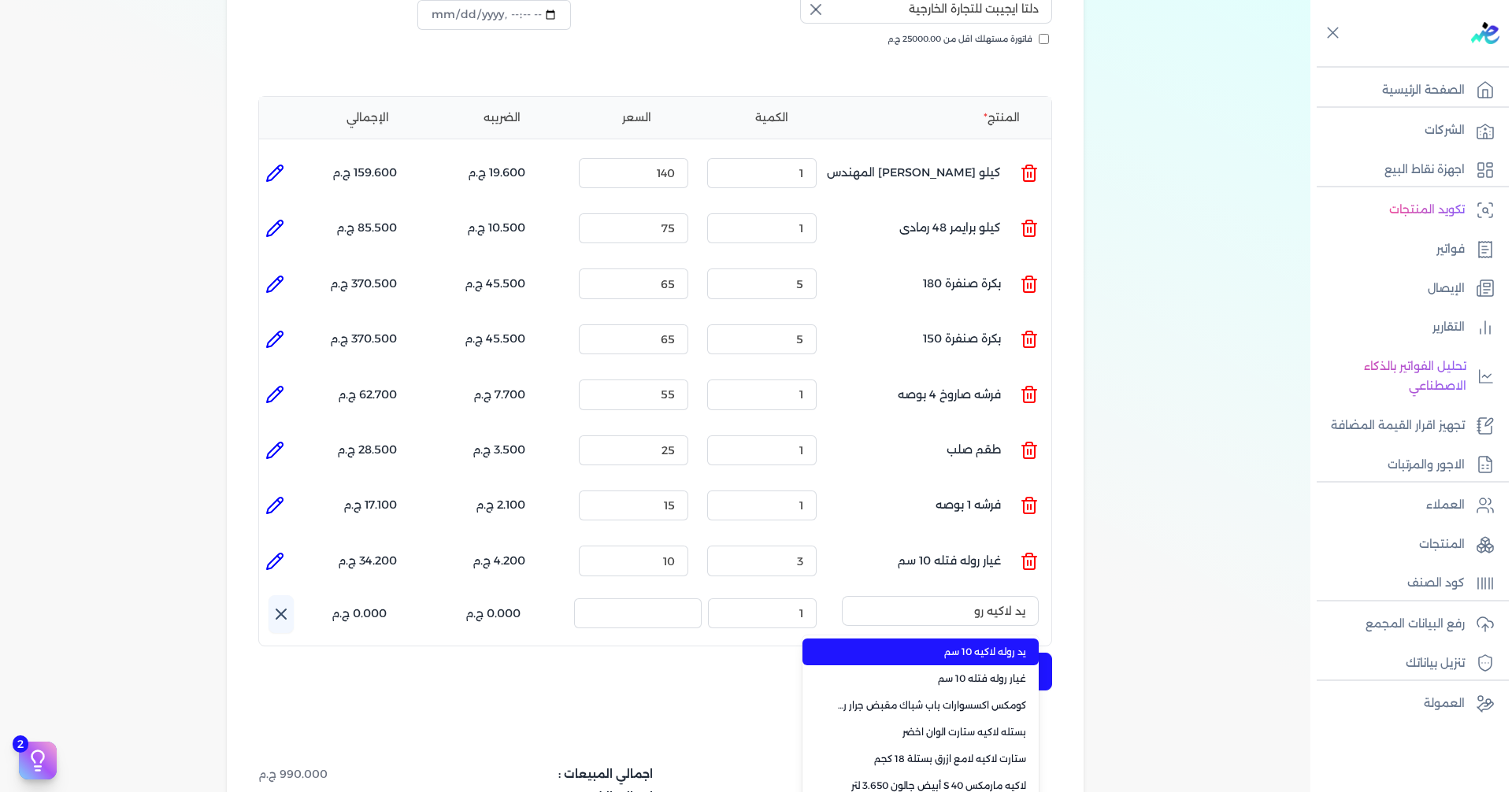
click at [959, 638] on li "يد روله لاكيه 10 سم" at bounding box center [921, 651] width 236 height 27
type input "يد روله لاكيه 10 سم"
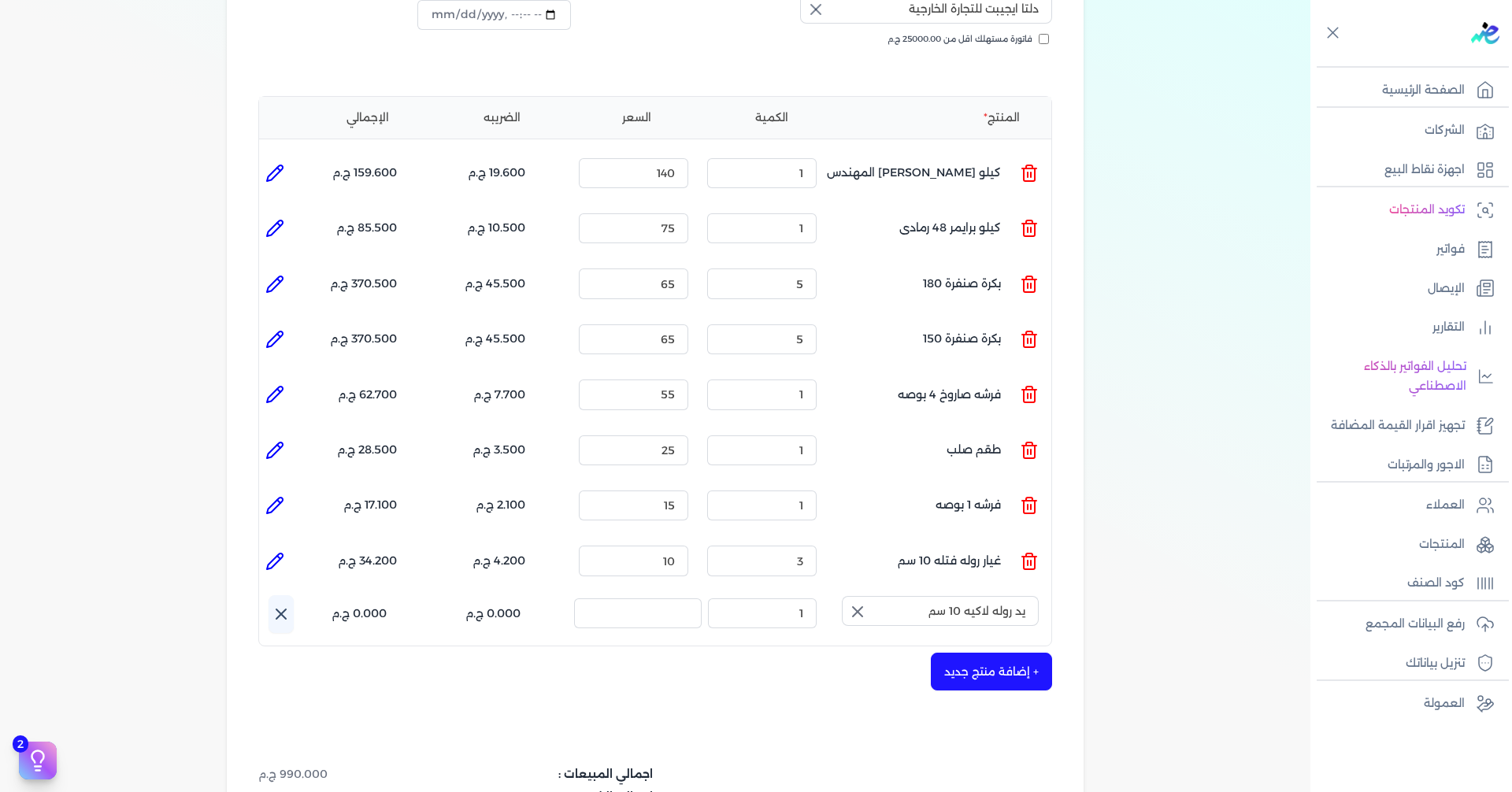
click at [860, 603] on icon "button" at bounding box center [857, 612] width 19 height 19
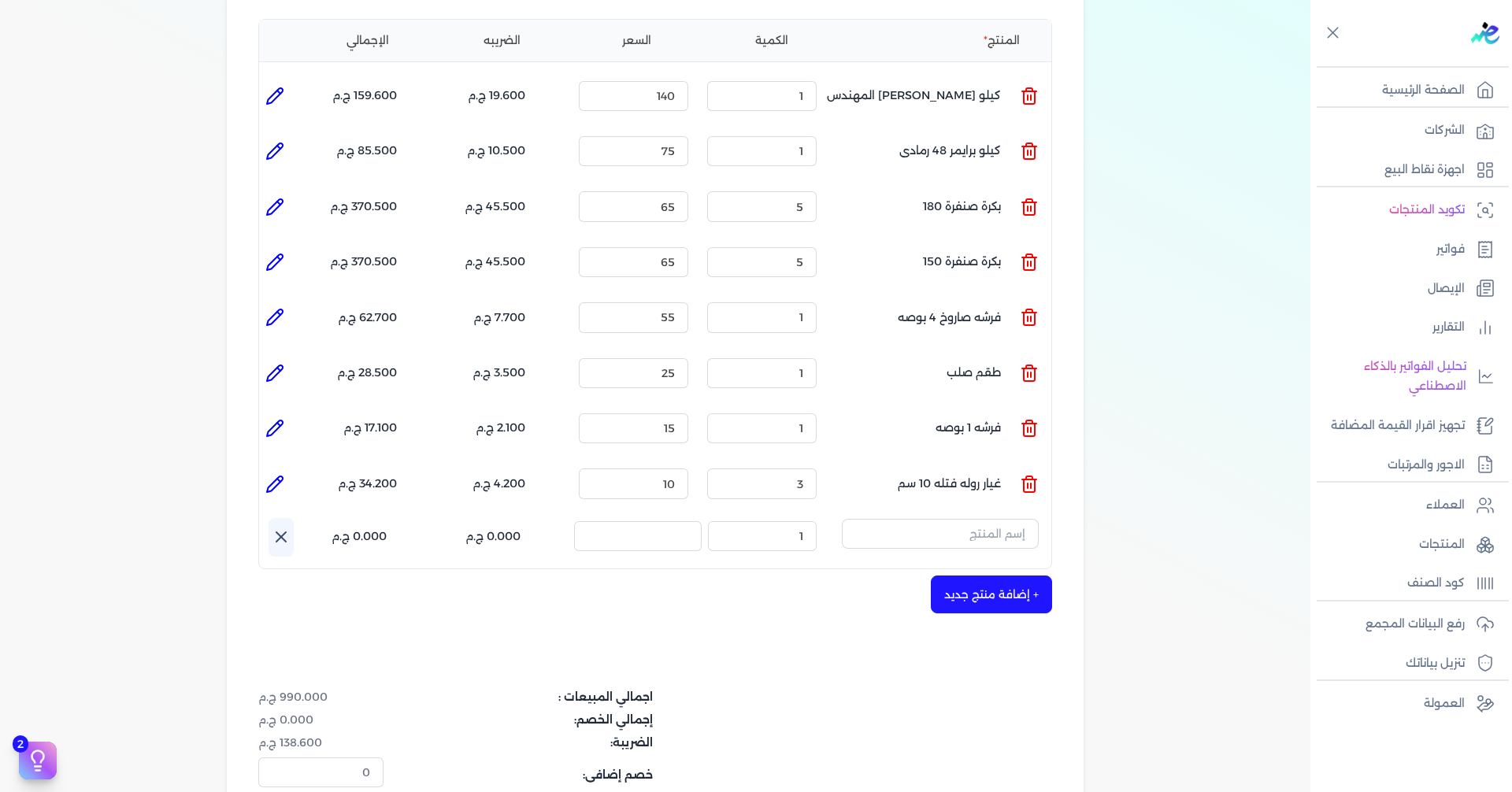
scroll to position [394, 0]
click at [957, 518] on input "text" at bounding box center [940, 532] width 197 height 30
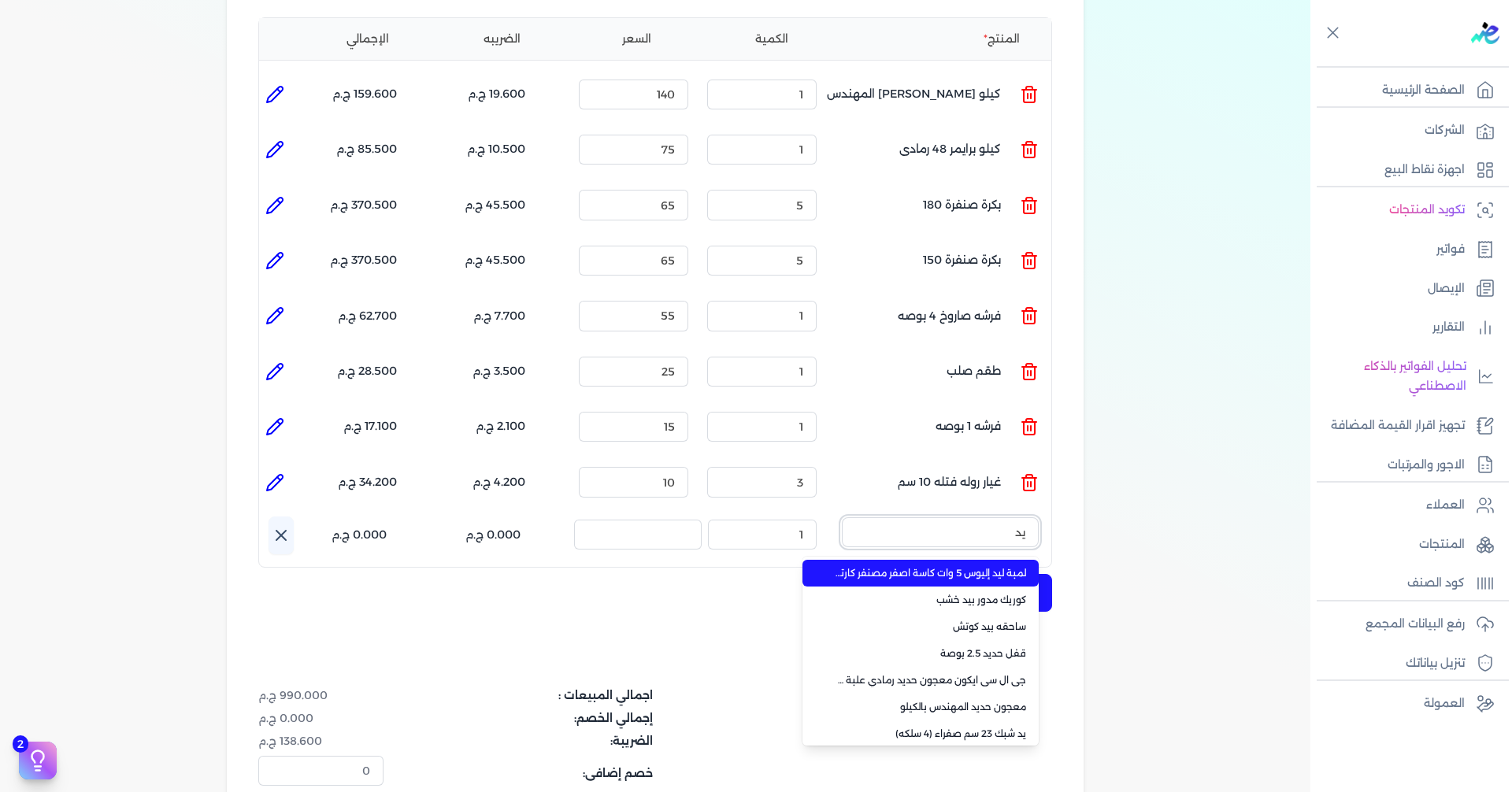
click at [842, 518] on button "يد" at bounding box center [940, 536] width 197 height 37
type input "ي"
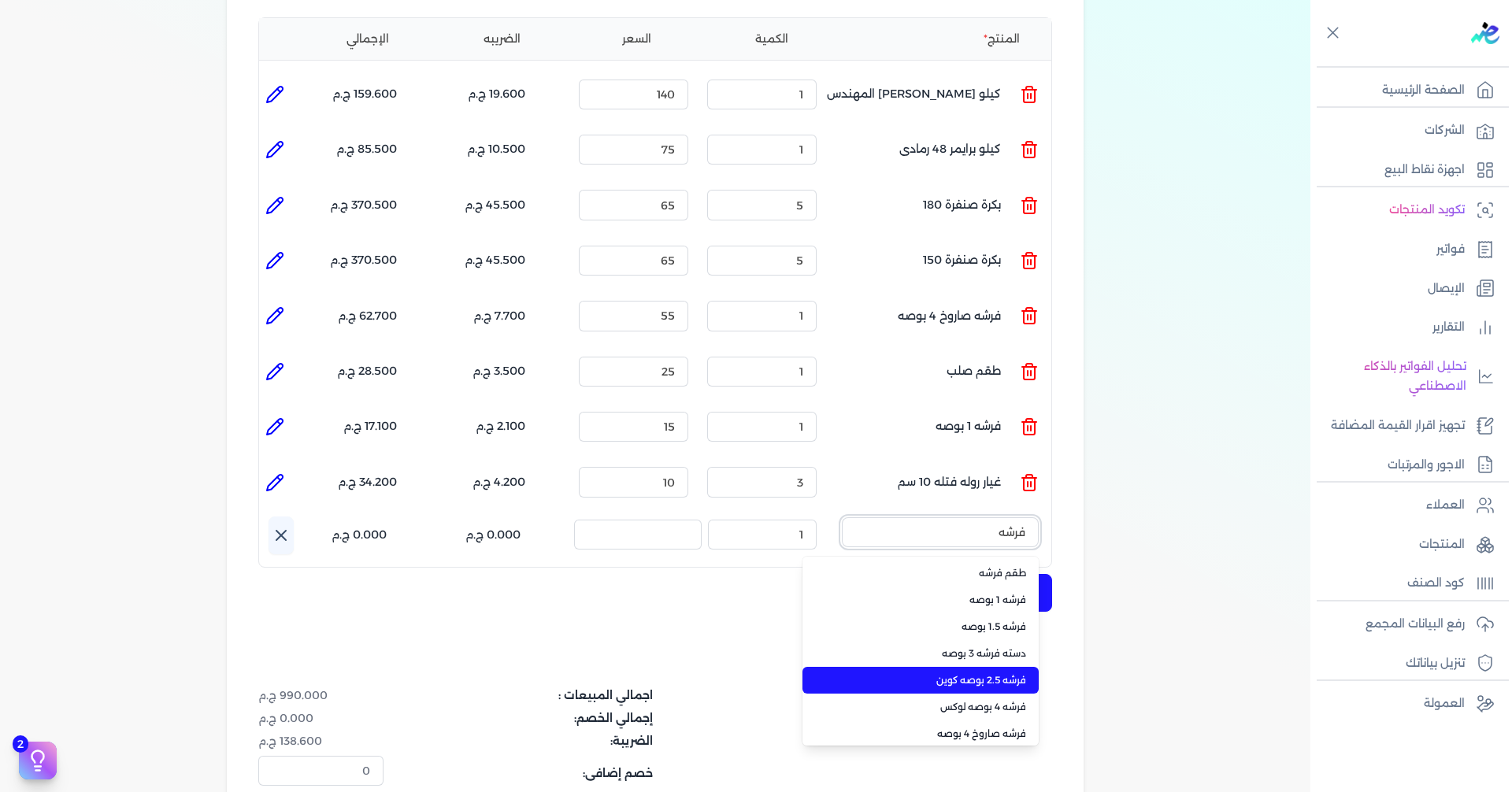
scroll to position [31, 0]
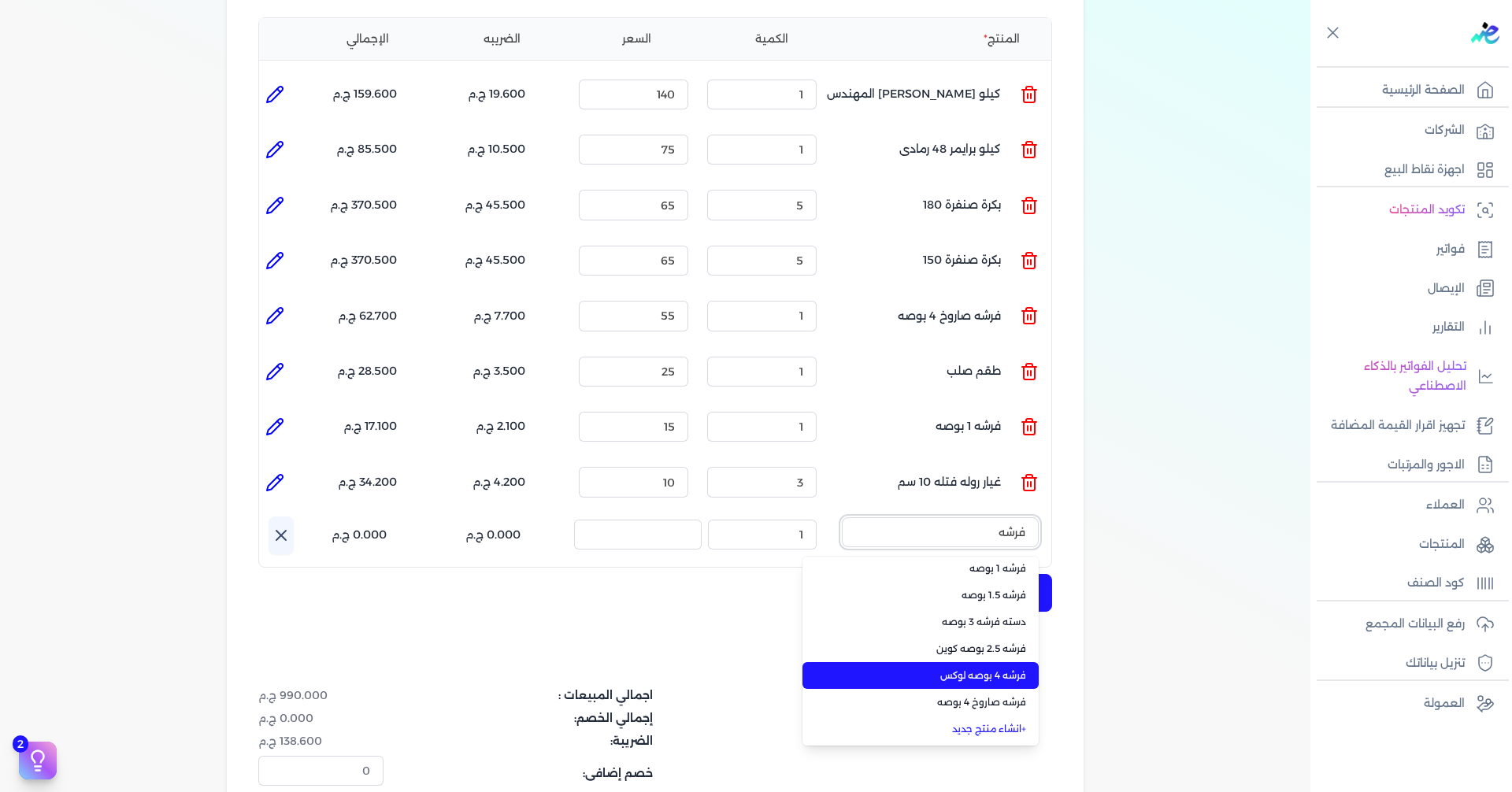
type input "فرشه"
click at [983, 669] on span "فرشه 4 بوصه لوكس" at bounding box center [930, 676] width 192 height 15
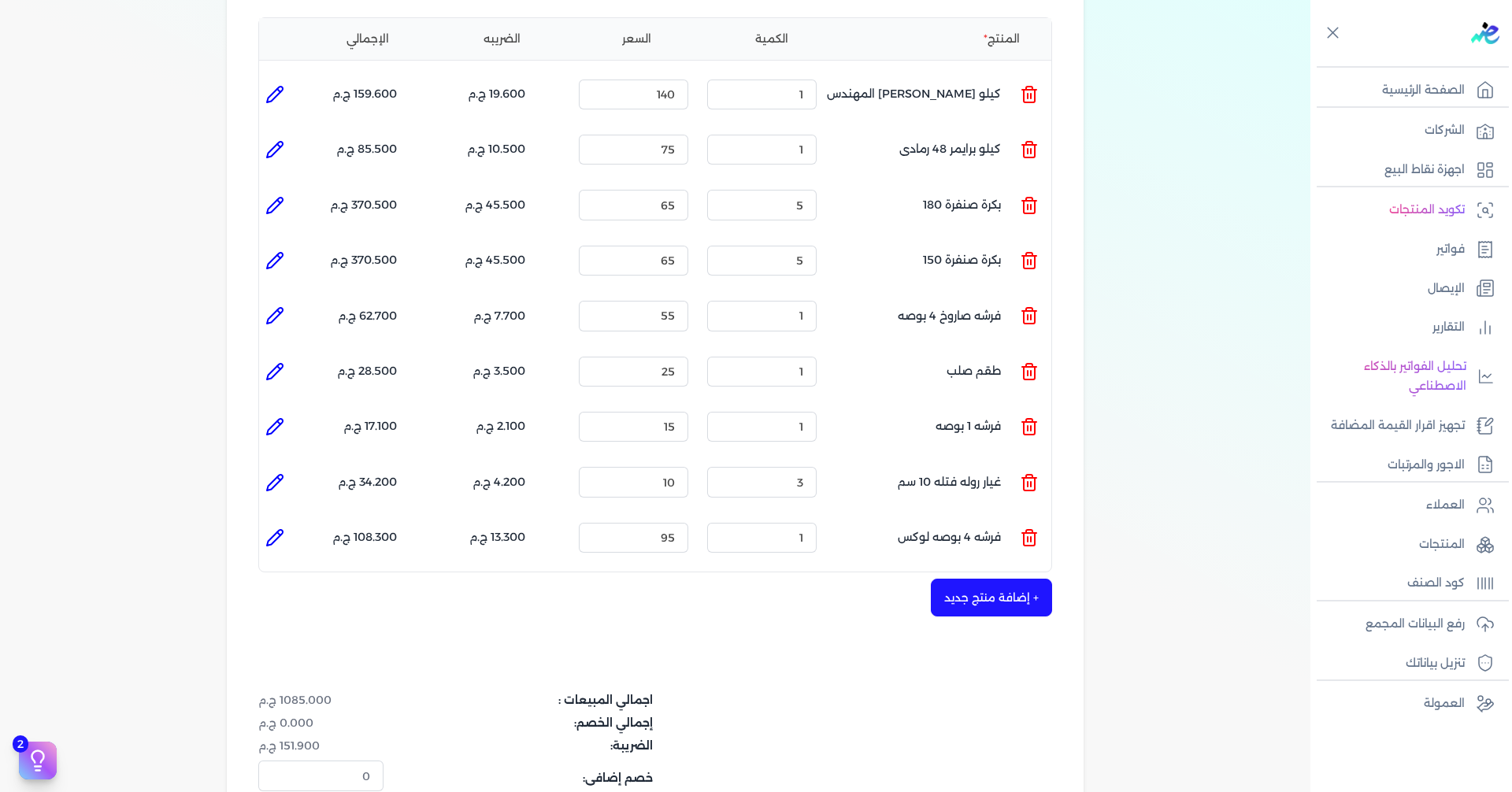
click at [282, 529] on icon at bounding box center [274, 538] width 19 height 19
type input "فرشه 4 بوصه لوكس"
type input "95"
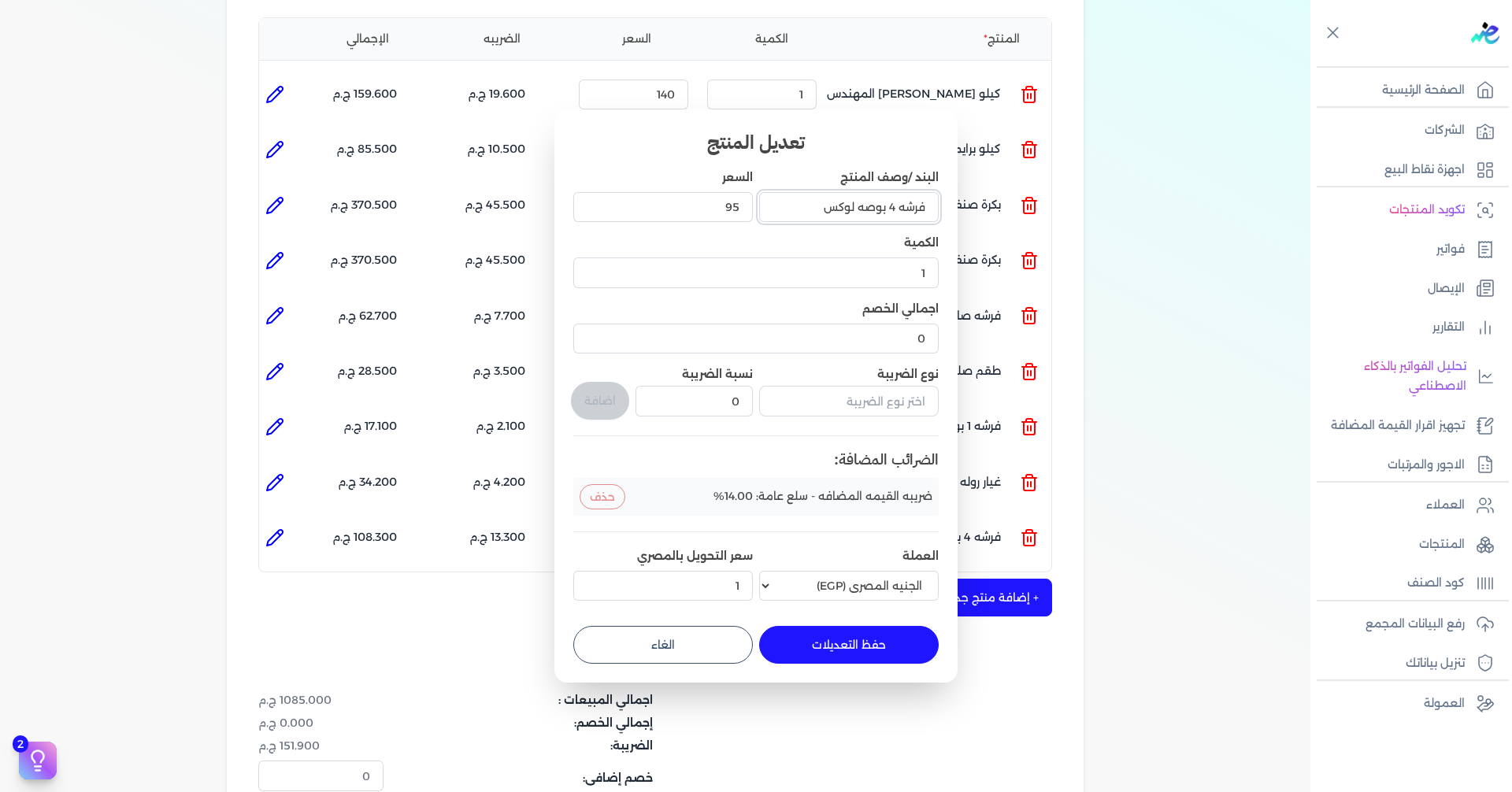
drag, startPoint x: 853, startPoint y: 207, endPoint x: 836, endPoint y: 206, distance: 17.0
click at [821, 207] on input "فرشه 4 بوصه لوكس" at bounding box center [848, 207] width 179 height 30
drag, startPoint x: 855, startPoint y: 204, endPoint x: 821, endPoint y: 208, distance: 34.2
click at [819, 208] on input "فرشه 4 بوصه لوكس" at bounding box center [848, 207] width 179 height 30
type input "فرشه 4 بوصه حره"
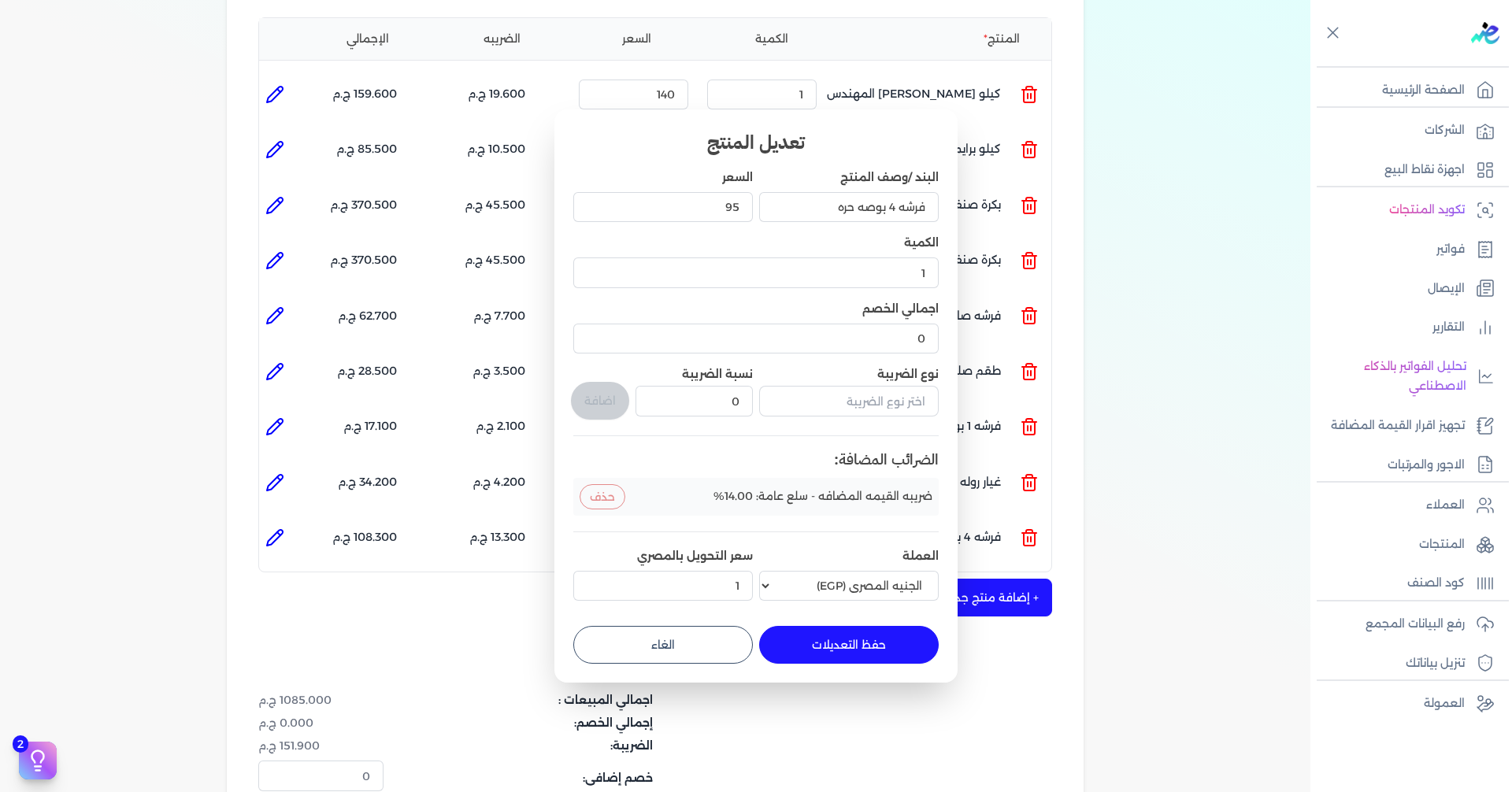
click at [830, 628] on button "حفظ التعديلات" at bounding box center [848, 645] width 179 height 37
type input "0"
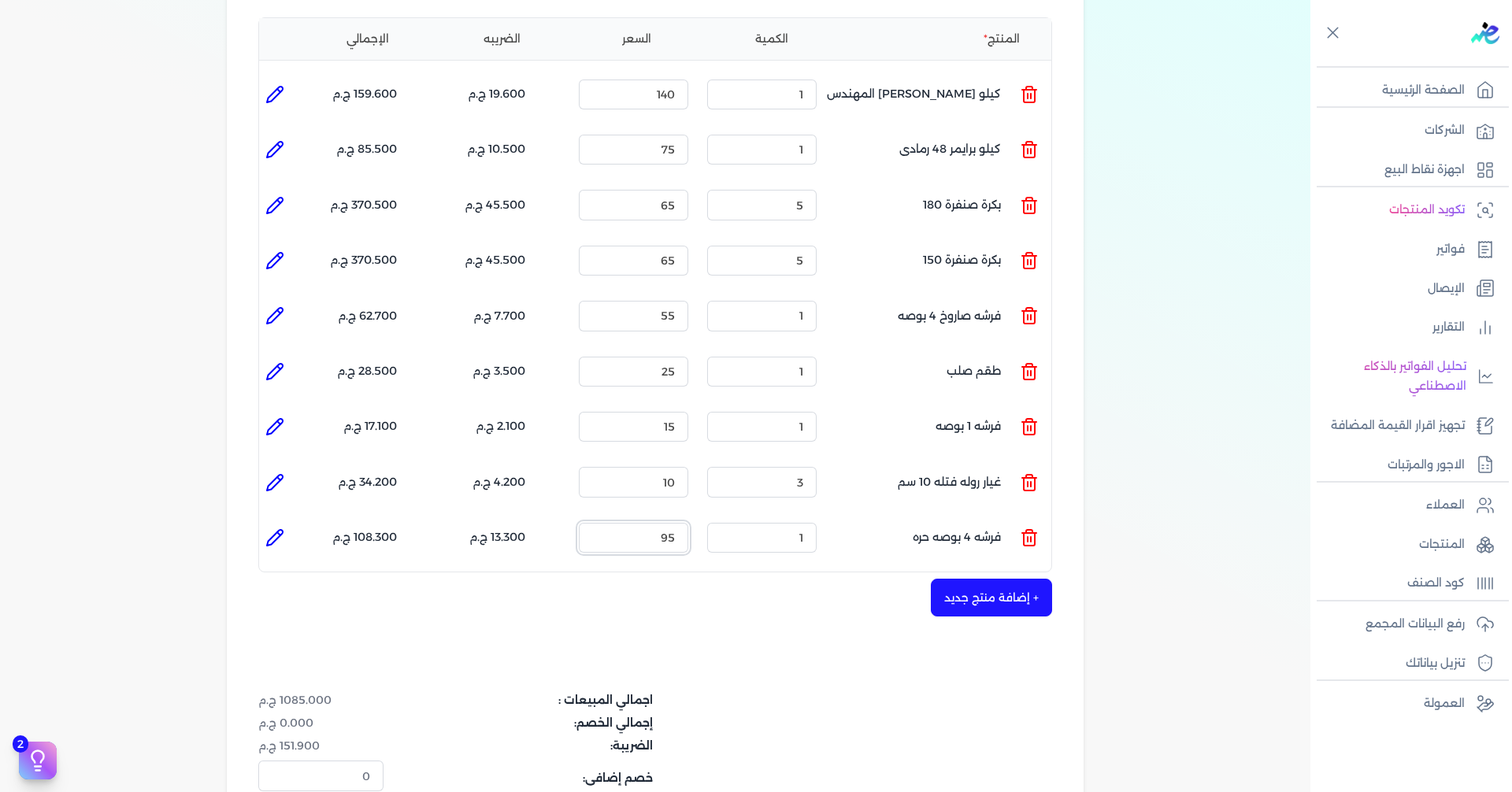
drag, startPoint x: 644, startPoint y: 501, endPoint x: 825, endPoint y: 487, distance: 181.5
click at [789, 517] on ul "المنتج : فرشه 4 بوصه حره الكمية : 1 السعر : 95 الضريبه : 13.300 ج.م الإجمالي : …" at bounding box center [655, 538] width 792 height 43
type input "45"
click at [1029, 579] on button "+ إضافة منتج جديد" at bounding box center [991, 597] width 122 height 37
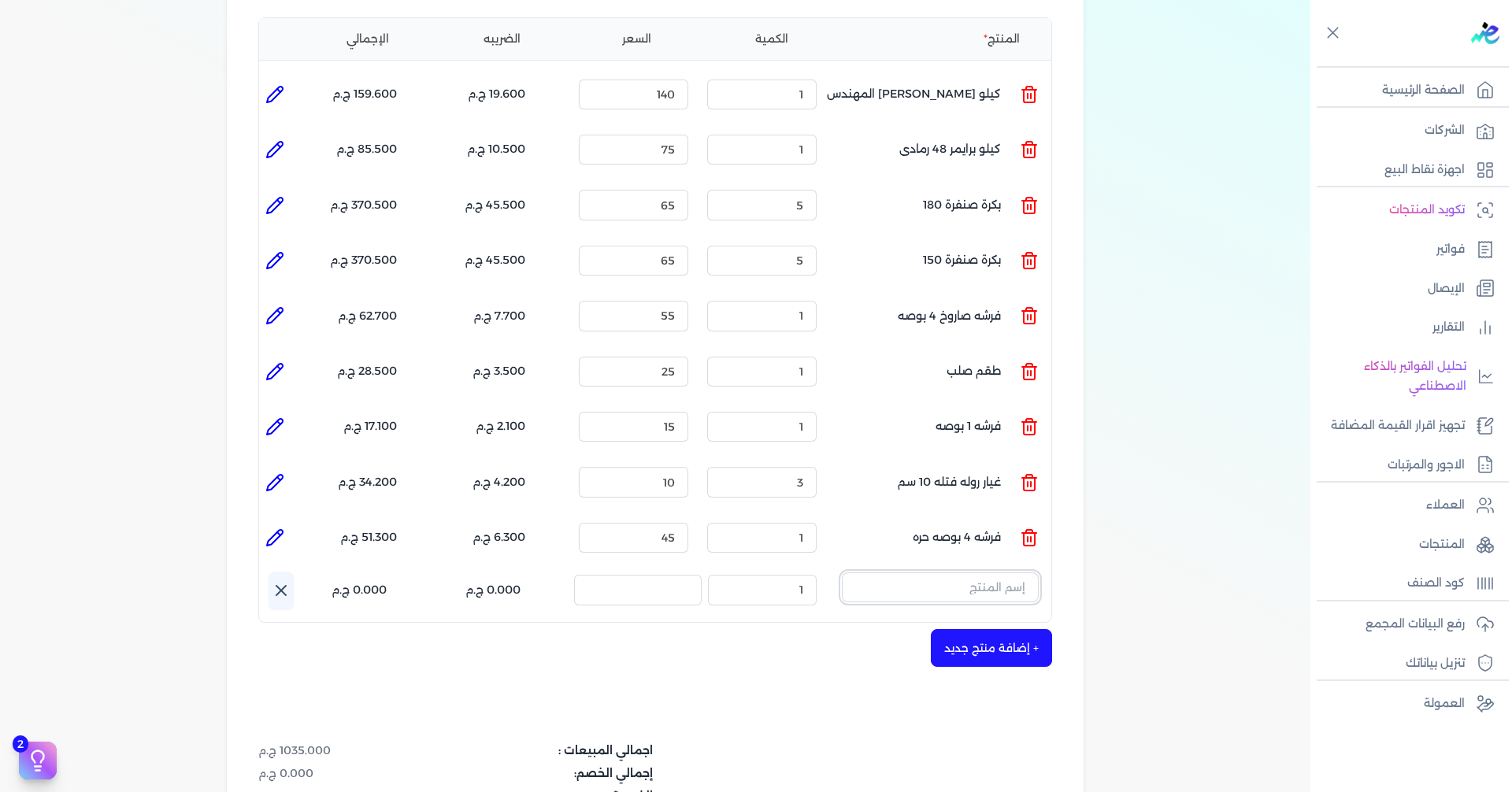
click at [985, 573] on input "text" at bounding box center [940, 587] width 197 height 30
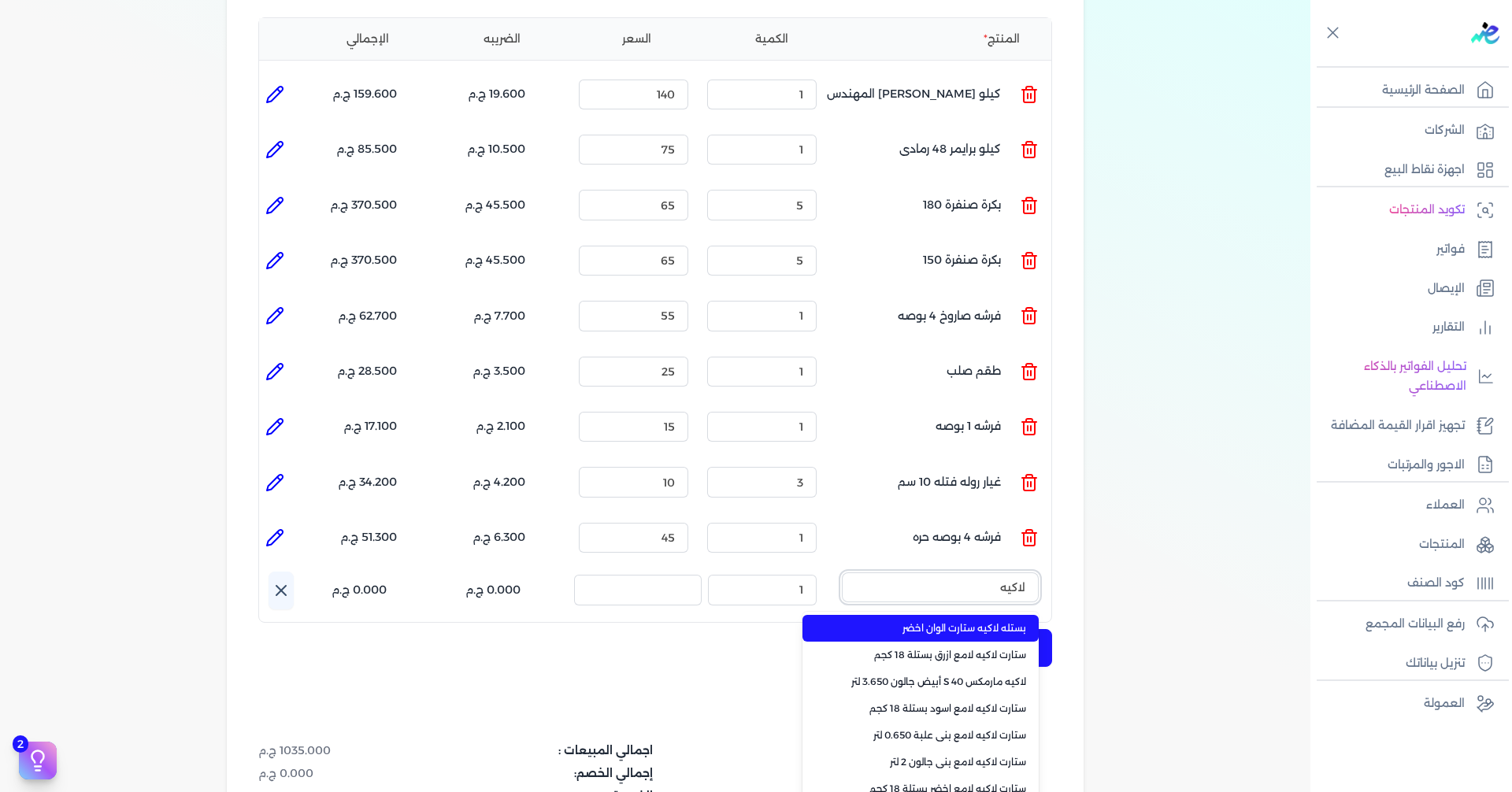
click at [842, 573] on button "لاكيه" at bounding box center [940, 591] width 197 height 37
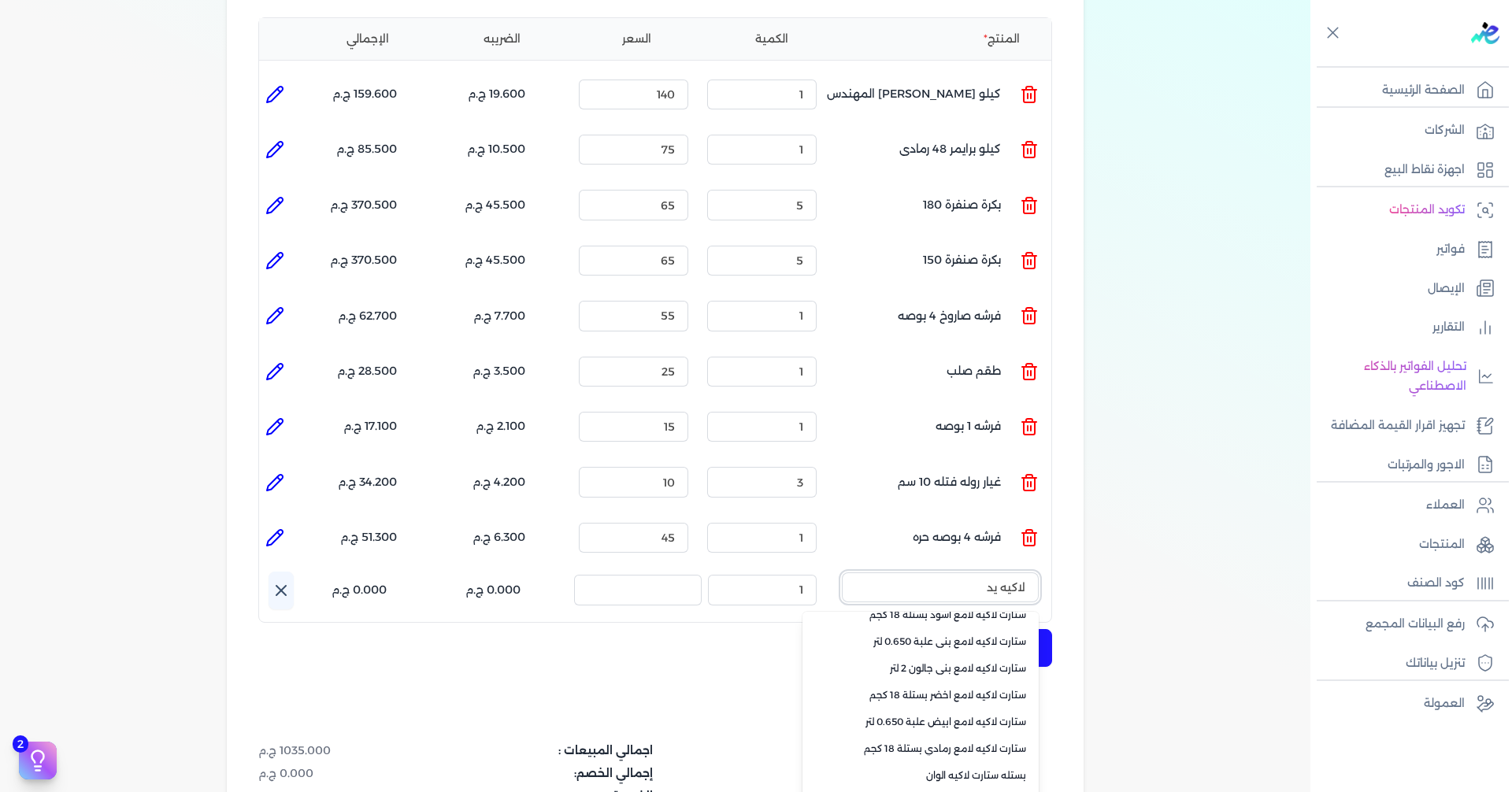
scroll to position [236, 0]
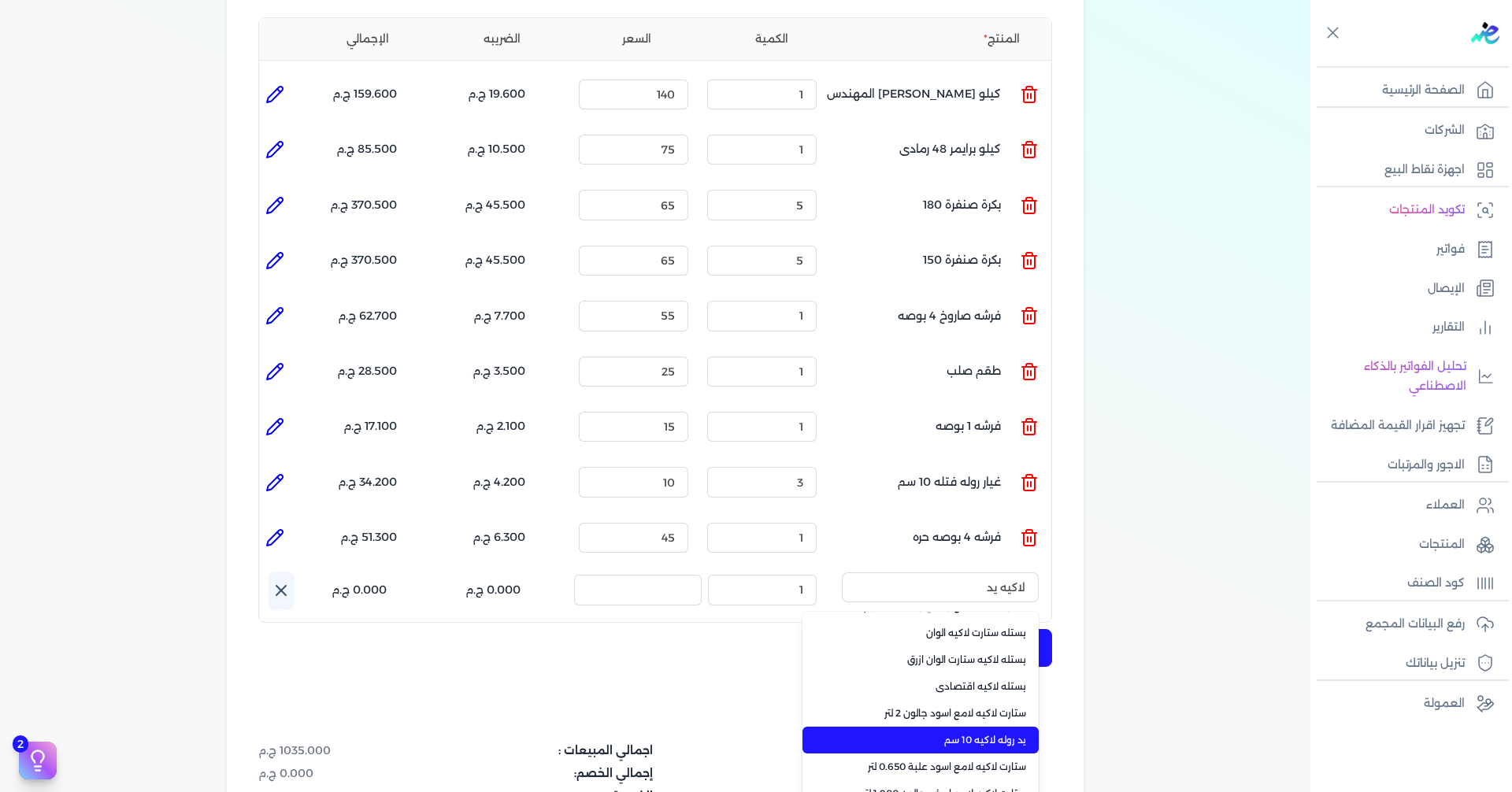
click at [1000, 727] on li "يد روله لاكيه 10 سم" at bounding box center [921, 740] width 236 height 27
type input "يد روله لاكيه 10 سم"
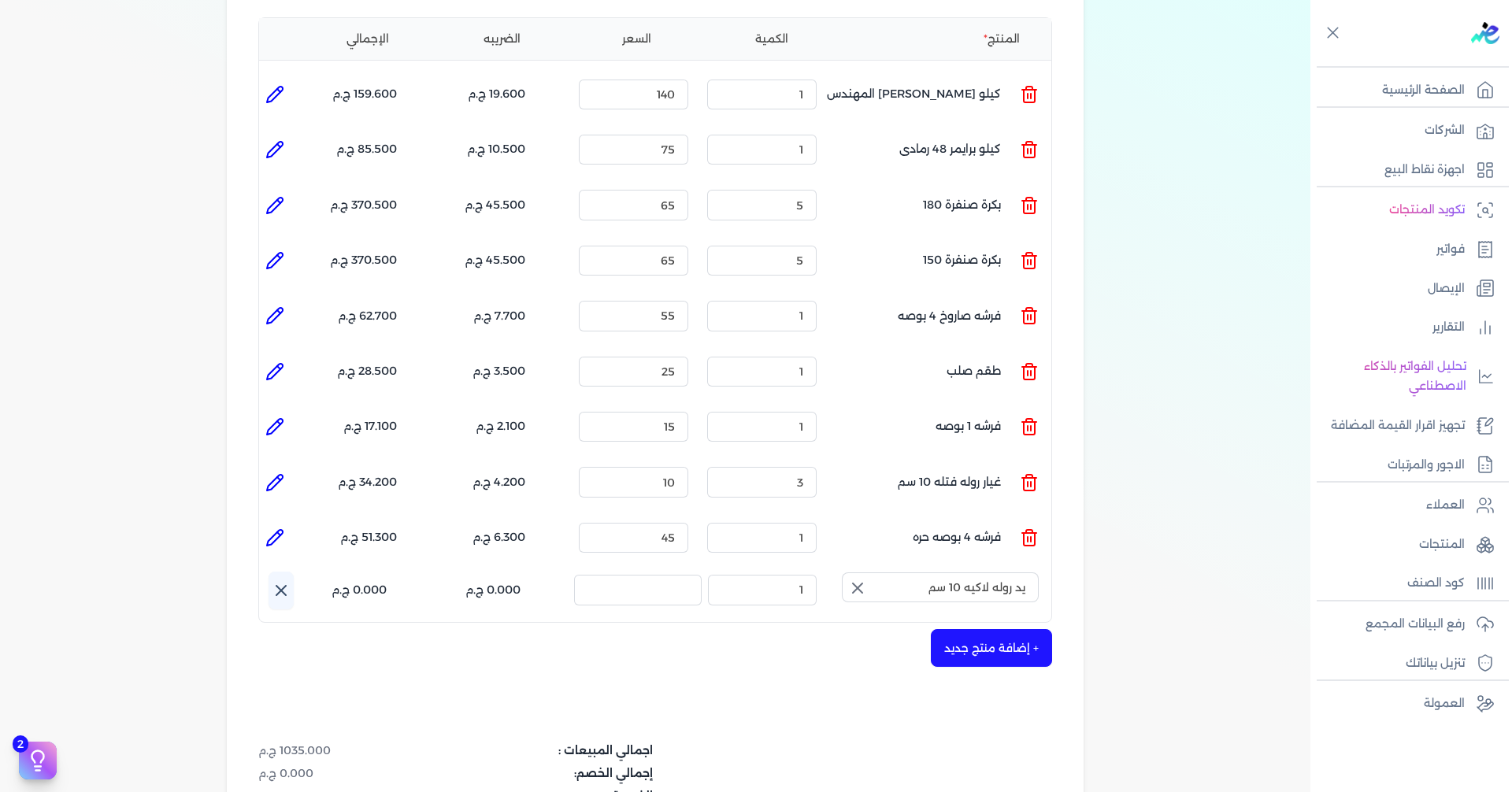
click at [864, 579] on icon "button" at bounding box center [857, 588] width 19 height 19
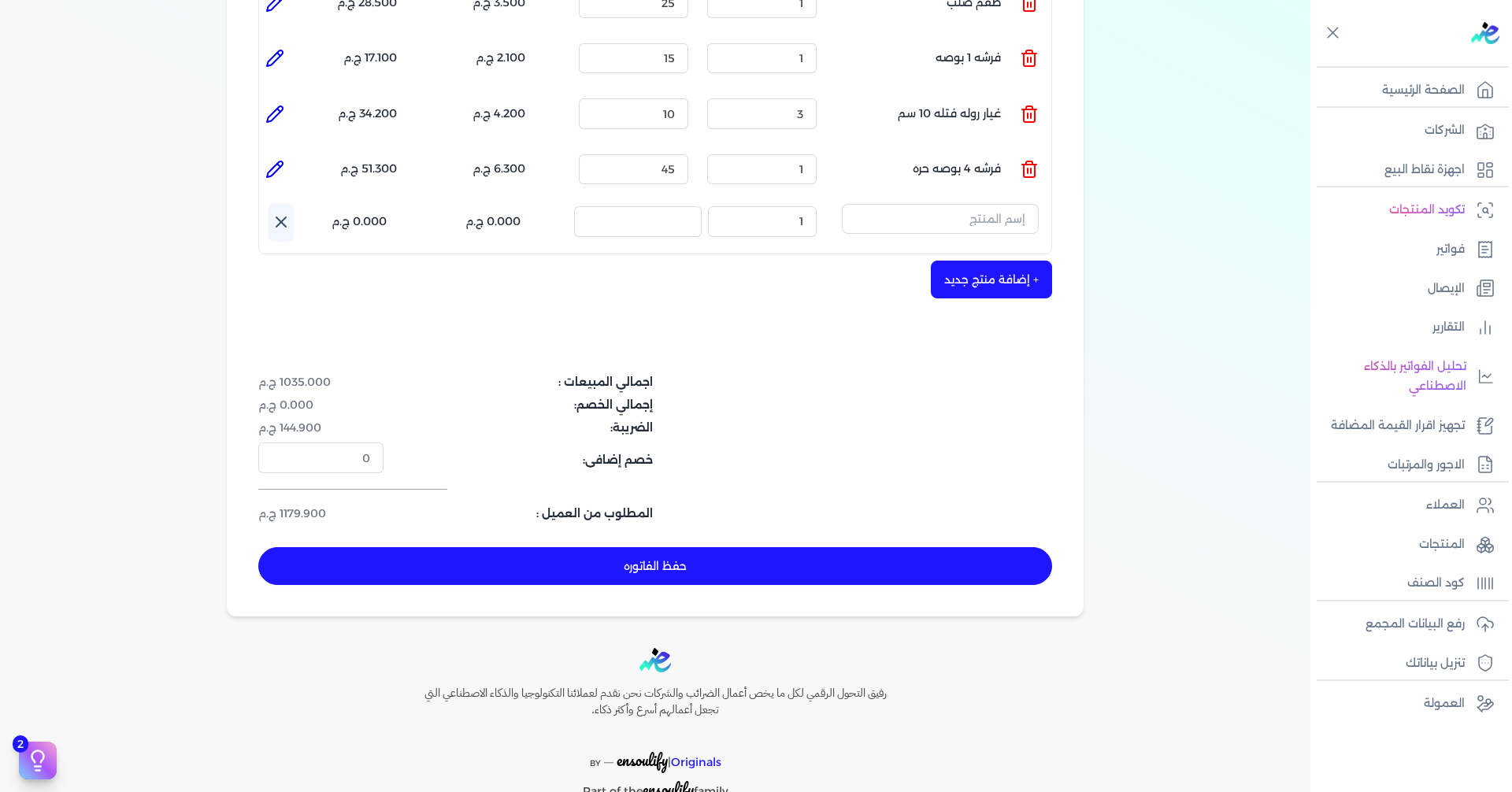
scroll to position [720, 0]
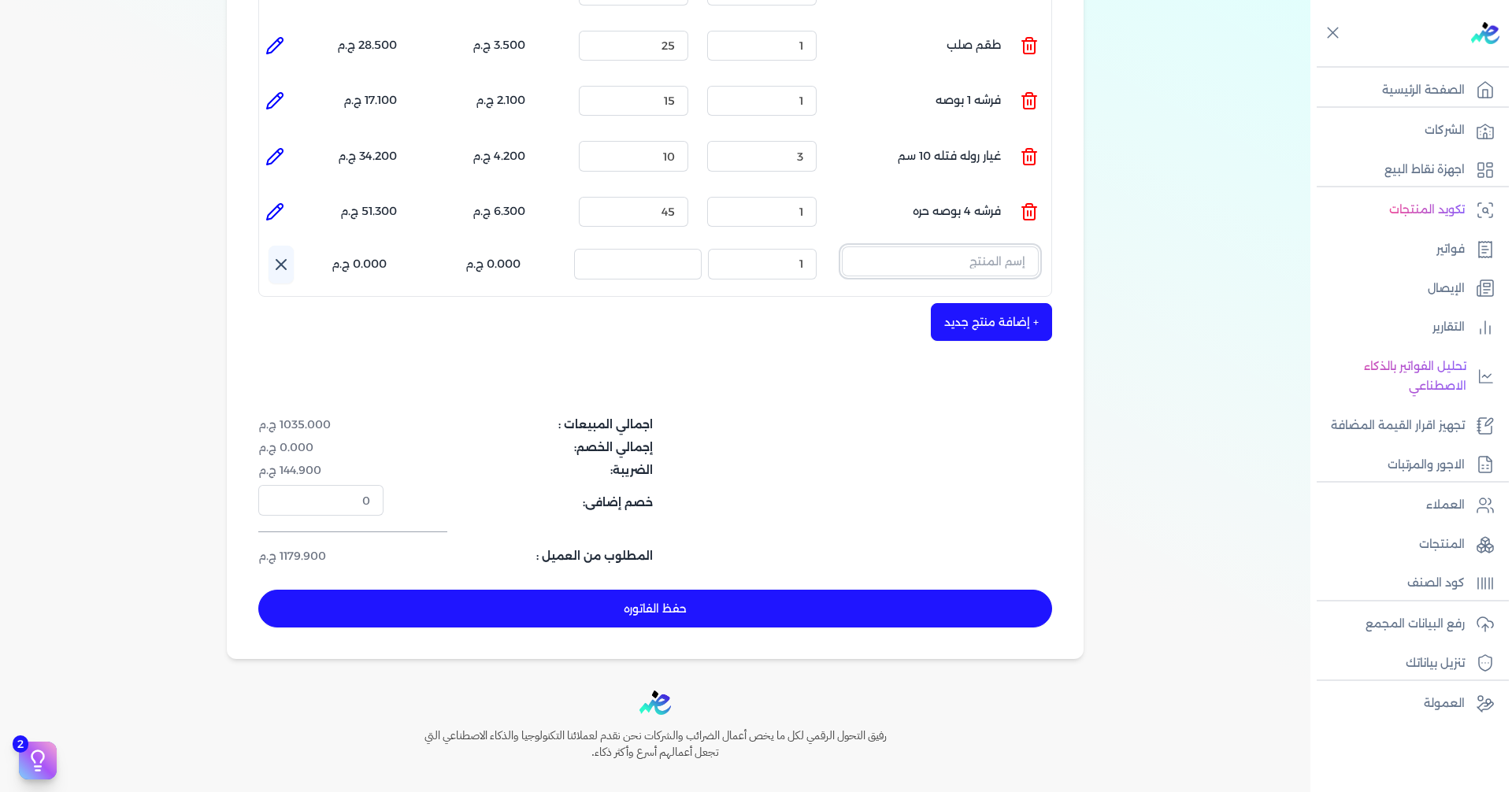
click at [945, 247] on input "text" at bounding box center [940, 262] width 197 height 30
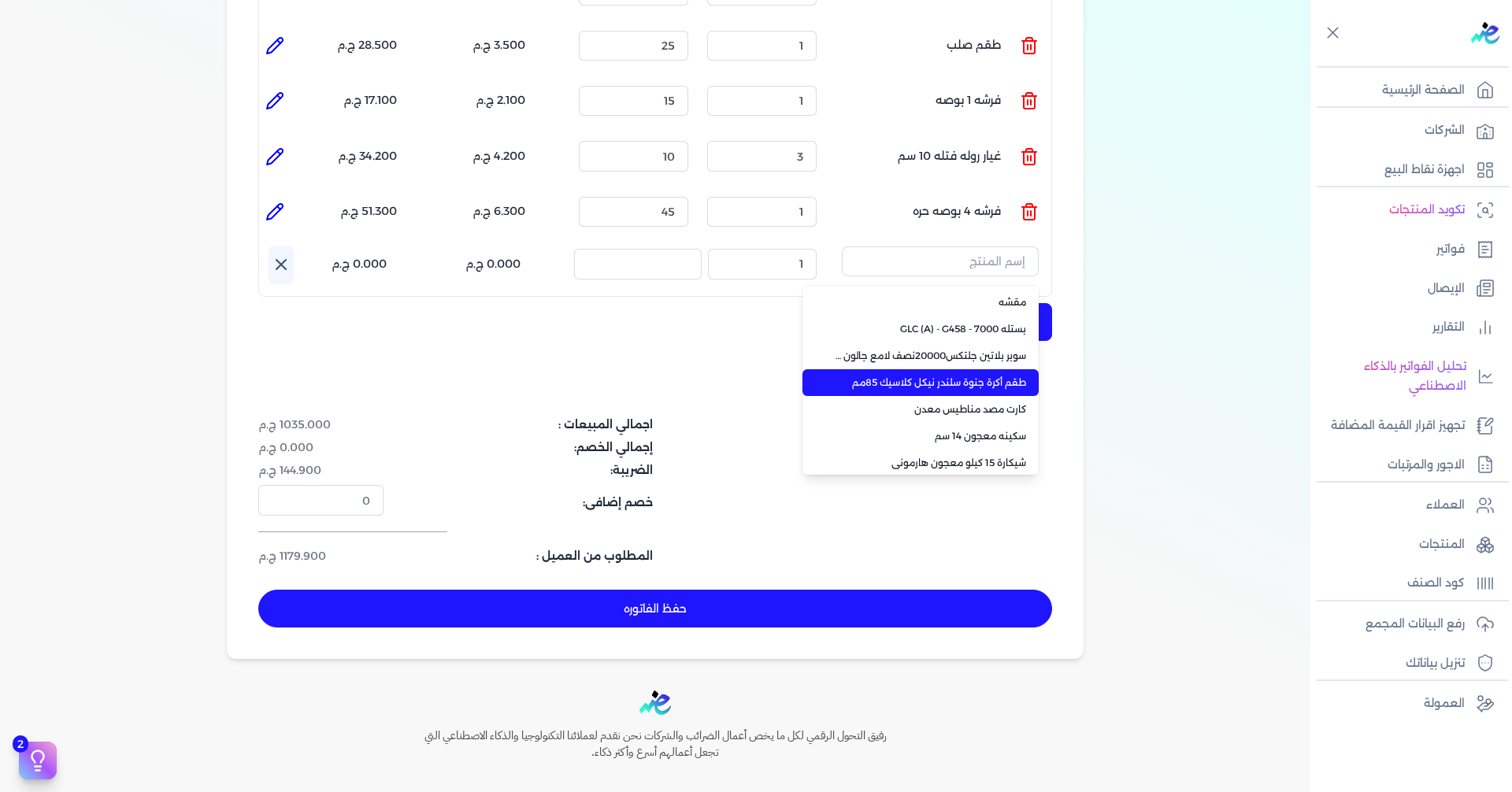
click at [958, 376] on span "طقم أكرة جنوة سلندر نيكل كلاسيك 85مم" at bounding box center [930, 383] width 192 height 15
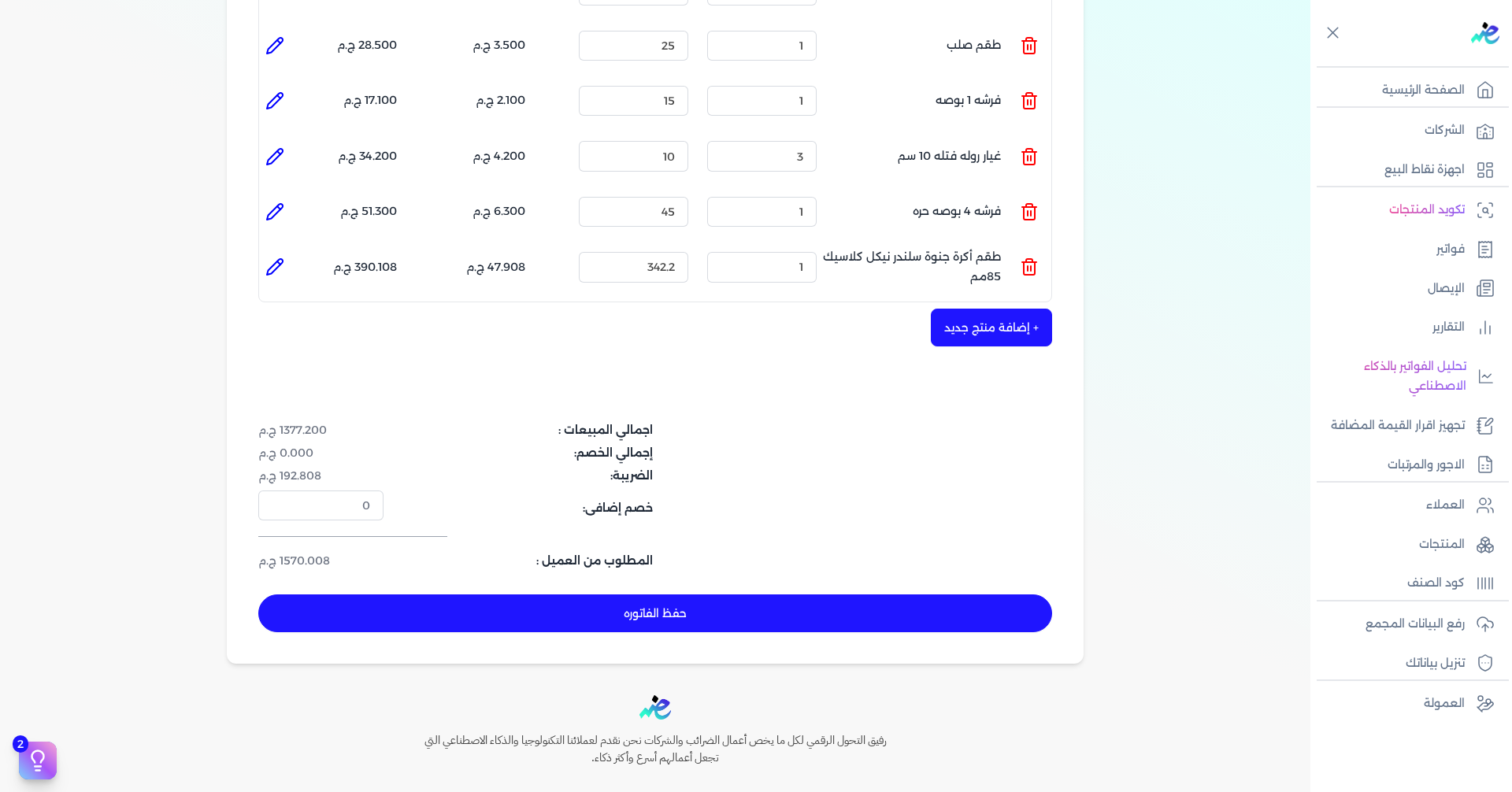
click at [982, 309] on button "+ إضافة منتج جديد" at bounding box center [991, 327] width 122 height 37
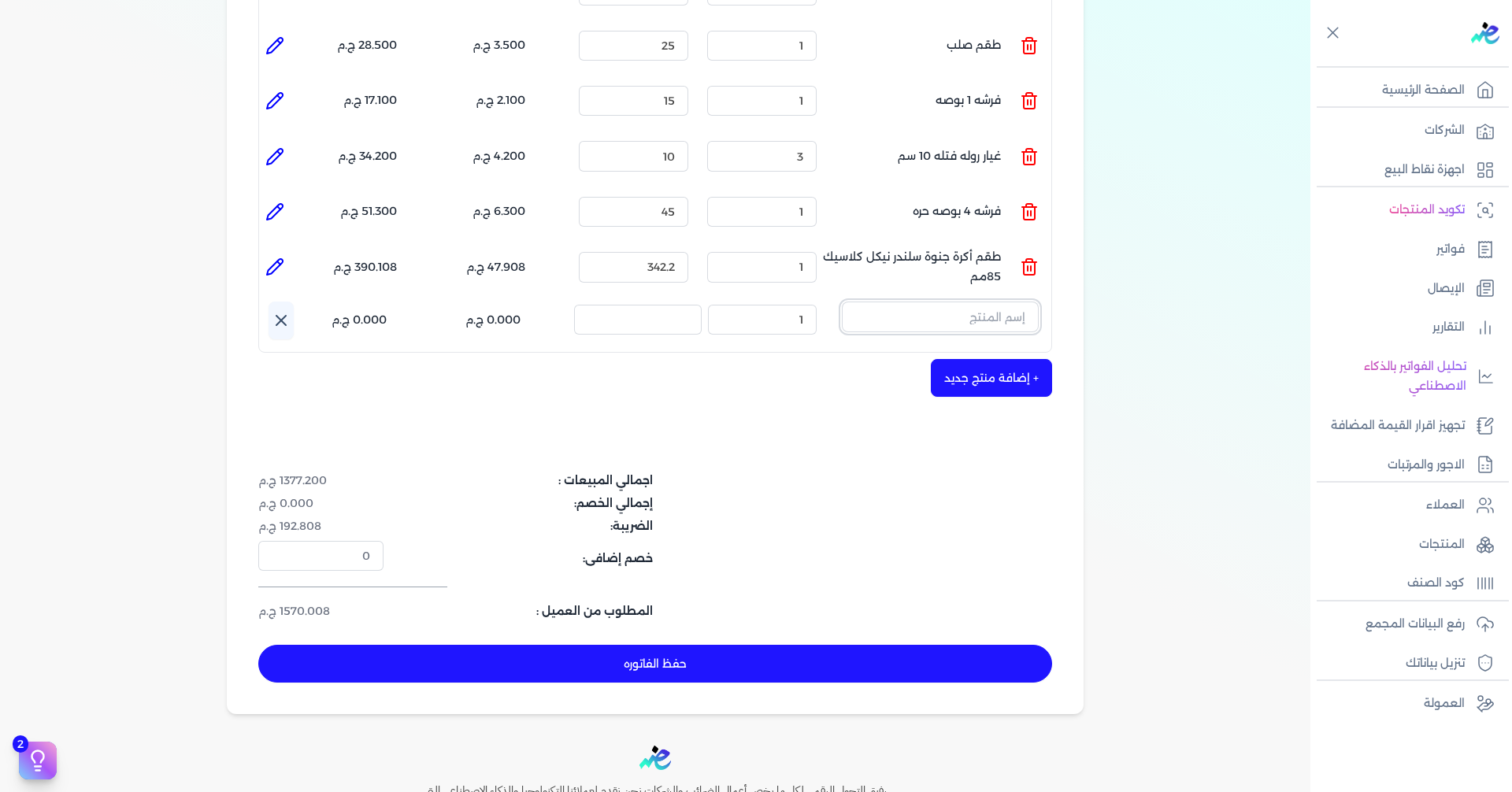
click at [983, 302] on input "text" at bounding box center [940, 316] width 197 height 30
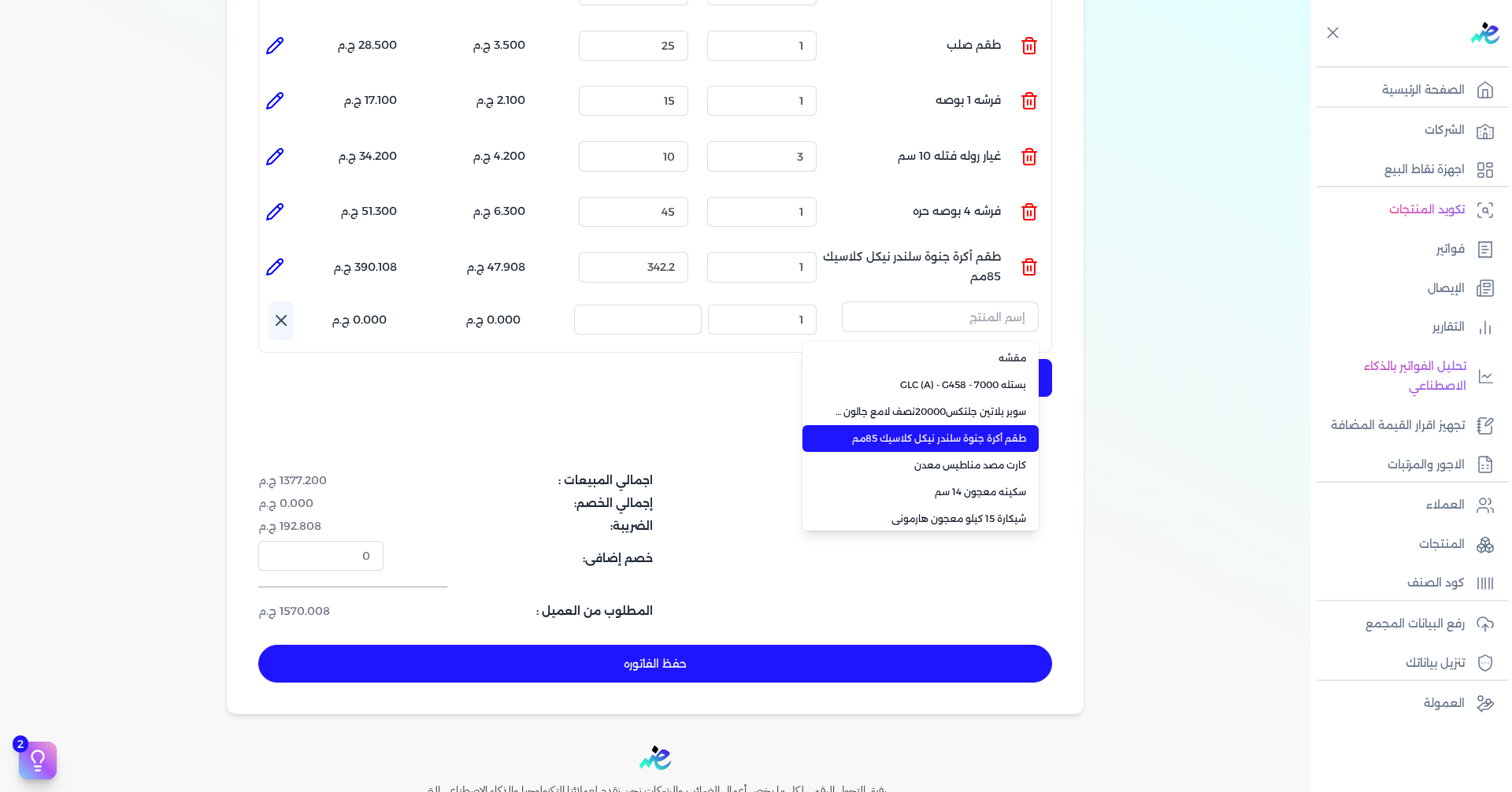
click at [960, 425] on li "طقم أكرة جنوة سلندر نيكل كلاسيك 85مم" at bounding box center [921, 438] width 236 height 27
type input "2"
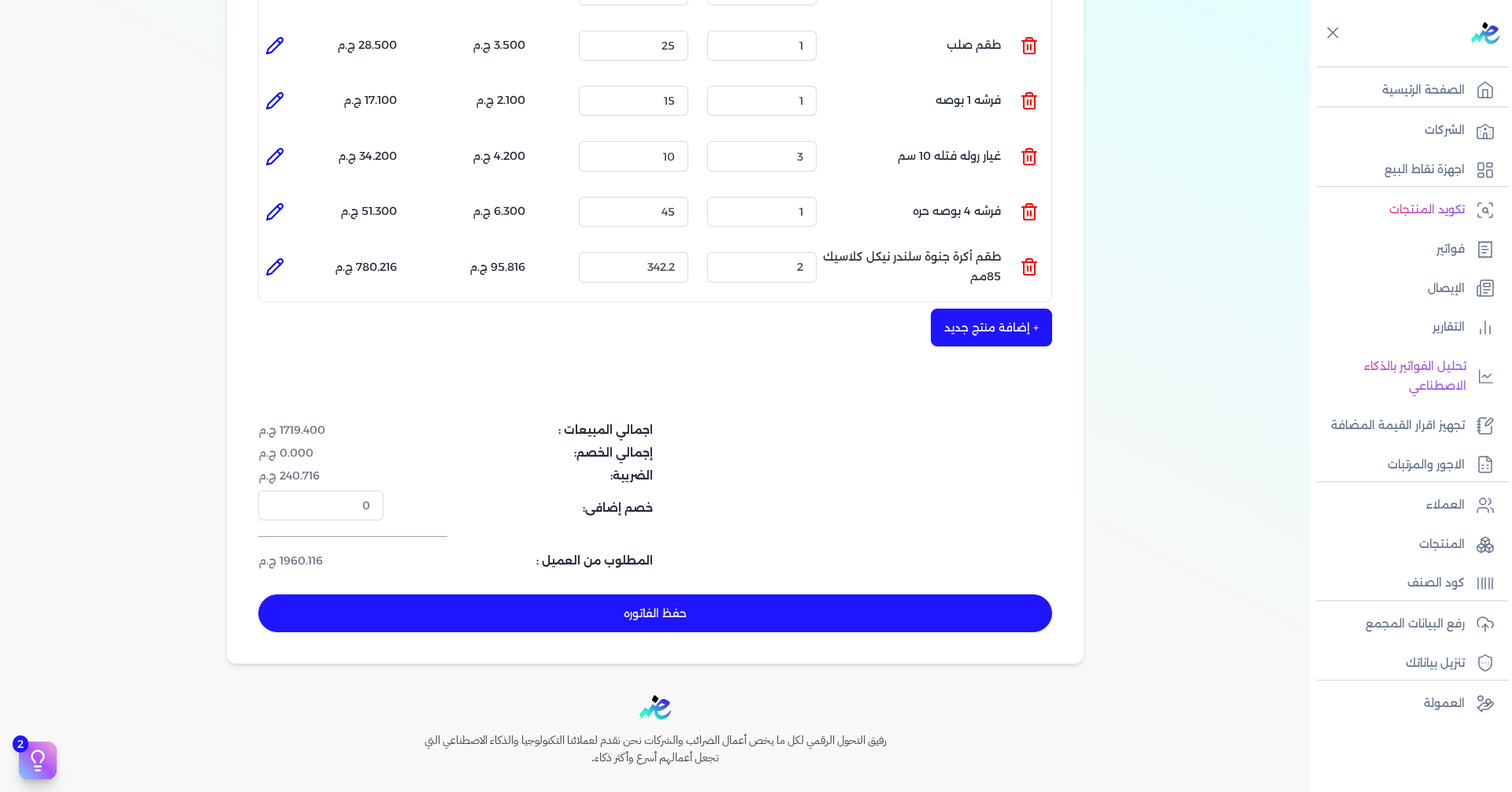
click at [1003, 309] on button "+ إضافة منتج جديد" at bounding box center [991, 327] width 122 height 37
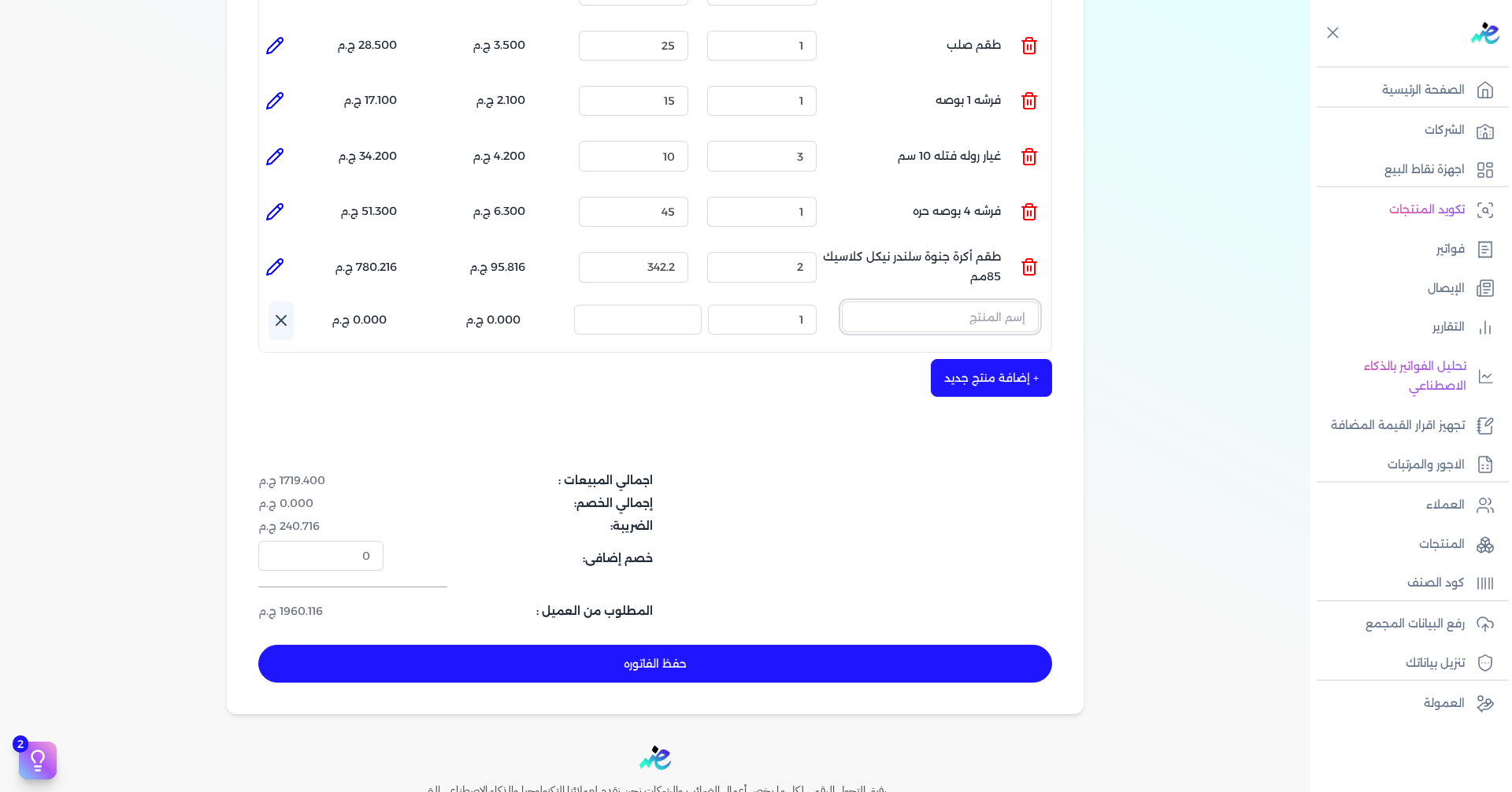
click at [981, 302] on input "text" at bounding box center [940, 316] width 197 height 30
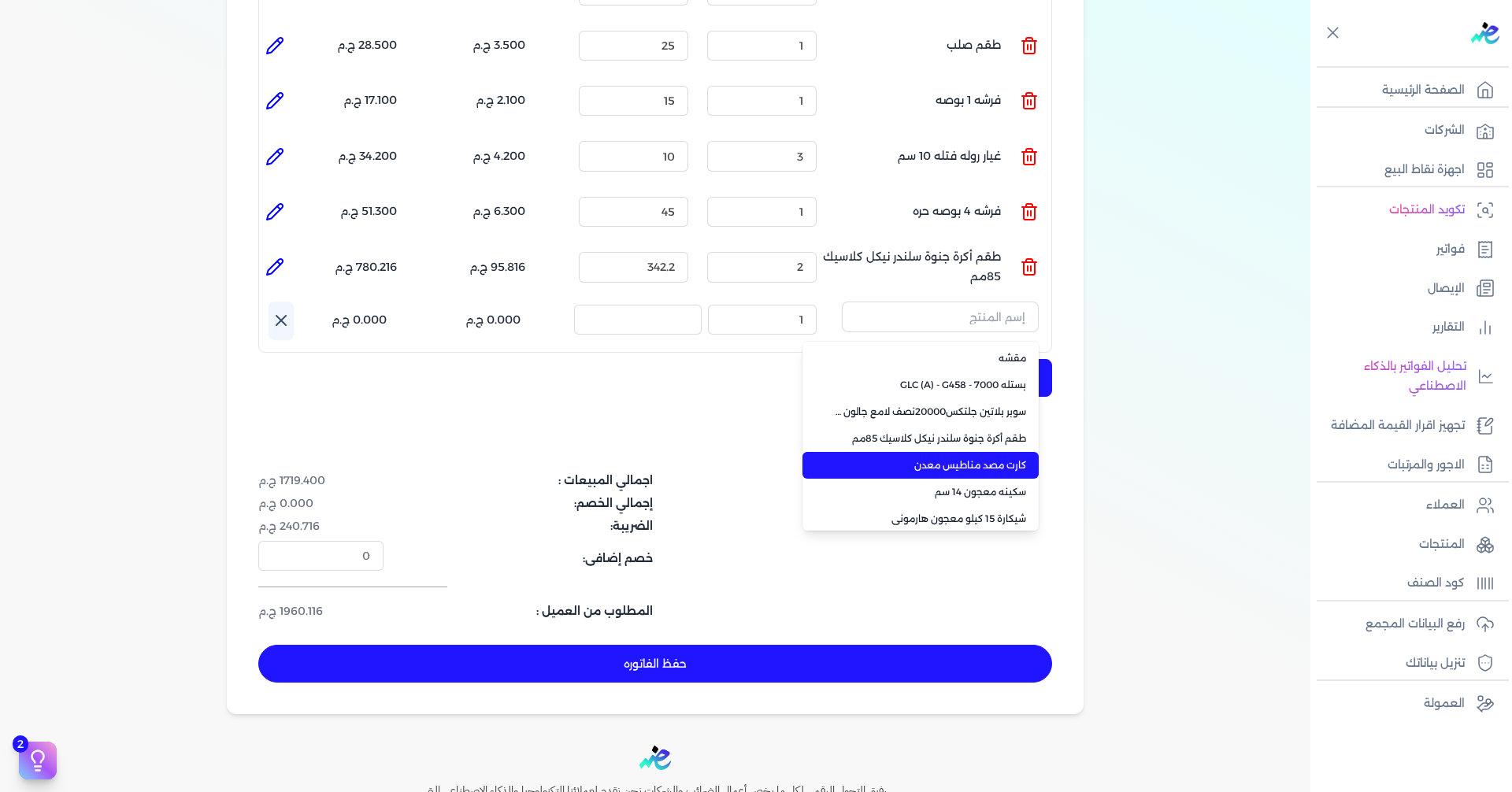
click at [965, 458] on span "كارت مصد مناطيس معدن" at bounding box center [930, 466] width 192 height 15
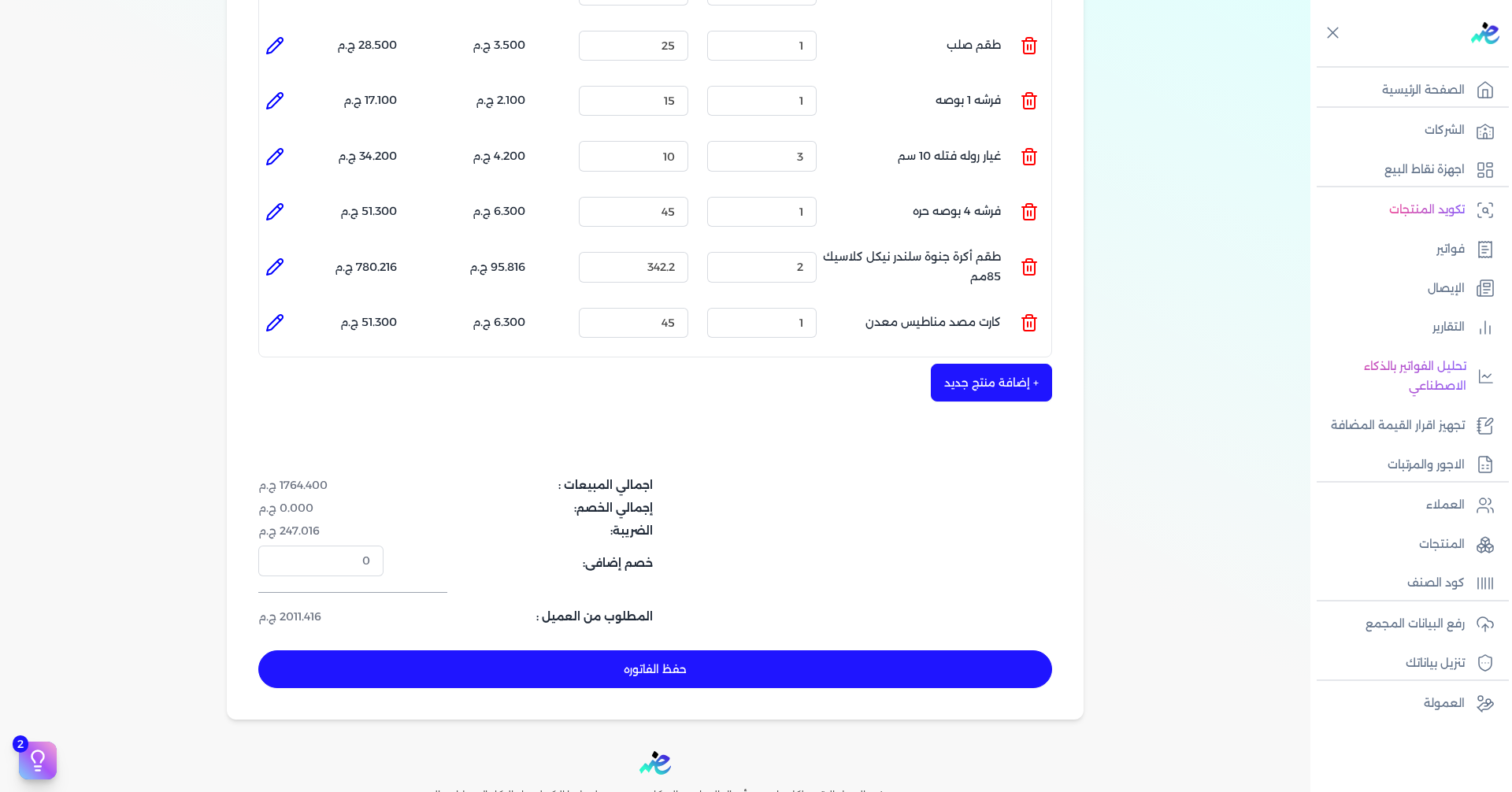
click at [974, 364] on button "+ إضافة منتج جديد" at bounding box center [991, 382] width 122 height 37
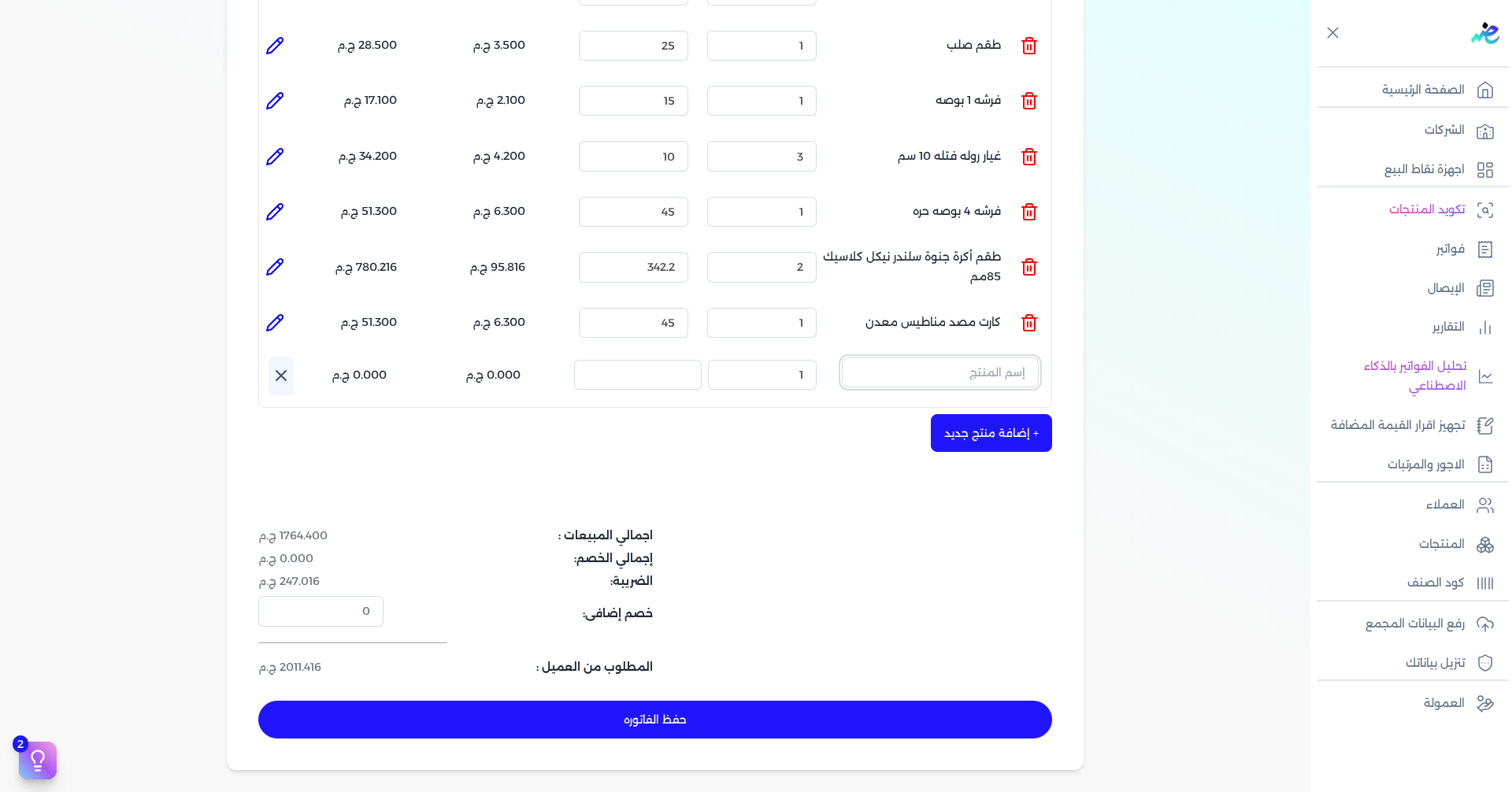
click at [986, 359] on input "text" at bounding box center [940, 372] width 197 height 30
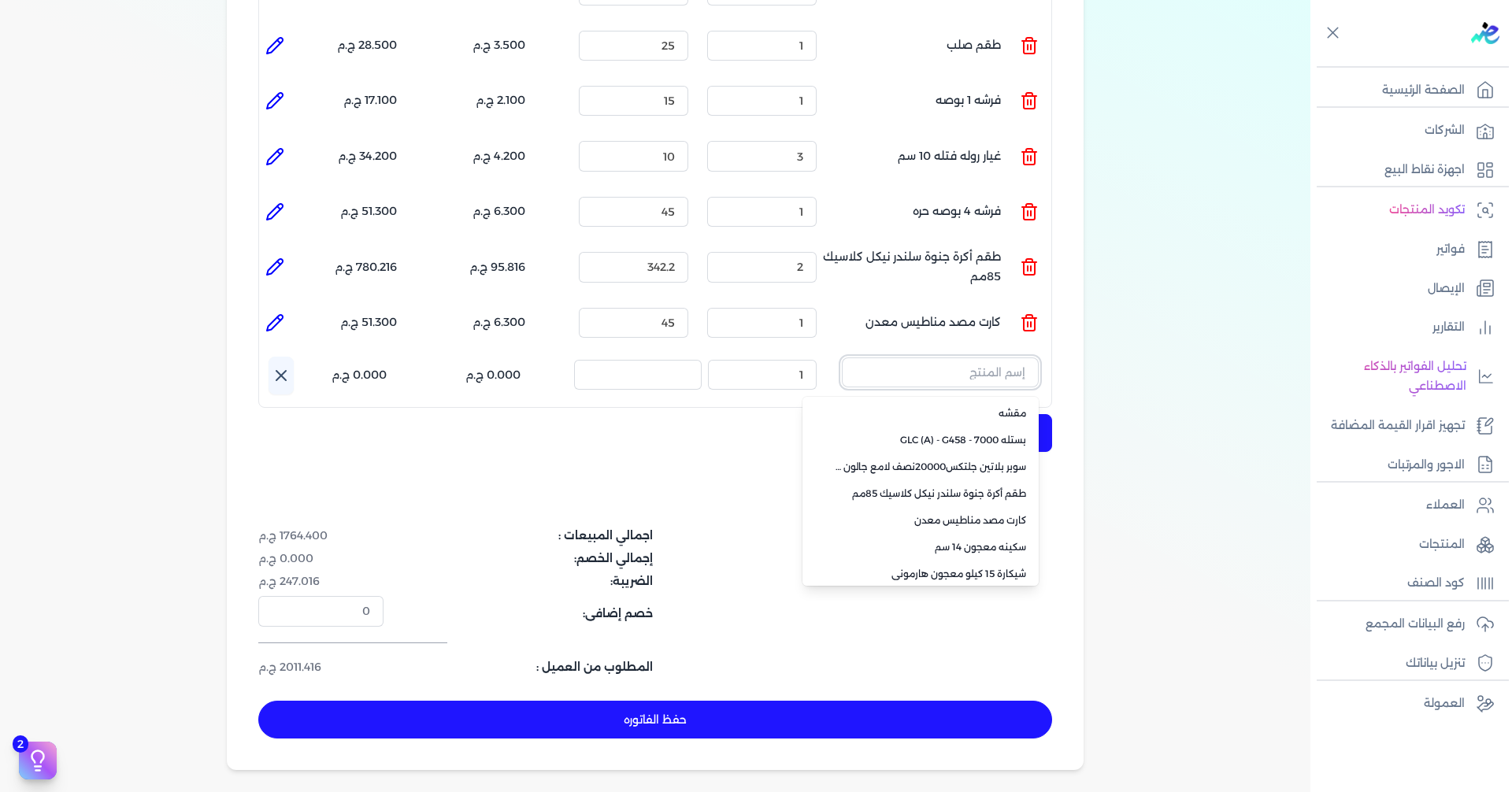
click at [987, 358] on input "text" at bounding box center [940, 372] width 197 height 30
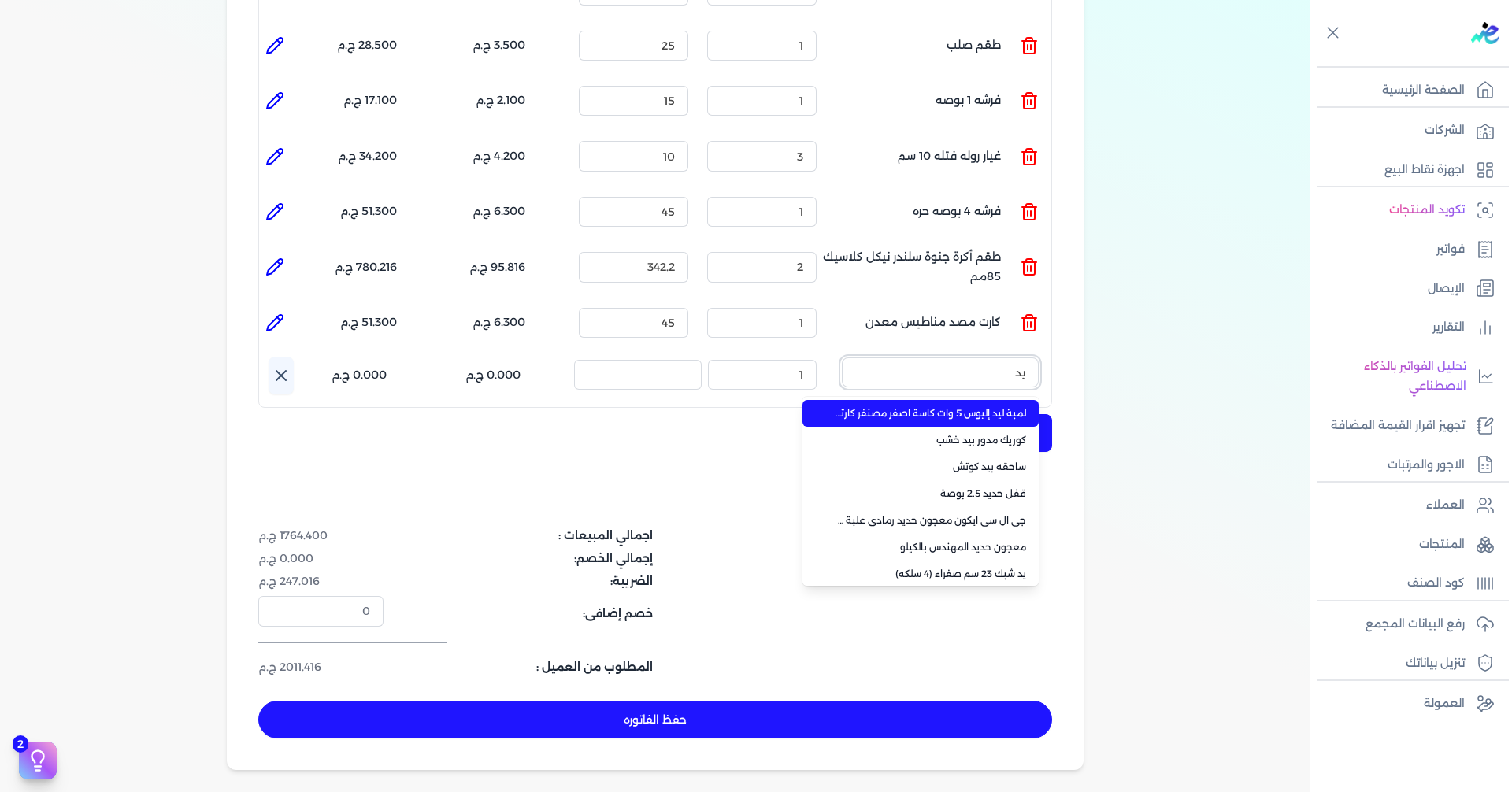
click at [842, 358] on button "يد" at bounding box center [940, 376] width 197 height 37
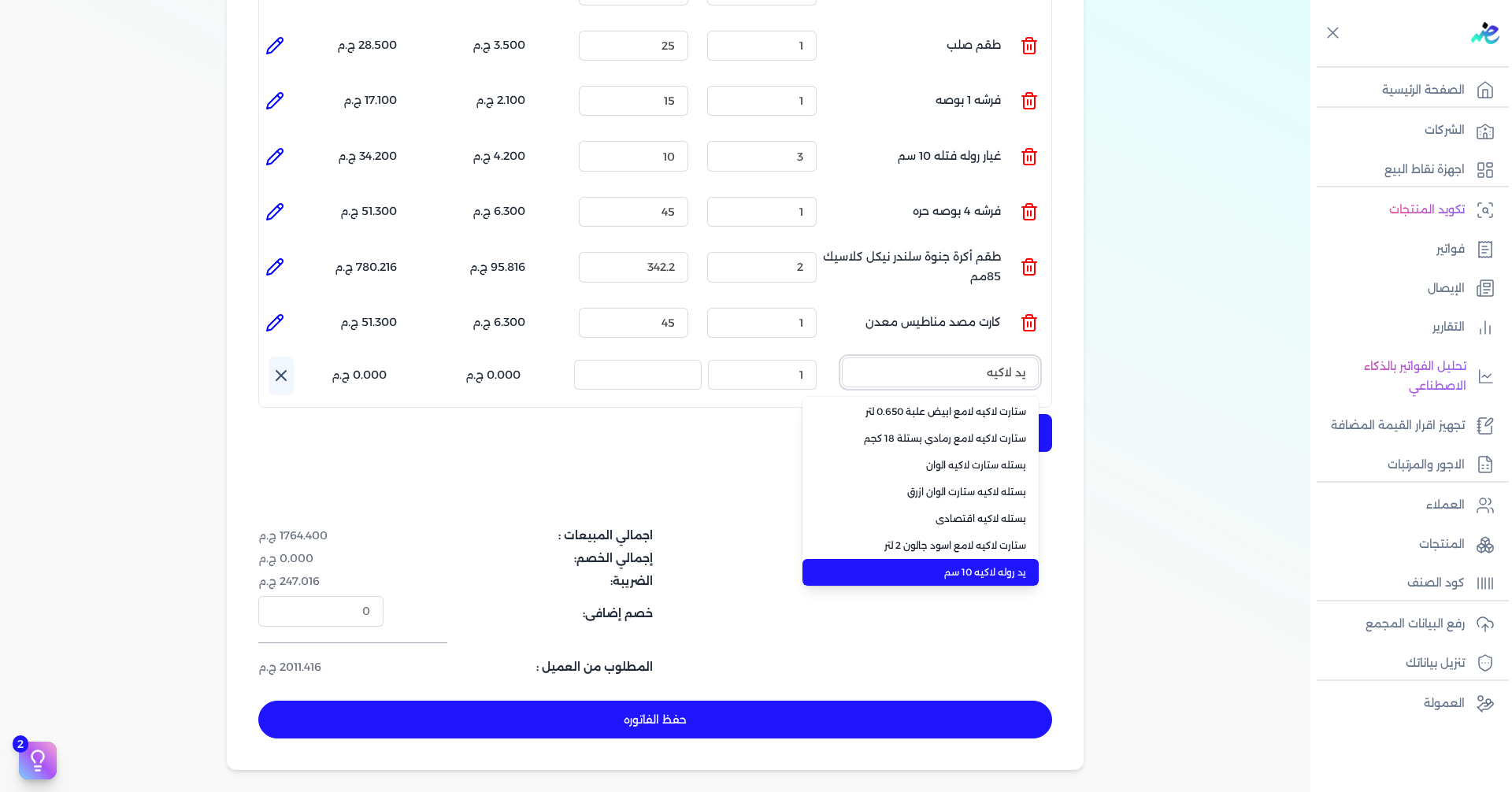
scroll to position [216, 0]
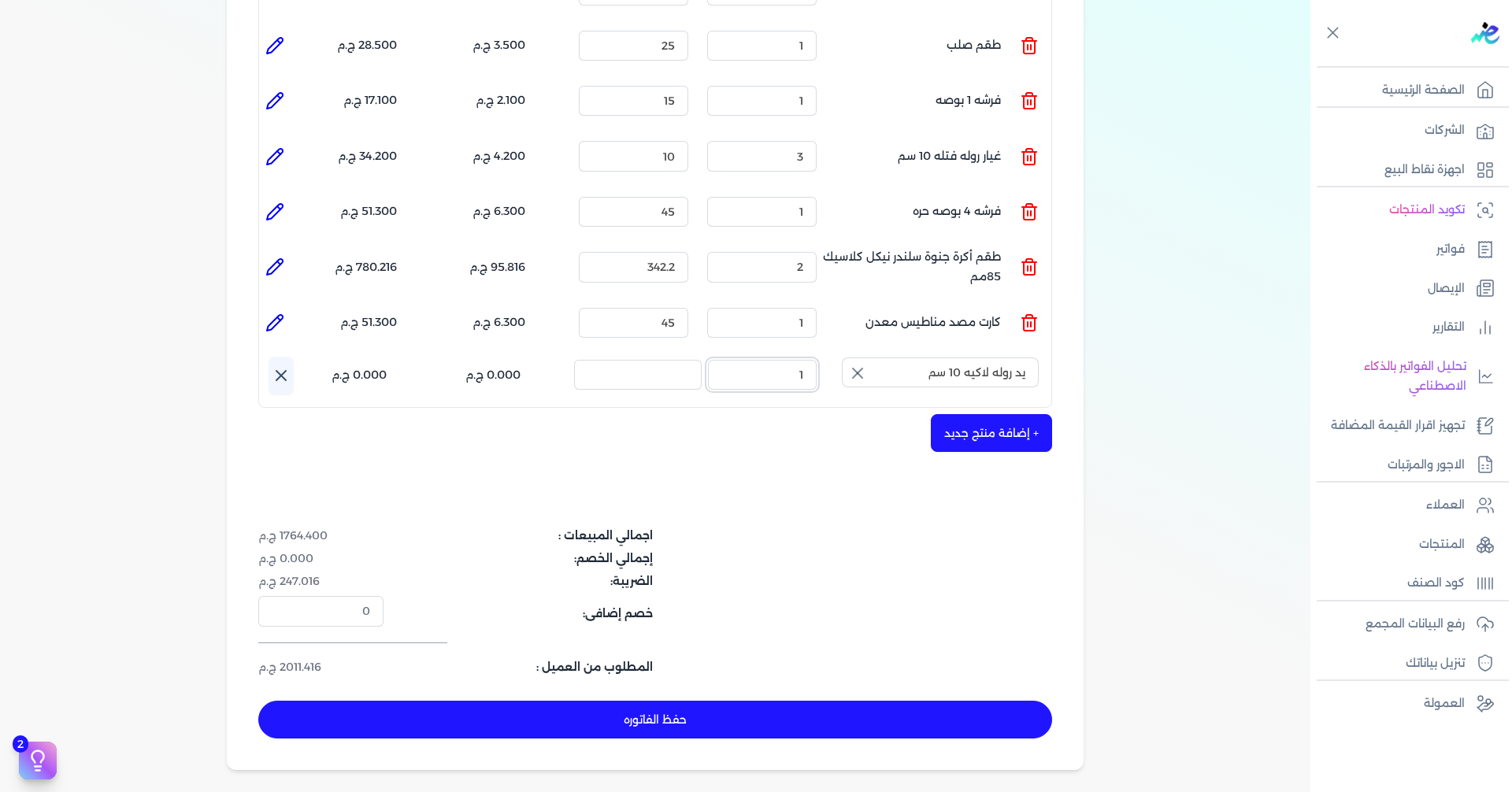
click at [799, 360] on input "1" at bounding box center [761, 375] width 109 height 30
click at [797, 360] on input "1" at bounding box center [761, 375] width 109 height 30
click at [854, 414] on div "+ إضافة منتج جديد" at bounding box center [655, 433] width 793 height 37
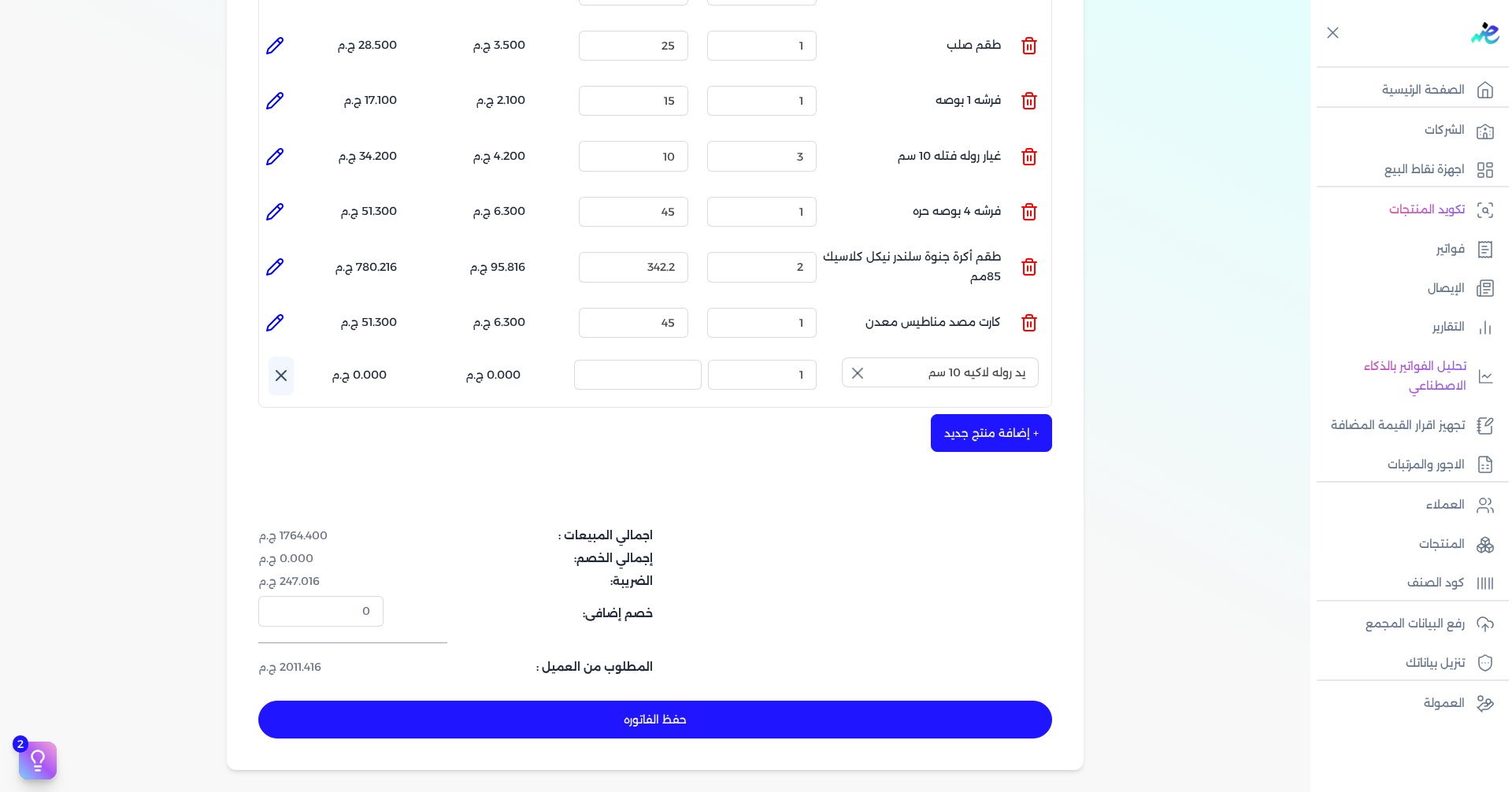
click at [854, 414] on div "+ إضافة منتج جديد" at bounding box center [655, 433] width 793 height 37
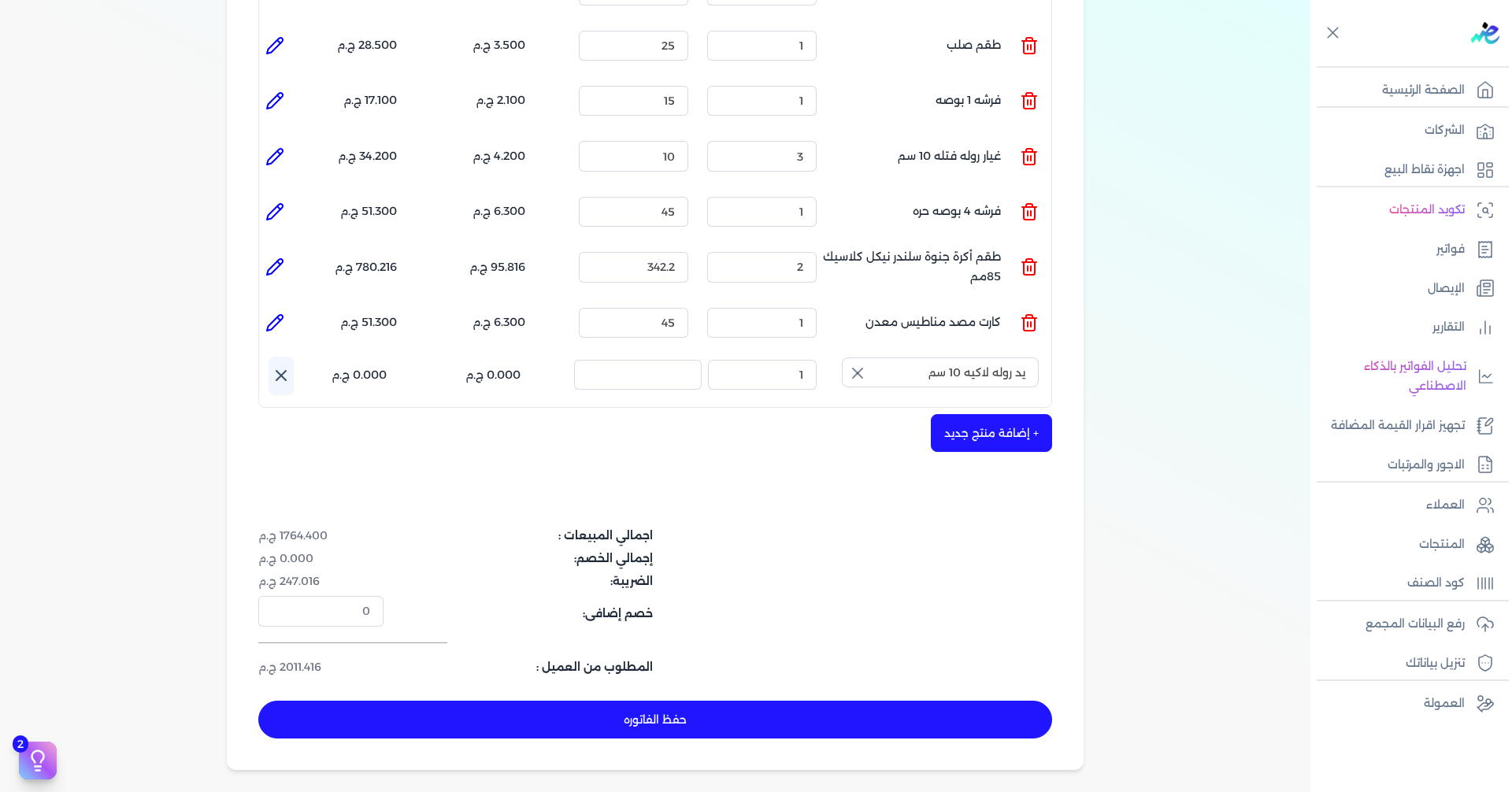
click at [854, 414] on div "+ إضافة منتج جديد" at bounding box center [655, 433] width 793 height 37
click at [853, 414] on div "+ إضافة منتج جديد" at bounding box center [655, 433] width 793 height 37
drag, startPoint x: 851, startPoint y: 383, endPoint x: 852, endPoint y: 376, distance: 7.1
click at [851, 378] on div "شركه الاخوه الثلاثة فتحى السيد على [PERSON_NAME] 288849477 رقم الفاتورة 13885 ف…" at bounding box center [655, 94] width 857 height 1352
click at [854, 372] on div "المنتج الكمية السعر الضريبه الإجمالي المنتج : كيلو ستوك حديد المهندس الكمية : 1…" at bounding box center [655, 49] width 793 height 717
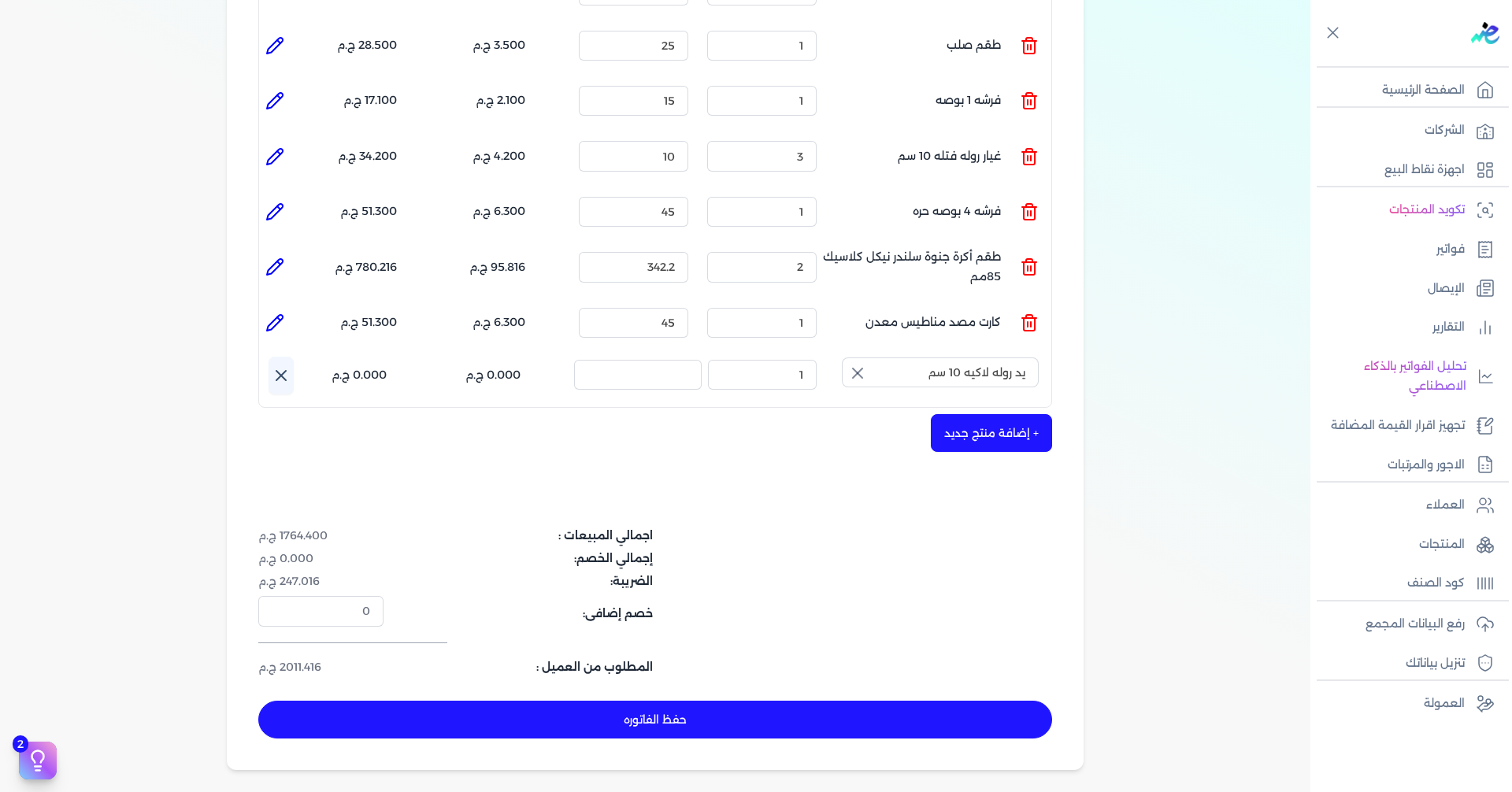
click at [857, 372] on div "المنتج الكمية السعر الضريبه الإجمالي المنتج : كيلو ستوك حديد المهندس الكمية : 1…" at bounding box center [655, 49] width 793 height 717
drag, startPoint x: 857, startPoint y: 372, endPoint x: 873, endPoint y: 380, distance: 17.9
click at [859, 372] on div "المنتج الكمية السعر الضريبه الإجمالي المنتج : كيلو ستوك حديد المهندس الكمية : 1…" at bounding box center [655, 49] width 793 height 717
drag, startPoint x: 871, startPoint y: 403, endPoint x: 882, endPoint y: 400, distance: 11.4
click at [870, 414] on div "+ إضافة منتج جديد" at bounding box center [655, 433] width 793 height 37
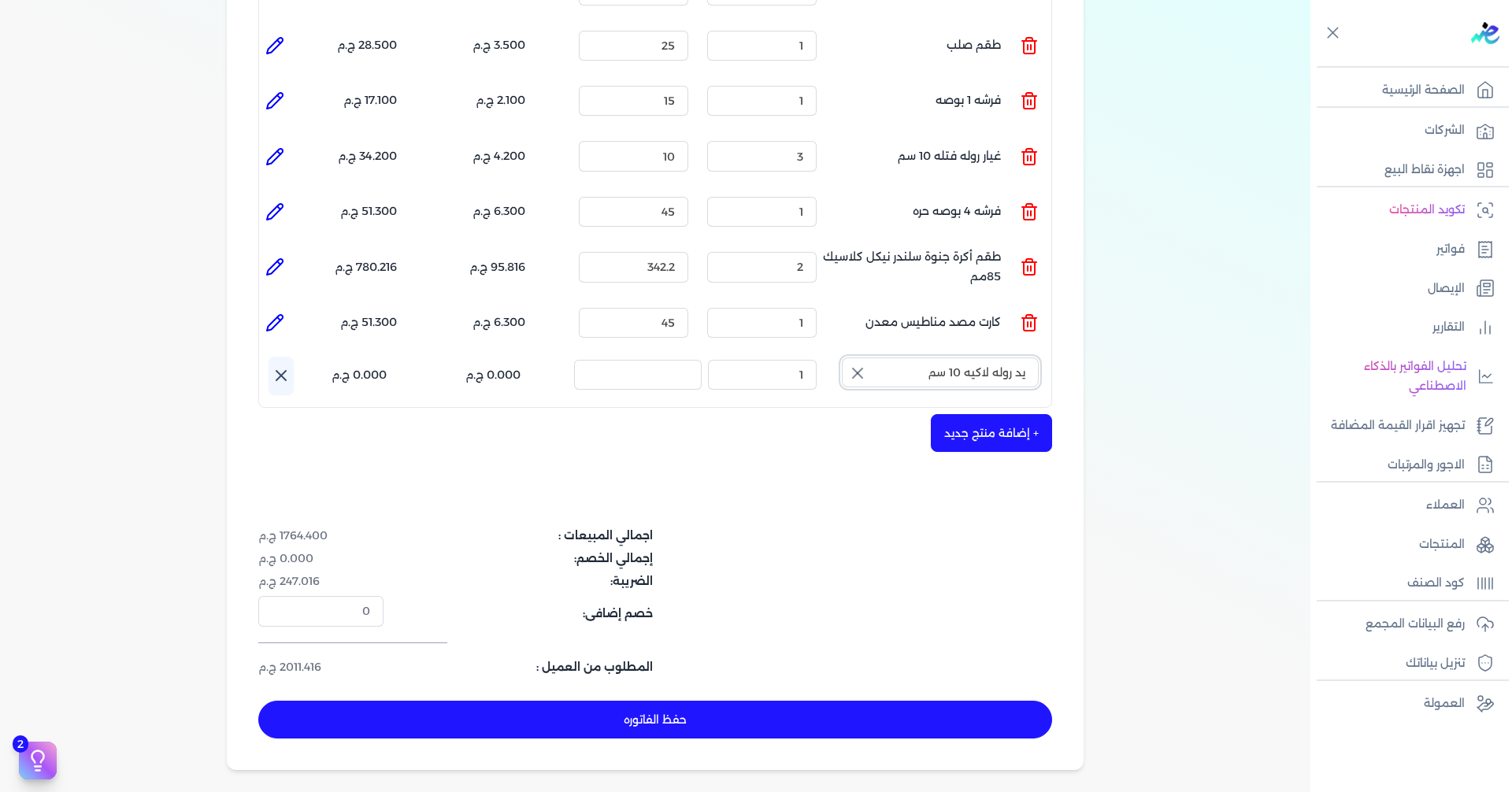
click at [932, 358] on input "يد روله لاكيه 10 سم" at bounding box center [940, 372] width 197 height 30
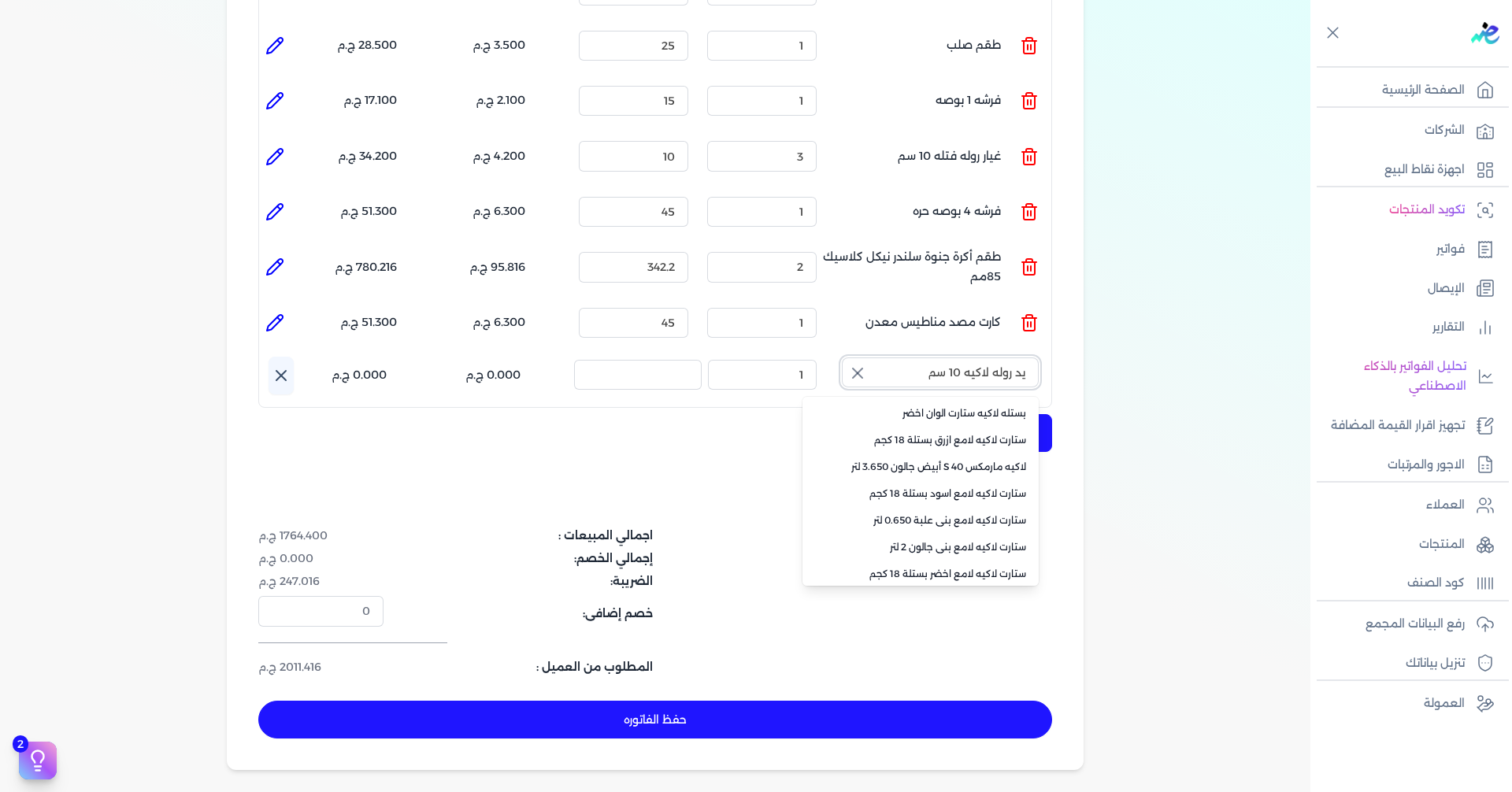
scroll to position [189, 0]
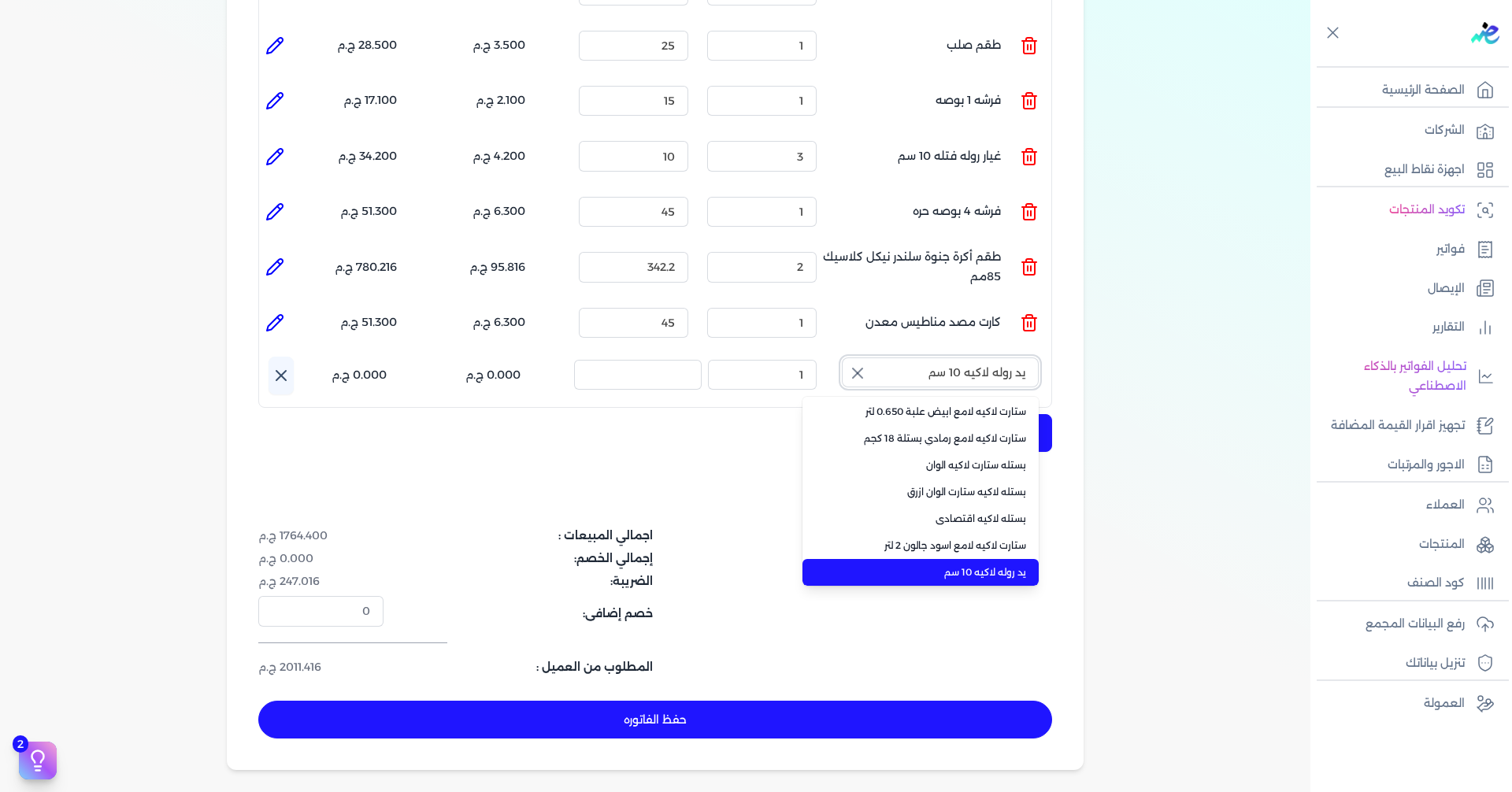
click at [932, 358] on input "يد روله لاكيه 10 سم" at bounding box center [940, 372] width 197 height 30
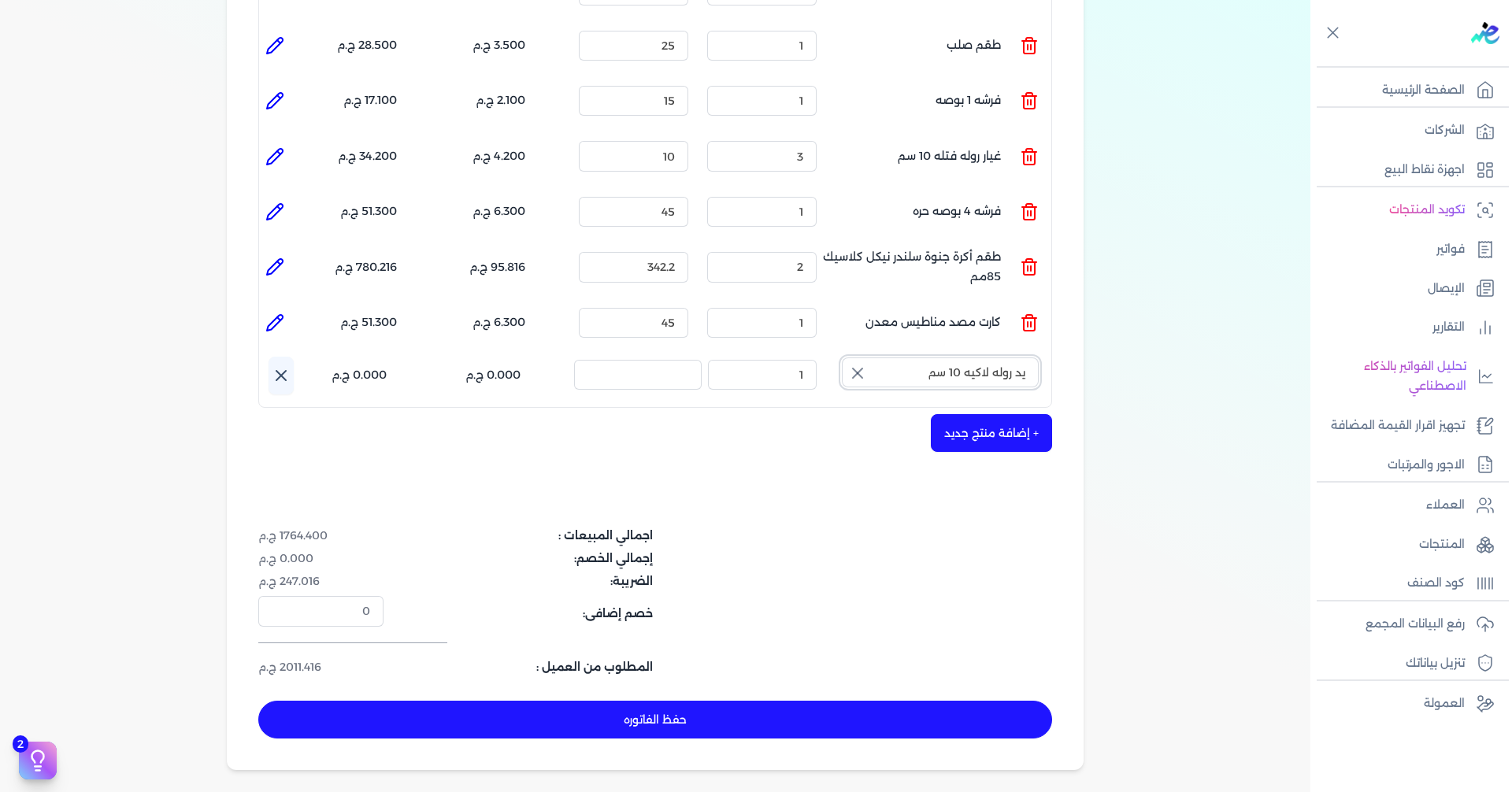
click at [932, 358] on input "يد روله لاكيه 10 سم" at bounding box center [940, 372] width 197 height 30
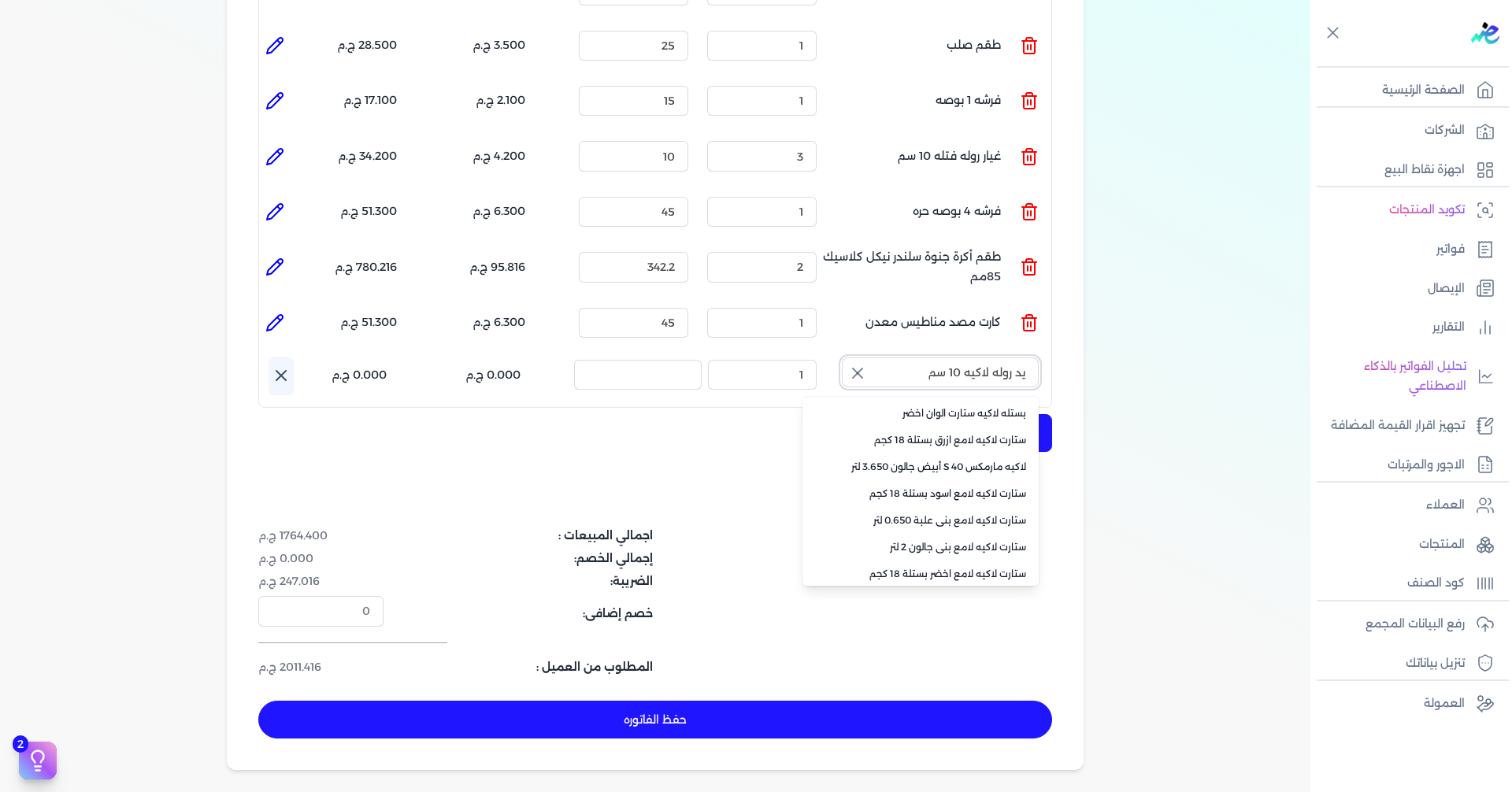
click at [932, 358] on input "يد روله لاكيه 10 سم" at bounding box center [940, 372] width 197 height 30
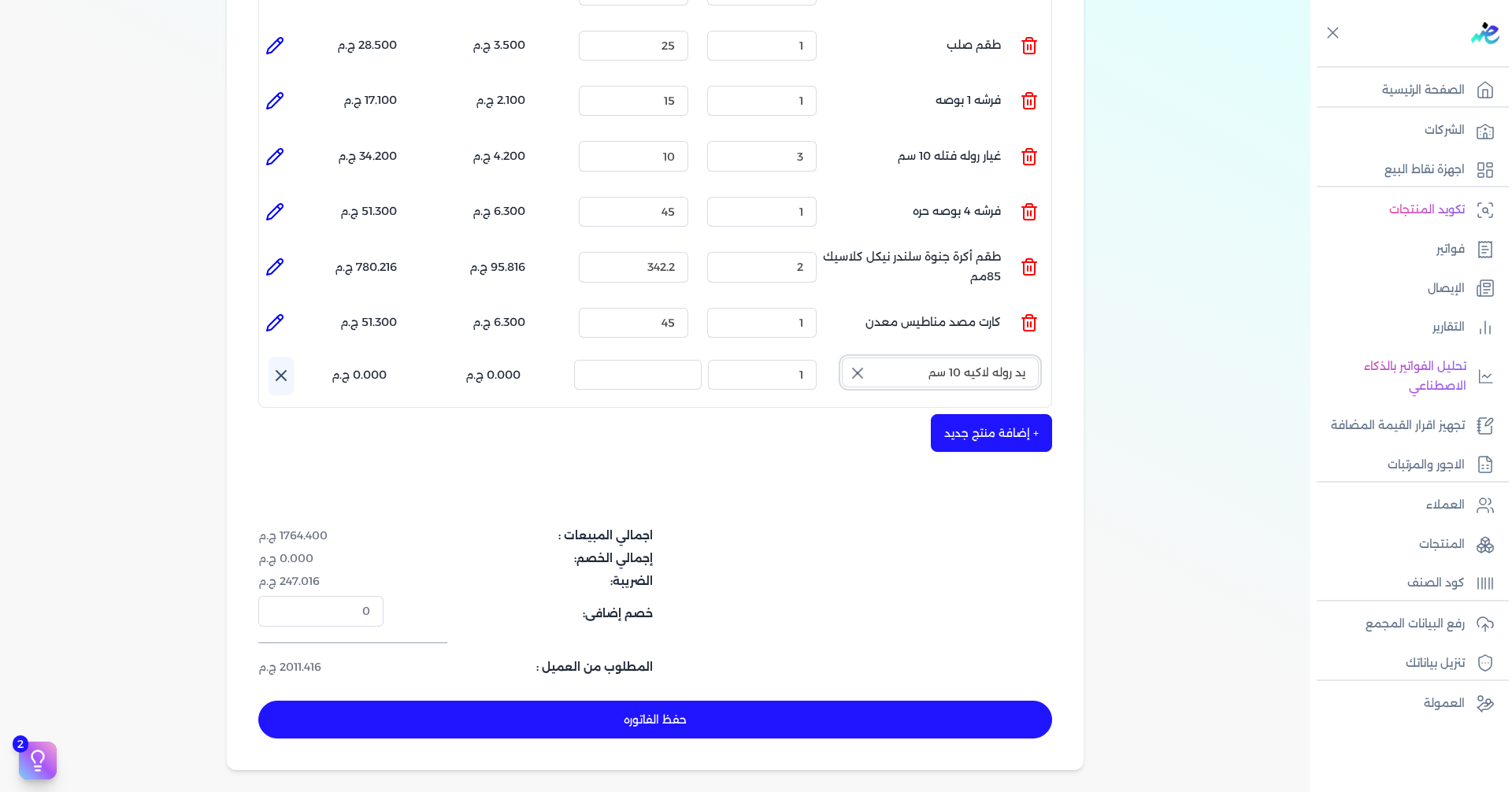
click at [932, 358] on input "يد روله لاكيه 10 سم" at bounding box center [940, 372] width 197 height 30
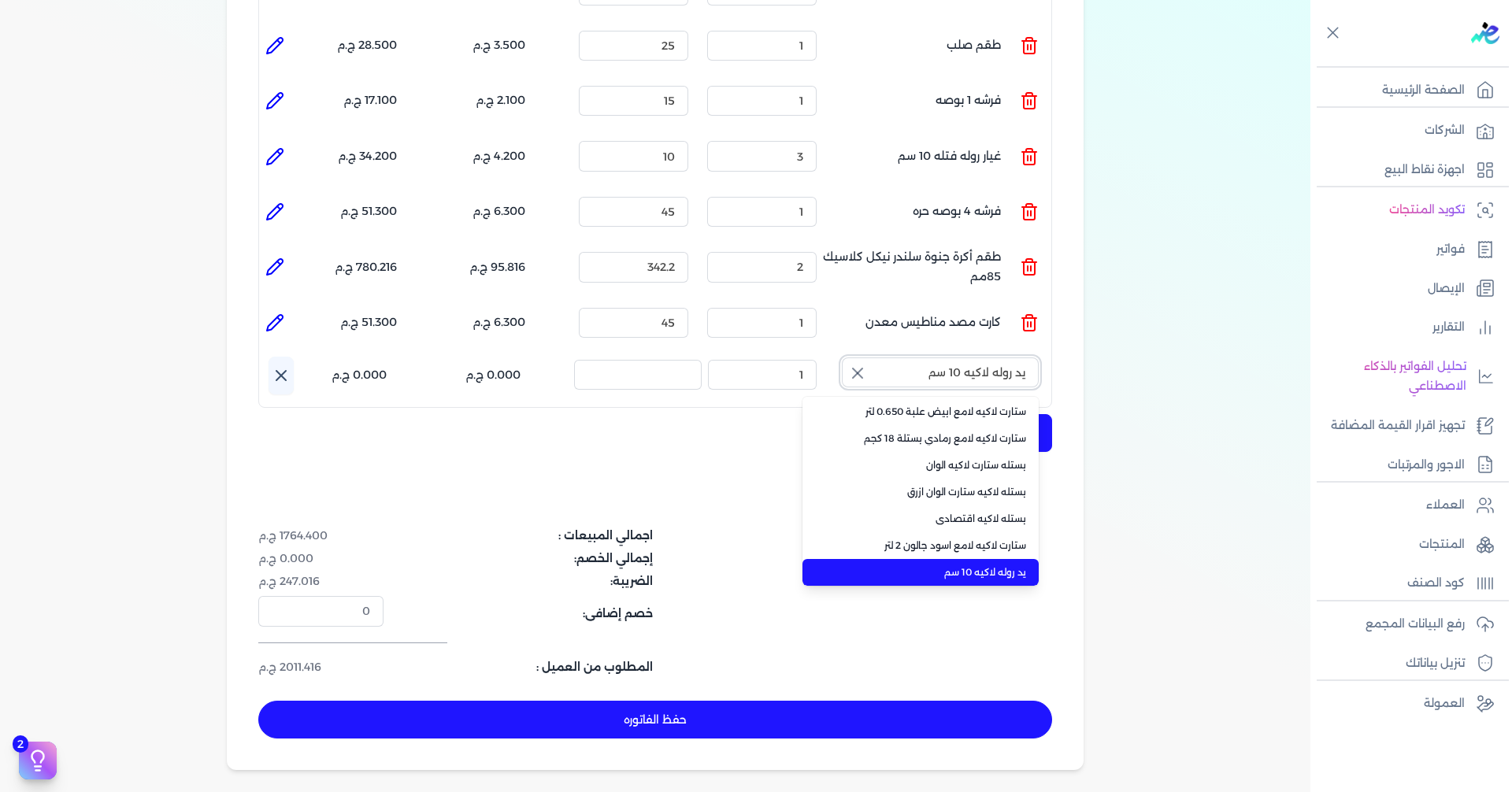
click at [932, 358] on input "يد روله لاكيه 10 سم" at bounding box center [940, 372] width 197 height 30
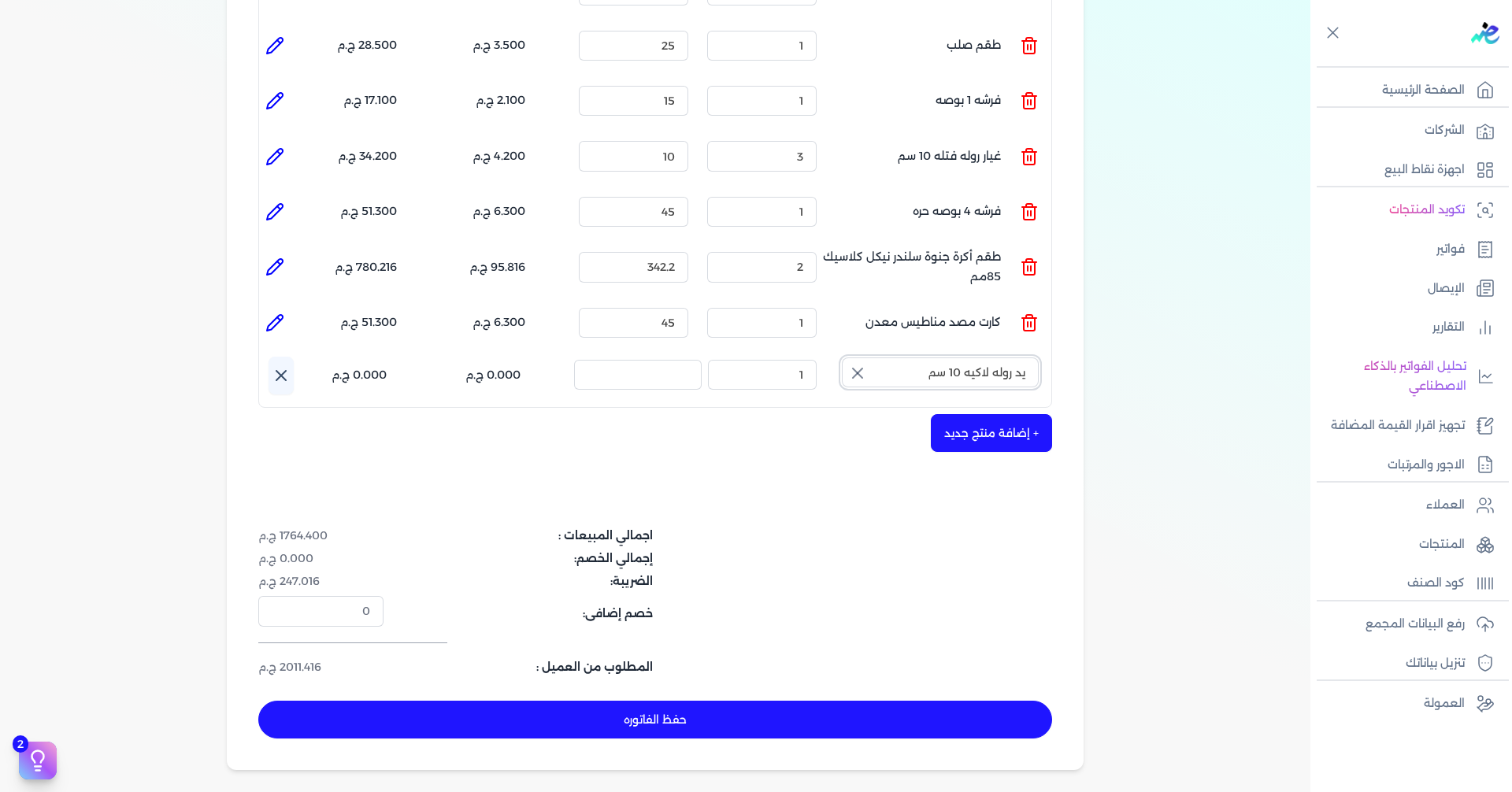
click at [932, 358] on input "يد روله لاكيه 10 سم" at bounding box center [940, 372] width 197 height 30
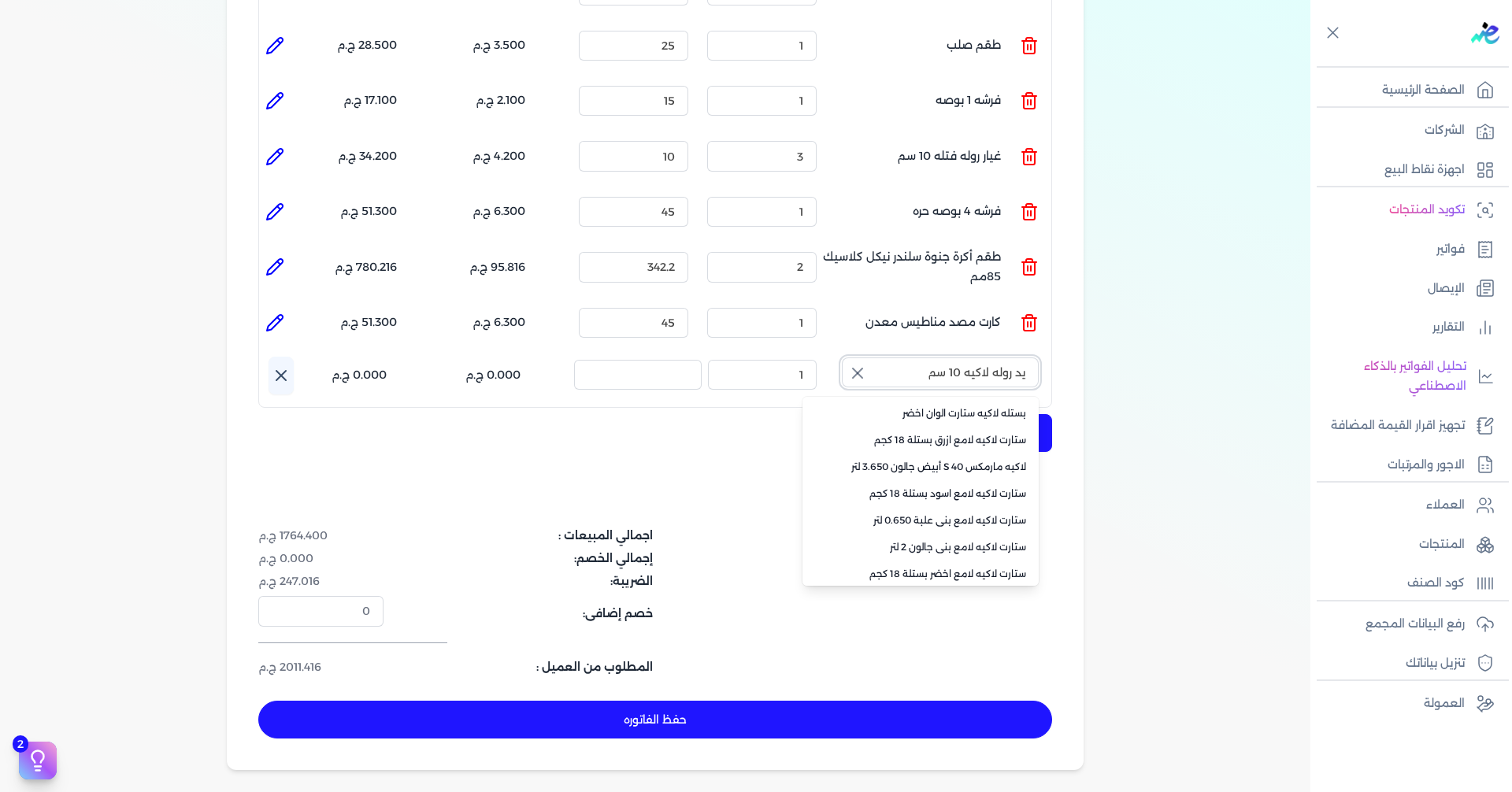
click at [932, 358] on input "يد روله لاكيه 10 سم" at bounding box center [940, 372] width 197 height 30
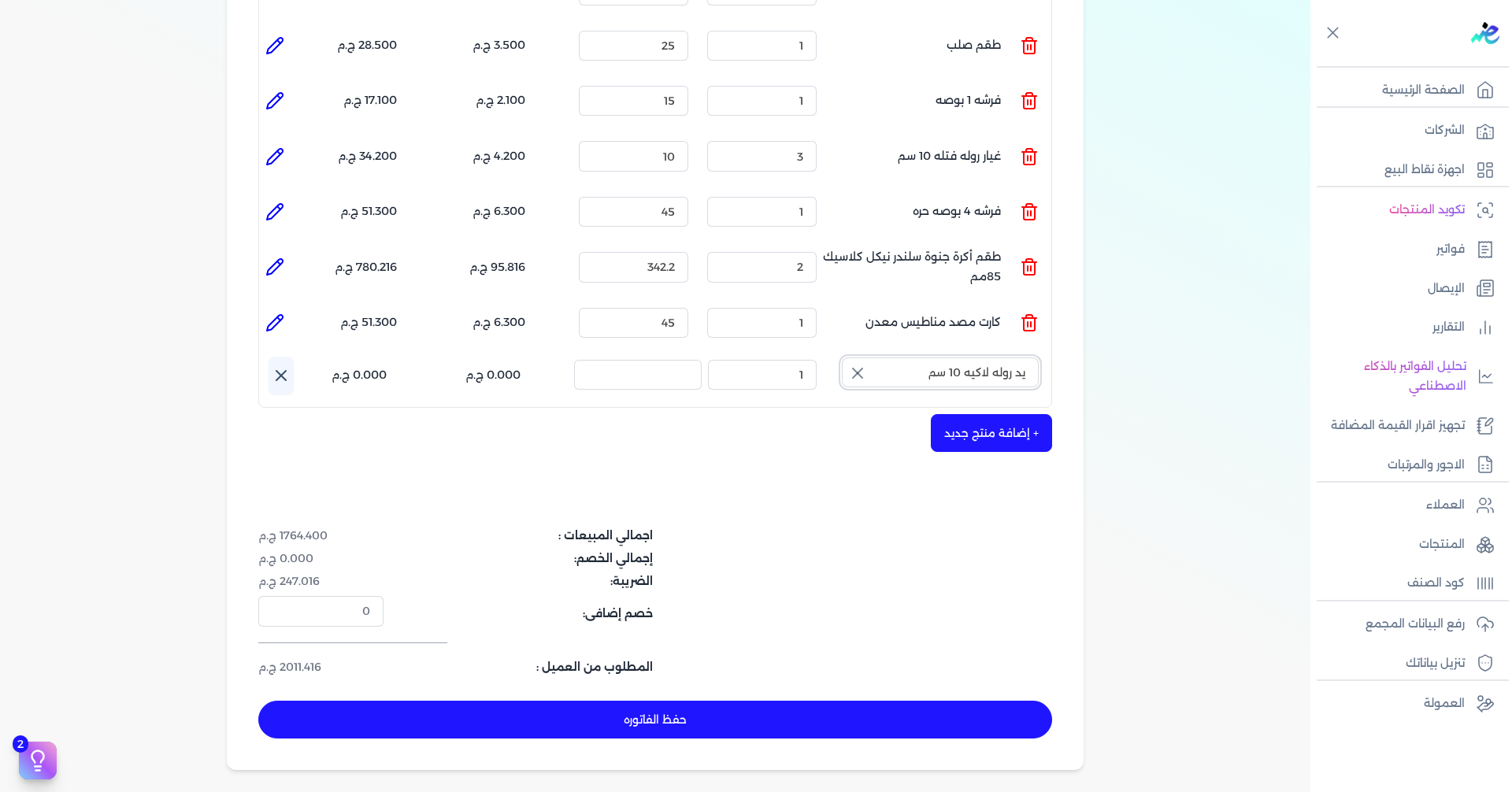
click at [932, 358] on input "يد روله لاكيه 10 سم" at bounding box center [940, 372] width 197 height 30
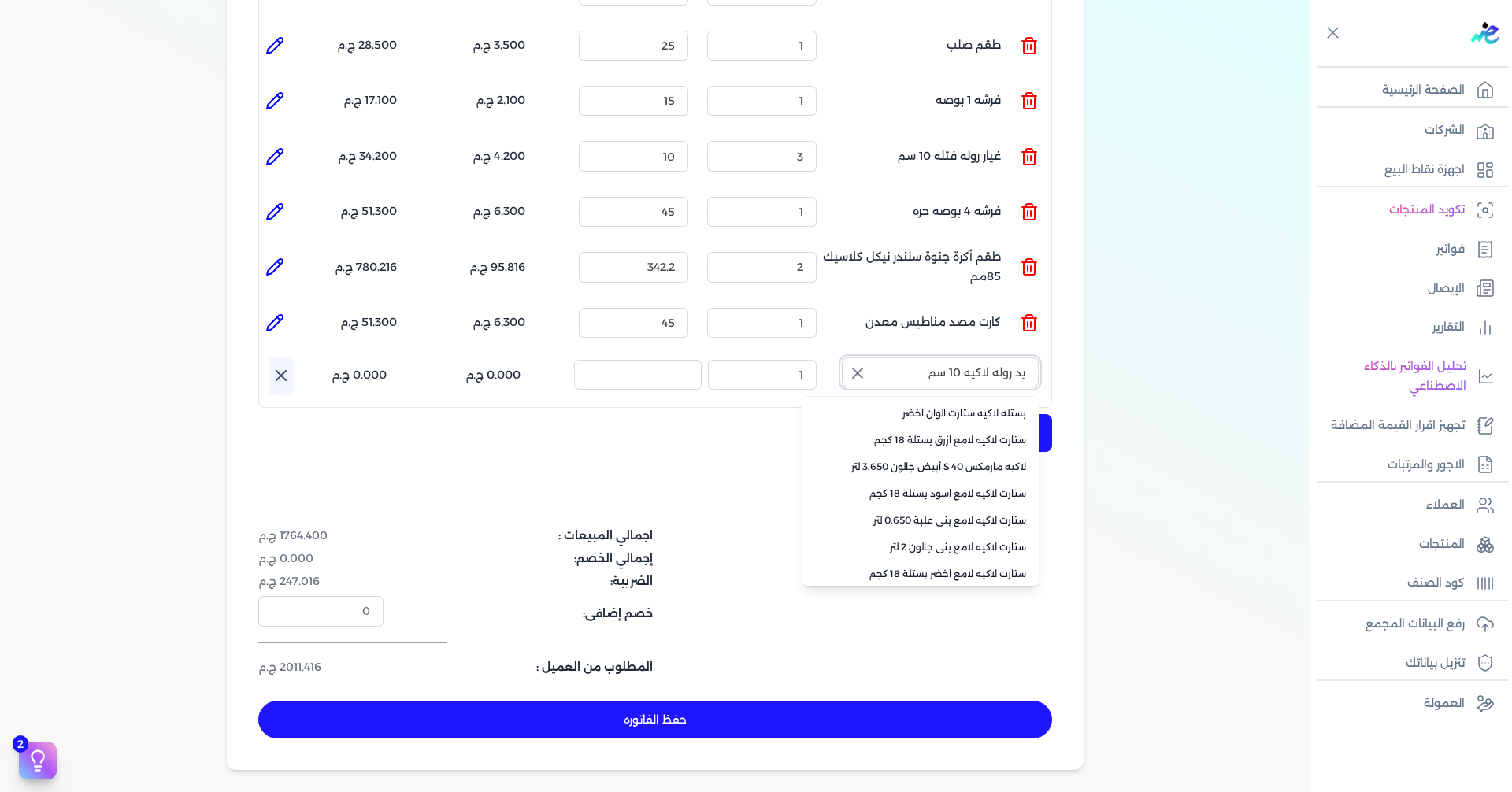
scroll to position [189, 0]
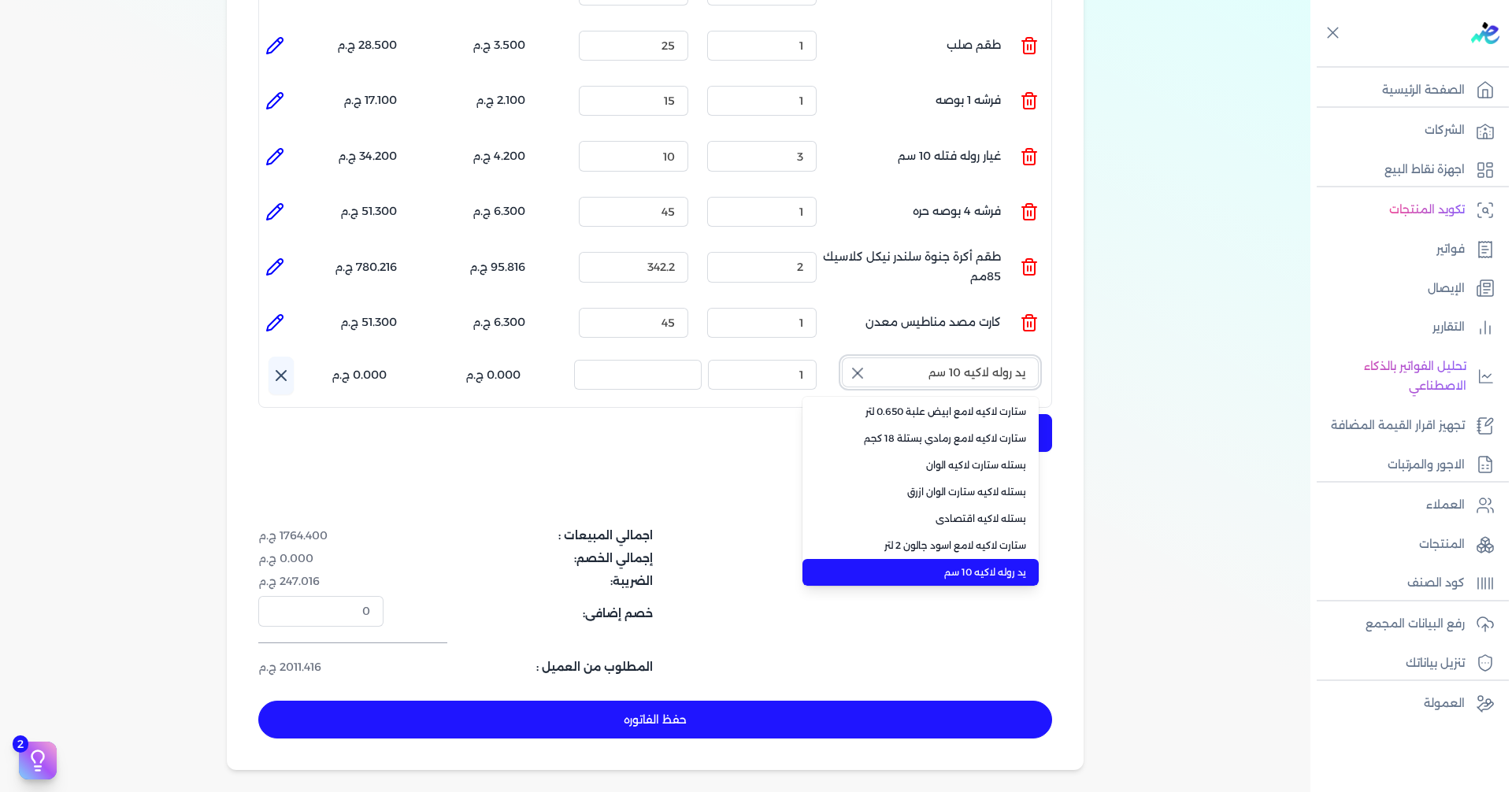
click at [932, 358] on input "يد روله لاكيه 10 سم" at bounding box center [940, 372] width 197 height 30
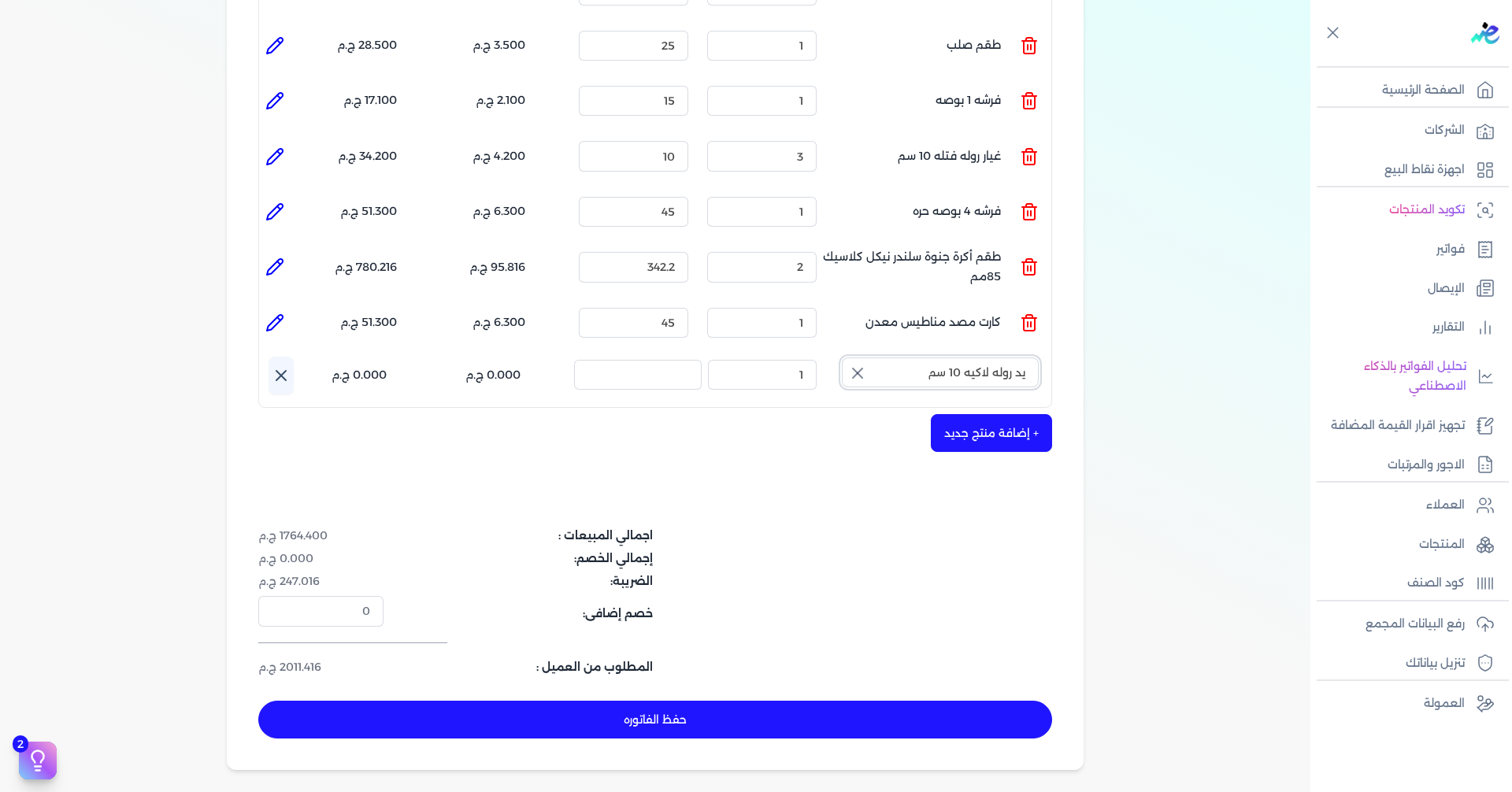
click at [932, 358] on input "يد روله لاكيه 10 سم" at bounding box center [940, 372] width 197 height 30
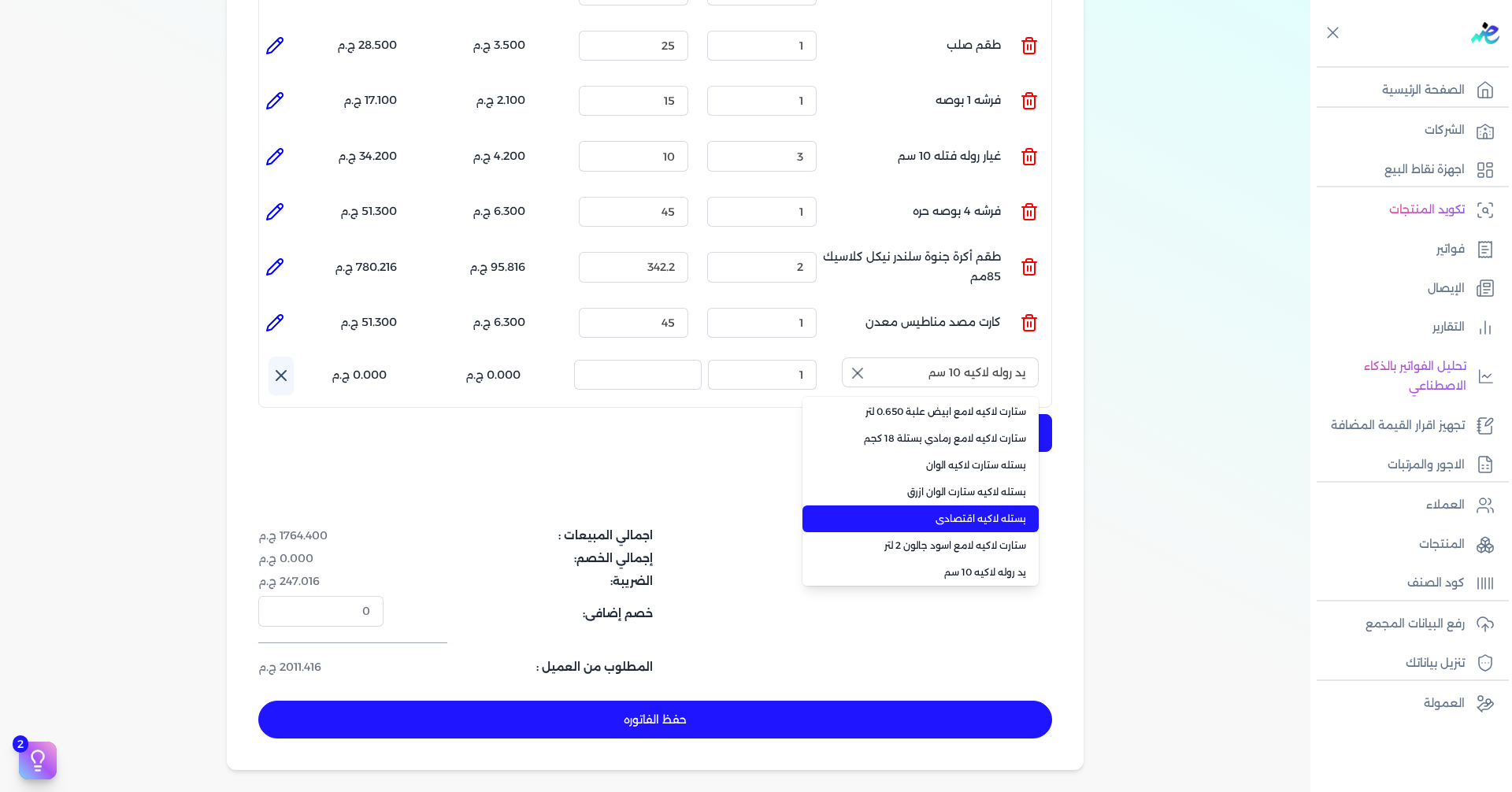
click at [944, 512] on span "بستله لاكيه اقتصادى" at bounding box center [930, 519] width 192 height 15
type input "بستله لاكيه اقتصادى"
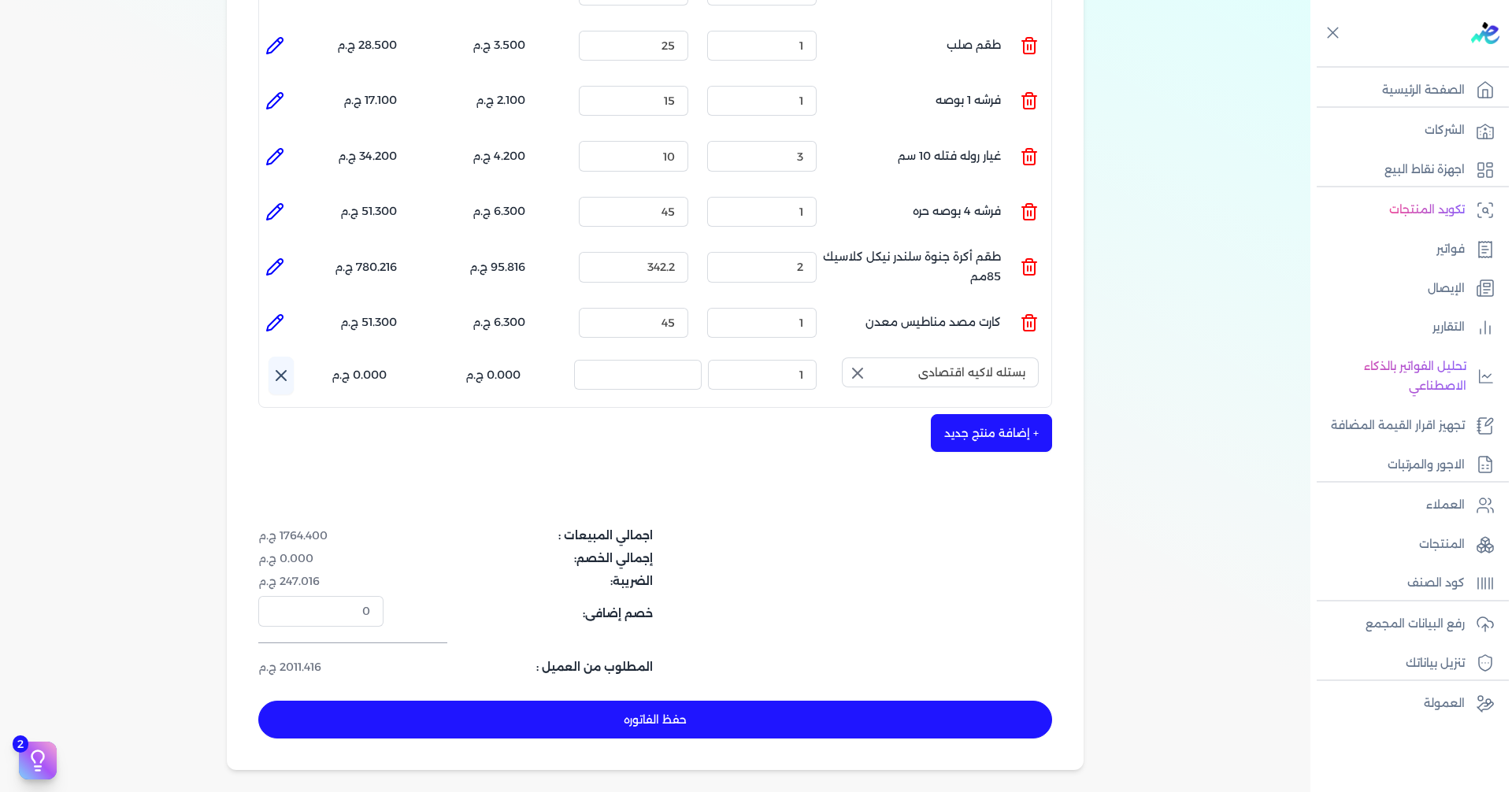
click at [859, 358] on button "button" at bounding box center [856, 373] width 28 height 31
click at [903, 358] on input "text" at bounding box center [940, 372] width 197 height 30
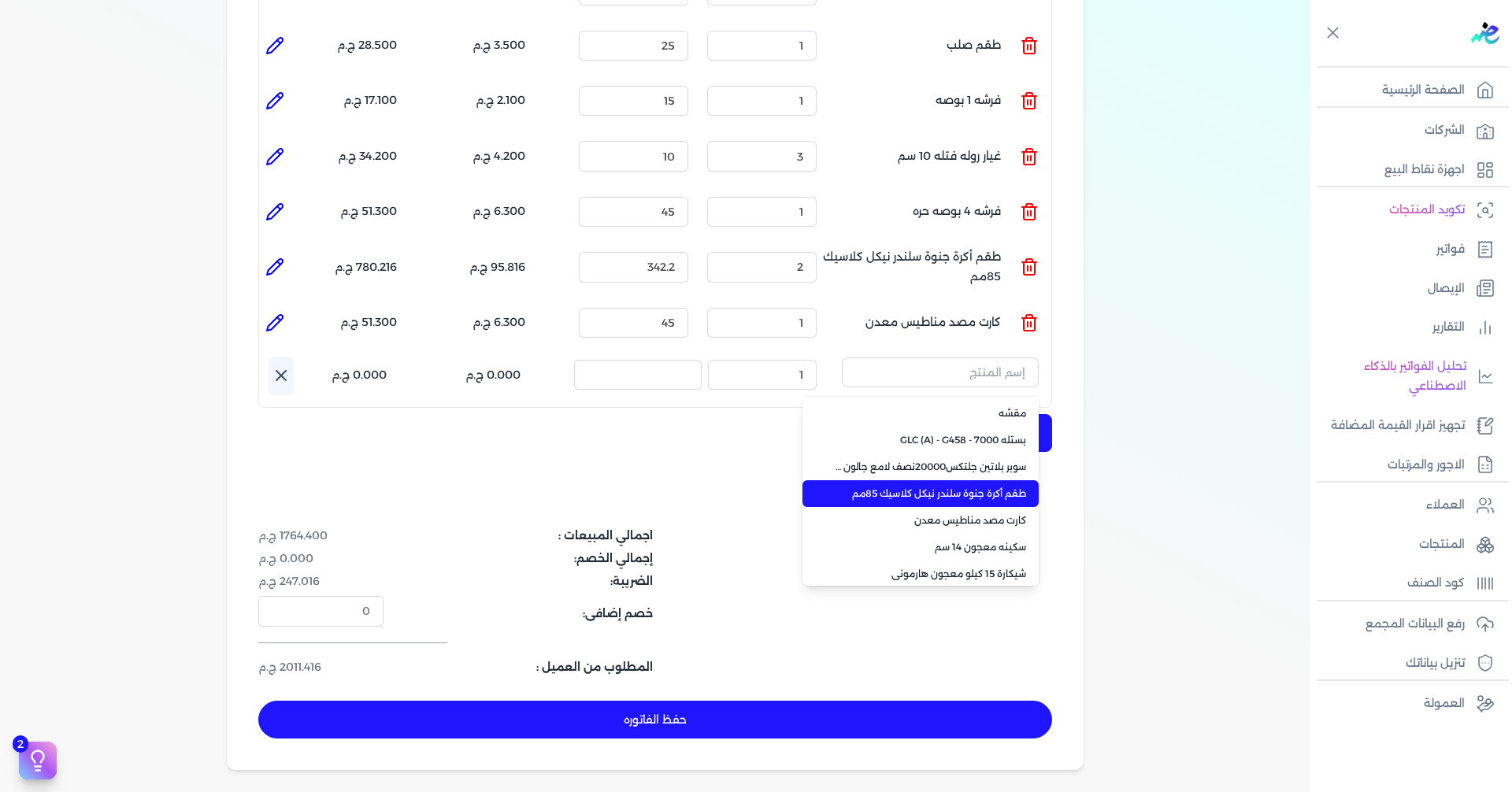
click at [962, 487] on span "طقم أكرة جنوة سلندر نيكل كلاسيك 85مم" at bounding box center [930, 494] width 192 height 15
type input "3"
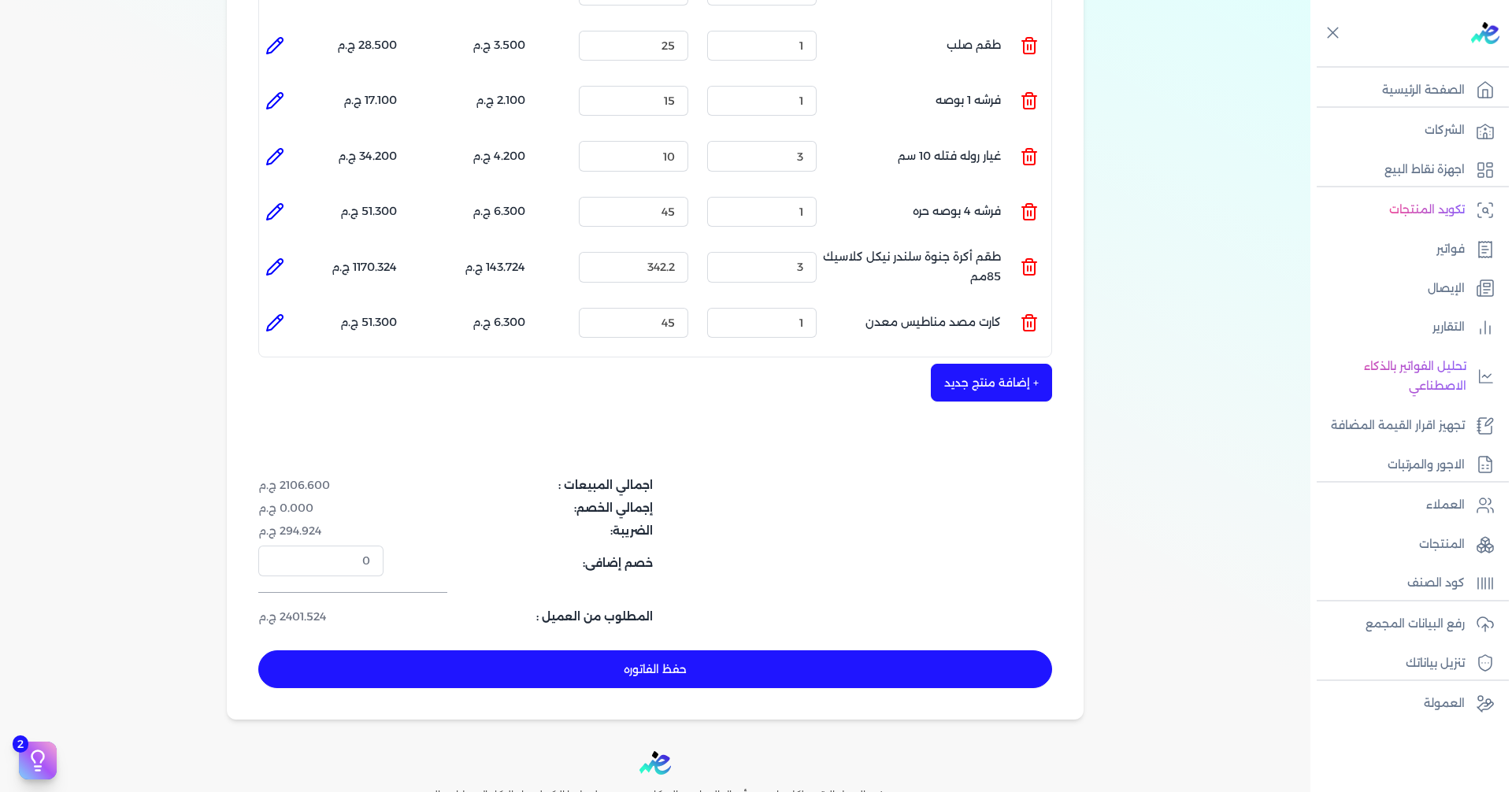
click at [966, 364] on button "+ إضافة منتج جديد" at bounding box center [991, 382] width 122 height 37
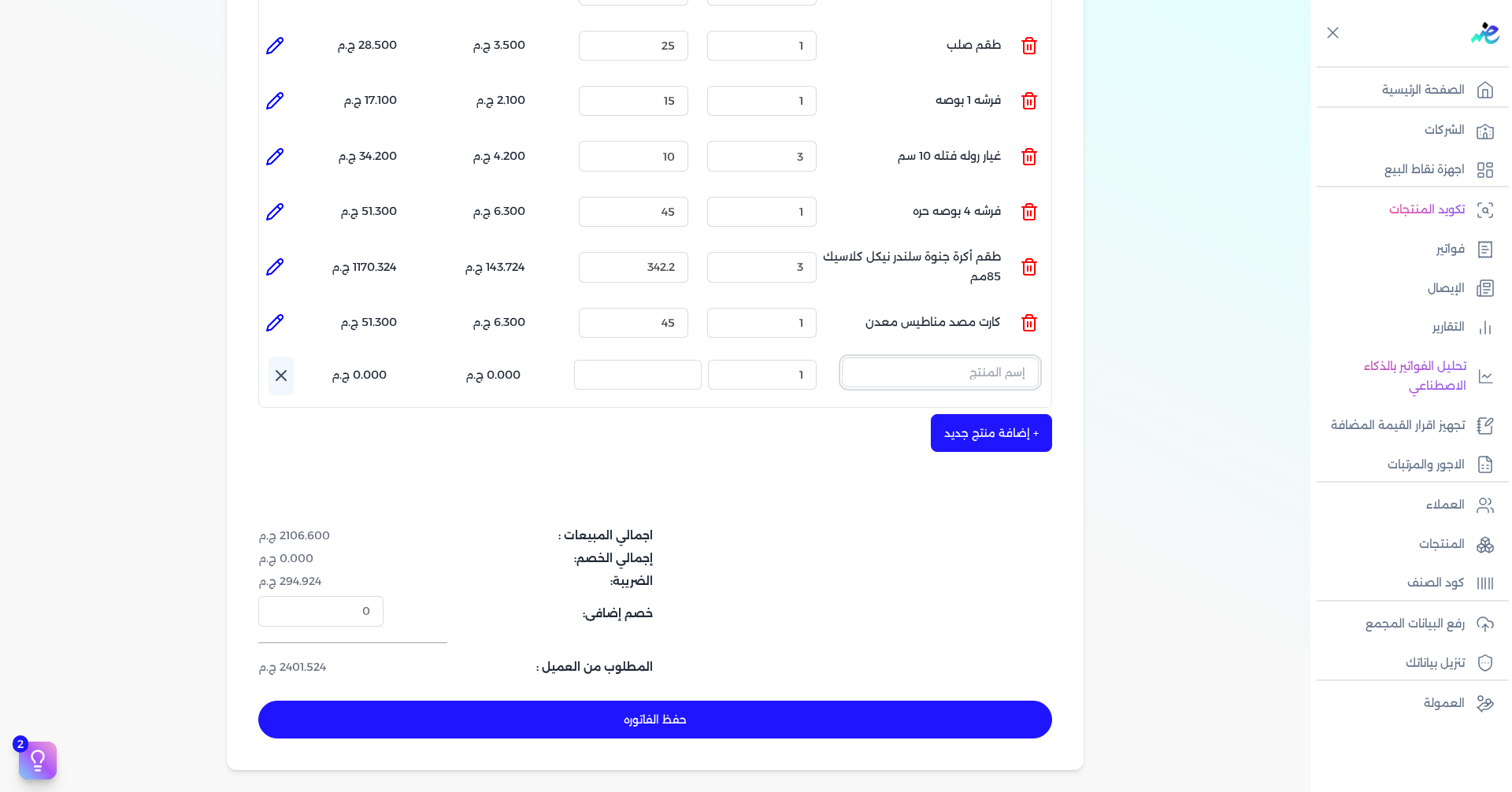
click at [954, 358] on input "text" at bounding box center [940, 372] width 197 height 30
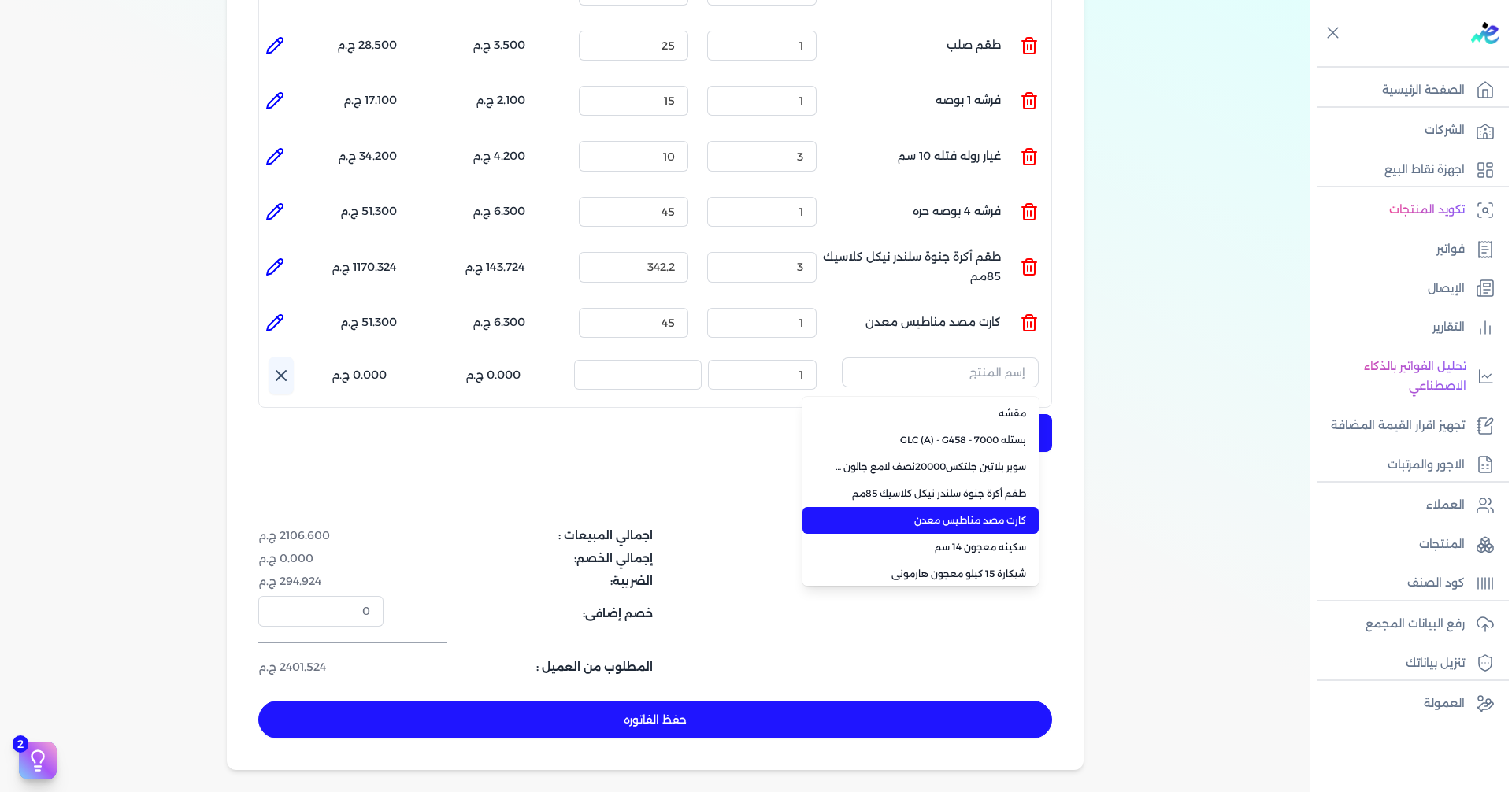
click at [972, 508] on li "كارت مصد مناطيس معدن" at bounding box center [921, 520] width 236 height 27
type input "2"
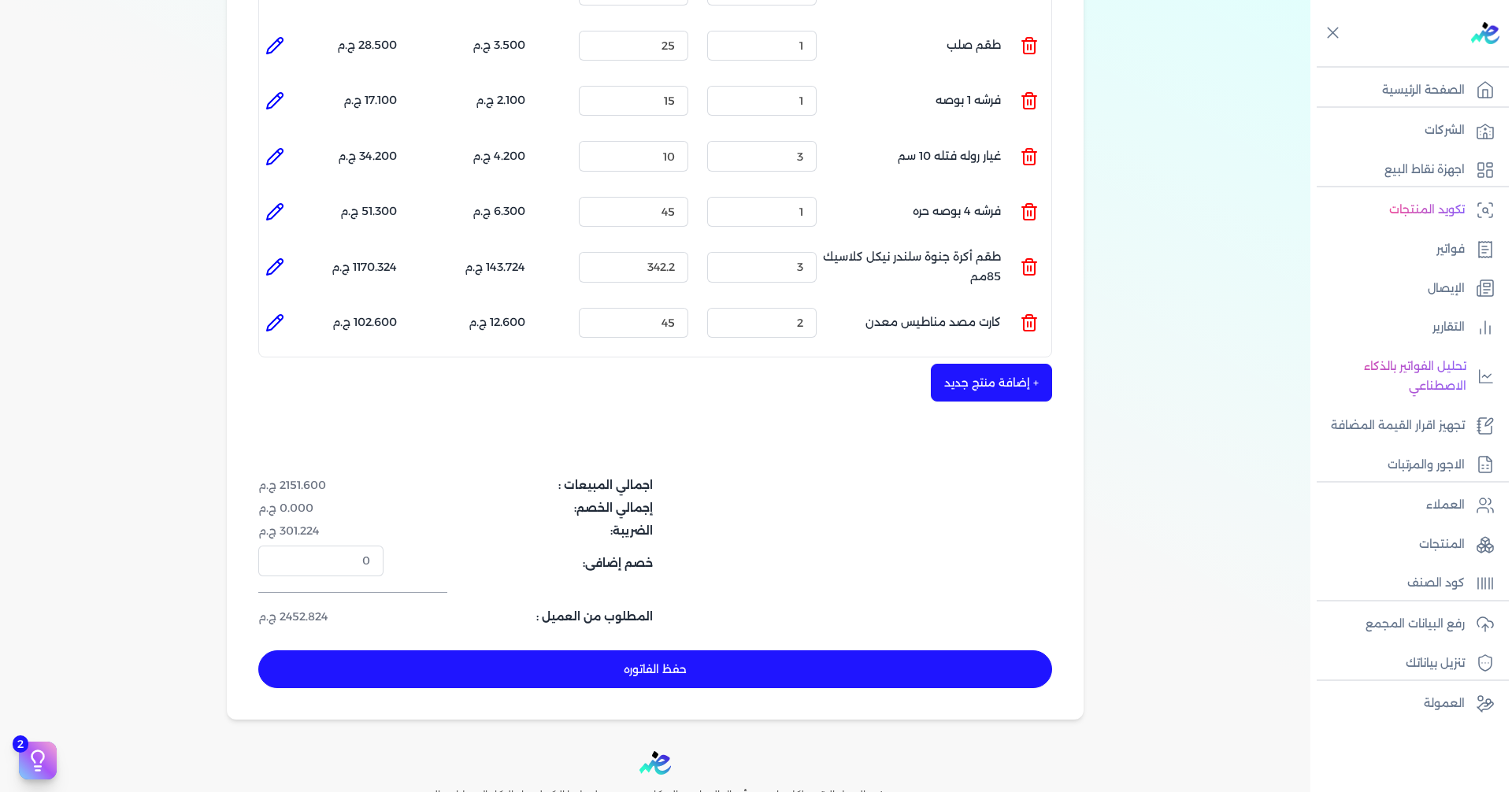
click at [955, 367] on button "+ إضافة منتج جديد" at bounding box center [991, 382] width 122 height 37
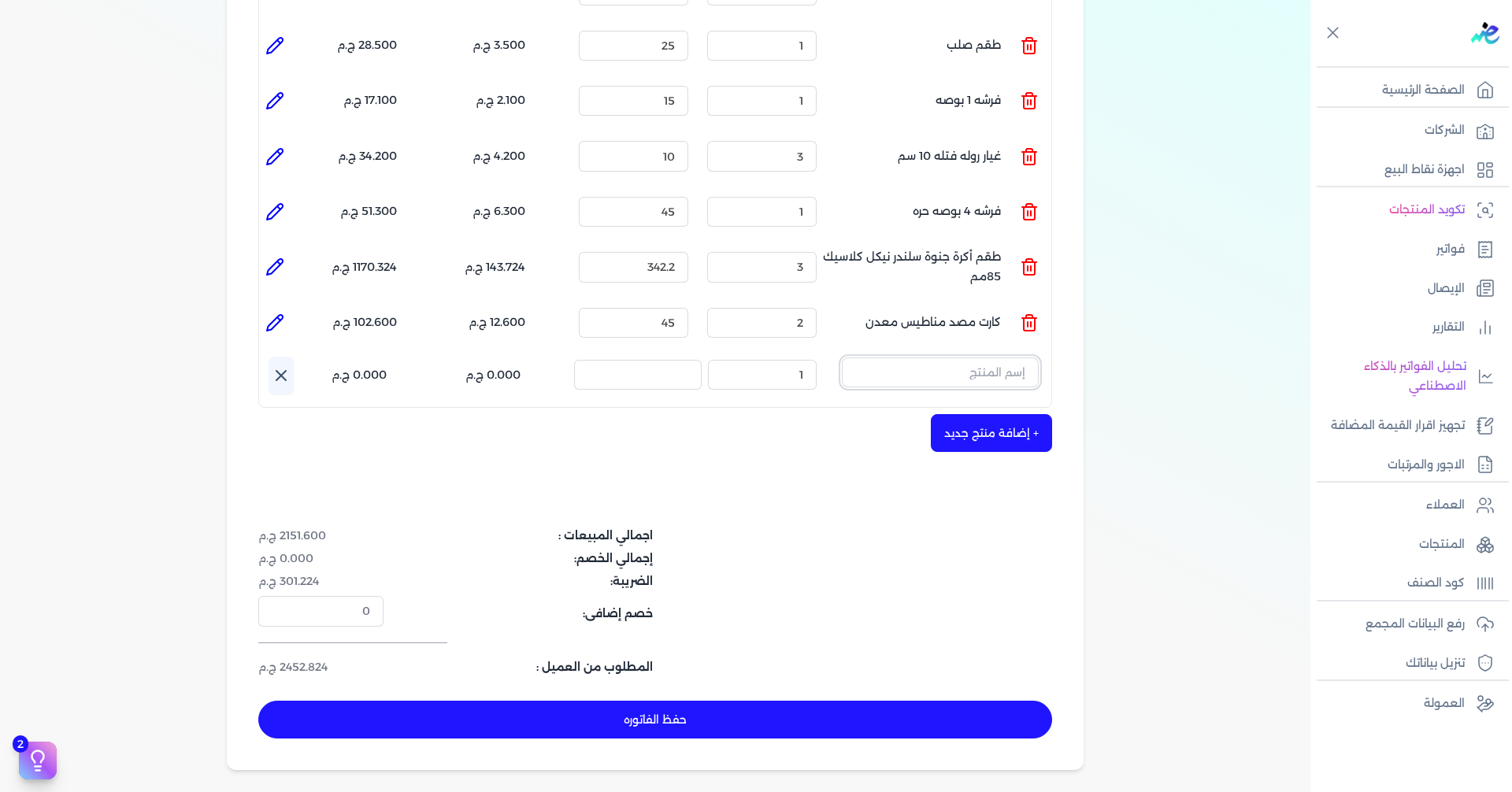
click at [958, 358] on input "text" at bounding box center [940, 372] width 197 height 30
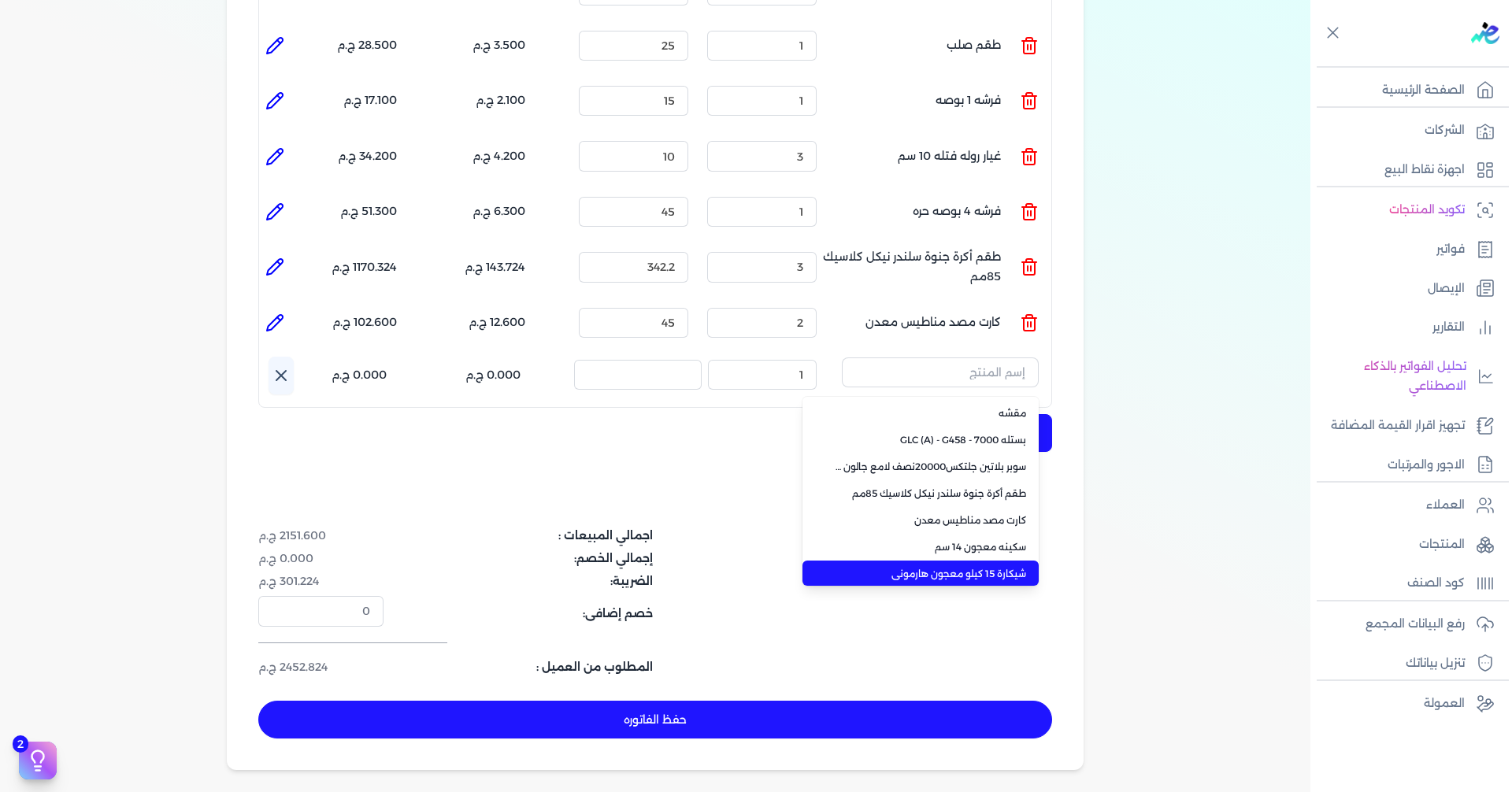
click at [984, 567] on span "شيكارة 15 كيلو معجون هارمونى" at bounding box center [930, 574] width 192 height 15
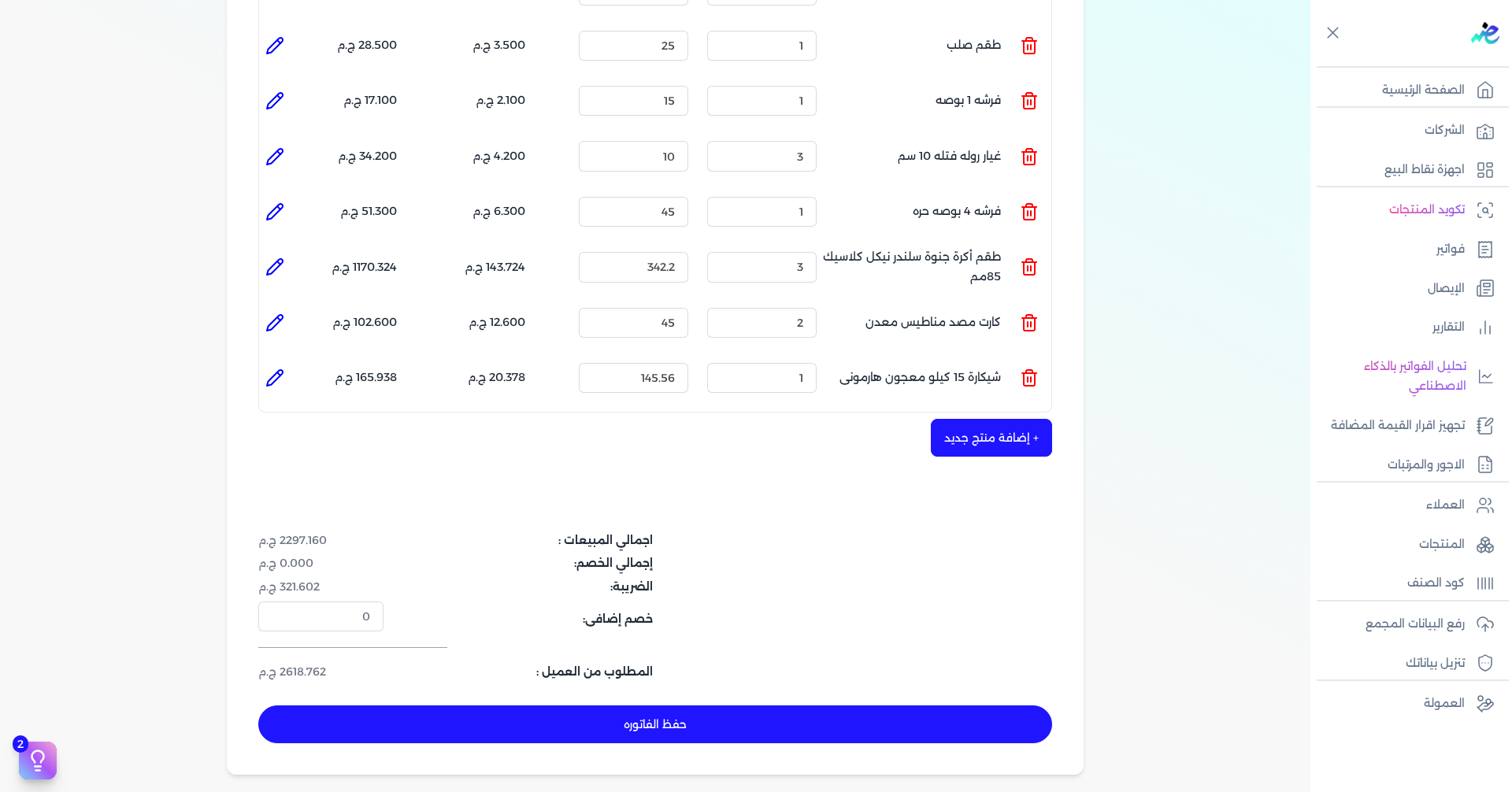
click at [977, 419] on button "+ إضافة منتج جديد" at bounding box center [991, 437] width 122 height 37
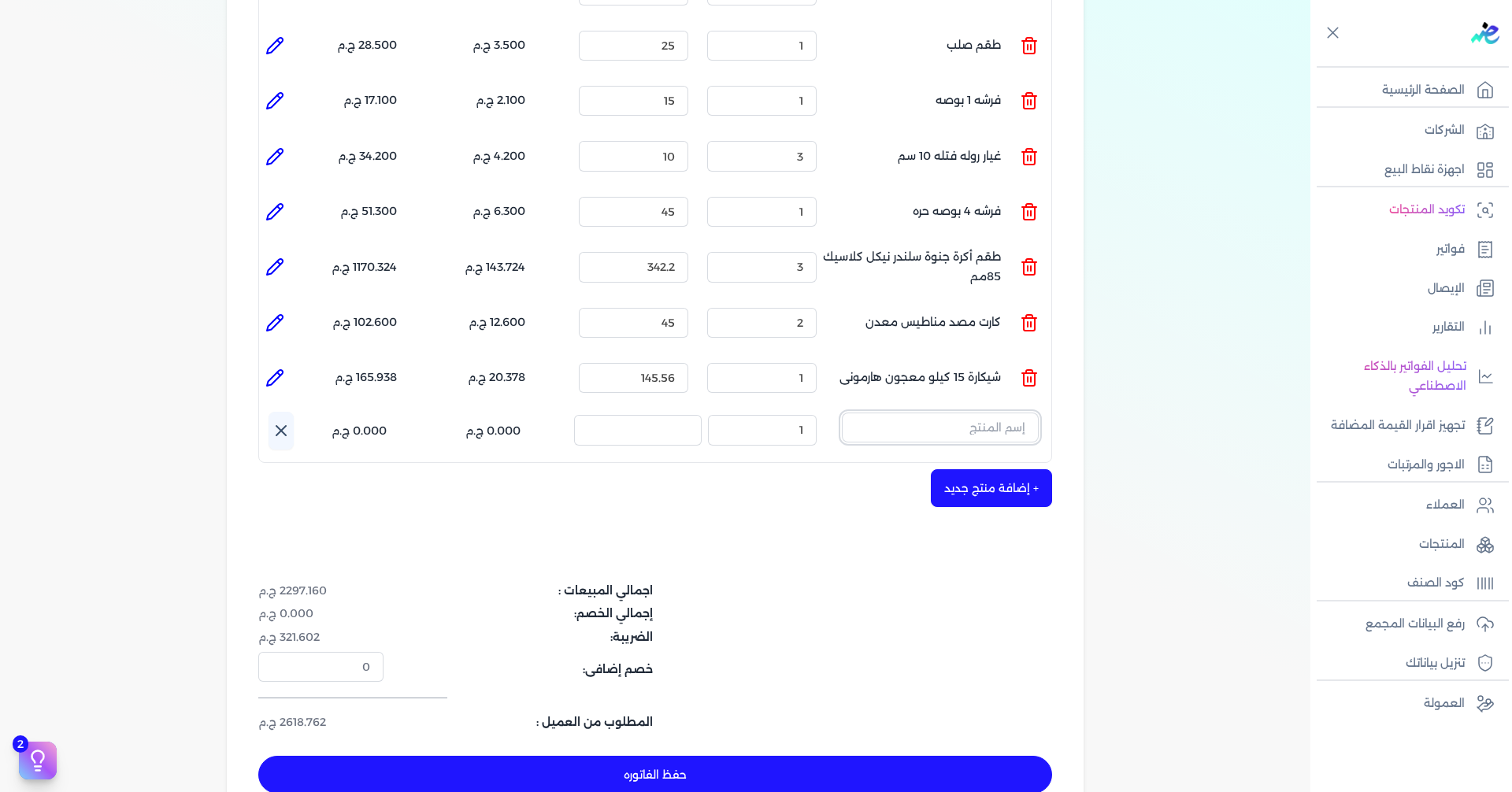
click at [974, 412] on input "text" at bounding box center [940, 427] width 197 height 30
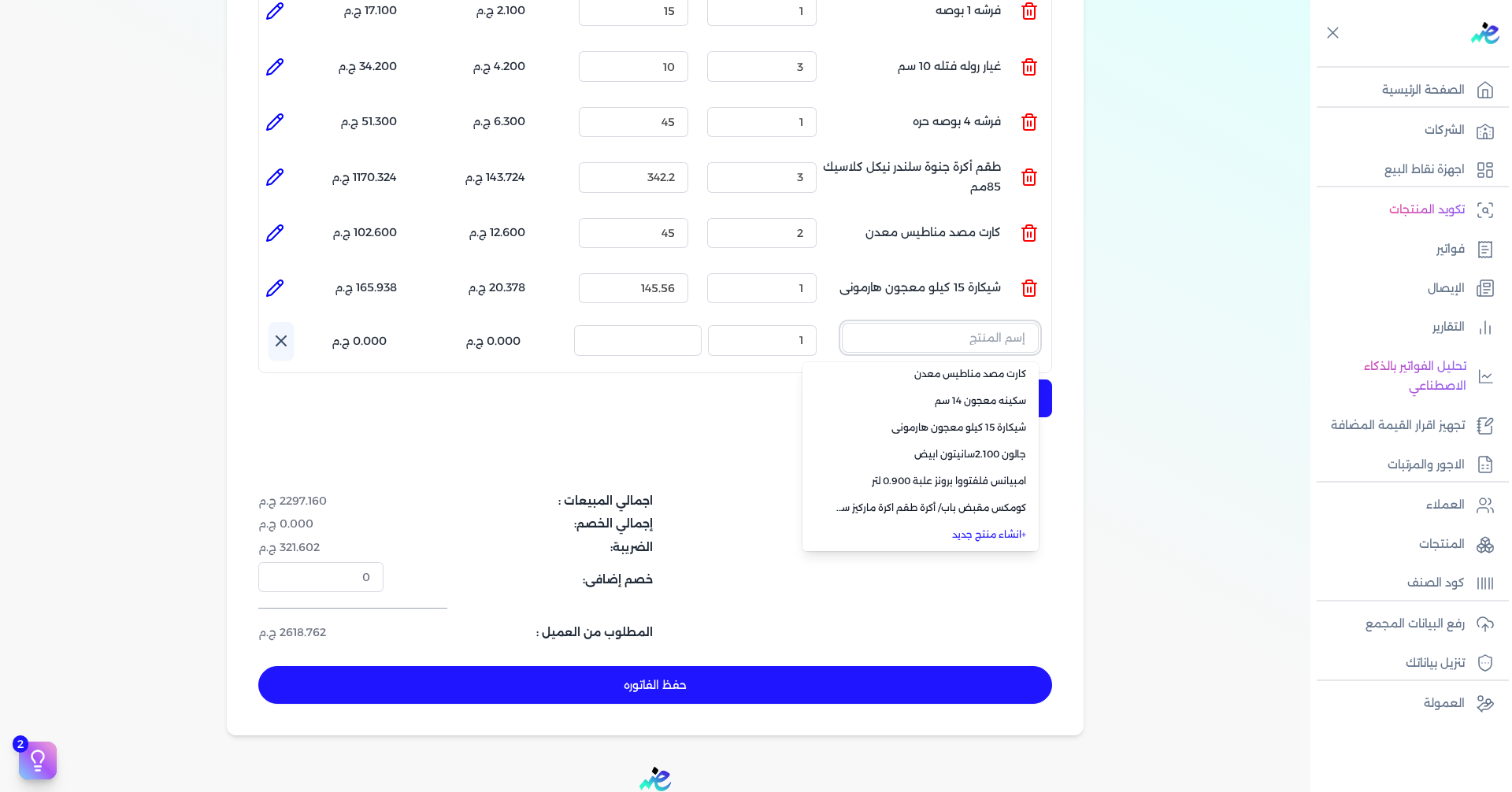
scroll to position [798, 0]
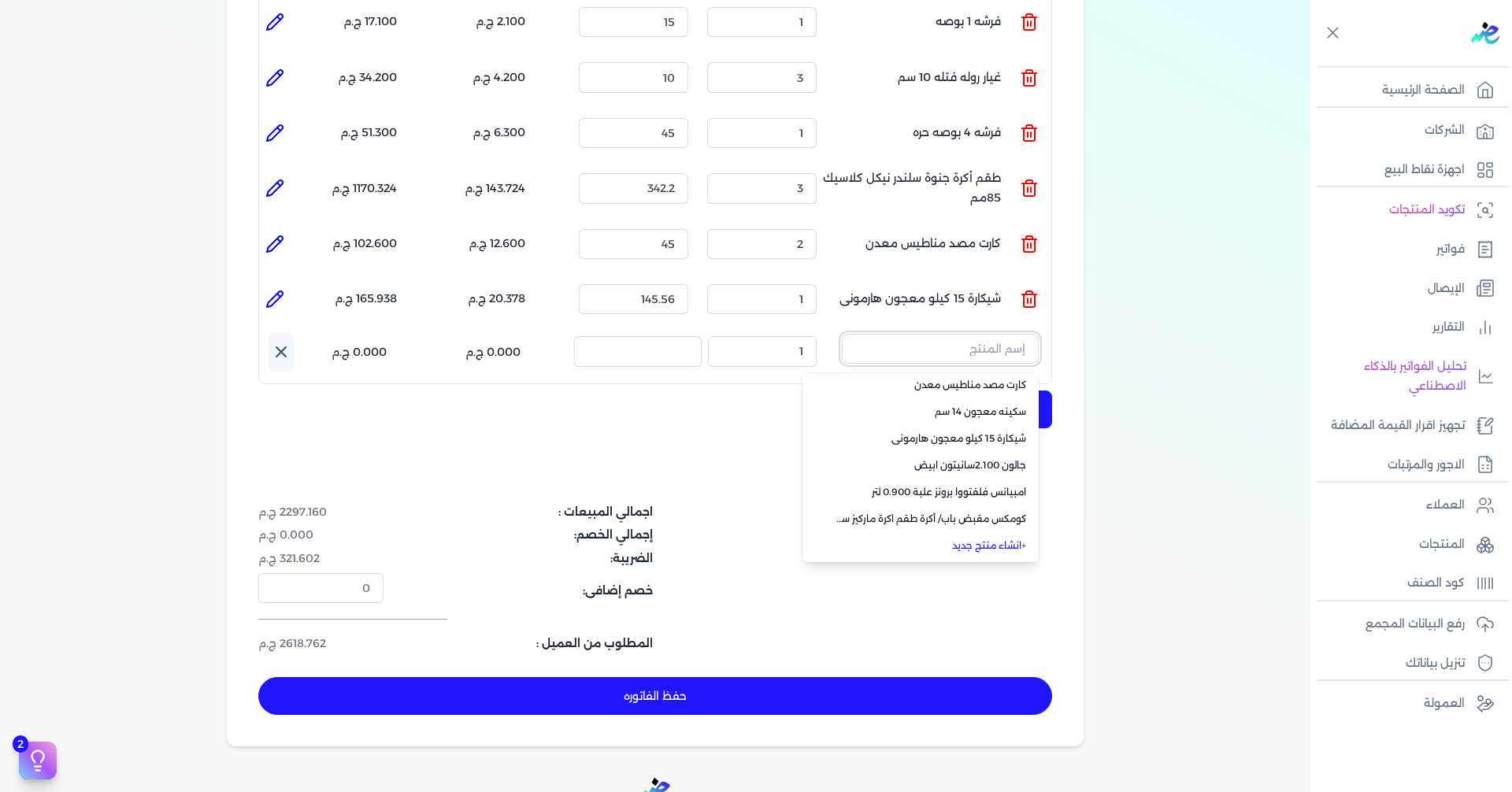
click at [910, 334] on input "text" at bounding box center [940, 348] width 197 height 30
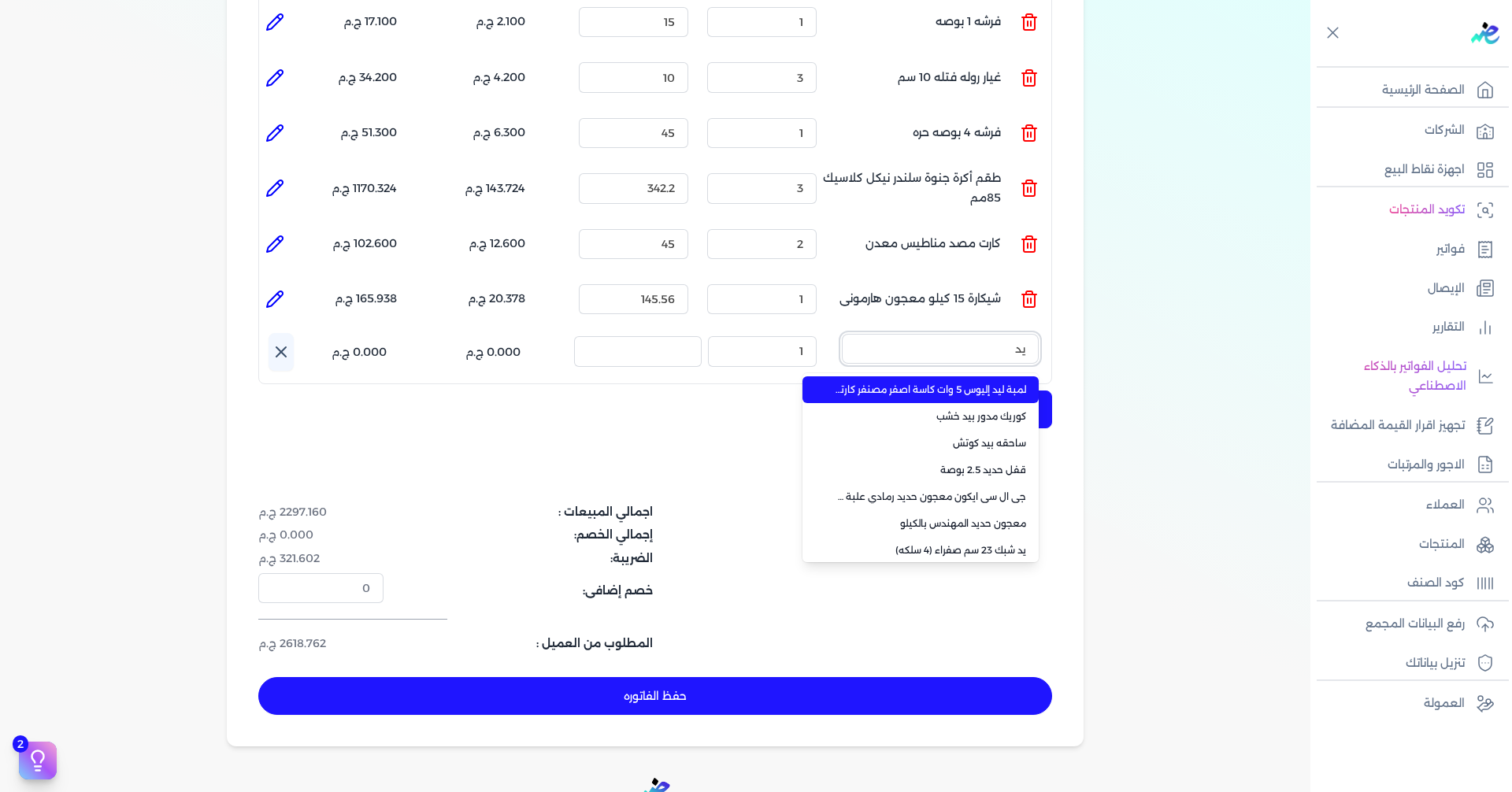
click at [842, 334] on button "يد" at bounding box center [940, 352] width 197 height 37
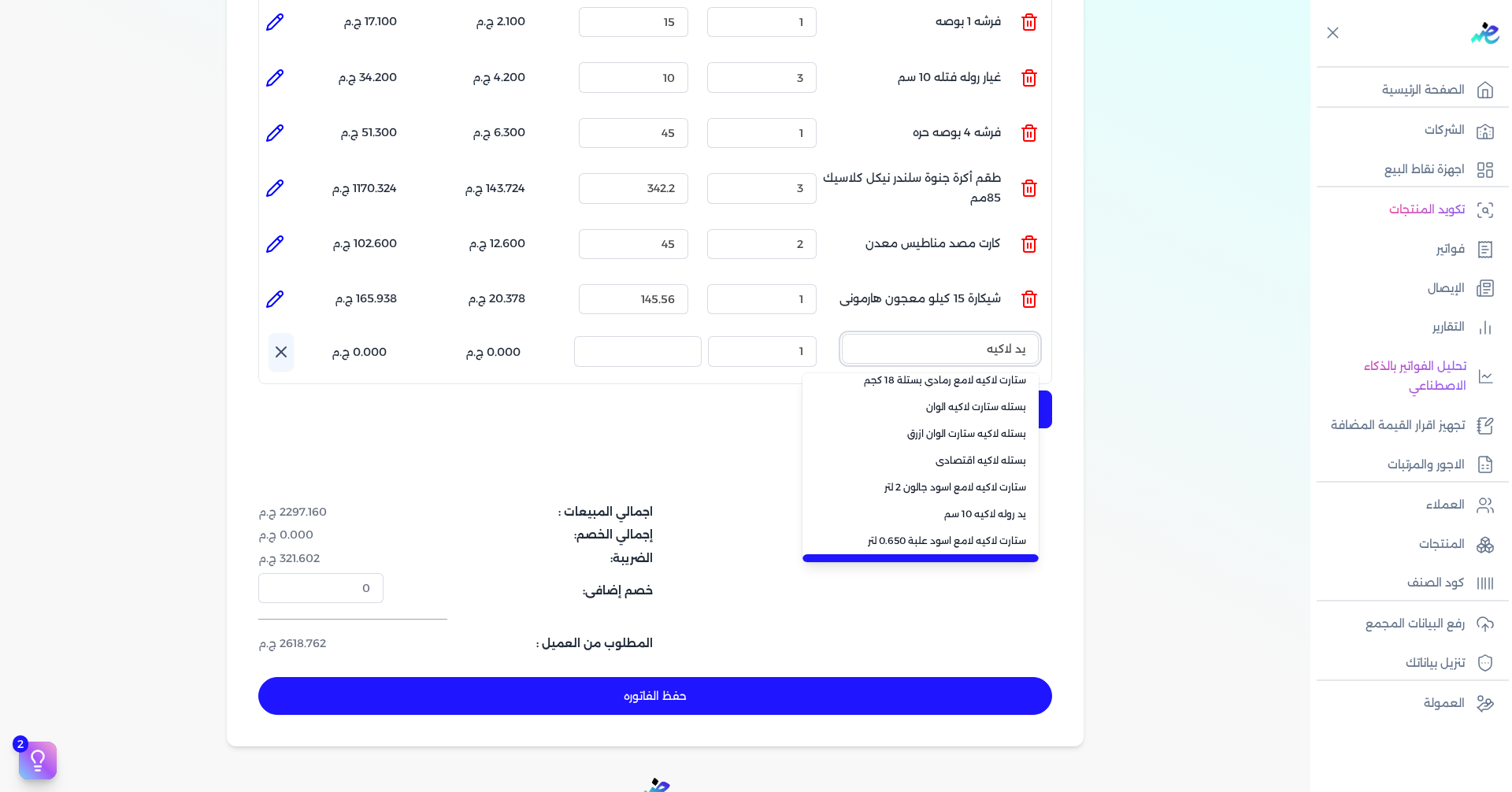
scroll to position [273, 0]
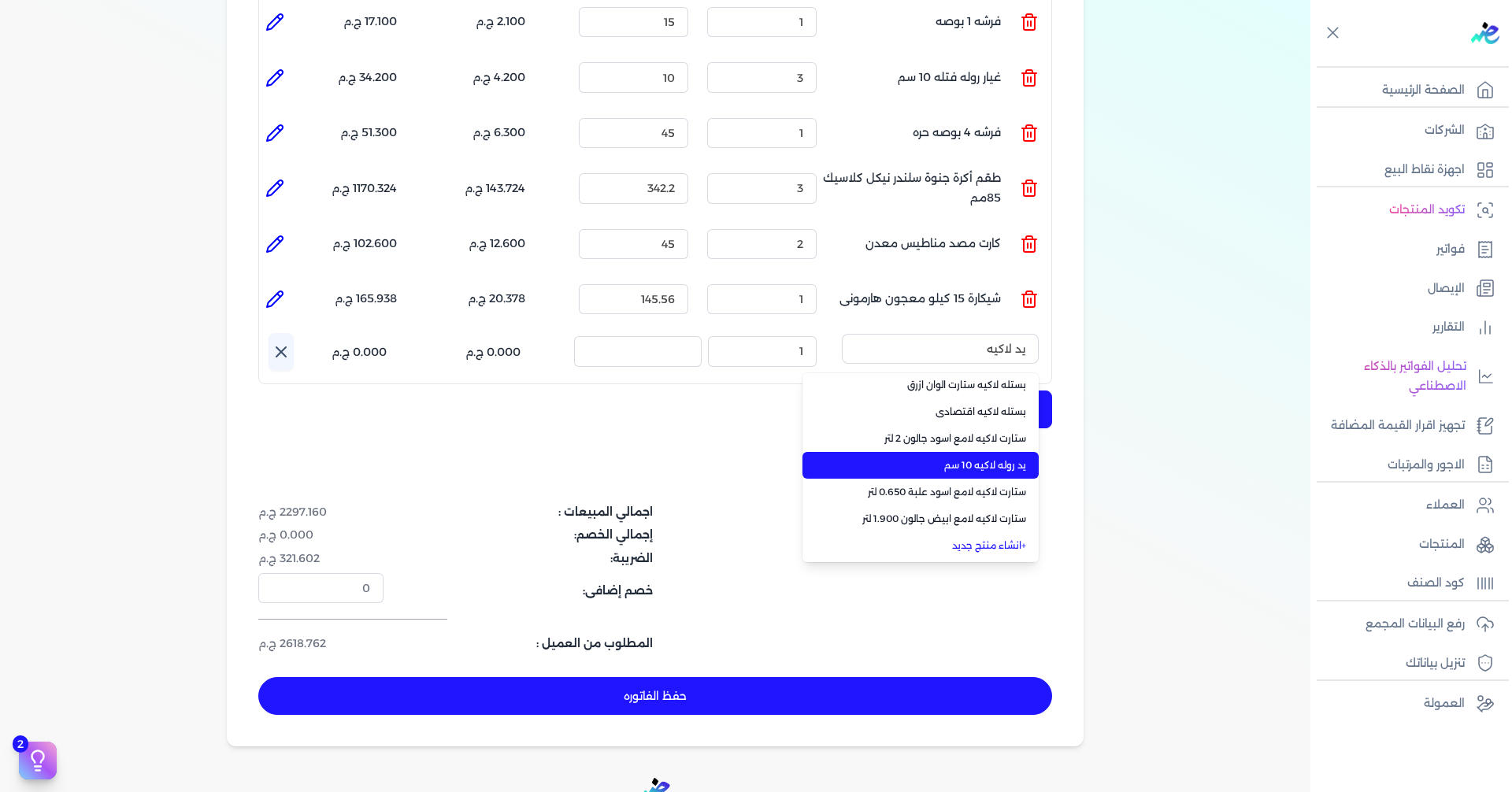
click at [995, 458] on span "يد روله لاكيه 10 سم" at bounding box center [930, 466] width 192 height 15
type input "يد روله لاكيه 10 سم"
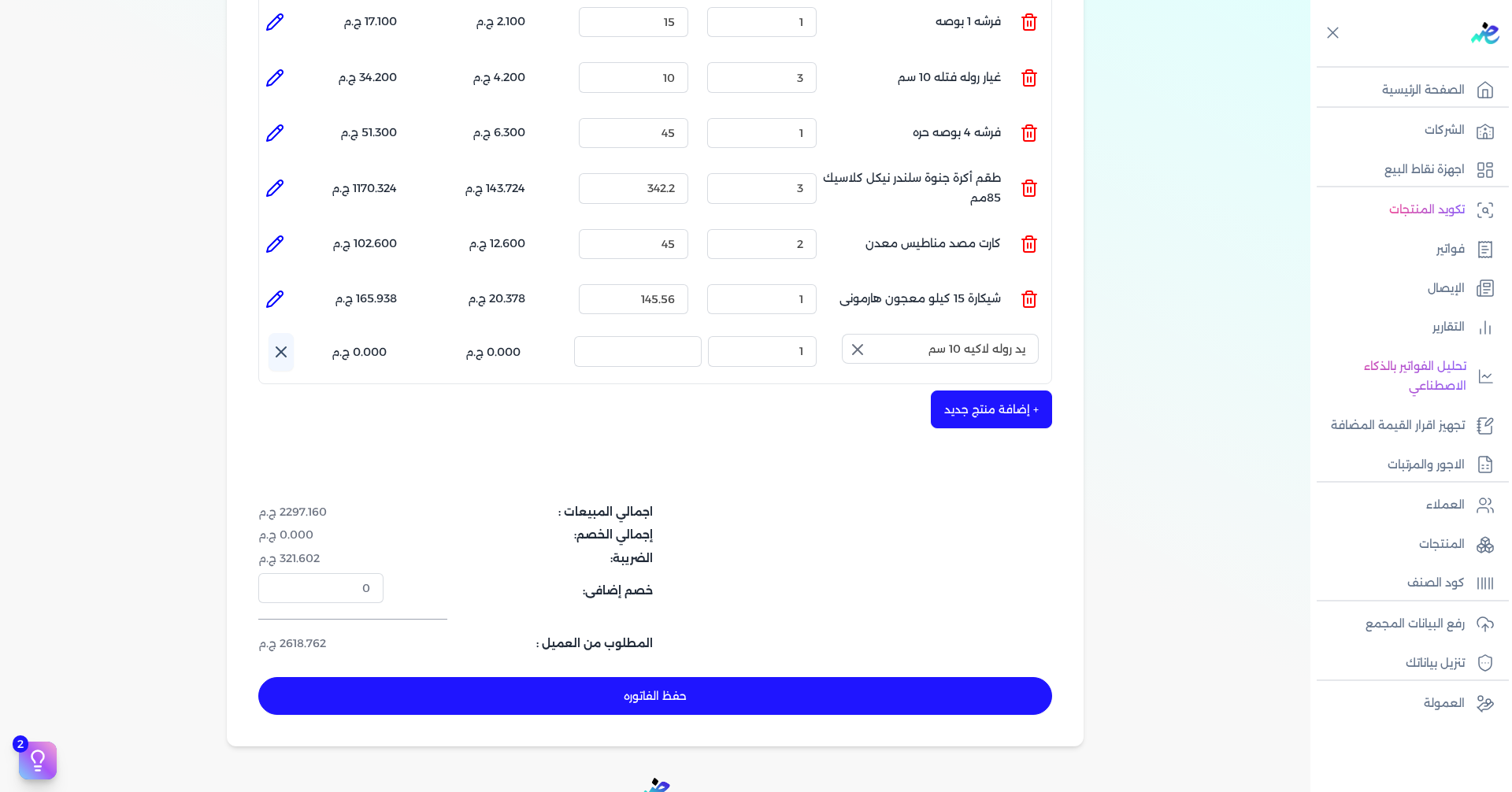
click at [857, 345] on icon "button" at bounding box center [857, 349] width 9 height 9
click at [291, 343] on icon at bounding box center [281, 352] width 19 height 19
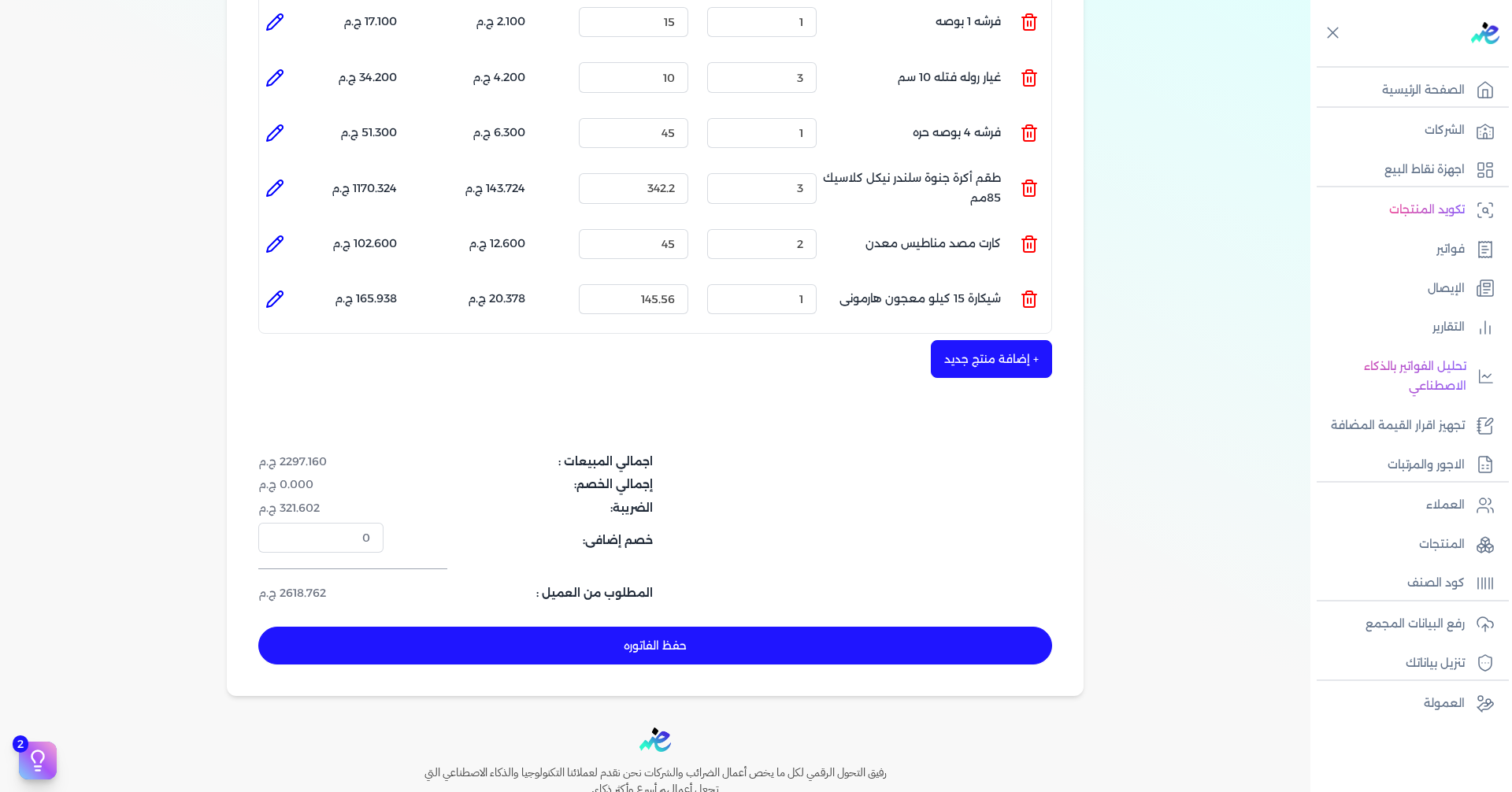
click at [1027, 294] on icon at bounding box center [1029, 301] width 11 height 13
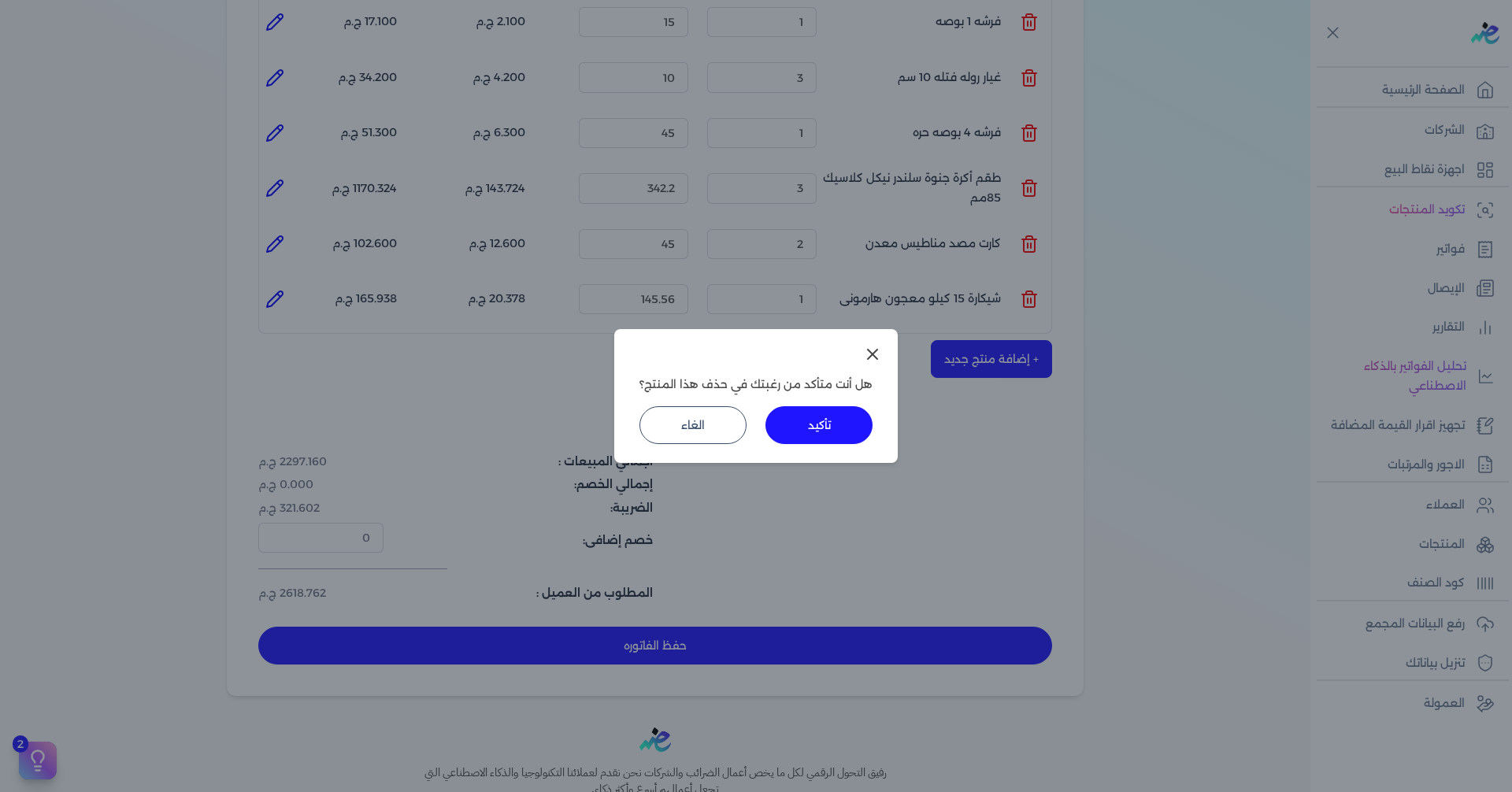
click at [836, 433] on button "تأكيد" at bounding box center [818, 424] width 107 height 37
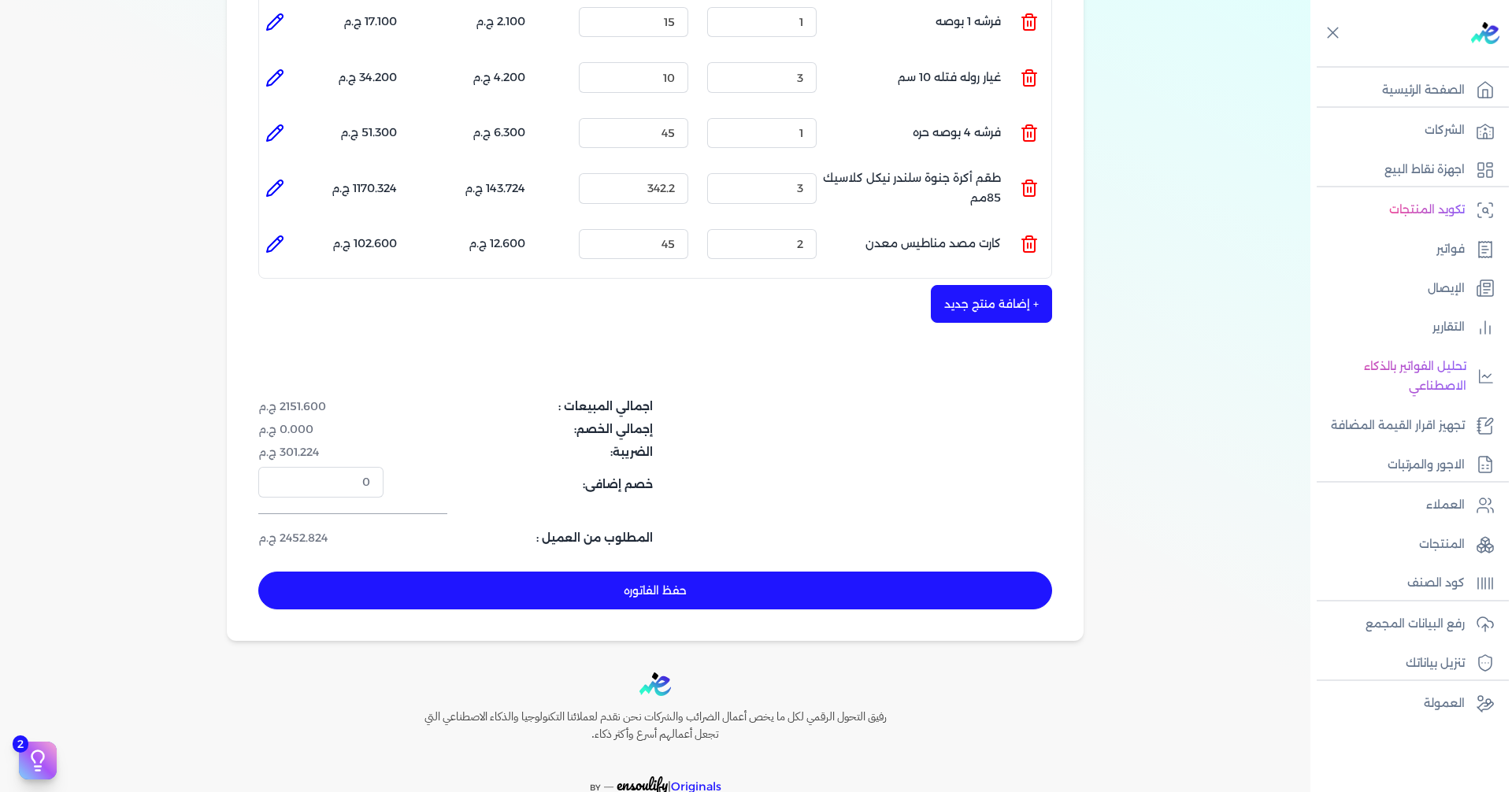
click at [1032, 236] on icon at bounding box center [1028, 237] width 6 height 3
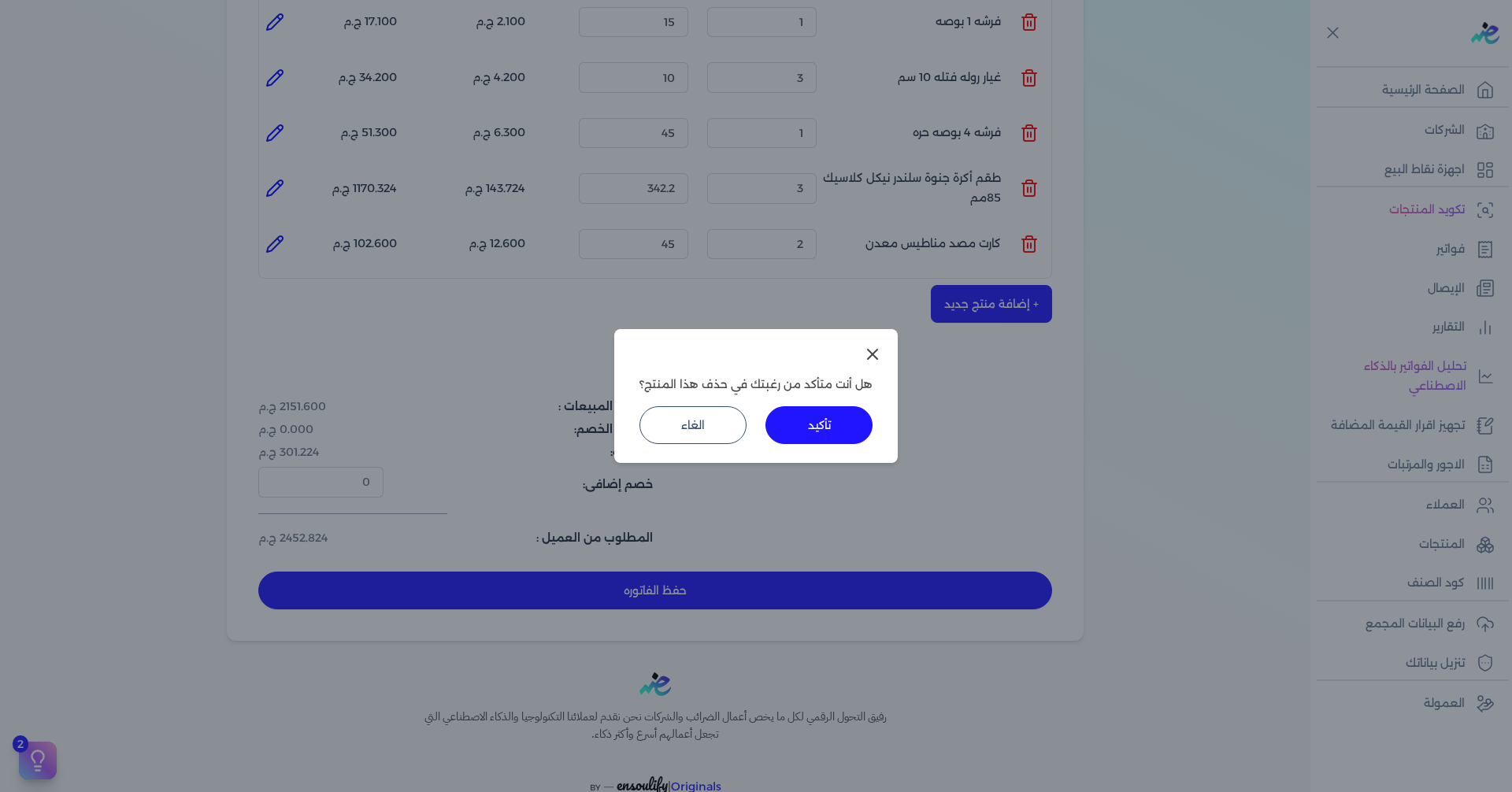
click at [836, 430] on button "تأكيد" at bounding box center [818, 424] width 107 height 37
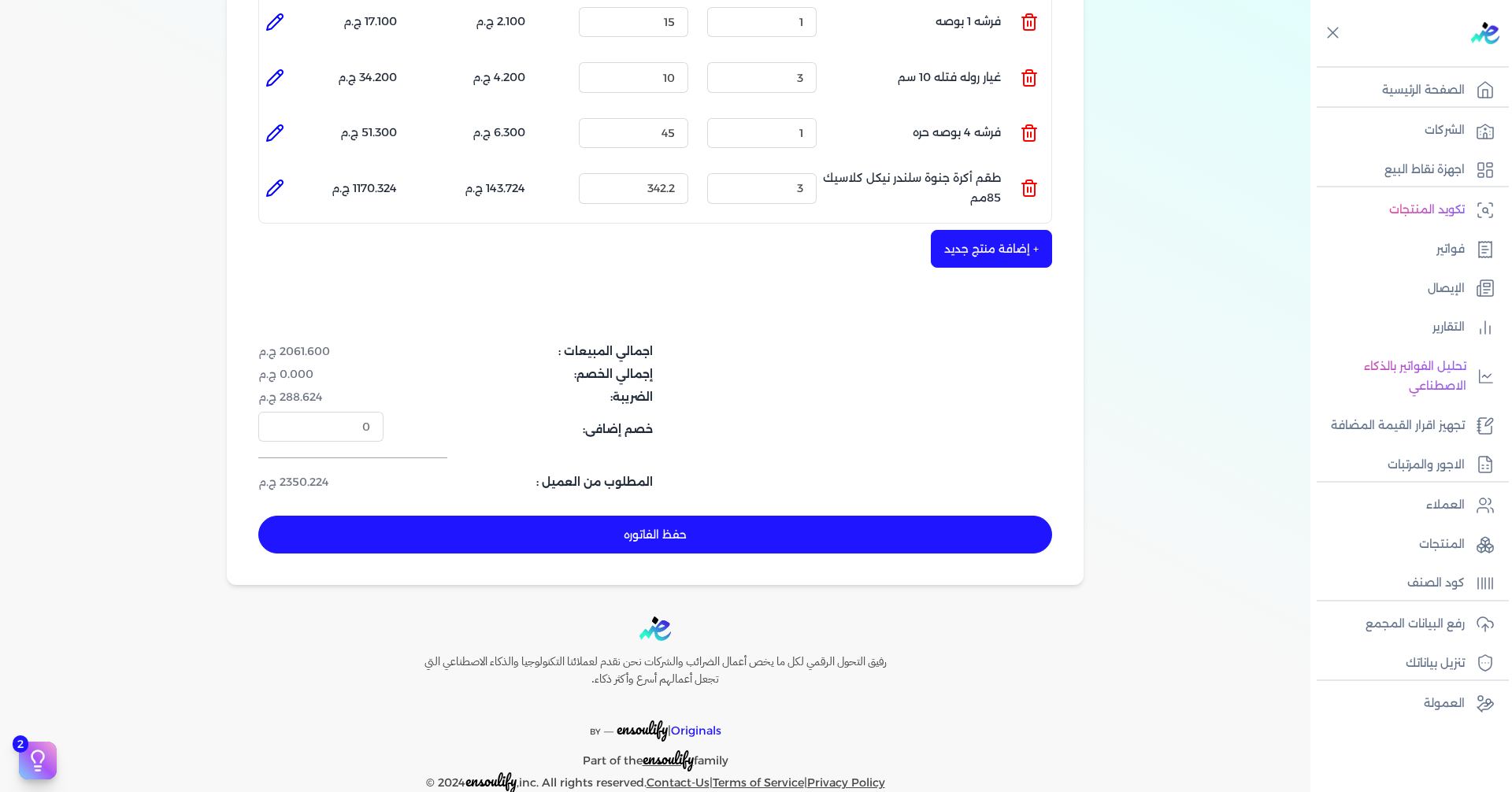
click at [1024, 179] on icon at bounding box center [1028, 188] width 19 height 19
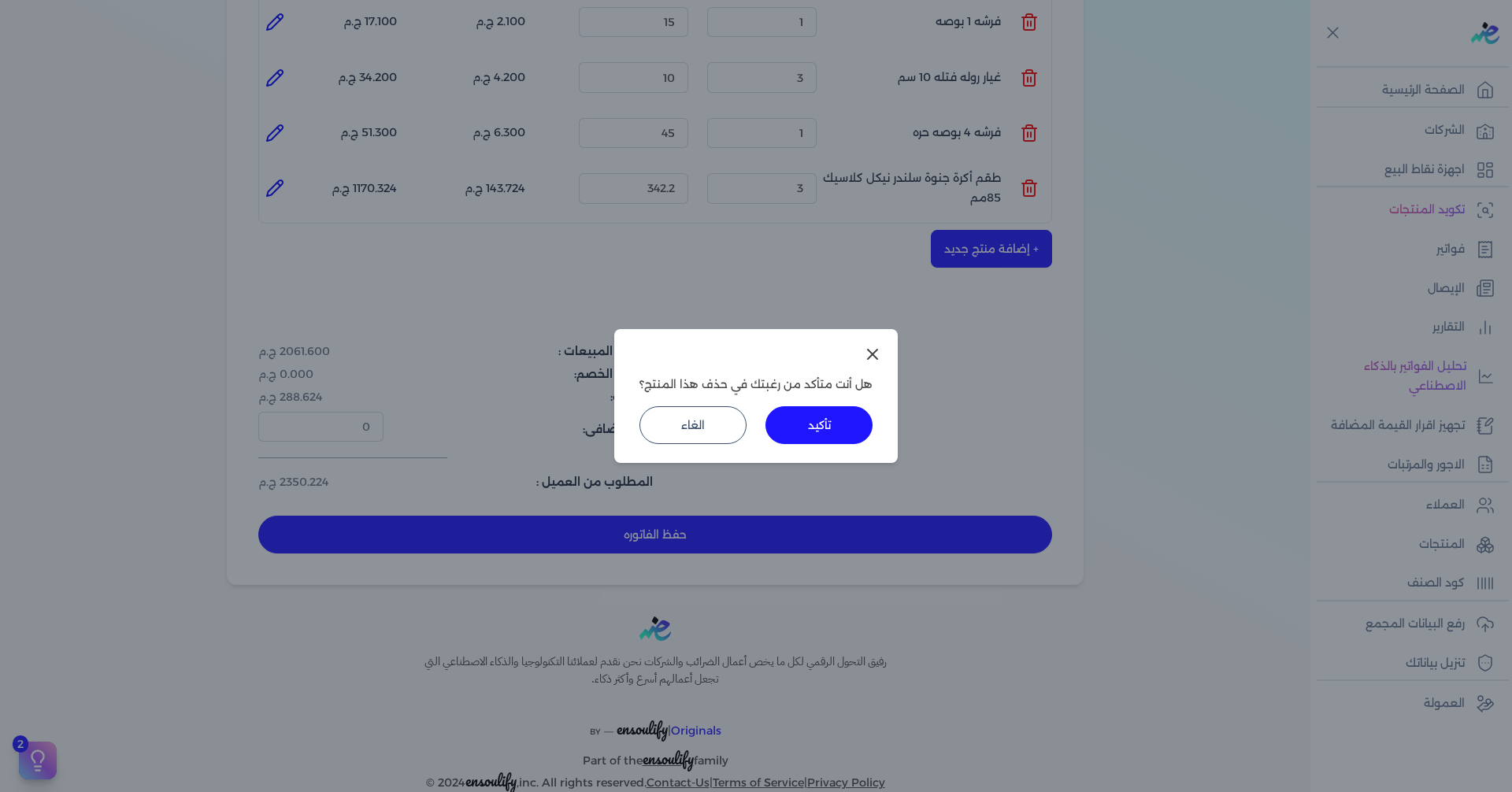
click at [843, 401] on div "هل أنت متأكد من رغبتك في حذف هذا المنتج؟ تأكيد الغاء" at bounding box center [756, 396] width 283 height 134
click at [839, 408] on button "تأكيد" at bounding box center [818, 424] width 107 height 37
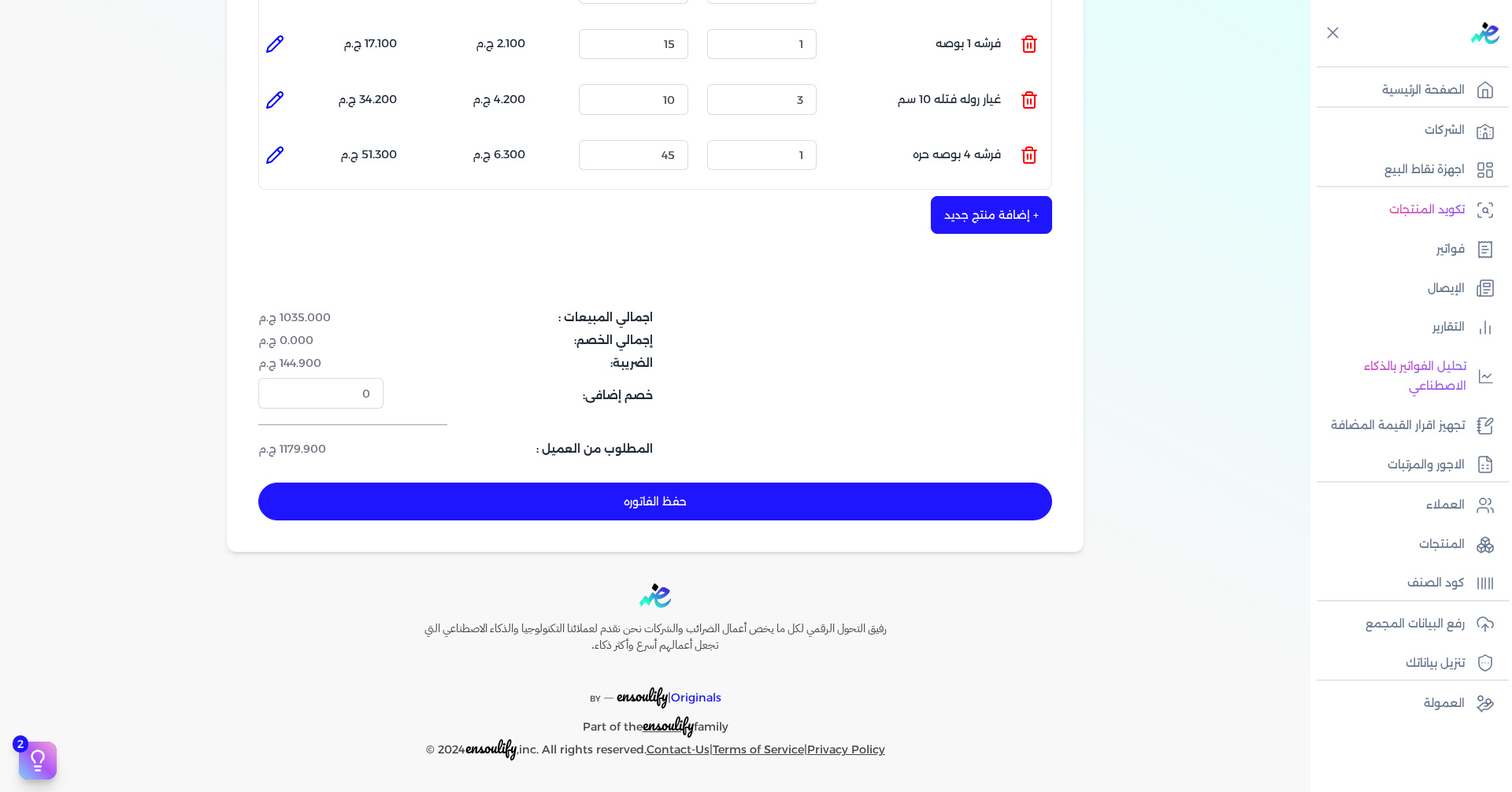
scroll to position [748, 0]
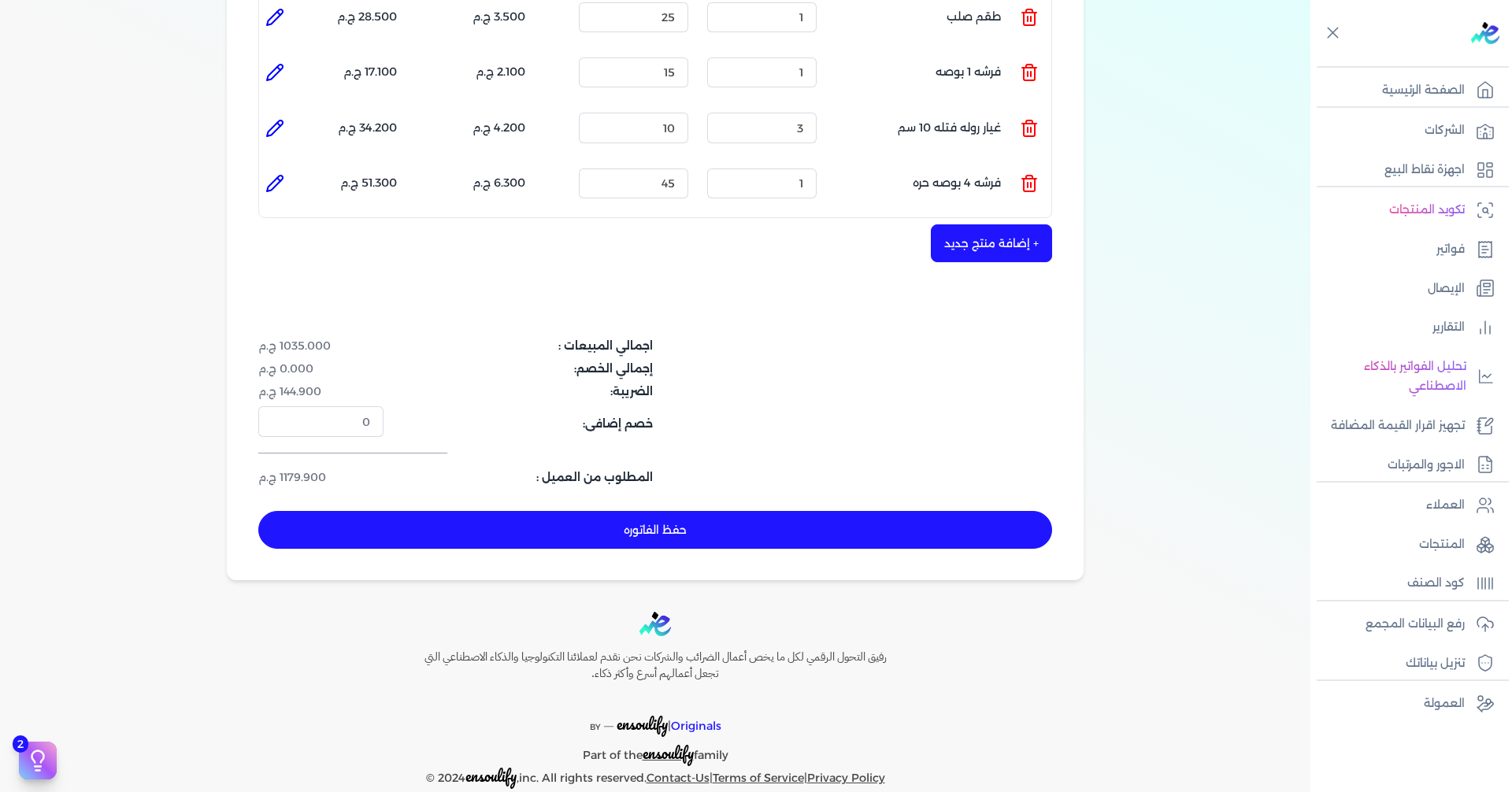
click at [1019, 224] on button "+ إضافة منتج جديد" at bounding box center [991, 242] width 122 height 37
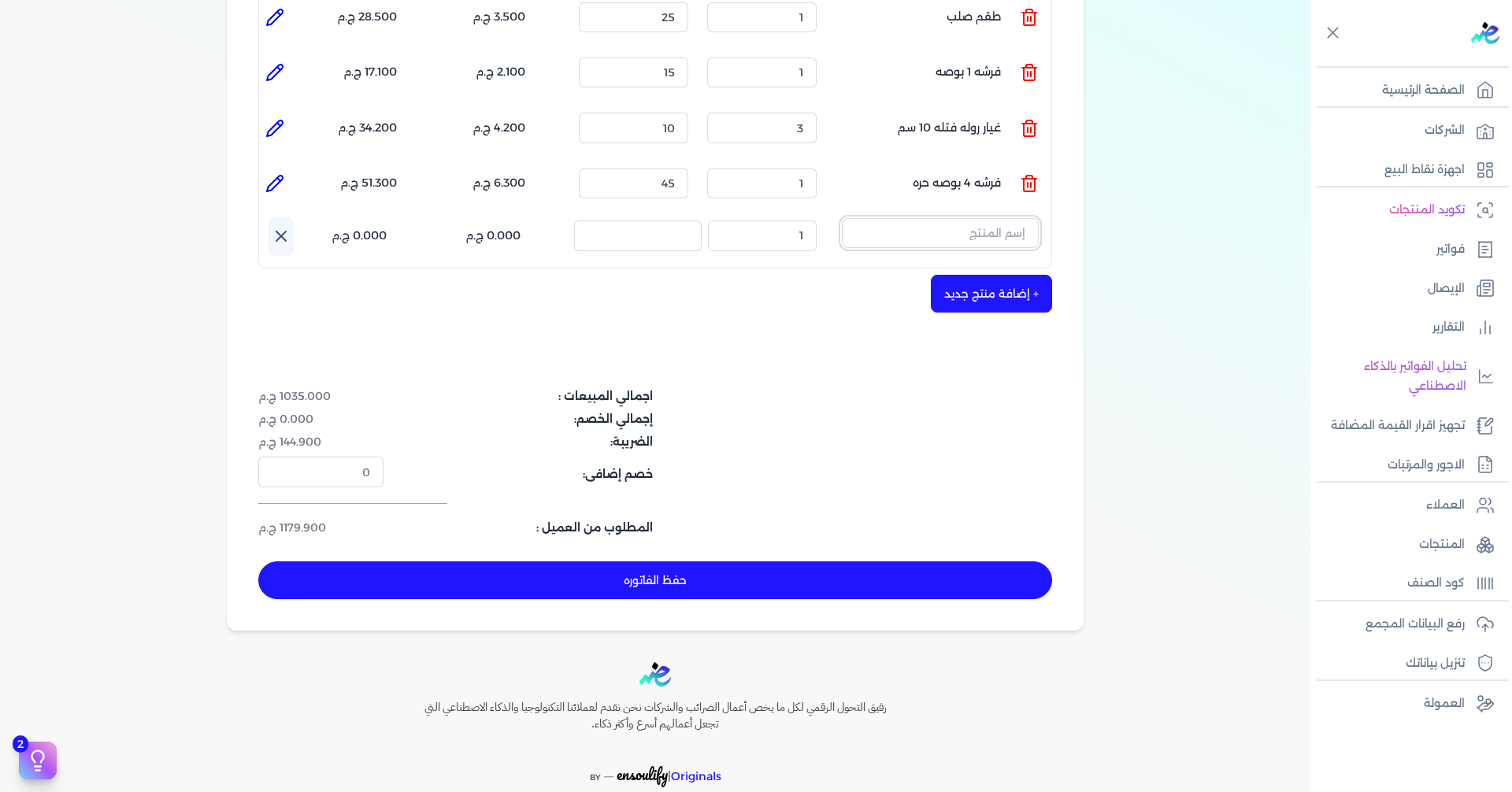
click at [985, 219] on input "text" at bounding box center [940, 233] width 197 height 30
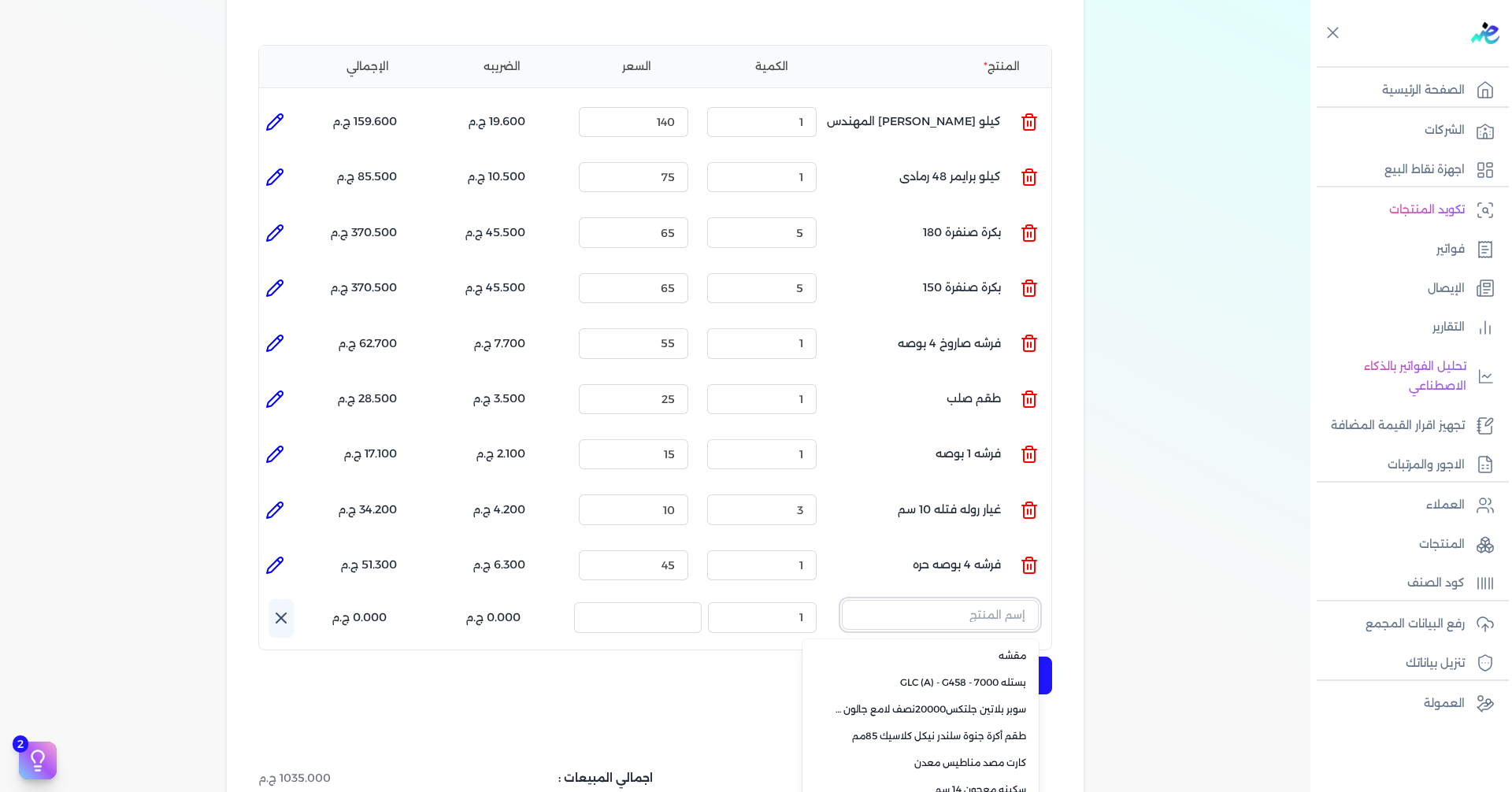
scroll to position [355, 0]
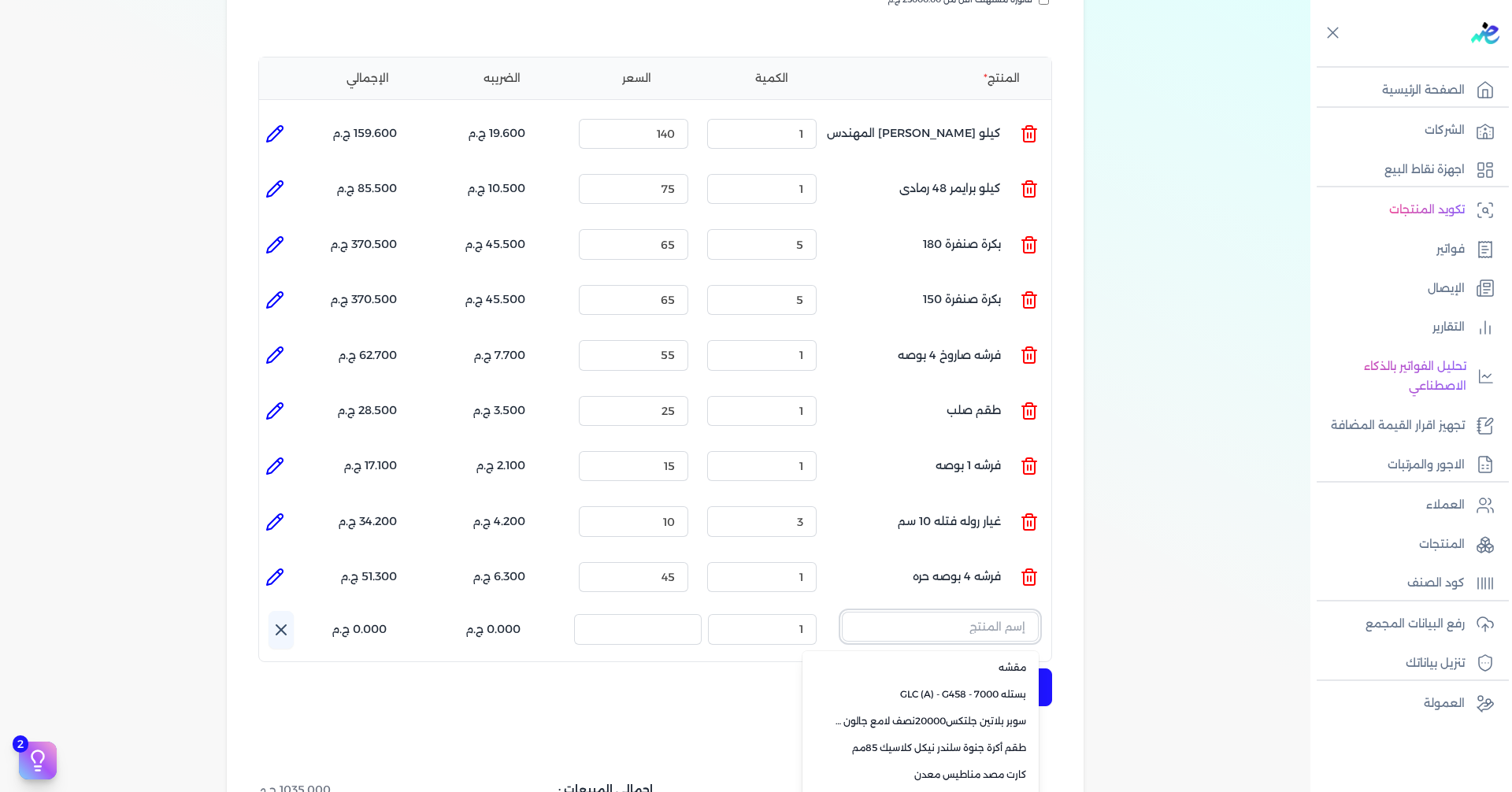
click at [975, 612] on input "text" at bounding box center [940, 626] width 197 height 30
click at [999, 612] on input "text" at bounding box center [940, 626] width 197 height 30
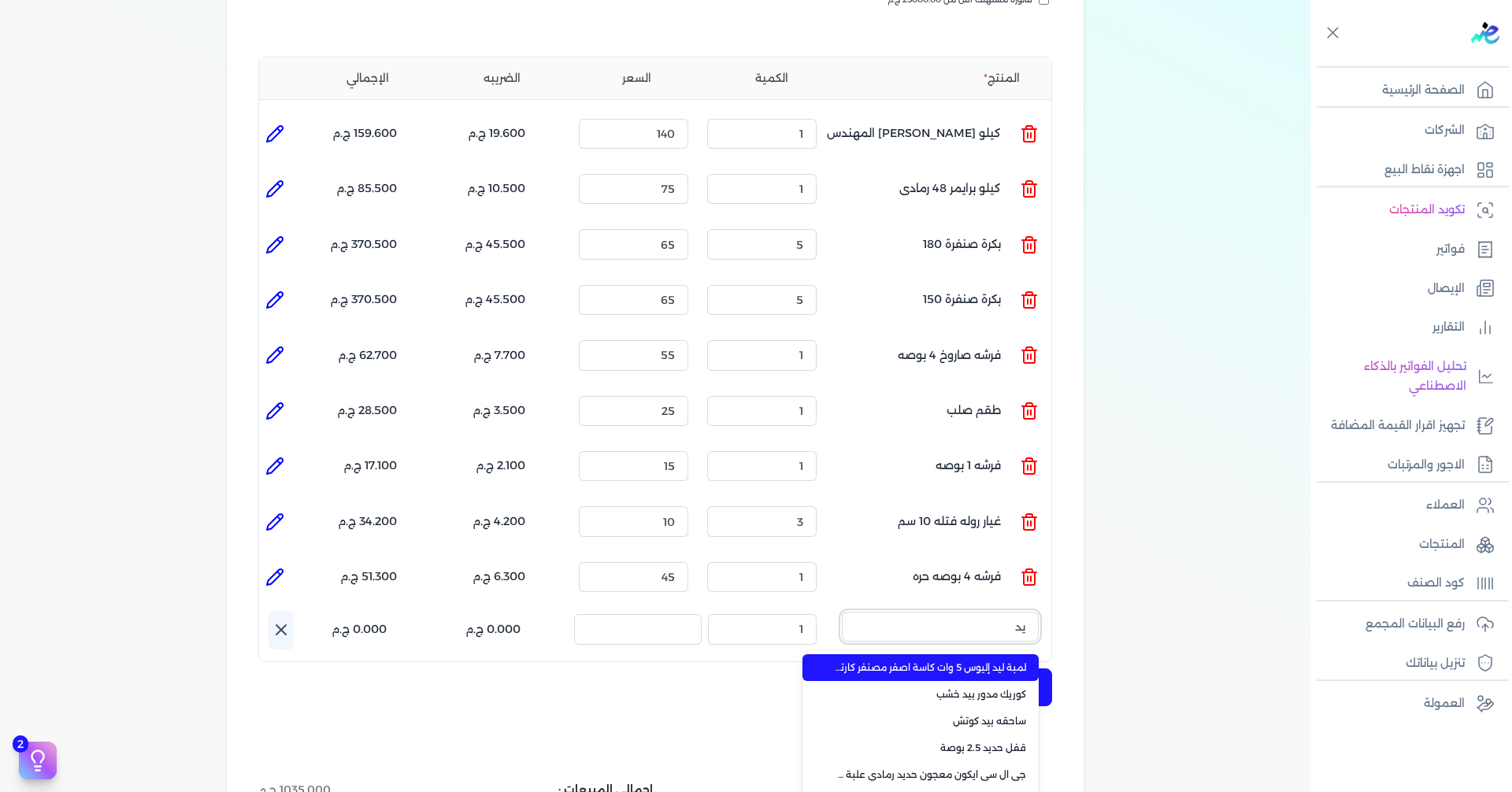
click at [842, 612] on button "يد" at bounding box center [940, 630] width 197 height 37
click at [842, 612] on button "يد لاكيه" at bounding box center [940, 630] width 197 height 37
click at [842, 612] on button "يد لاكيه 10" at bounding box center [940, 630] width 197 height 37
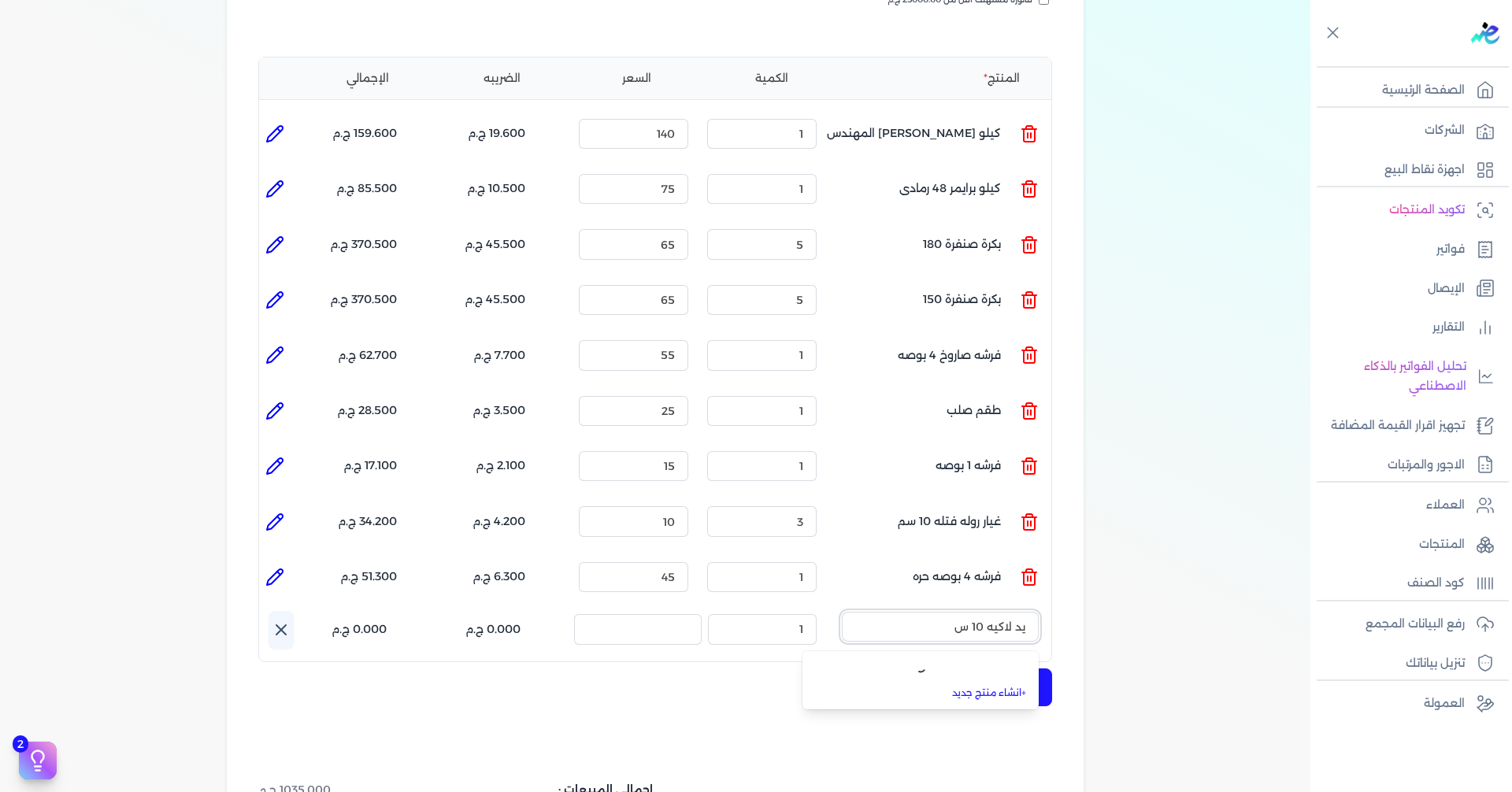
type input "يد لاكيه 10 سم"
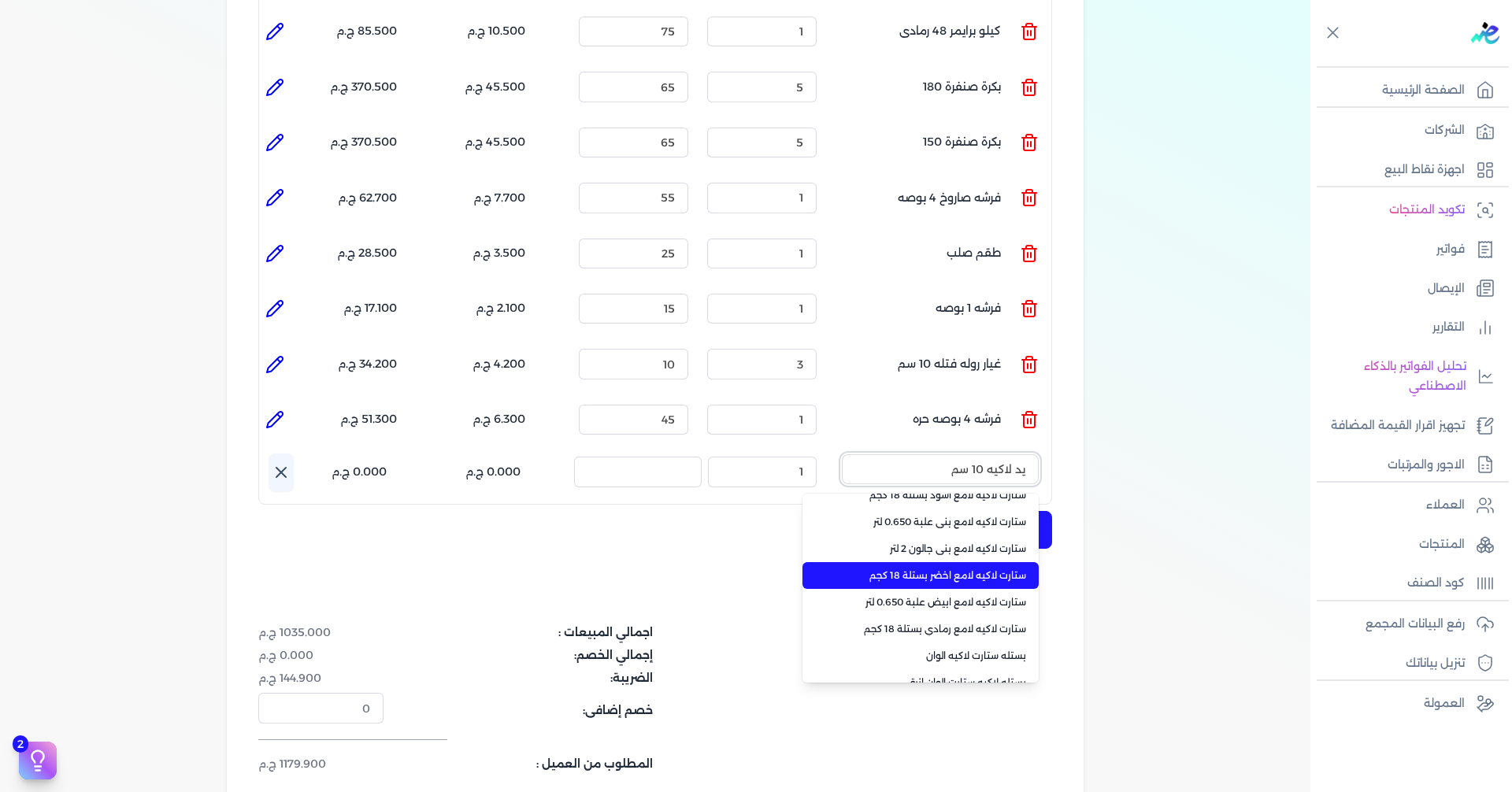
scroll to position [236, 0]
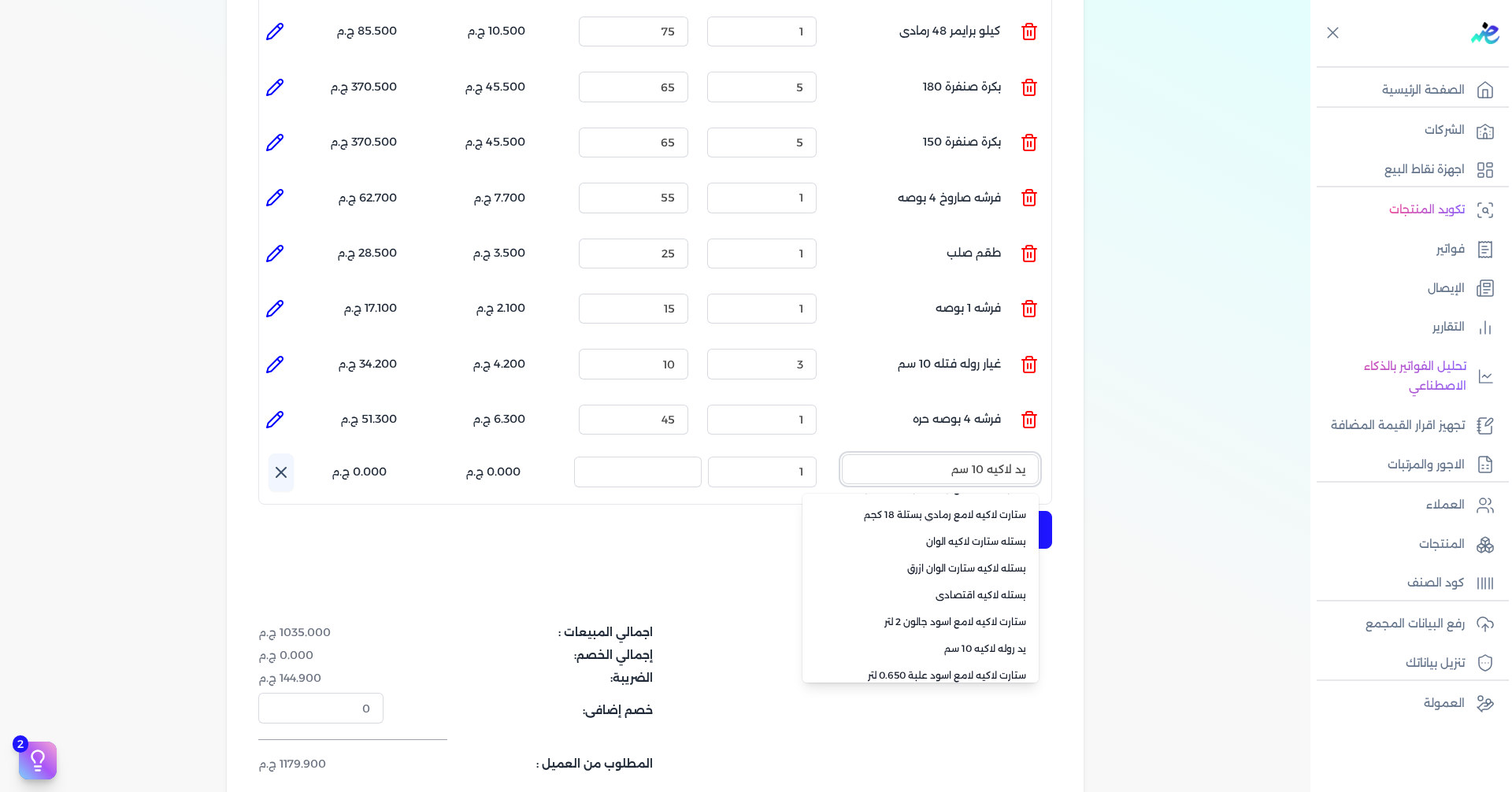
drag, startPoint x: 915, startPoint y: 452, endPoint x: 1180, endPoint y: 444, distance: 265.1
click at [1180, 444] on div "فاتورة بيانات إضافية شركه الاخوه الثلاثة فتحى السيد على [PERSON_NAME] 288849477…" at bounding box center [655, 217] width 1310 height 1300
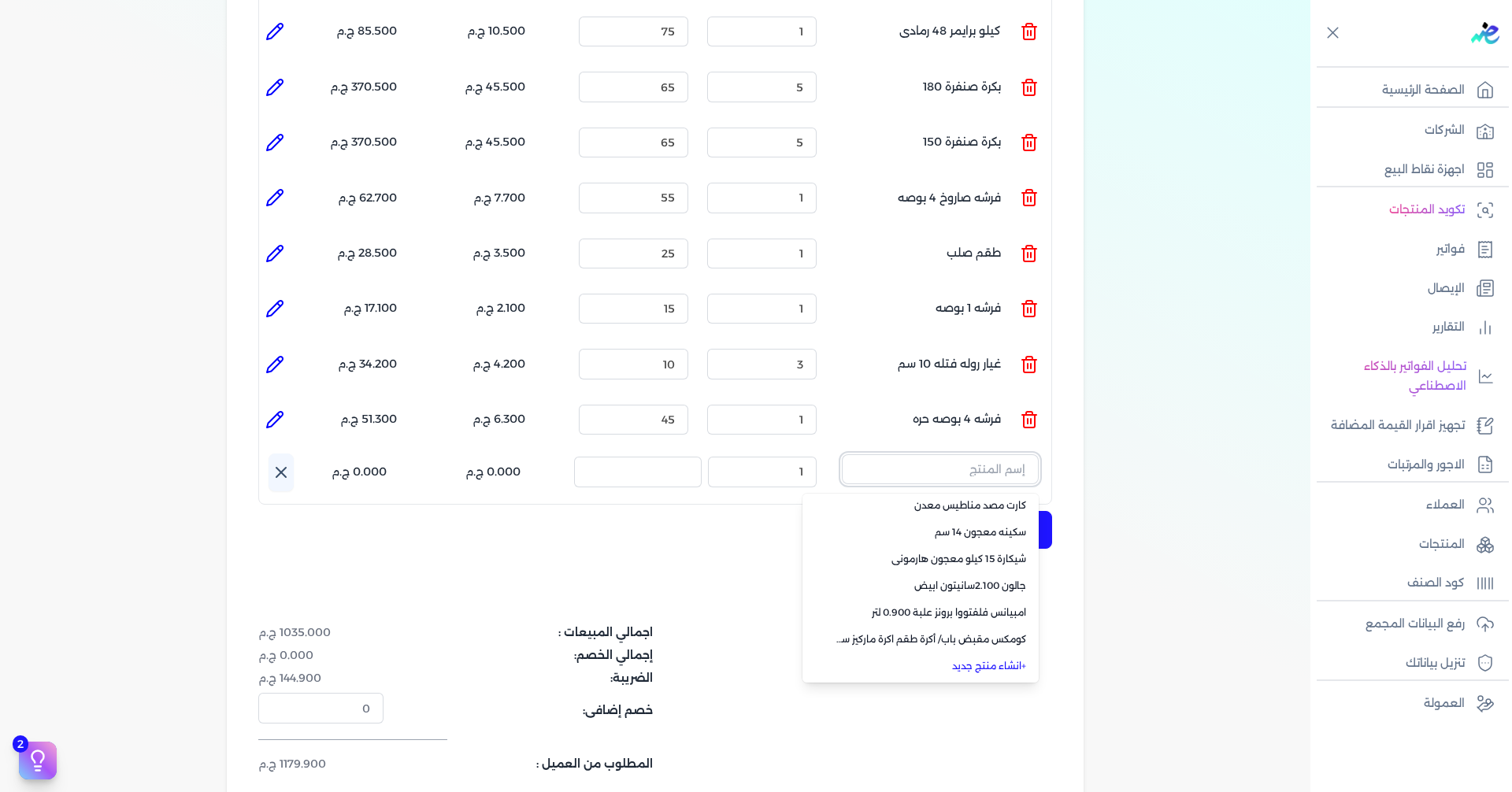
scroll to position [3, 0]
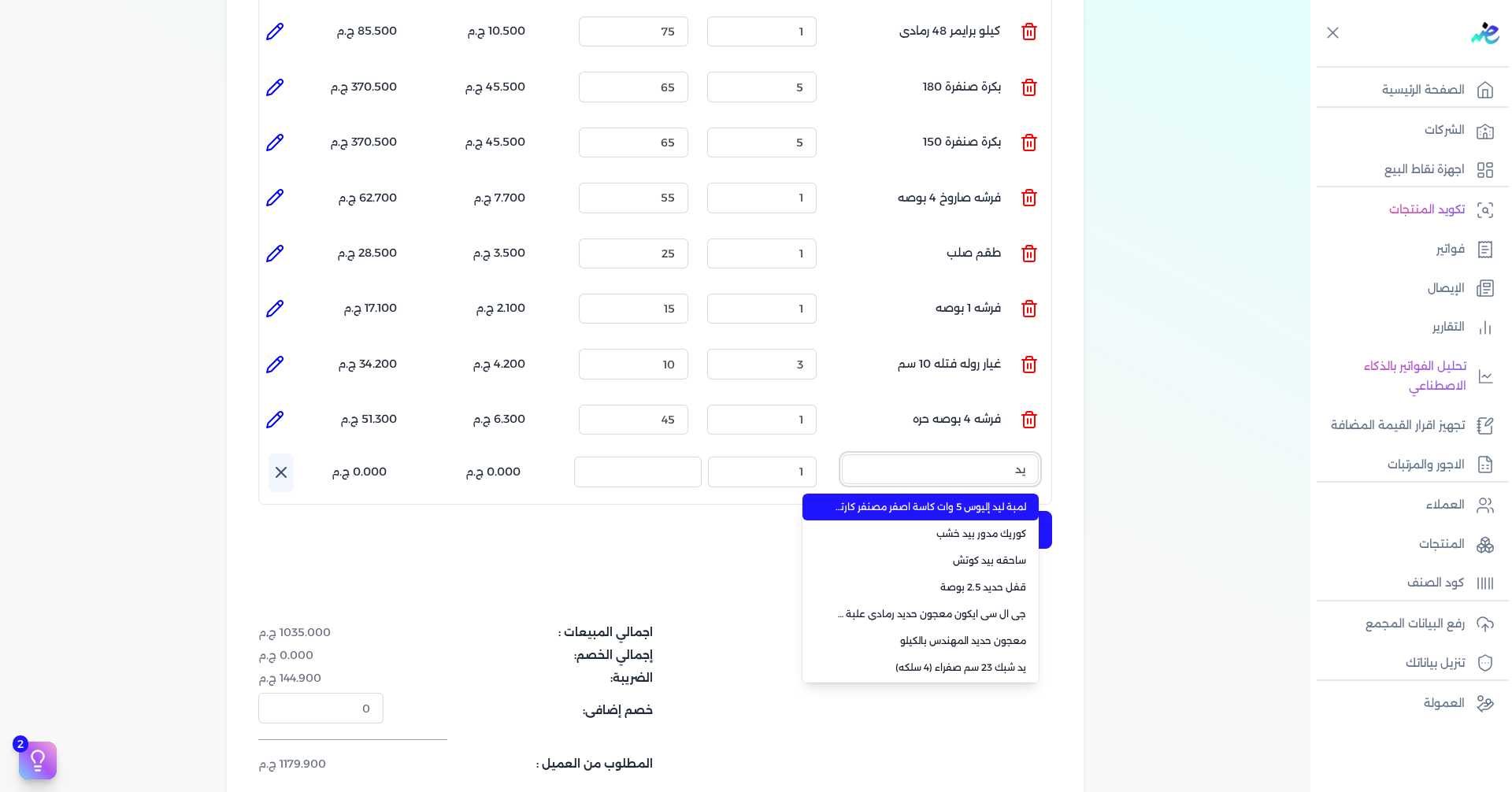
click at [842, 455] on button "يد" at bounding box center [940, 473] width 197 height 37
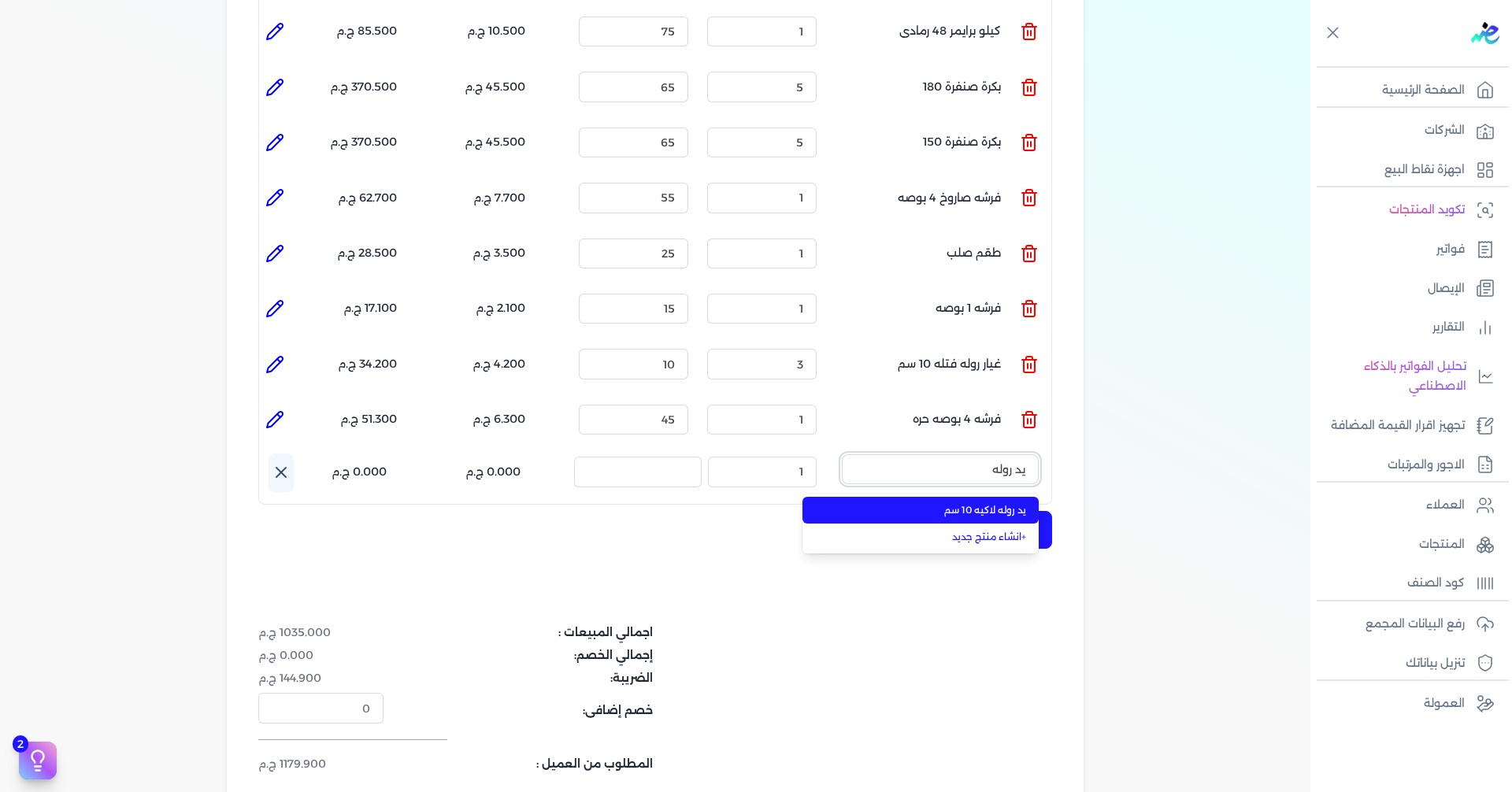
click at [842, 455] on button "يد روله" at bounding box center [940, 473] width 197 height 37
type input "يد روله لا"
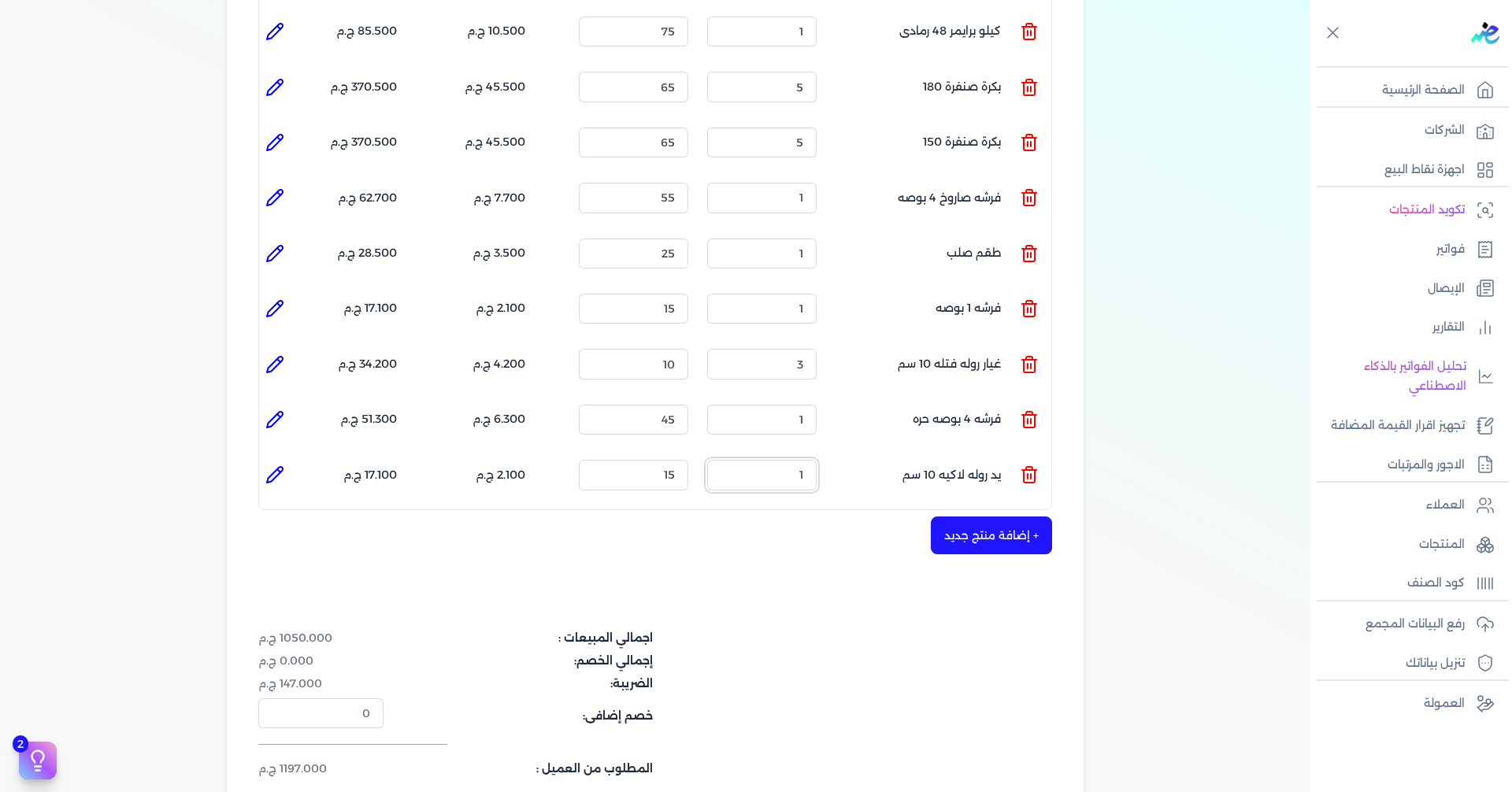
drag, startPoint x: 768, startPoint y: 446, endPoint x: 1004, endPoint y: 452, distance: 236.1
click at [983, 454] on ul "المنتج : يد روله لاكيه 10 سم الكمية : 1 السعر : 15 الضريبه : 2.100 ج.م الإجمالي…" at bounding box center [655, 475] width 792 height 43
click at [545, 517] on div "+ إضافة منتج جديد" at bounding box center [655, 535] width 793 height 37
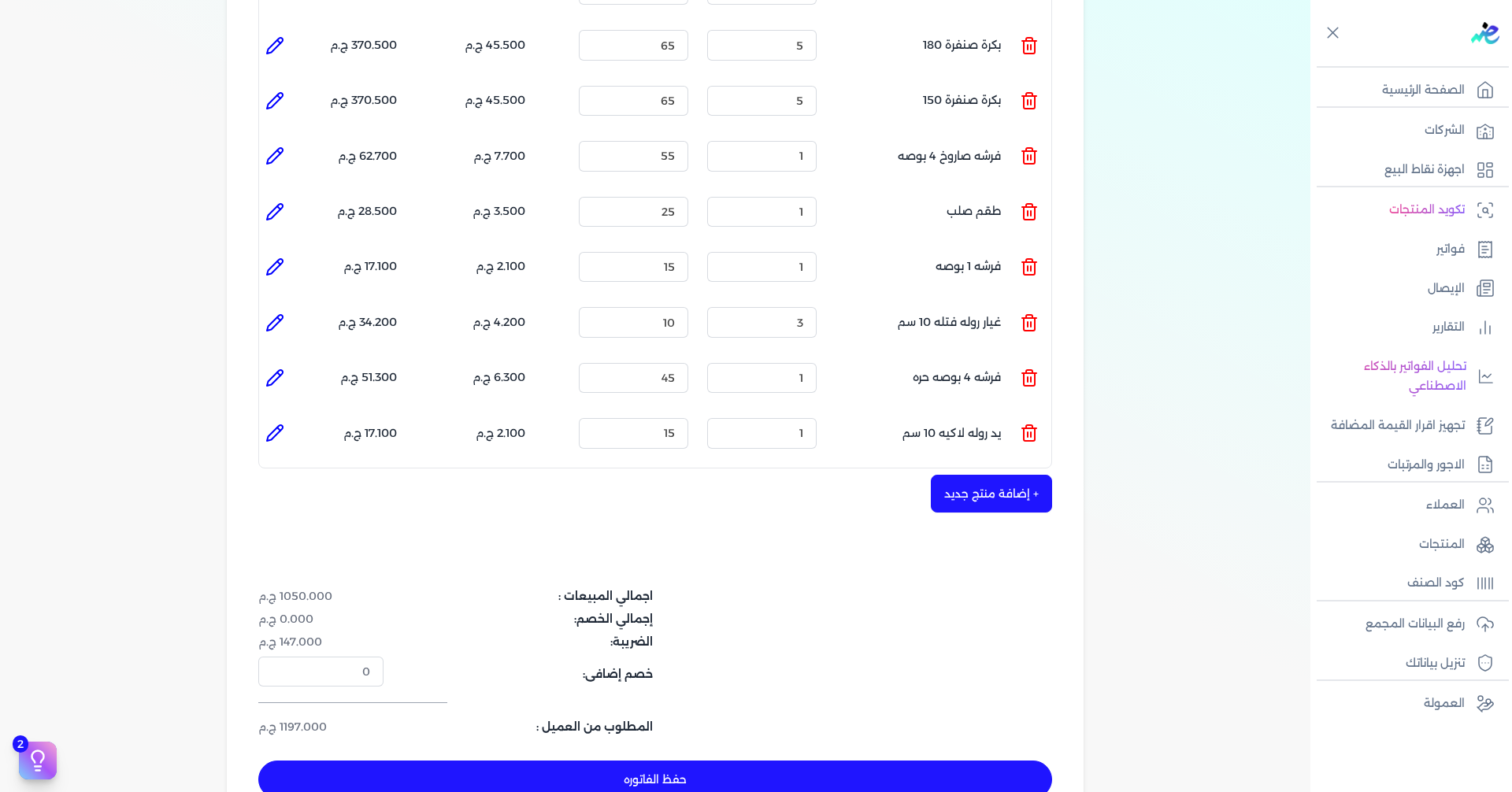
scroll to position [591, 0]
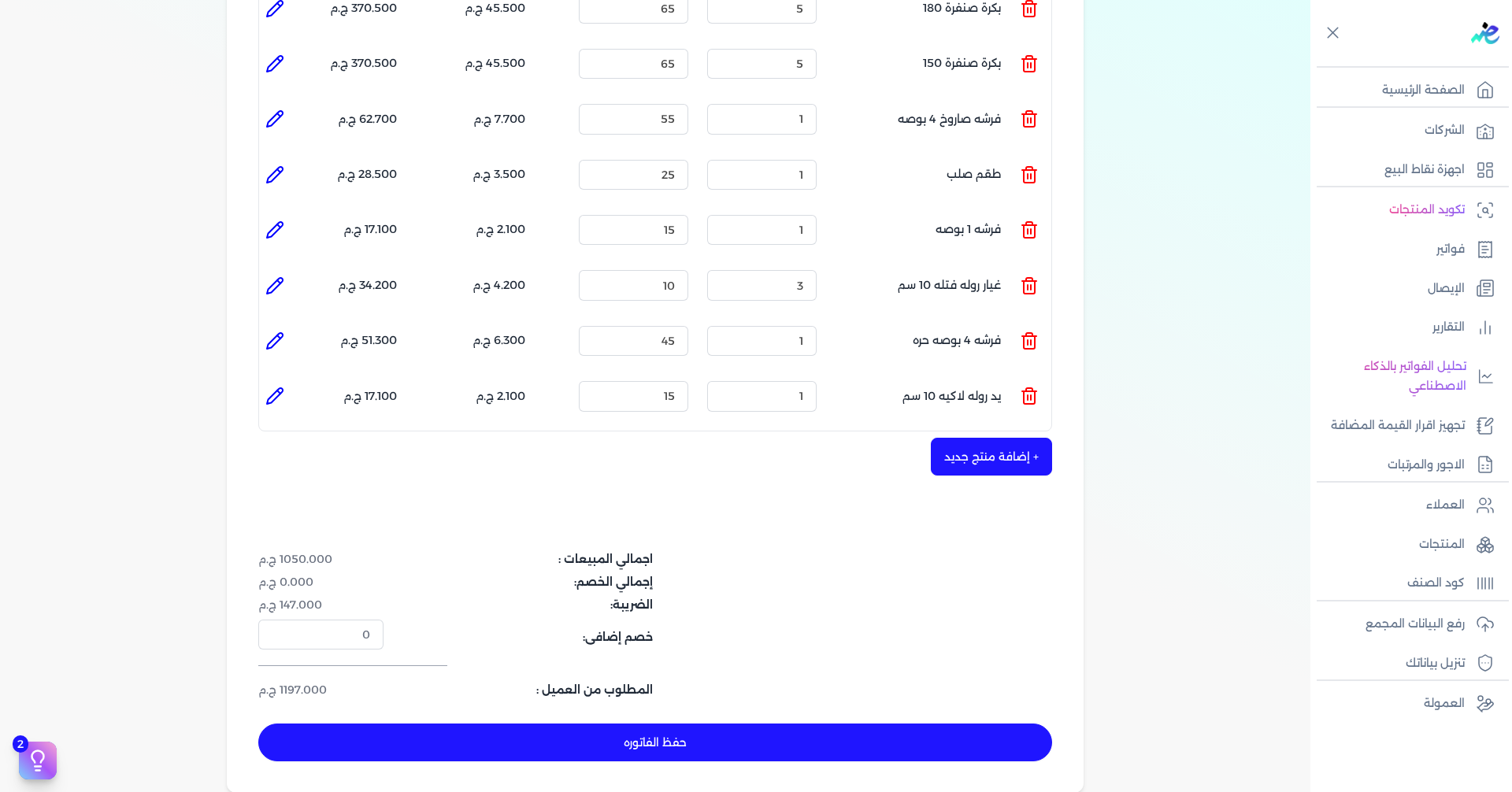
click at [585, 723] on button "حفظ الفاتوره" at bounding box center [655, 742] width 793 height 37
type input "[DATE]"
